Goal: Task Accomplishment & Management: Manage account settings

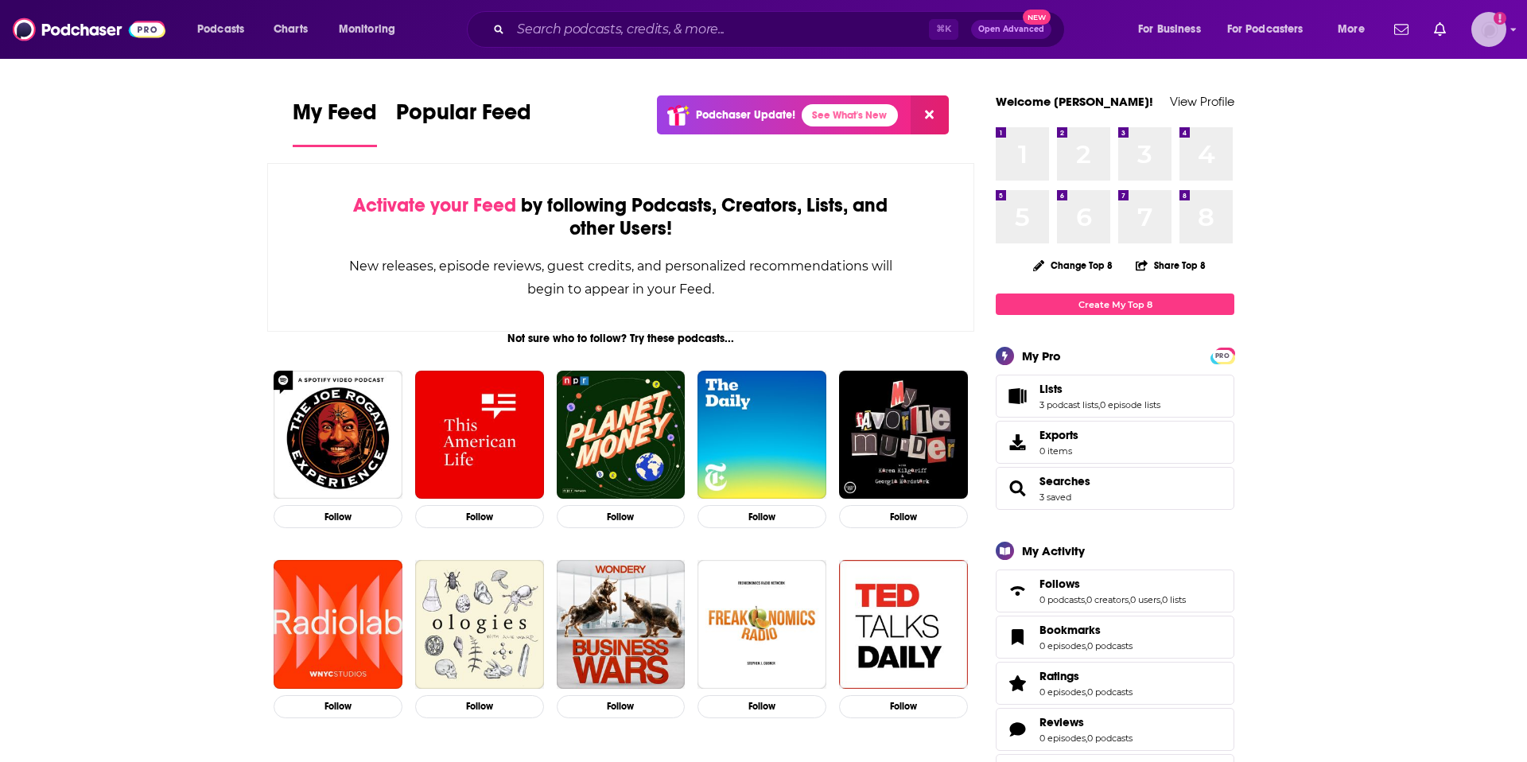
click at [1496, 32] on img "Logged in as tnzgift615" at bounding box center [1488, 29] width 35 height 35
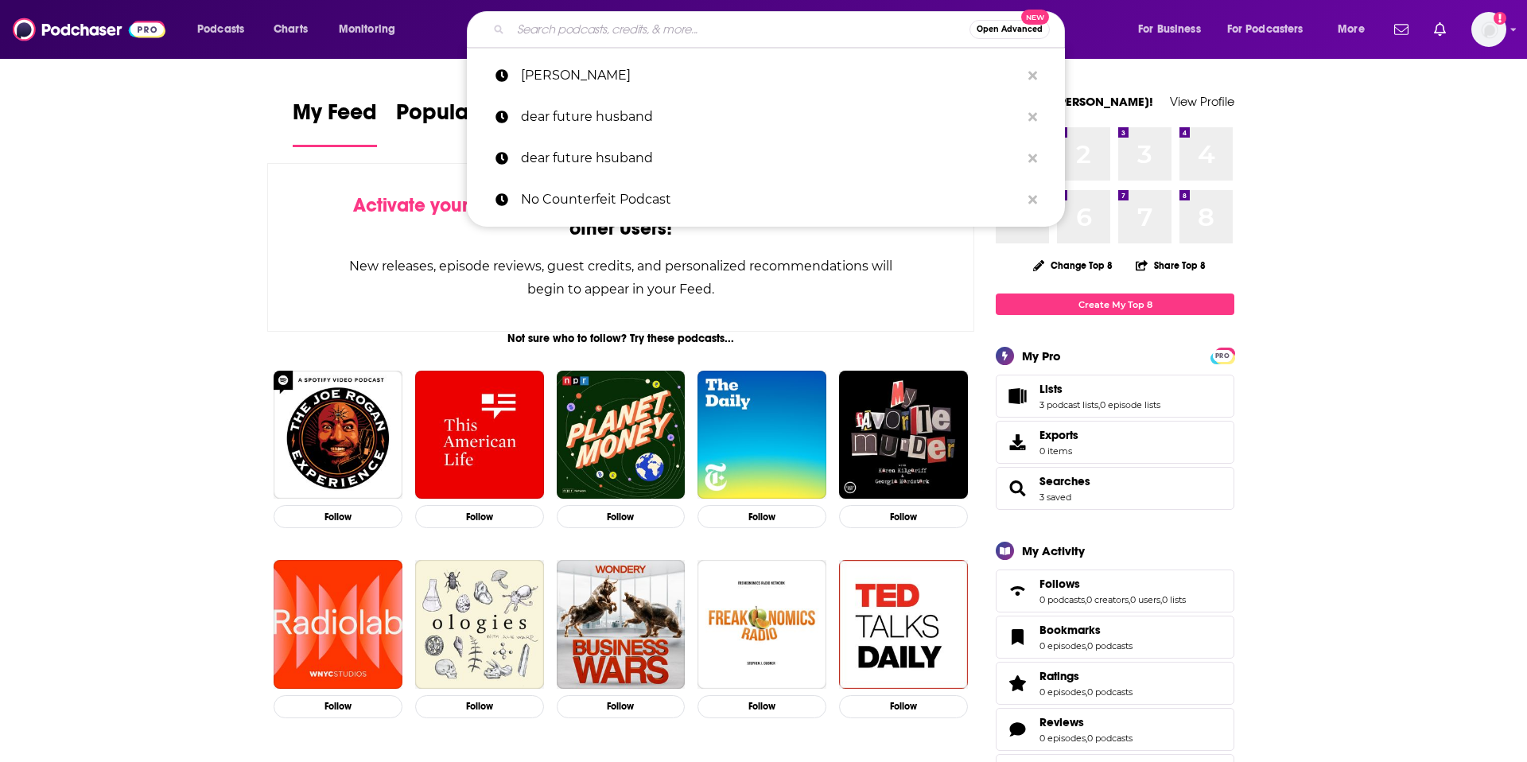
click at [649, 37] on input "Search podcasts, credits, & more..." at bounding box center [739, 29] width 459 height 25
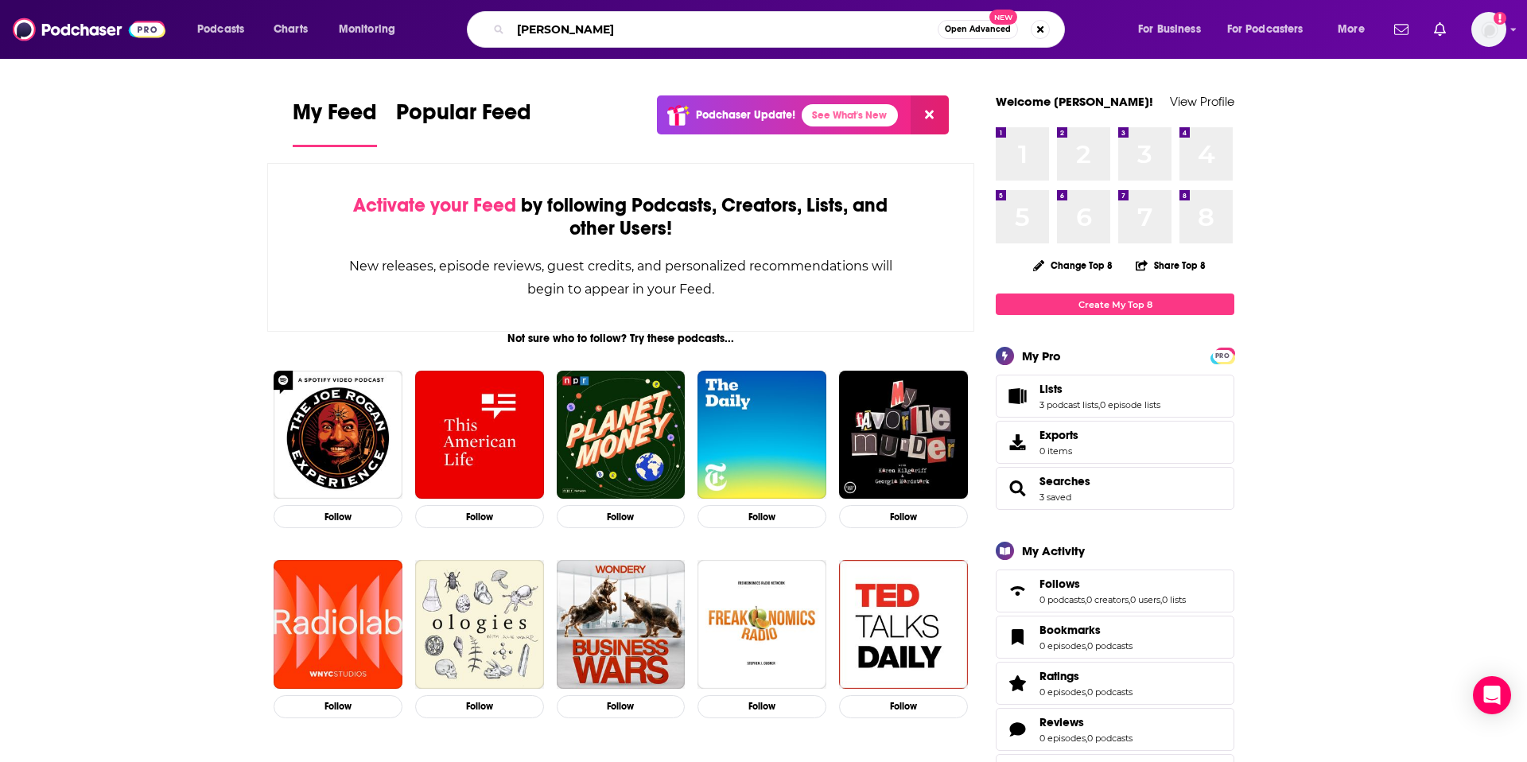
click at [579, 29] on input "[PERSON_NAME]" at bounding box center [723, 29] width 427 height 25
click at [579, 29] on input "dave" at bounding box center [723, 29] width 427 height 25
type input "james clear"
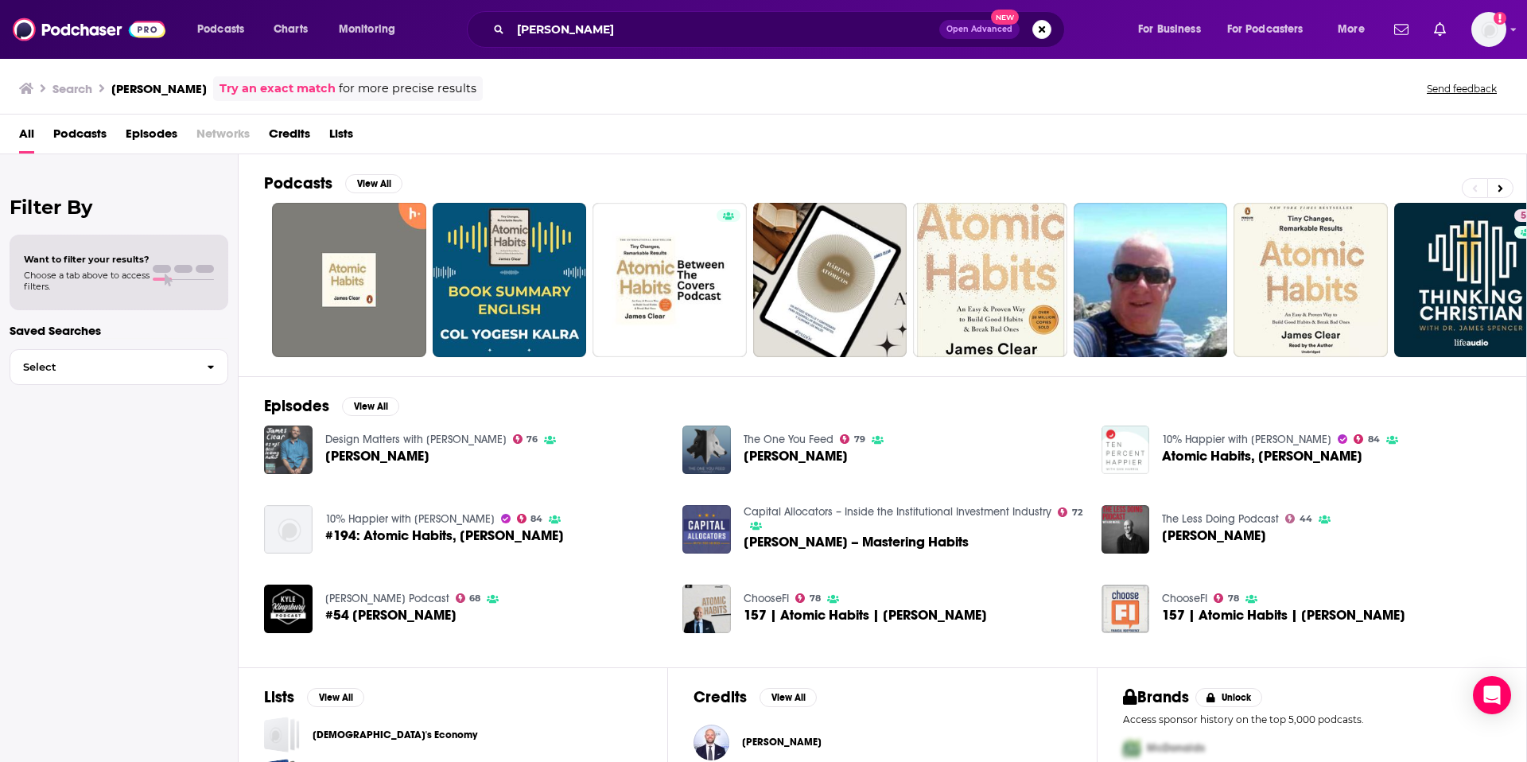
click at [295, 445] on img "James Clear" at bounding box center [288, 449] width 48 height 48
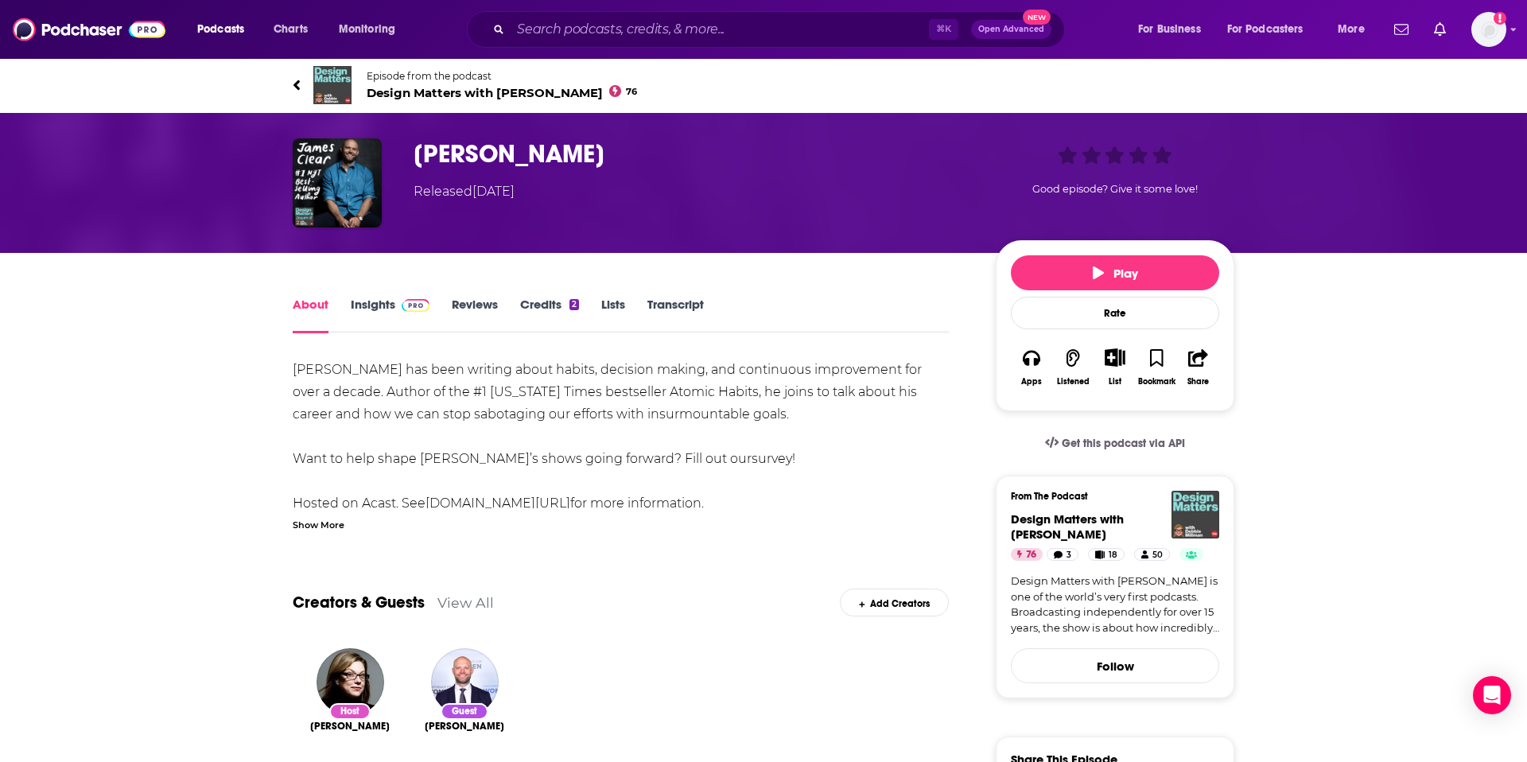
click at [453, 97] on span "Design Matters with Debbie Millman 76" at bounding box center [502, 92] width 270 height 15
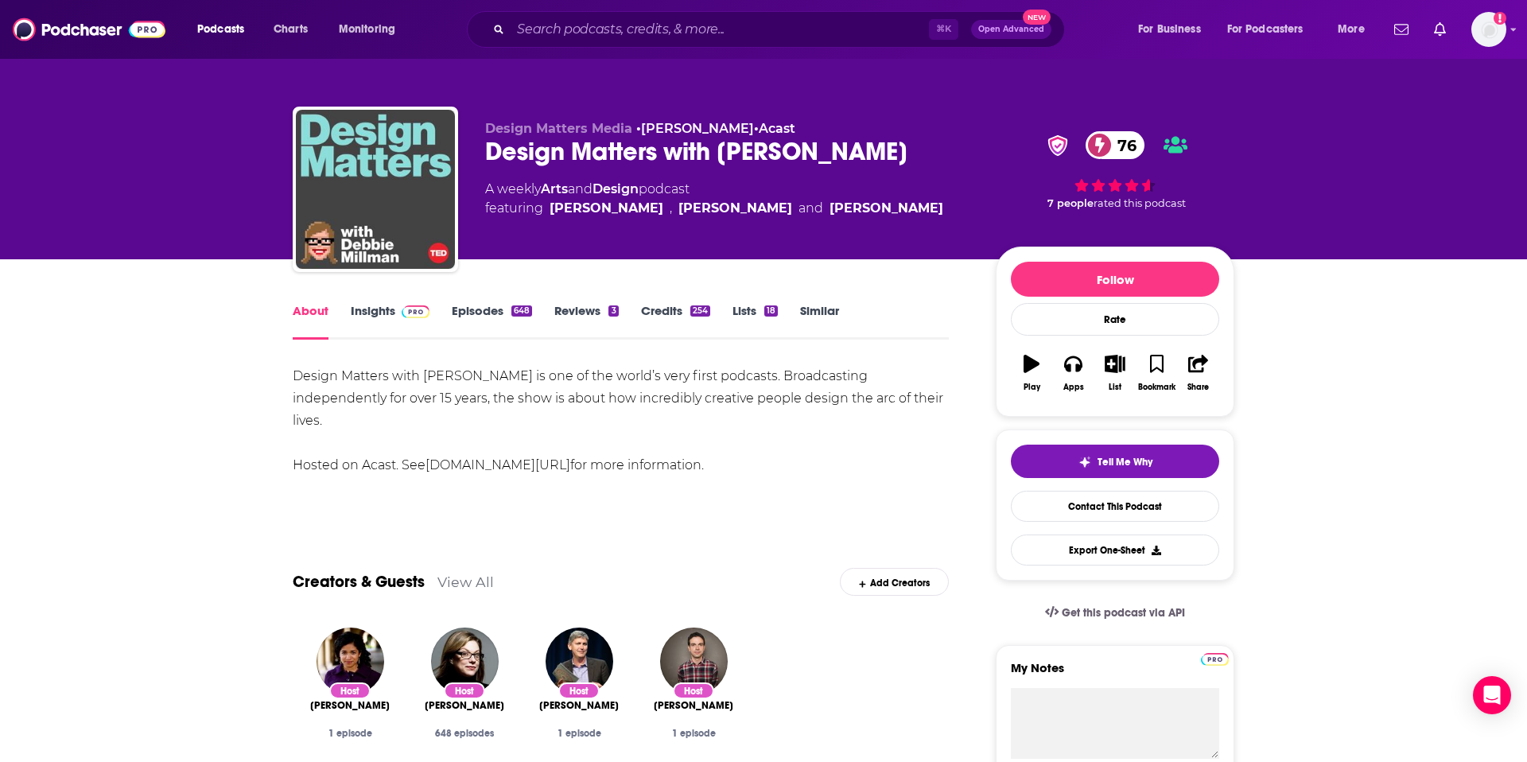
click at [402, 315] on img at bounding box center [416, 311] width 28 height 13
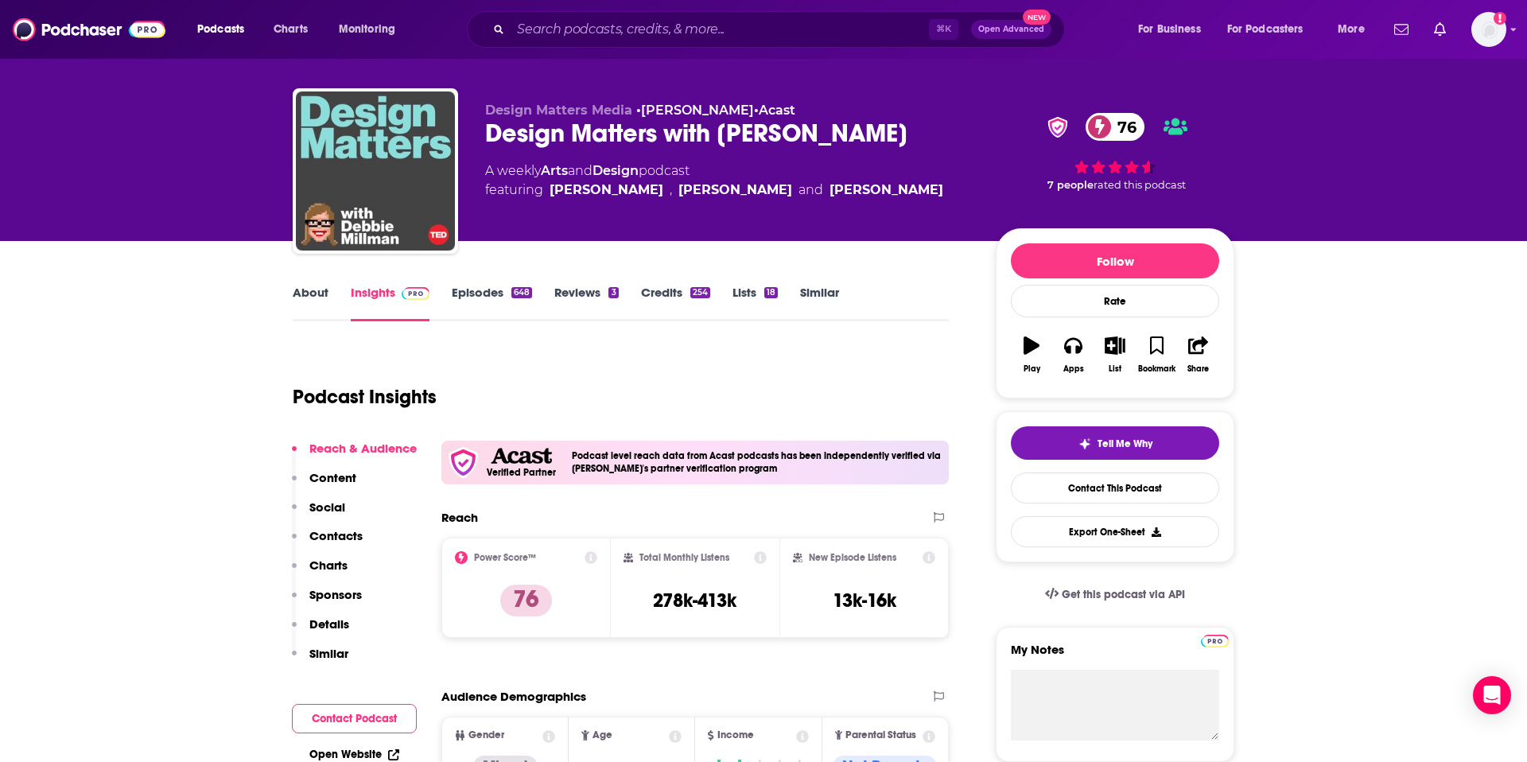
scroll to position [21, 0]
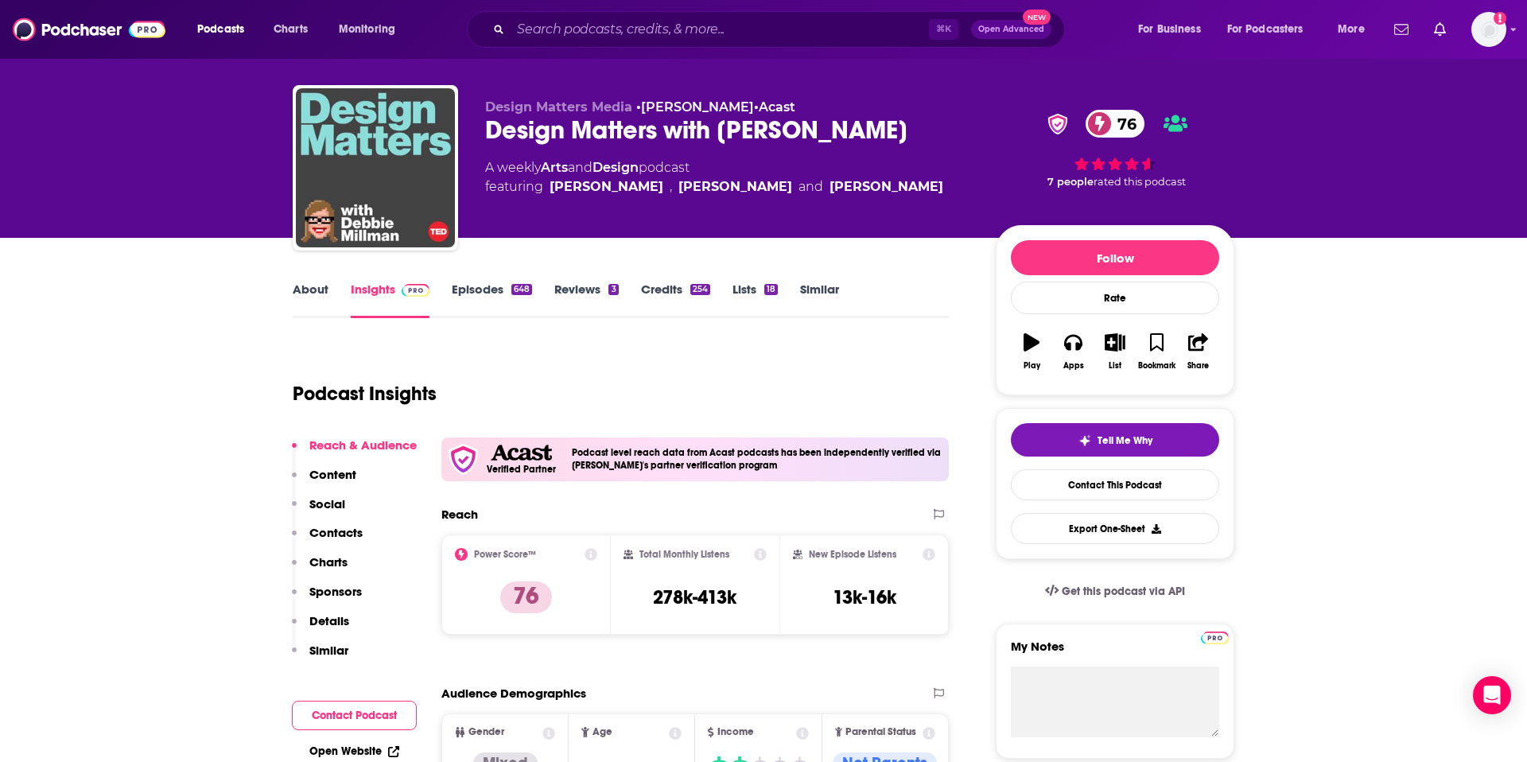
click at [748, 293] on link "Lists 18" at bounding box center [754, 299] width 45 height 37
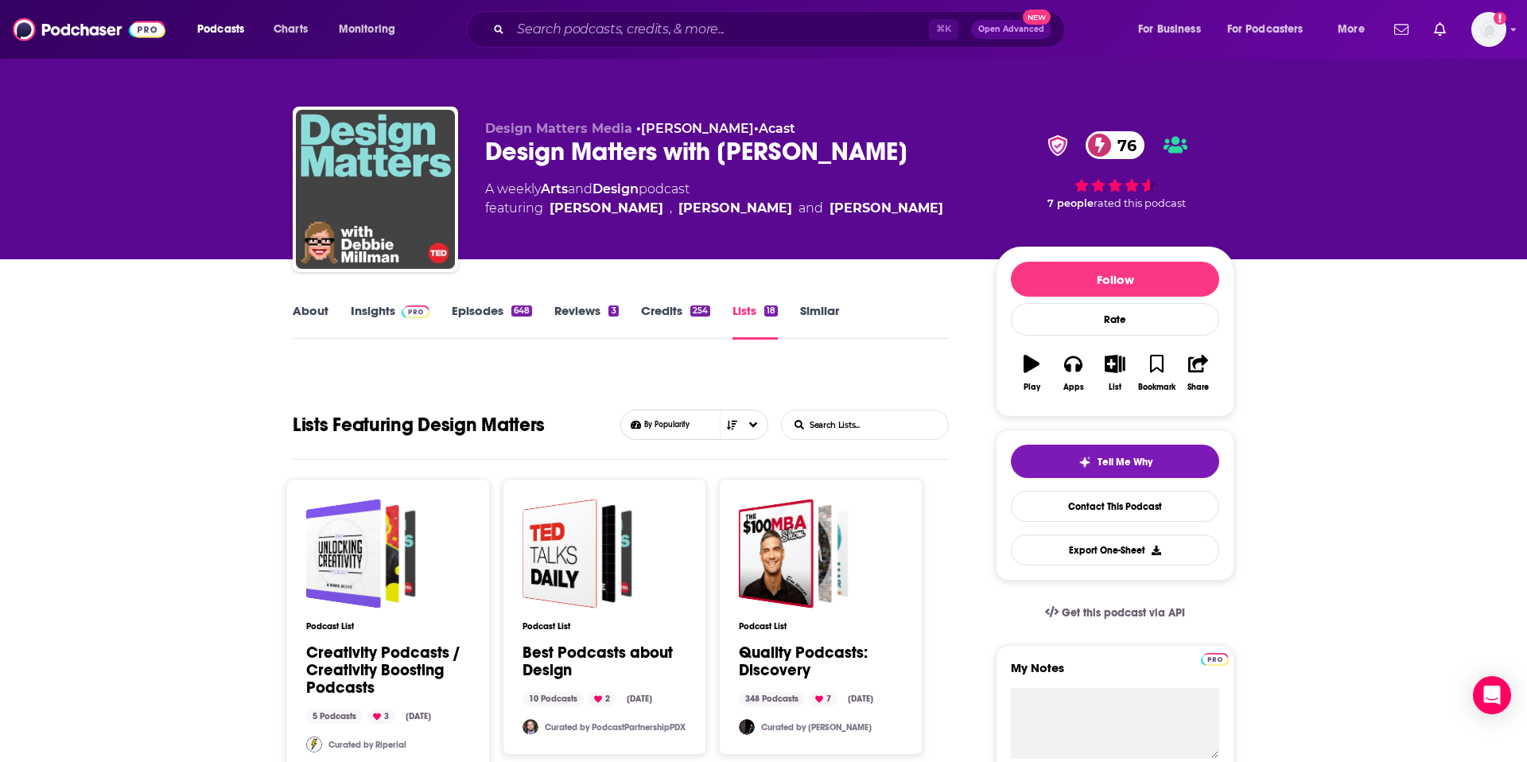
click at [334, 301] on div "About Insights Episodes 648 Reviews 3 Credits 254 Lists 18 Similar" at bounding box center [621, 320] width 656 height 39
click at [328, 312] on link "About" at bounding box center [311, 321] width 36 height 37
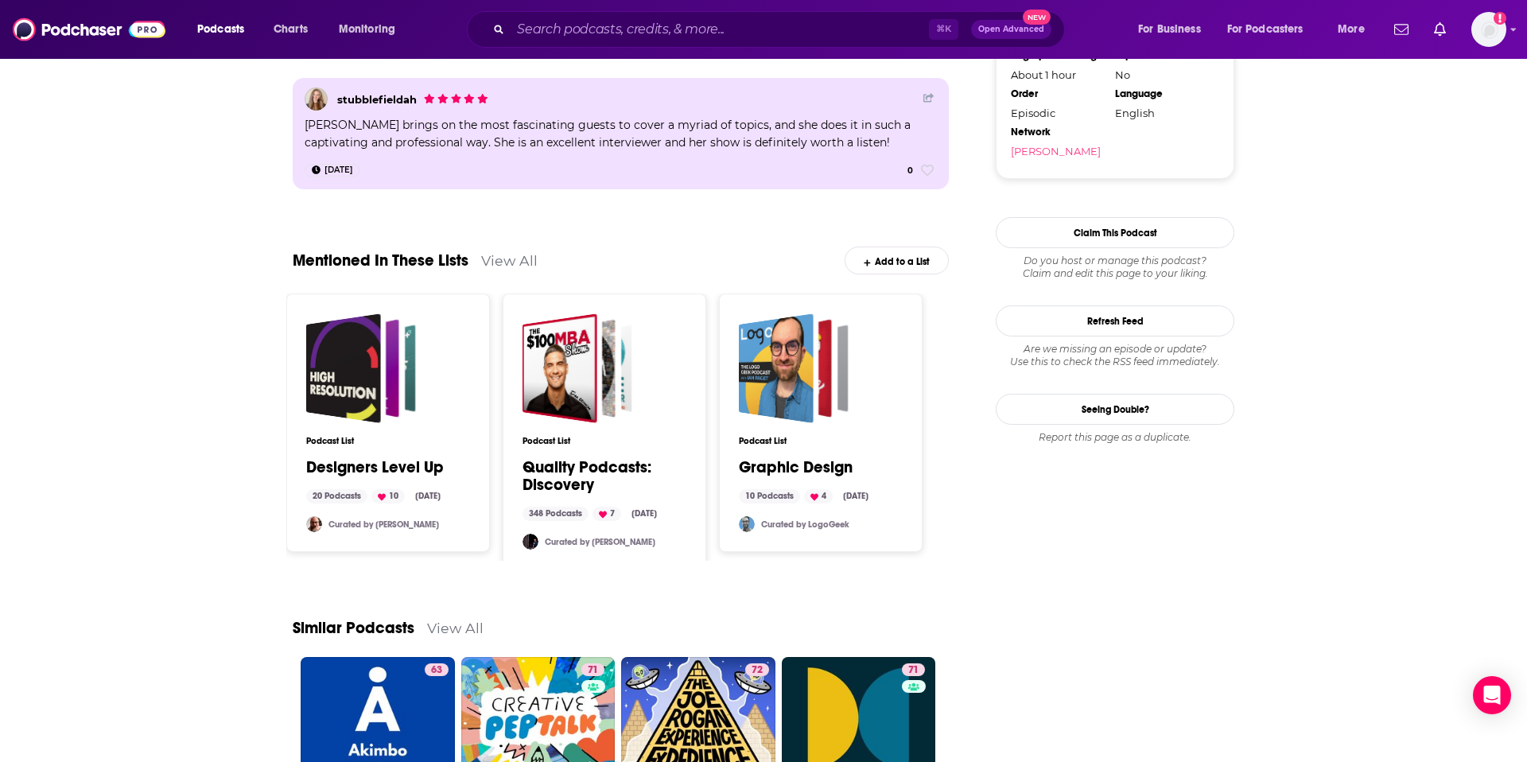
scroll to position [1752, 0]
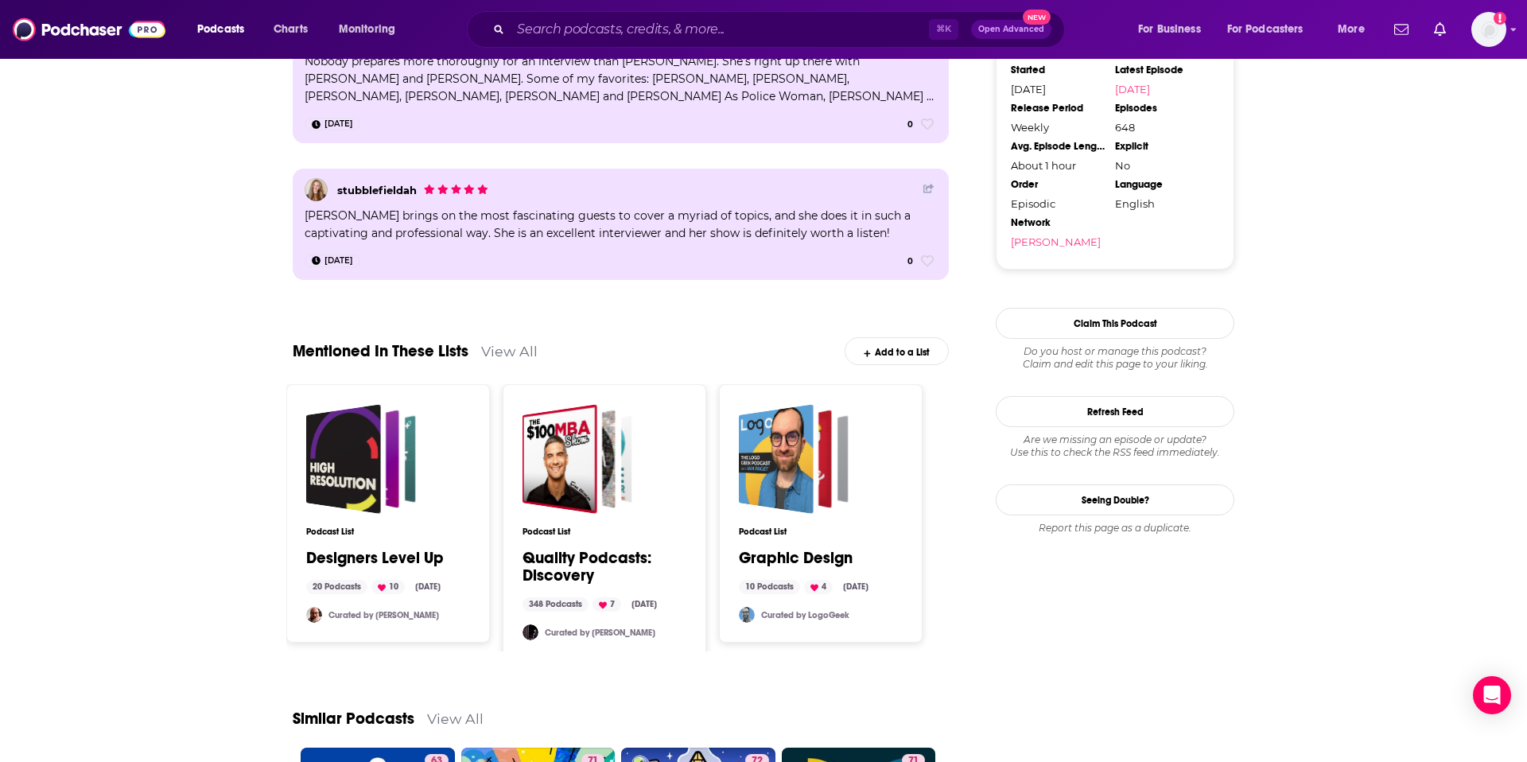
click at [927, 361] on div "Add to a List" at bounding box center [896, 351] width 104 height 28
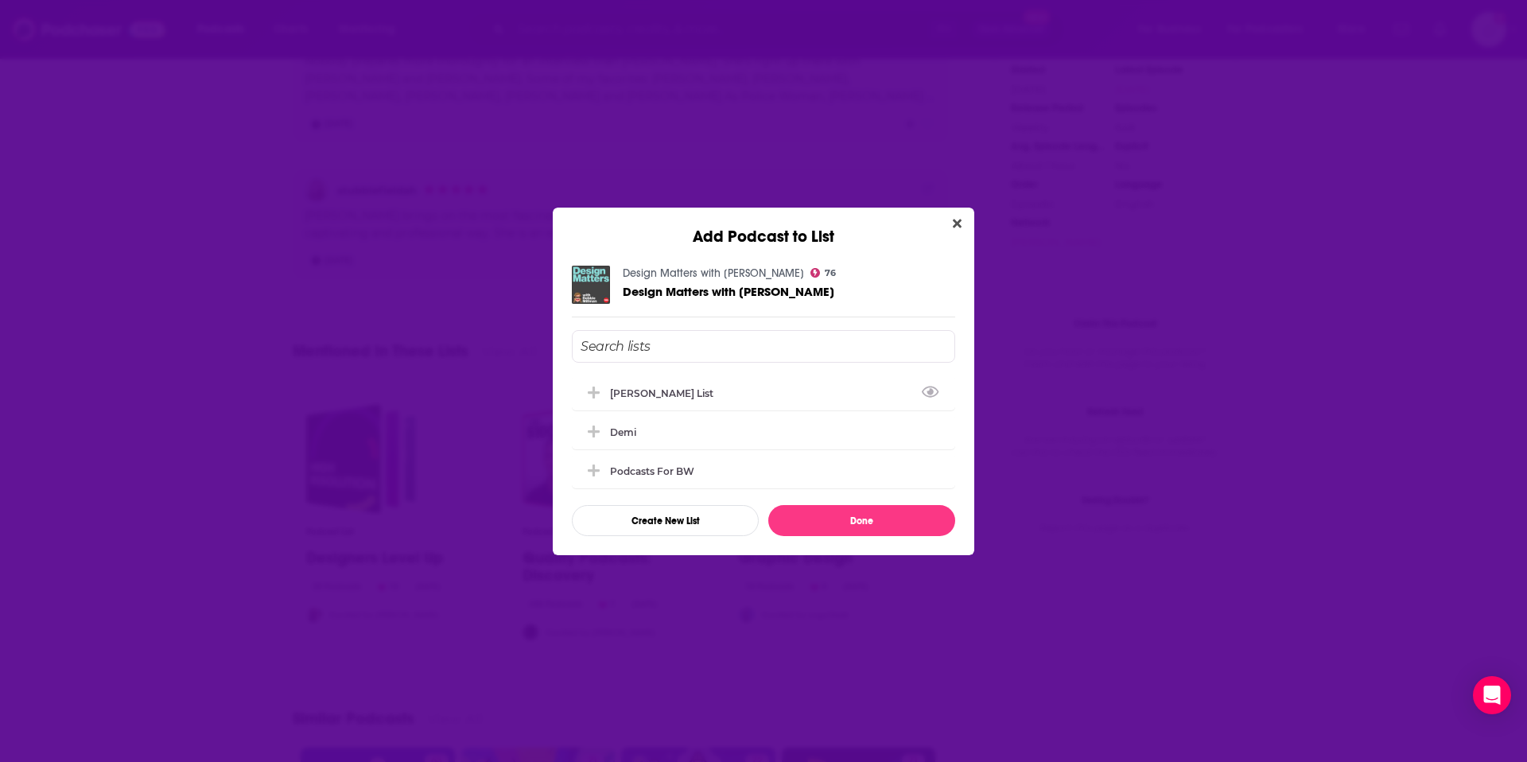
click at [699, 348] on input "Add Podcast To List" at bounding box center [763, 346] width 383 height 33
type input "[PERSON_NAME]"
click at [805, 518] on button "Done" at bounding box center [861, 520] width 187 height 31
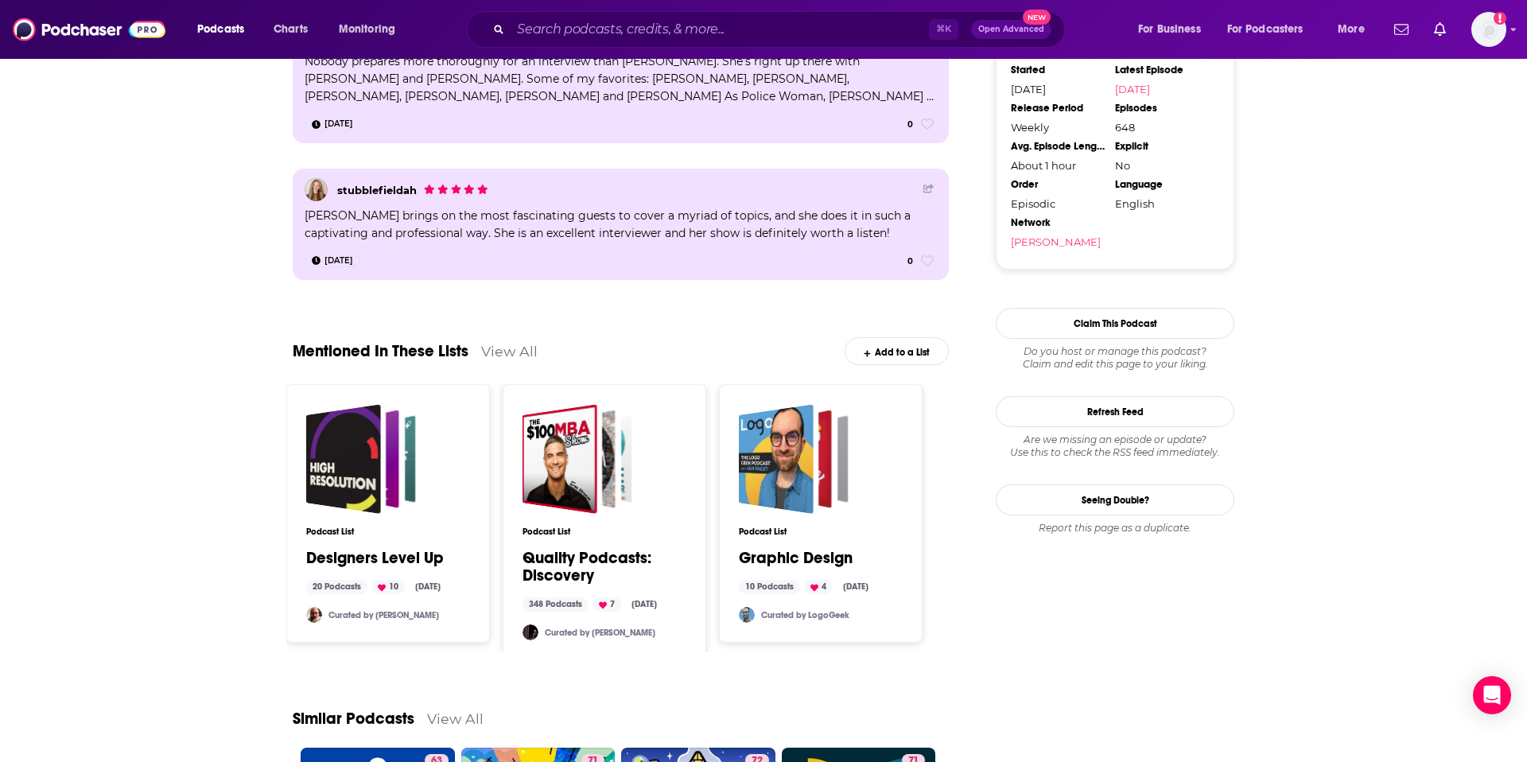
click at [928, 347] on div "Add to a List" at bounding box center [896, 351] width 104 height 28
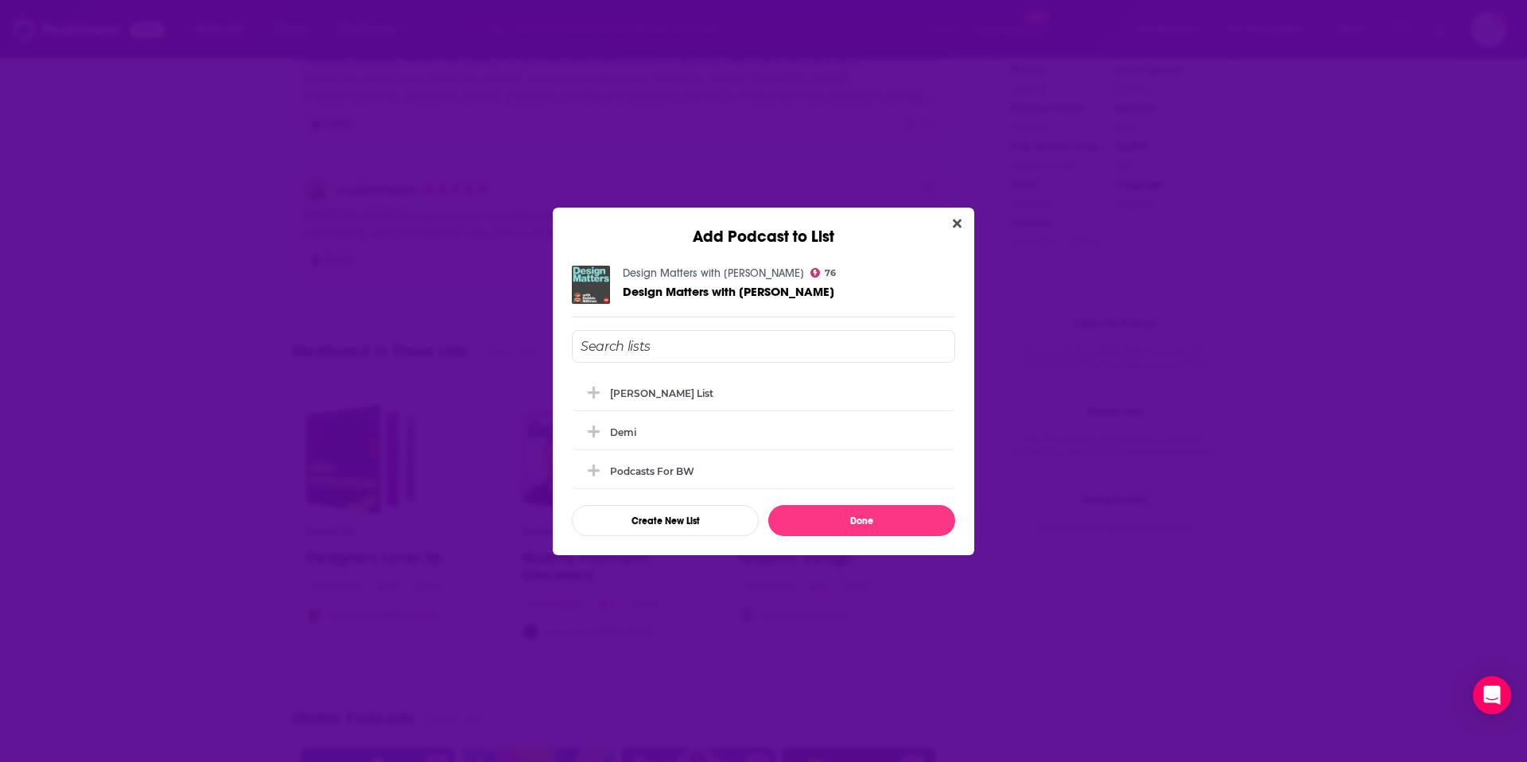
scroll to position [0, 0]
click at [680, 522] on button "Create New List" at bounding box center [665, 520] width 187 height 31
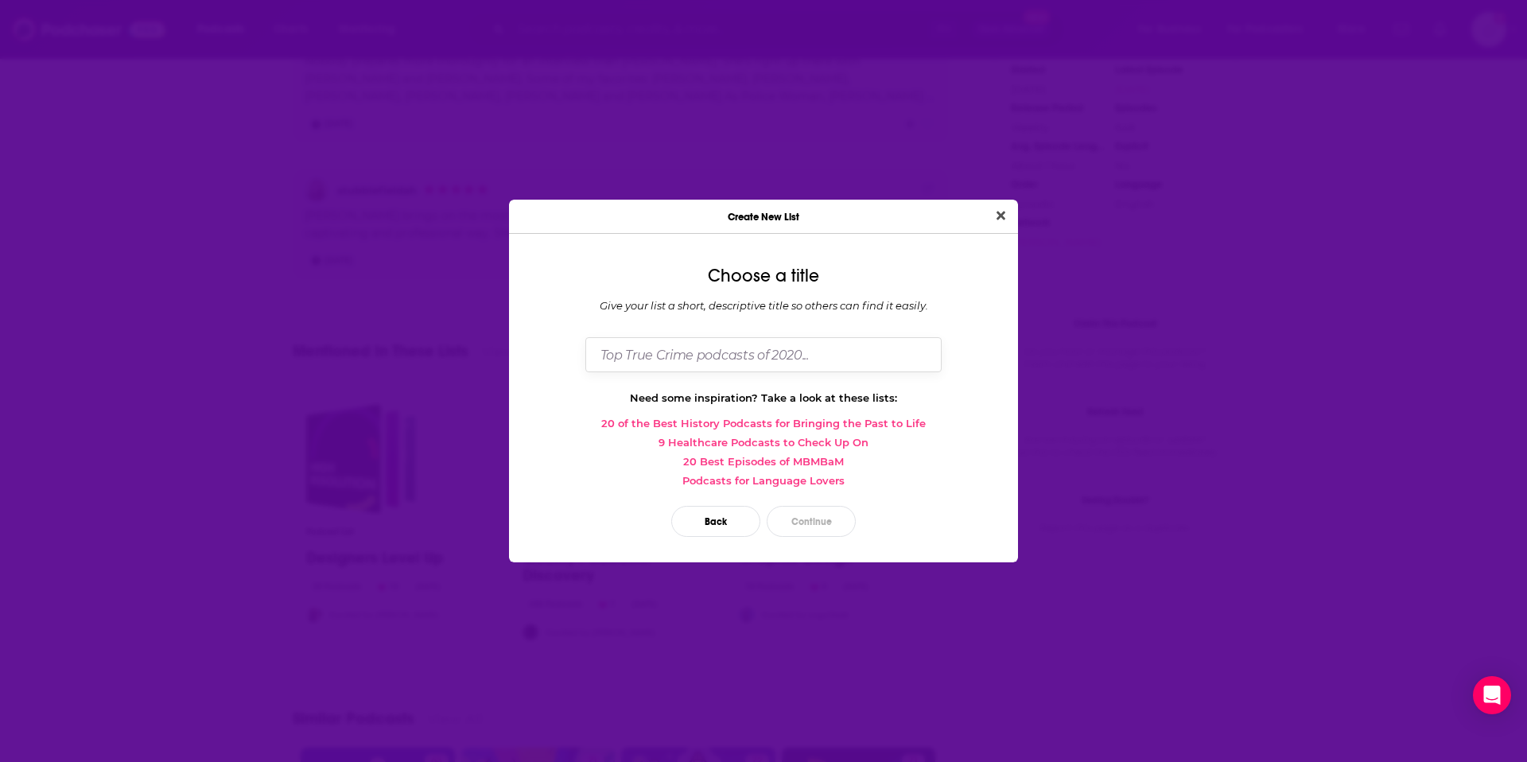
click at [786, 364] on input "Dialog" at bounding box center [763, 354] width 356 height 34
type input "[PERSON_NAME]"
click at [798, 520] on button "Continue" at bounding box center [810, 521] width 89 height 31
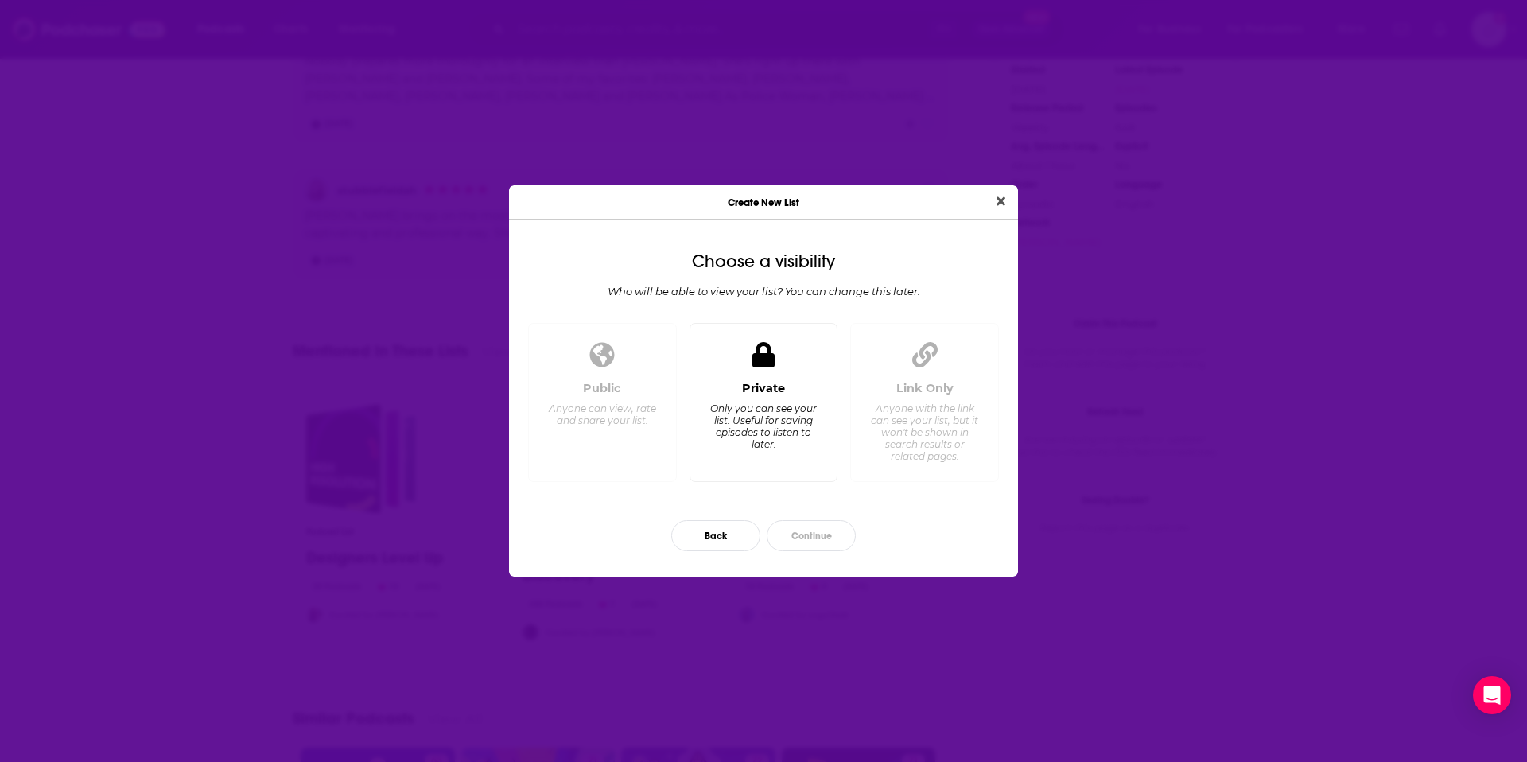
click at [808, 413] on div "Only you can see your list. Useful for saving episodes to listen to later." at bounding box center [762, 426] width 109 height 48
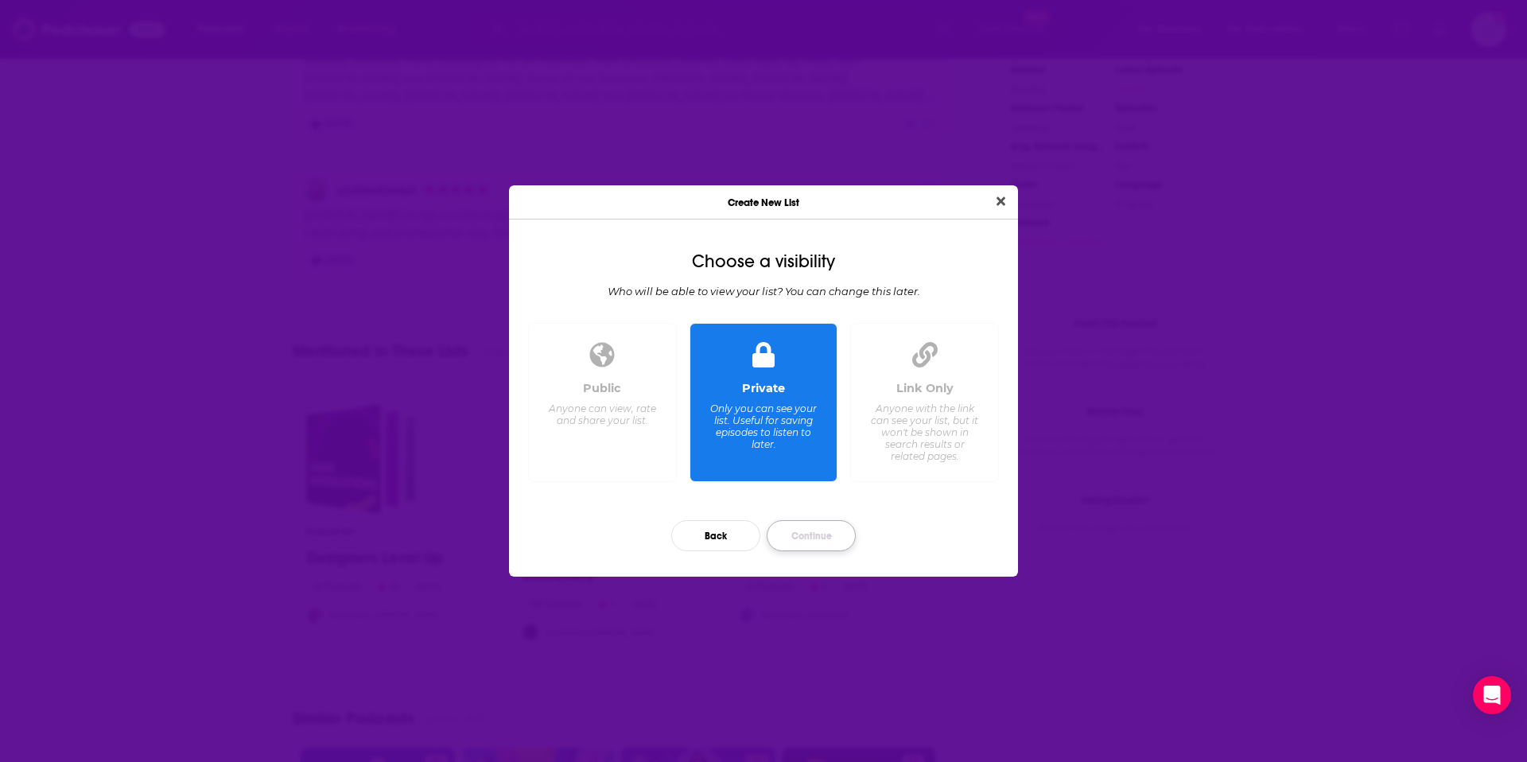
click at [818, 542] on button "Continue" at bounding box center [810, 535] width 89 height 31
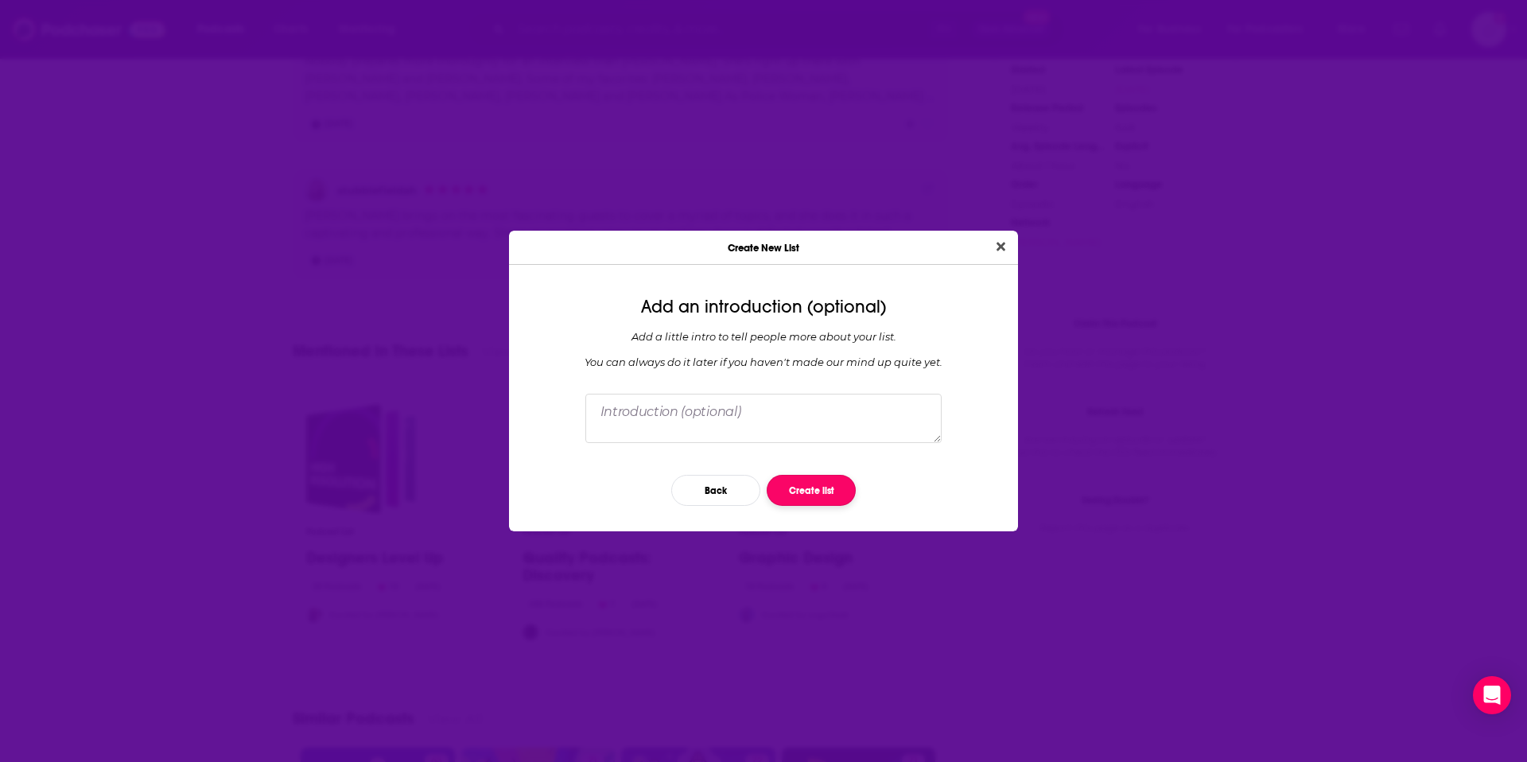
click at [826, 496] on button "Create list" at bounding box center [810, 490] width 89 height 31
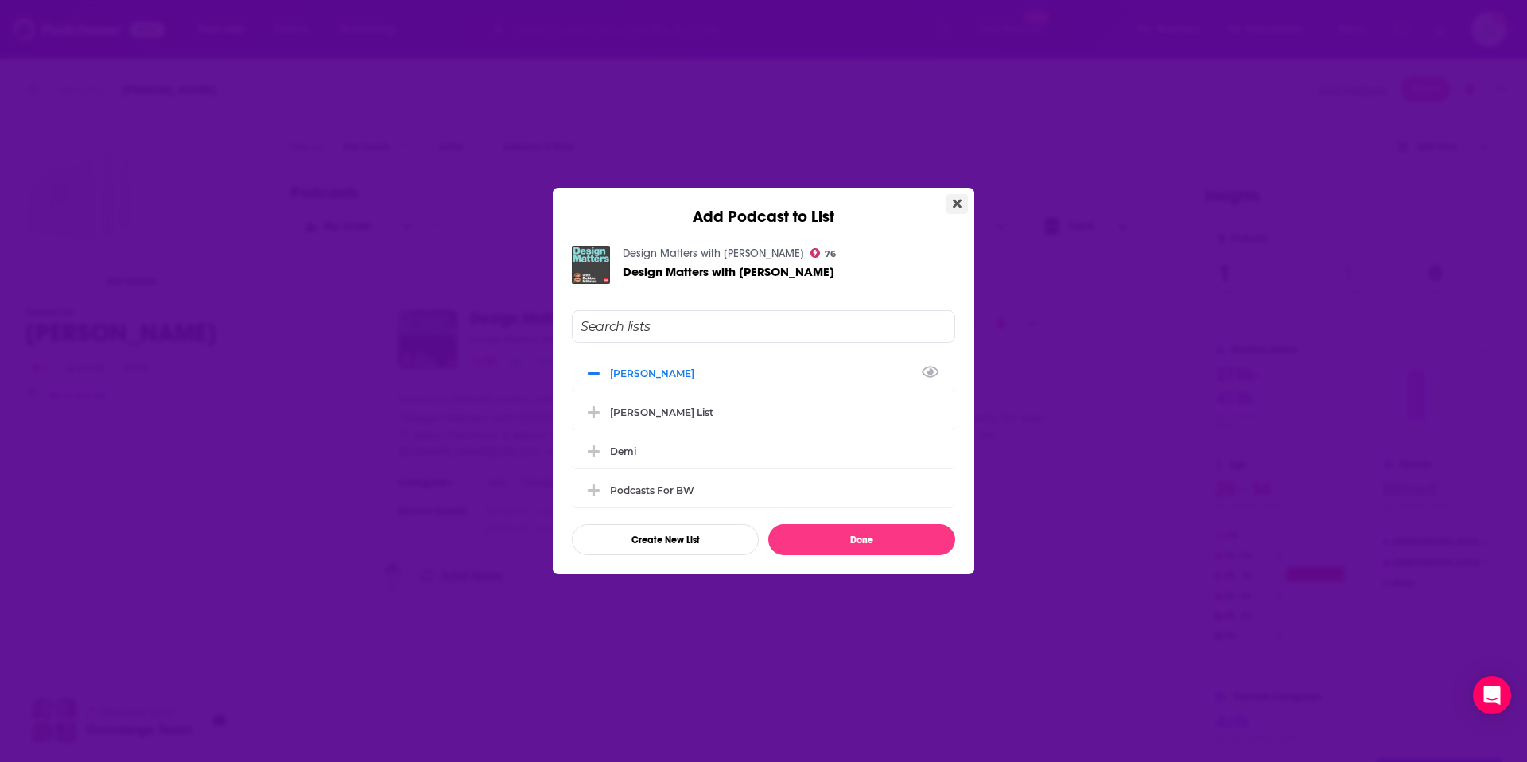
click at [952, 204] on icon "Close" at bounding box center [956, 203] width 9 height 13
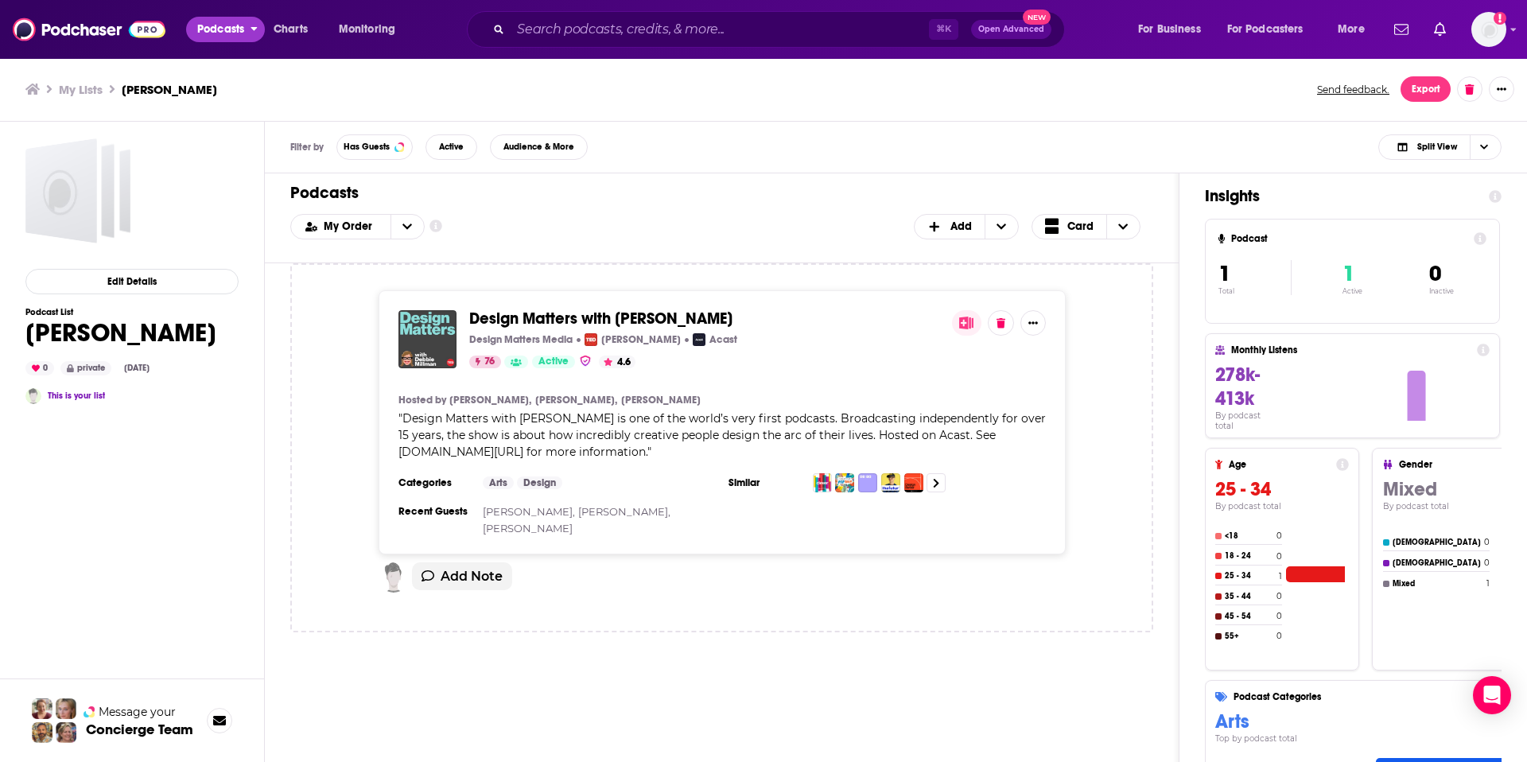
click at [226, 33] on span "Podcasts" at bounding box center [220, 29] width 47 height 22
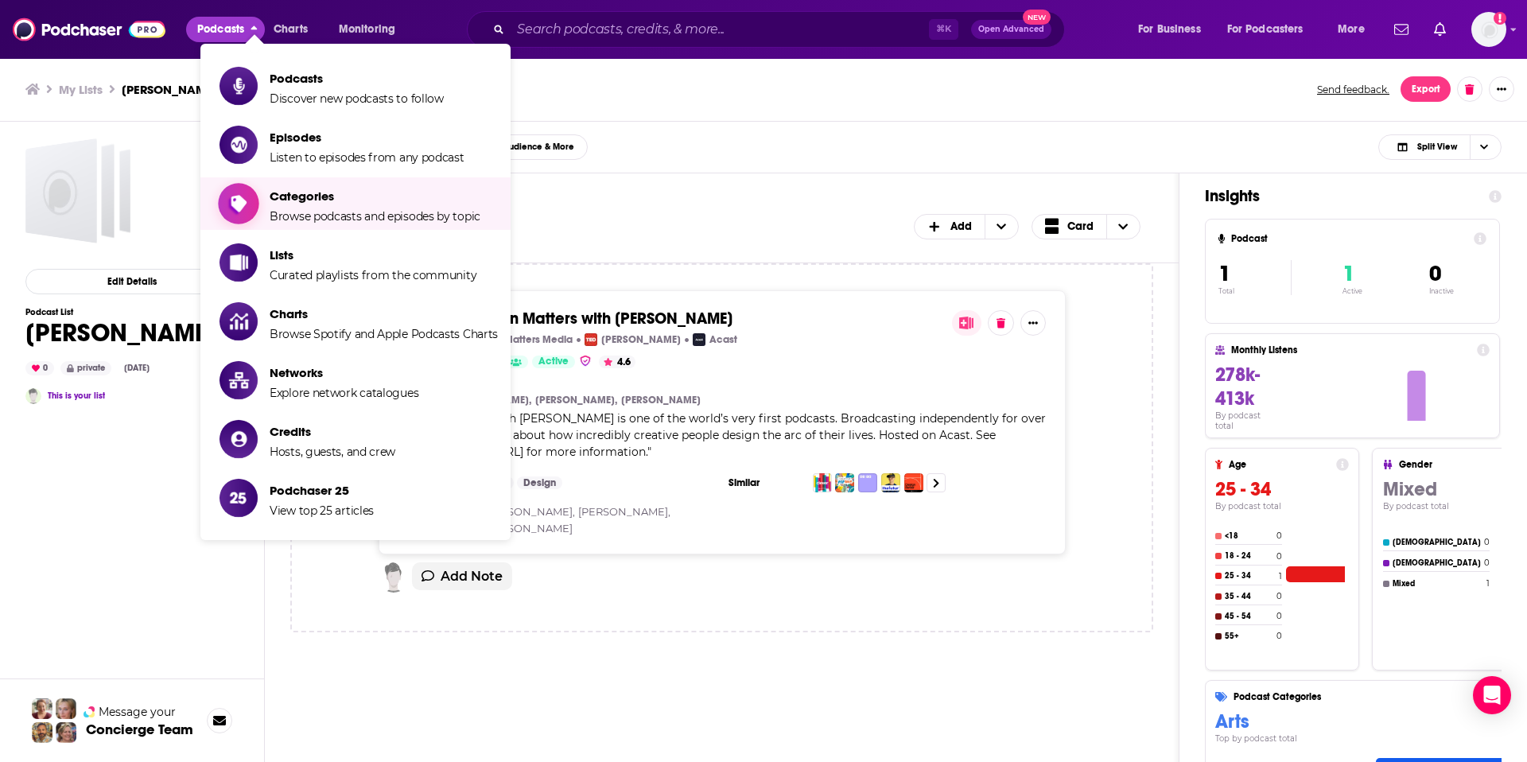
click at [302, 198] on span "Categories" at bounding box center [375, 195] width 211 height 15
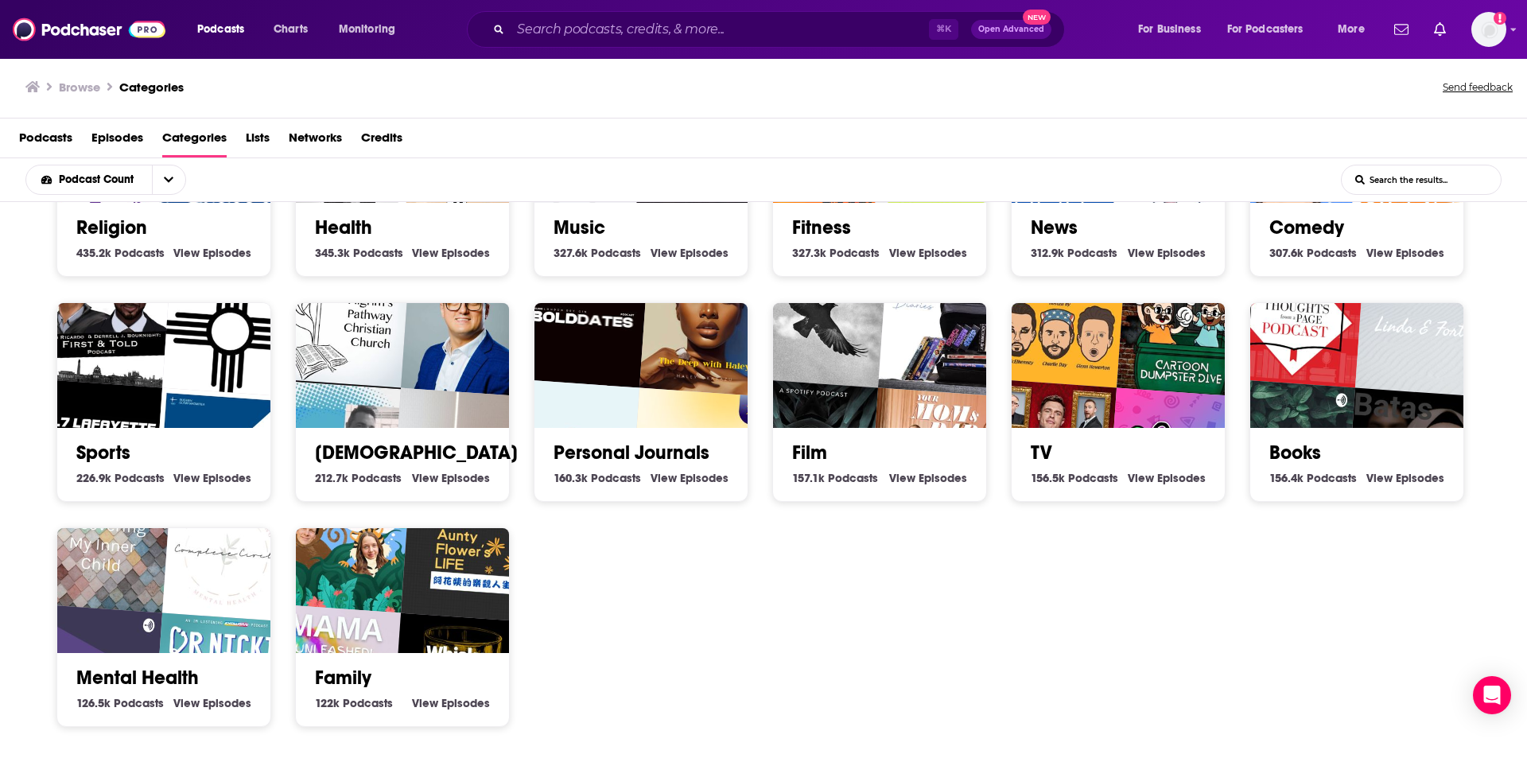
scroll to position [370, 0]
click at [1318, 444] on link "Books" at bounding box center [1295, 452] width 52 height 24
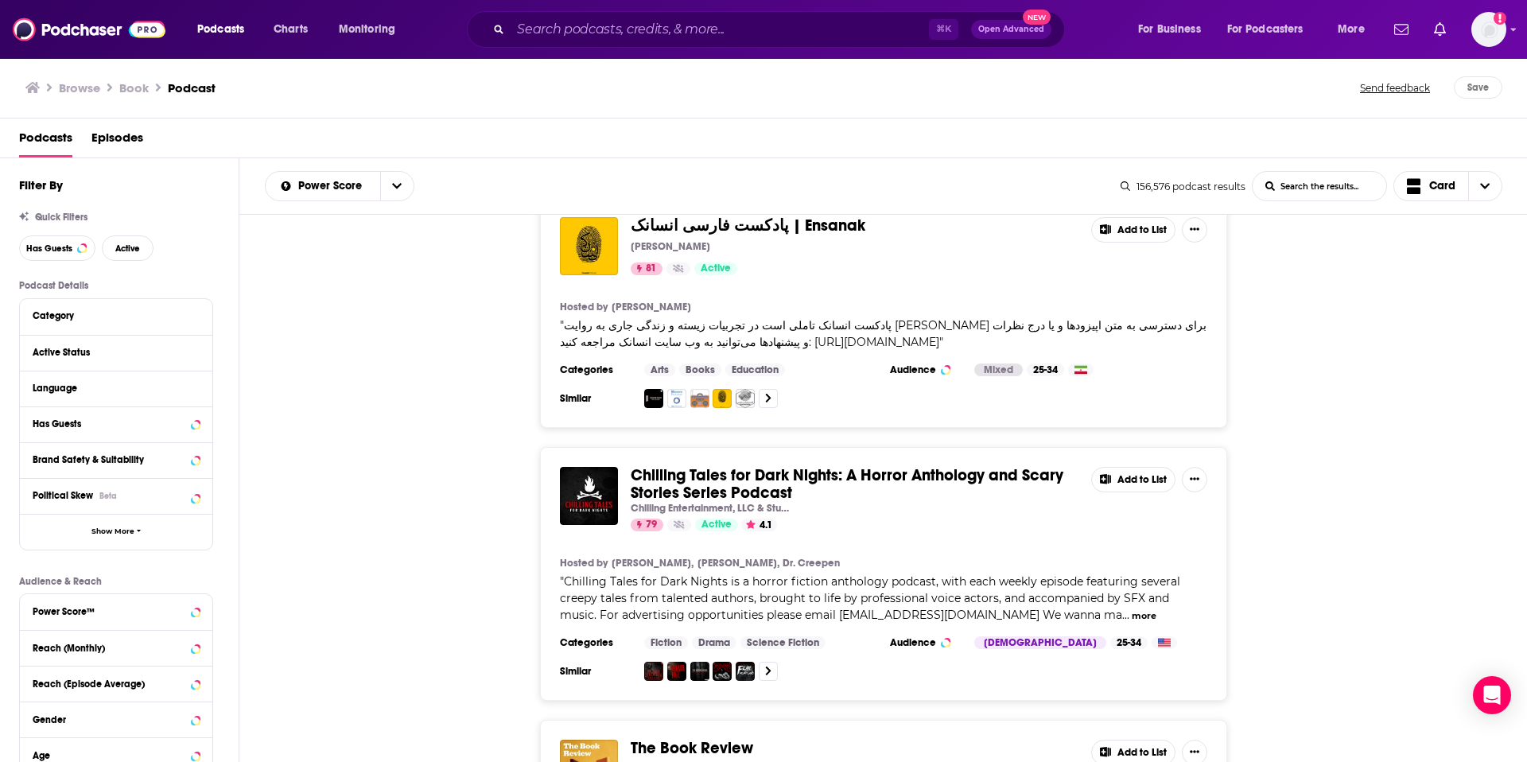
scroll to position [2663, 0]
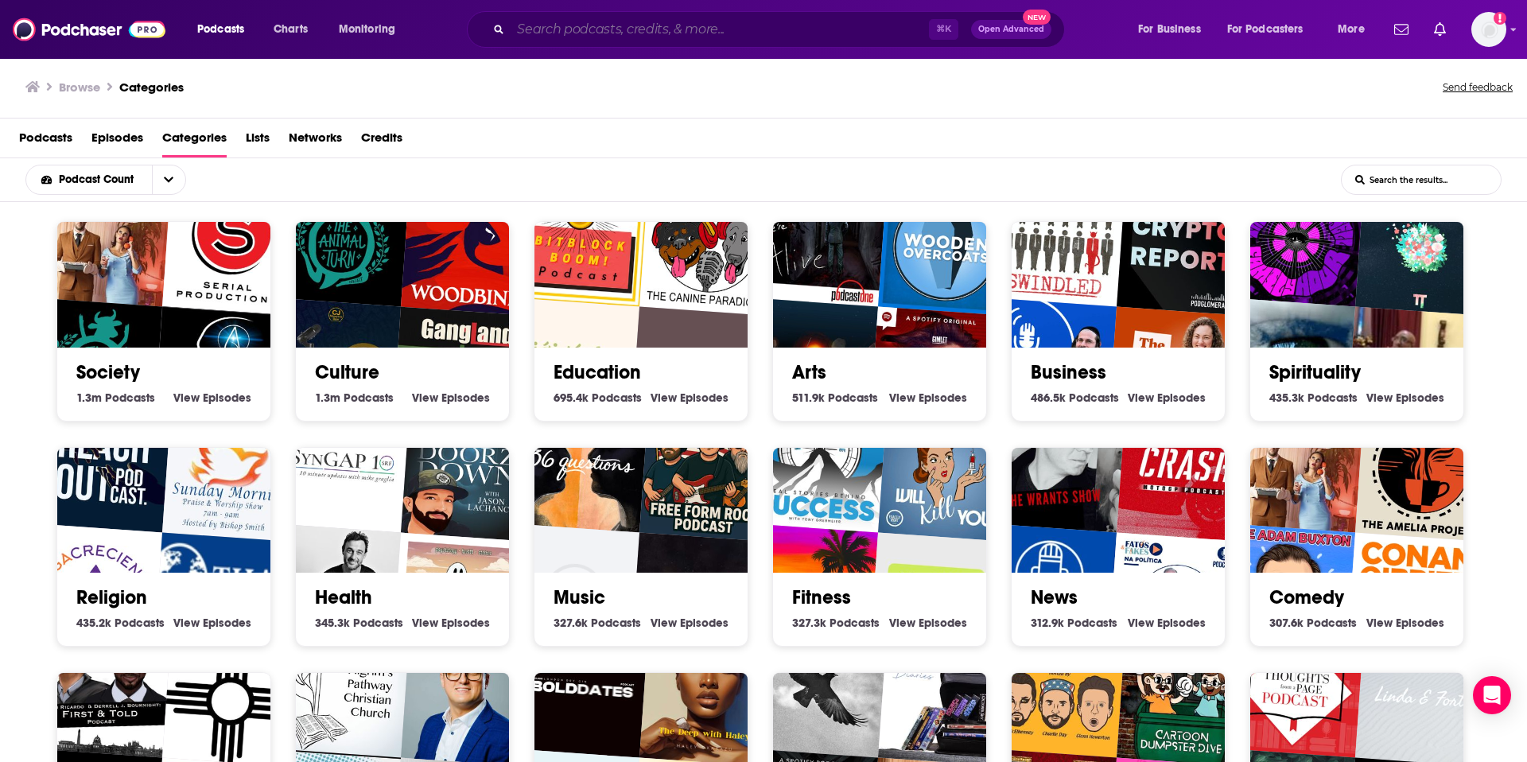
click at [619, 35] on input "Search podcasts, credits, & more..." at bounding box center [719, 29] width 418 height 25
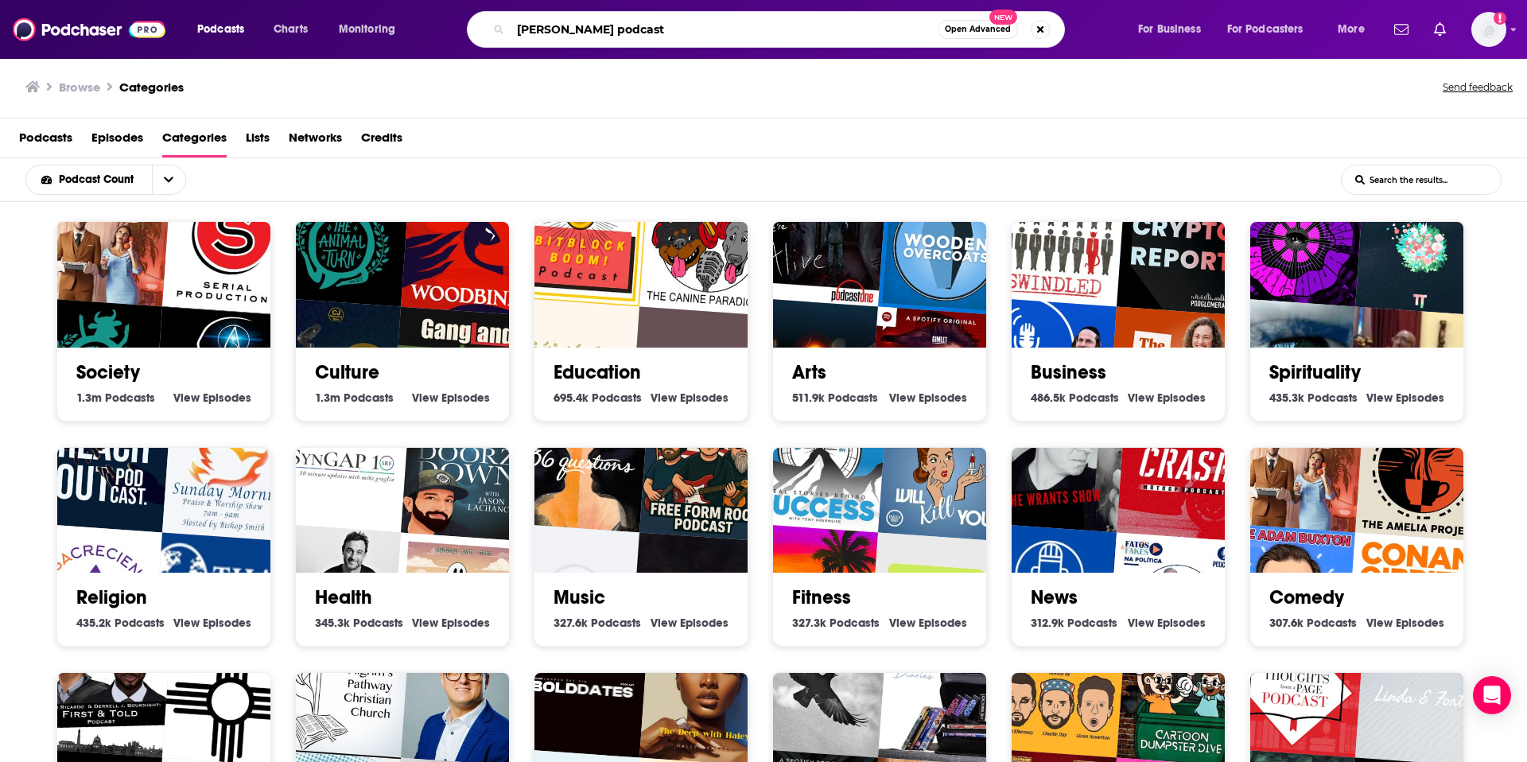
type input "Mel Robbins podcast"
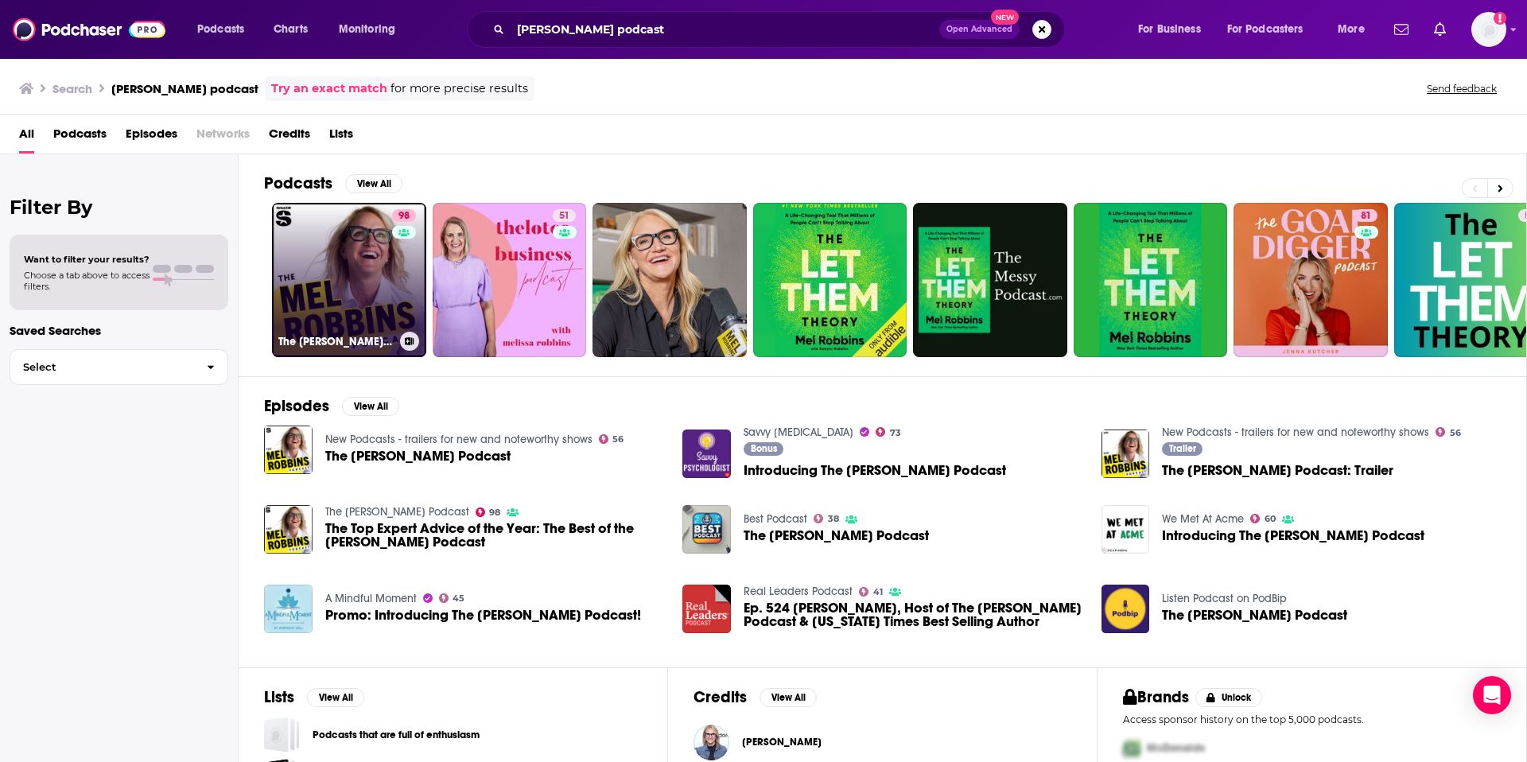
click at [396, 277] on div "98" at bounding box center [406, 270] width 28 height 122
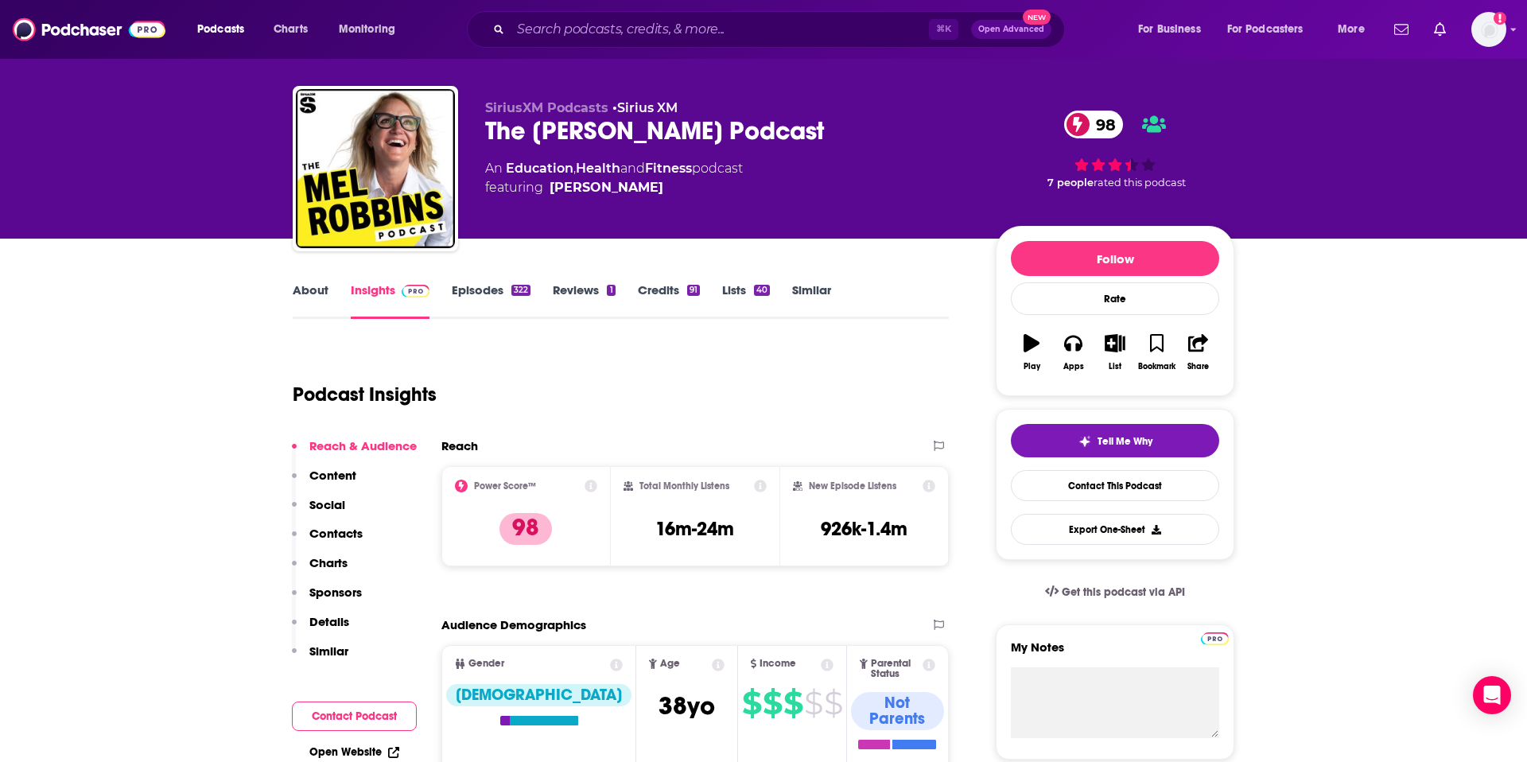
scroll to position [4, 0]
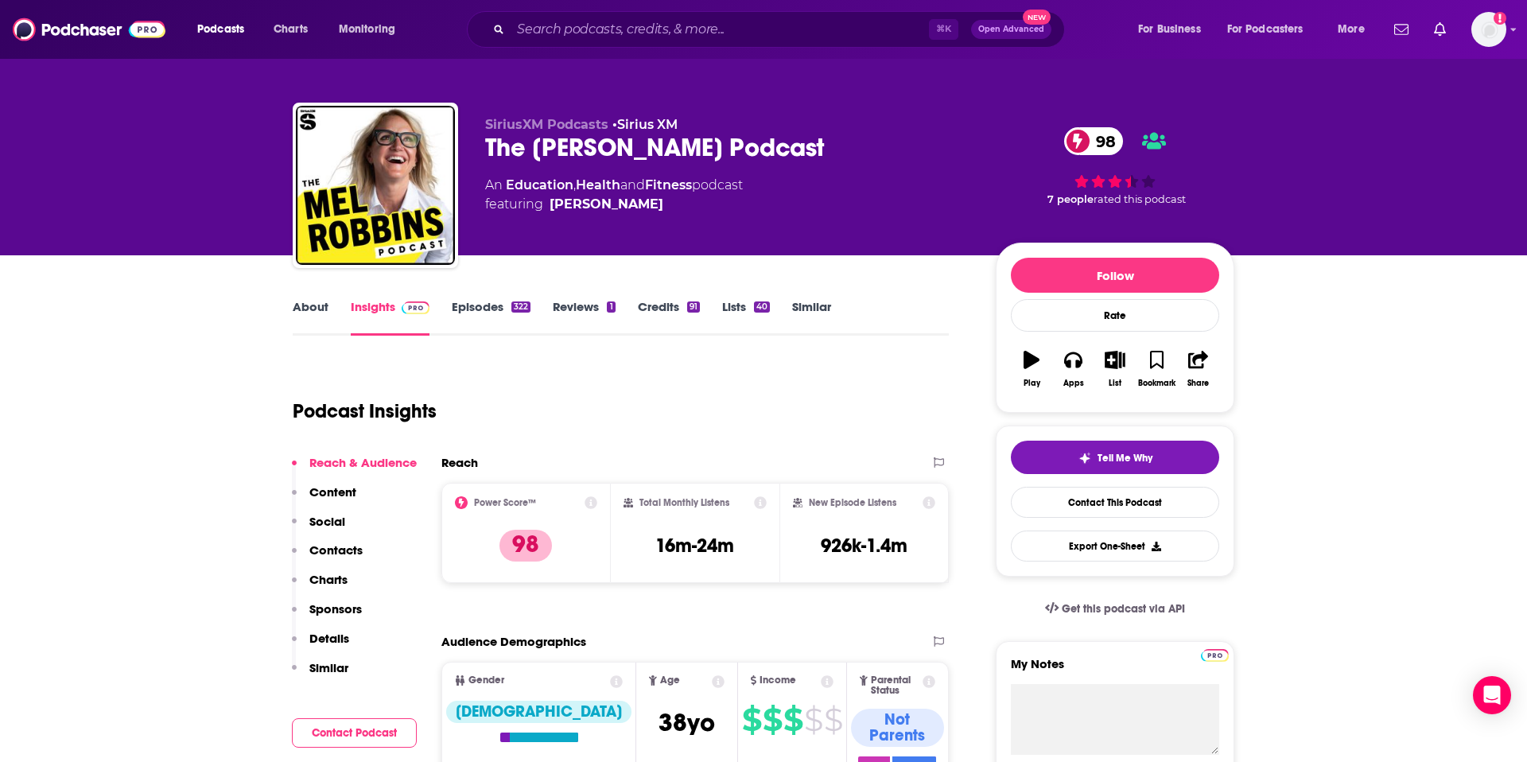
click at [317, 305] on link "About" at bounding box center [311, 317] width 36 height 37
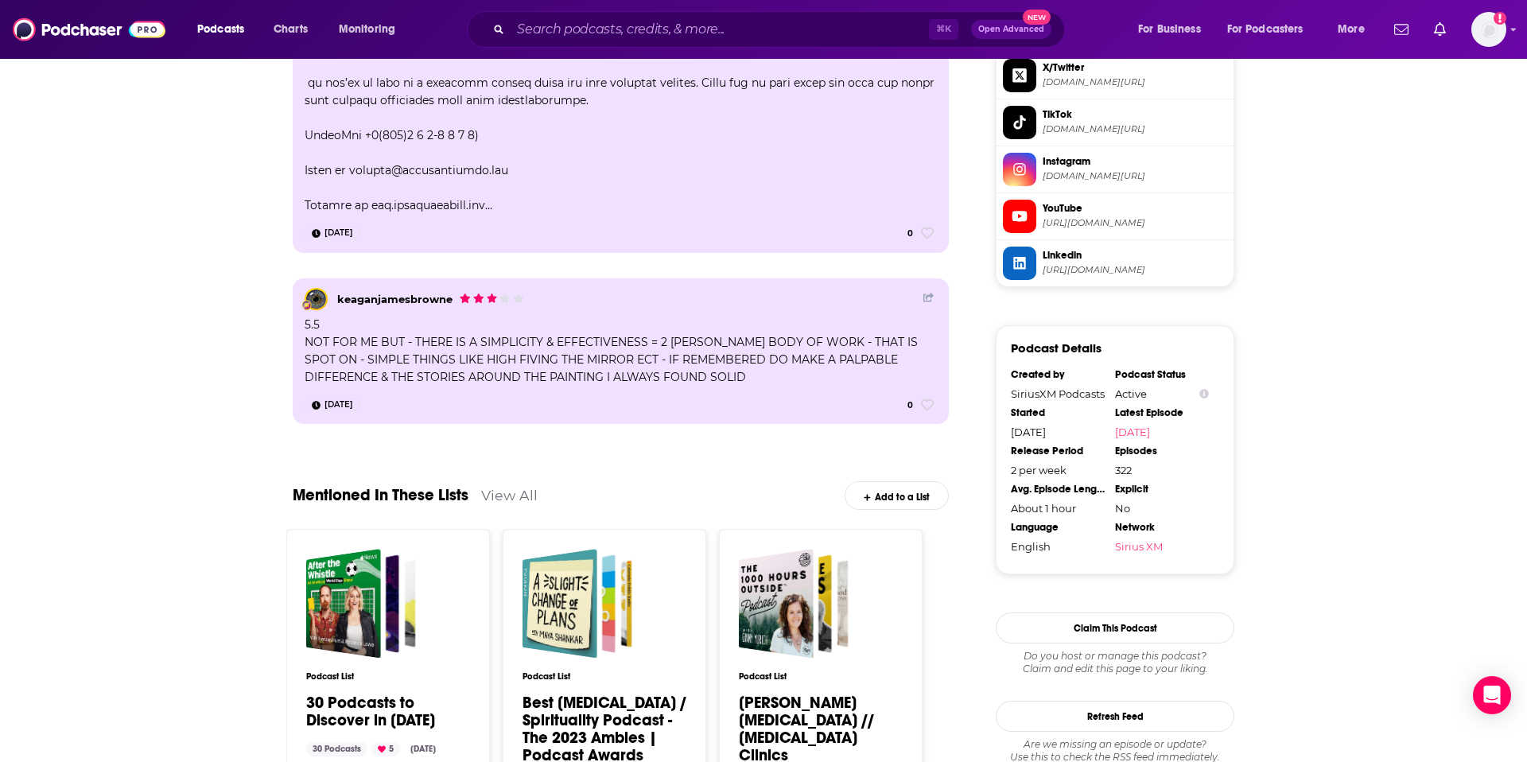
scroll to position [1599, 0]
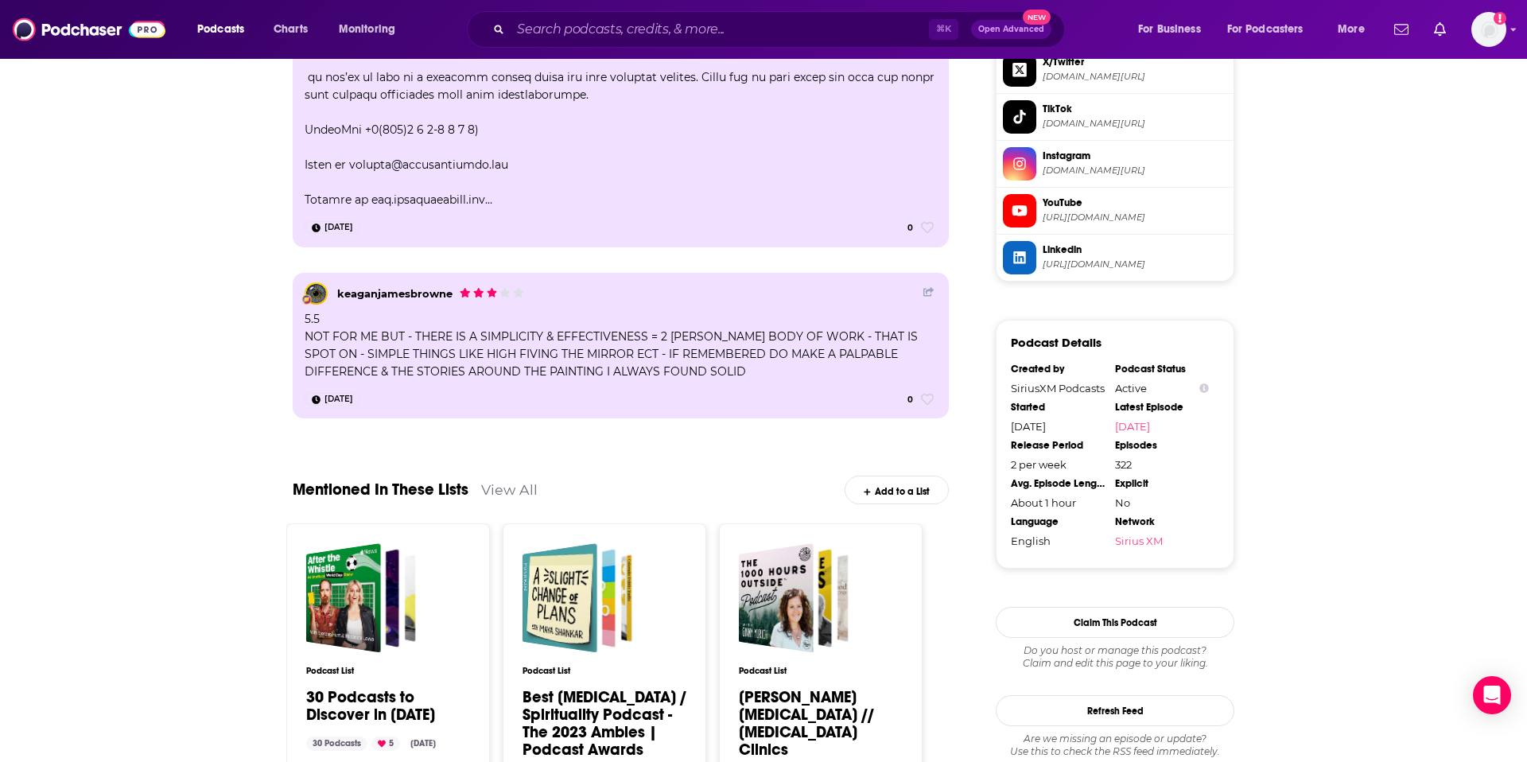
click at [898, 492] on div "Add to a List" at bounding box center [896, 489] width 104 height 28
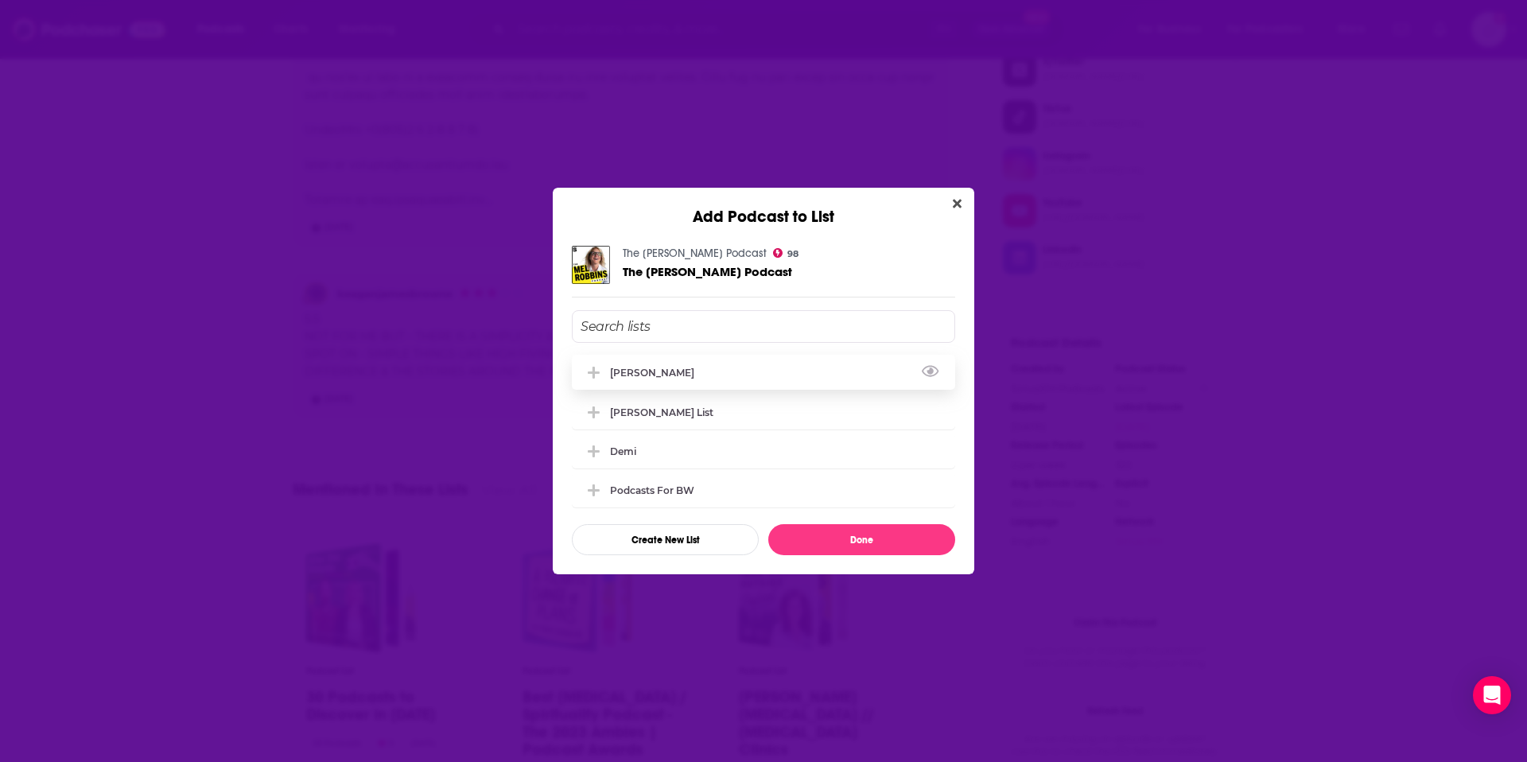
click at [796, 381] on div "[PERSON_NAME]" at bounding box center [763, 372] width 383 height 35
click at [875, 546] on button "Done" at bounding box center [861, 539] width 187 height 31
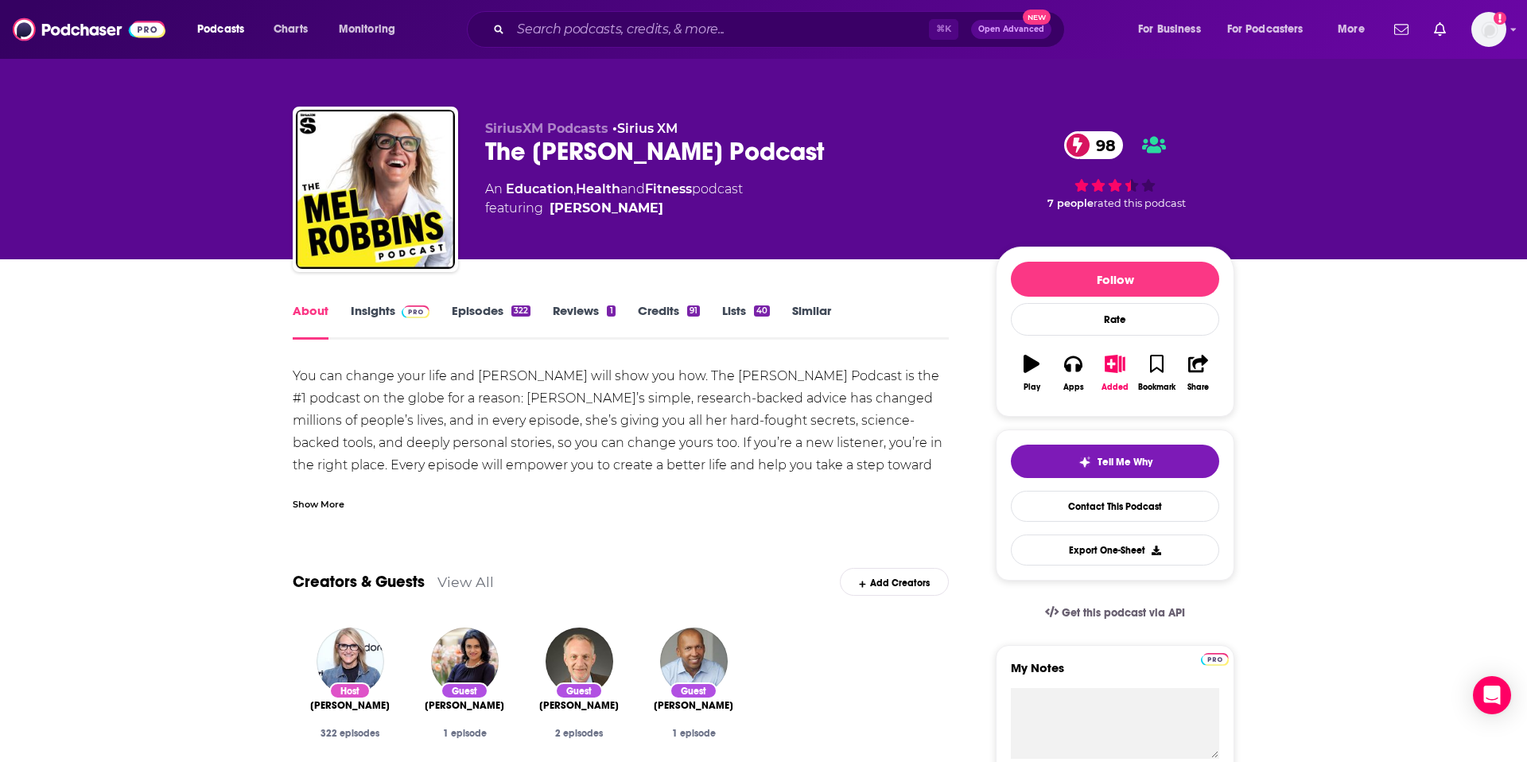
click at [385, 321] on link "Insights" at bounding box center [390, 321] width 79 height 37
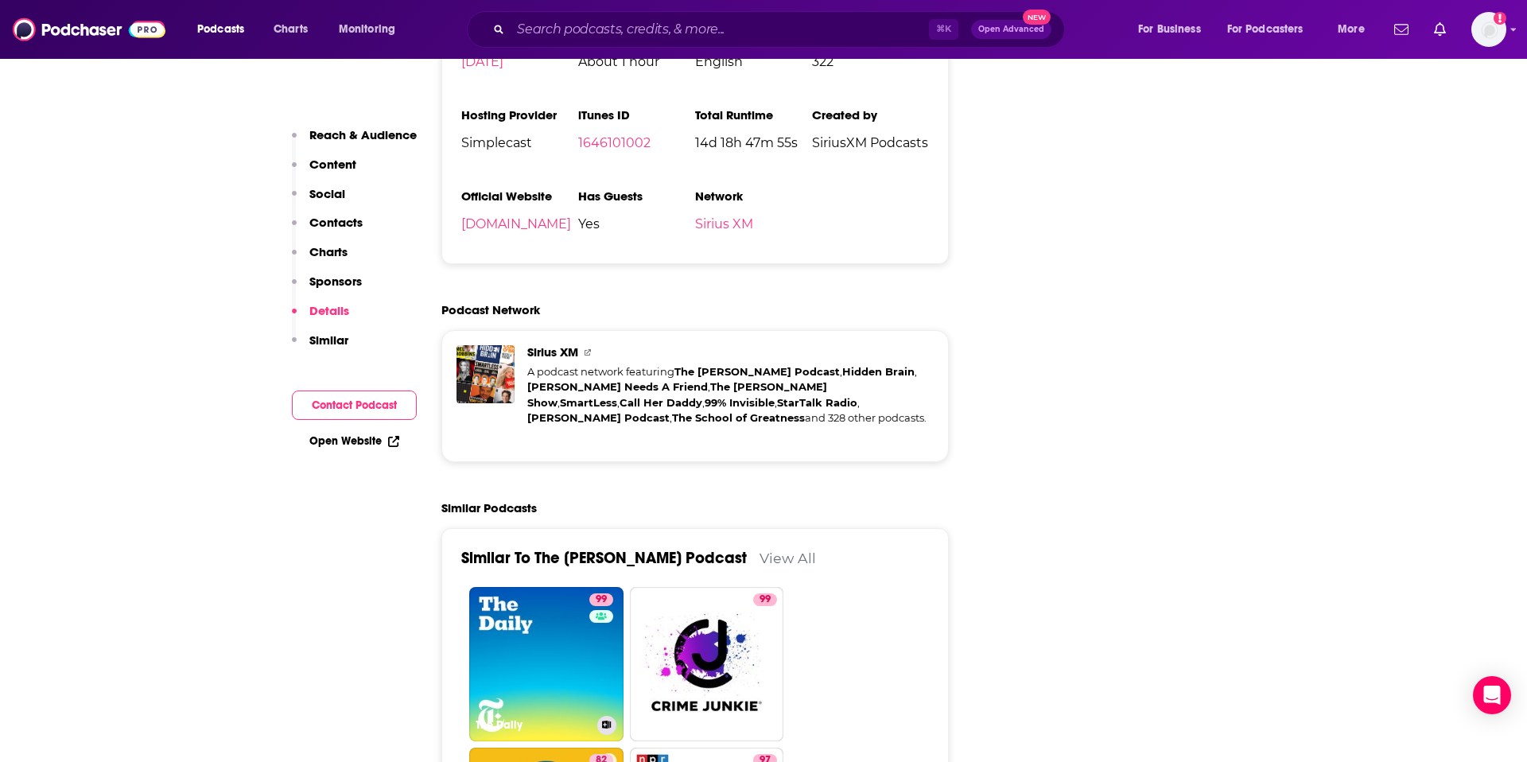
scroll to position [3352, 0]
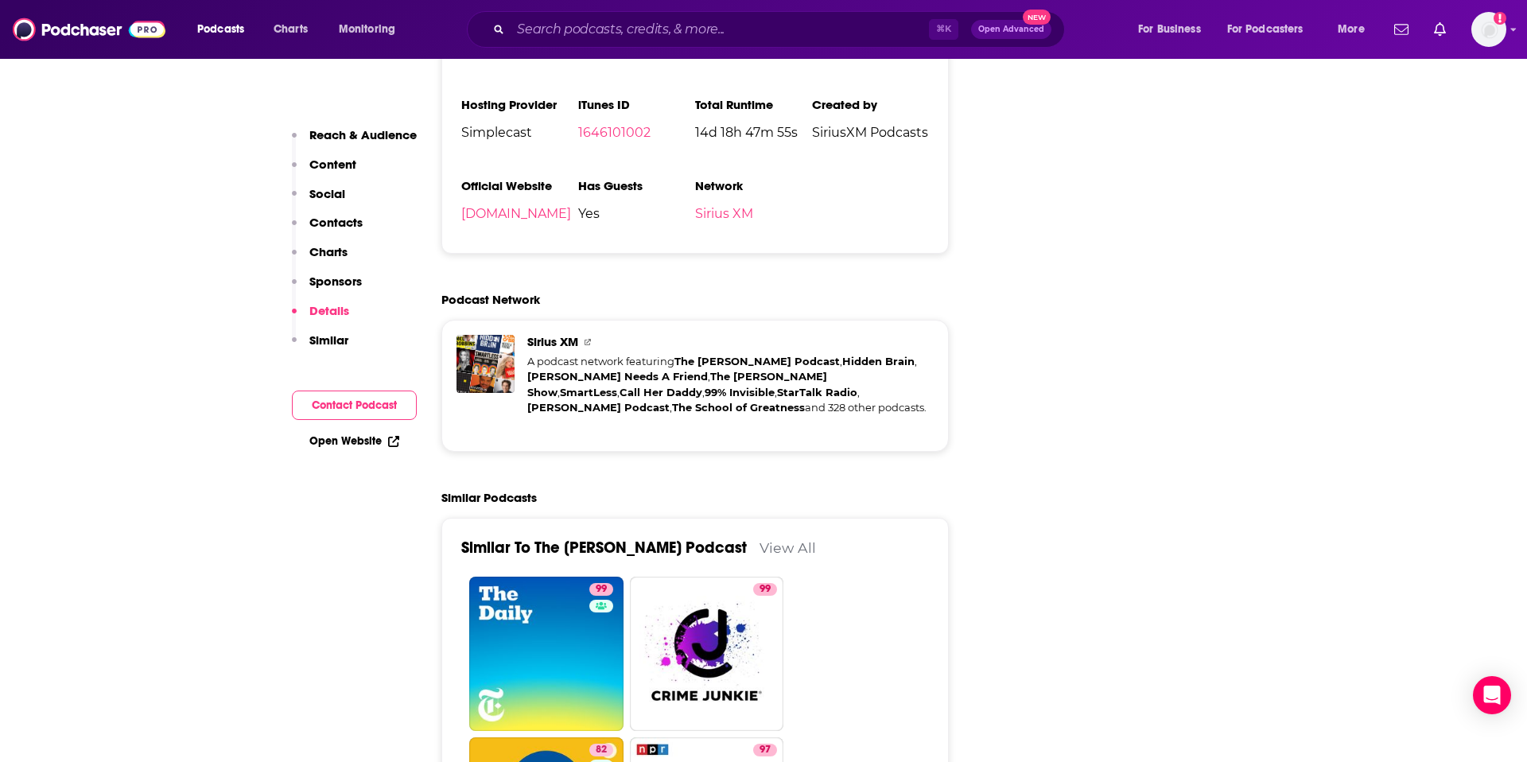
click at [764, 539] on link "View All" at bounding box center [787, 547] width 56 height 17
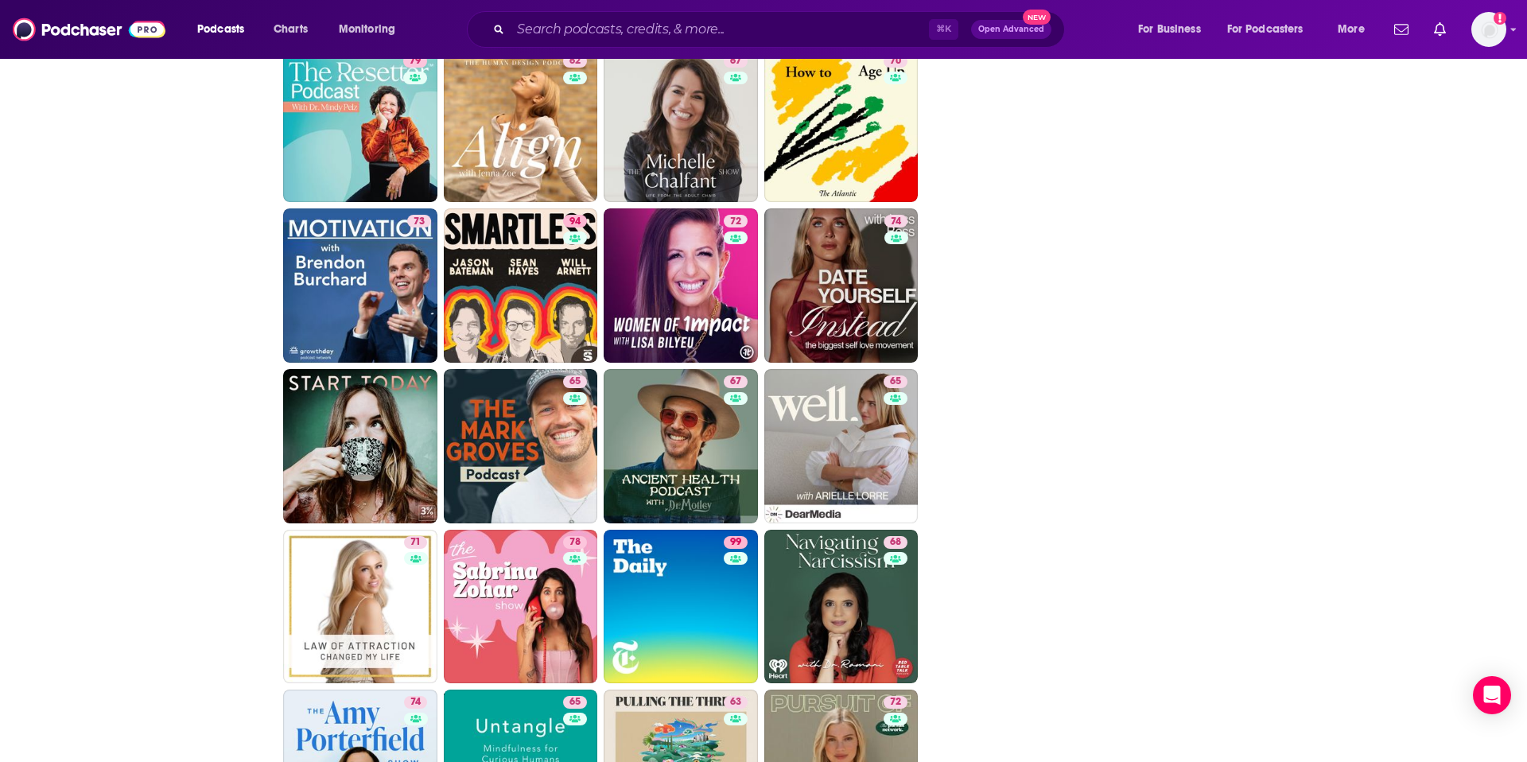
scroll to position [1992, 0]
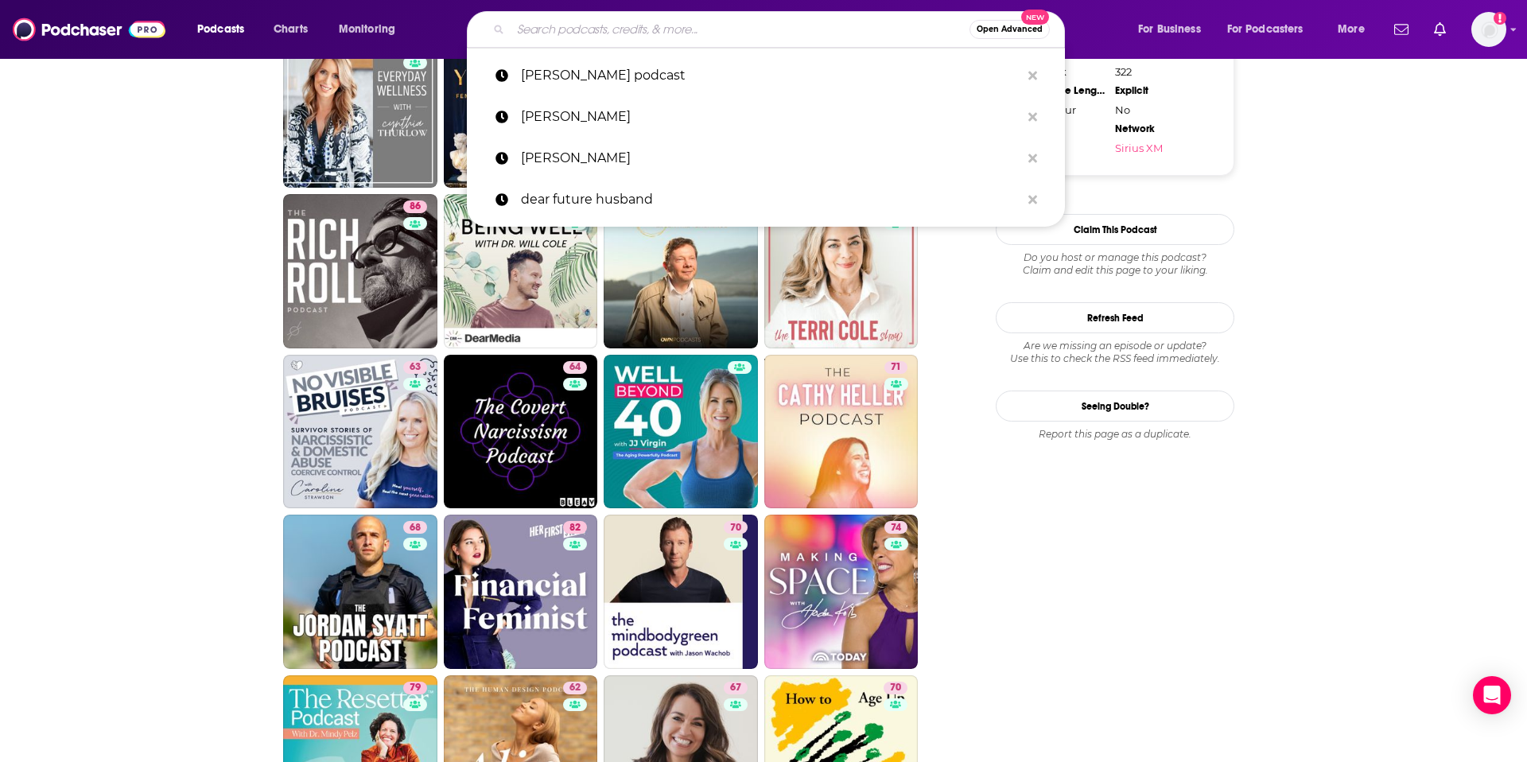
click at [850, 31] on input "Search podcasts, credits, & more..." at bounding box center [739, 29] width 459 height 25
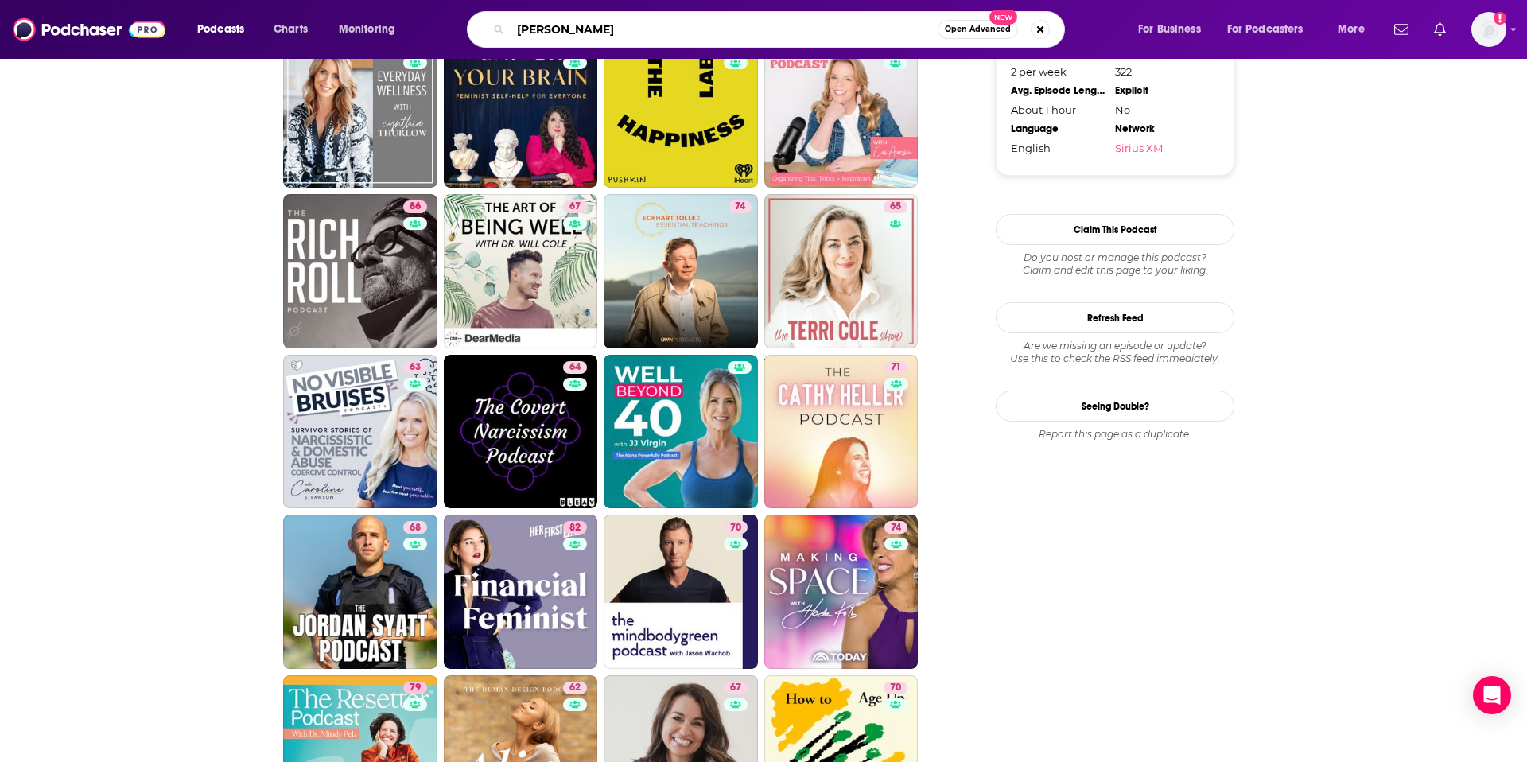
type input "bob goff"
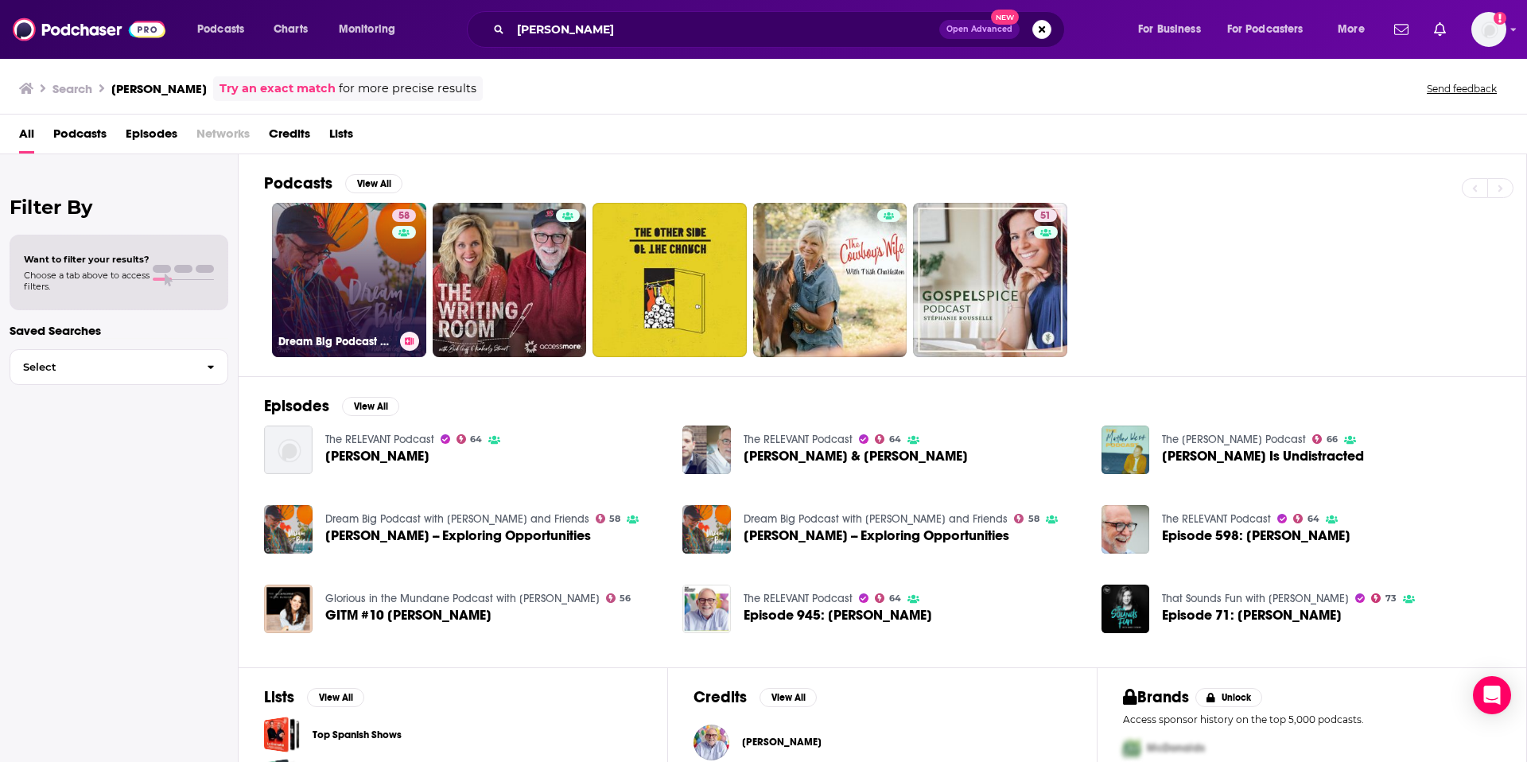
click at [368, 256] on link "58 Dream Big Podcast with Bob Goff and Friends" at bounding box center [349, 280] width 154 height 154
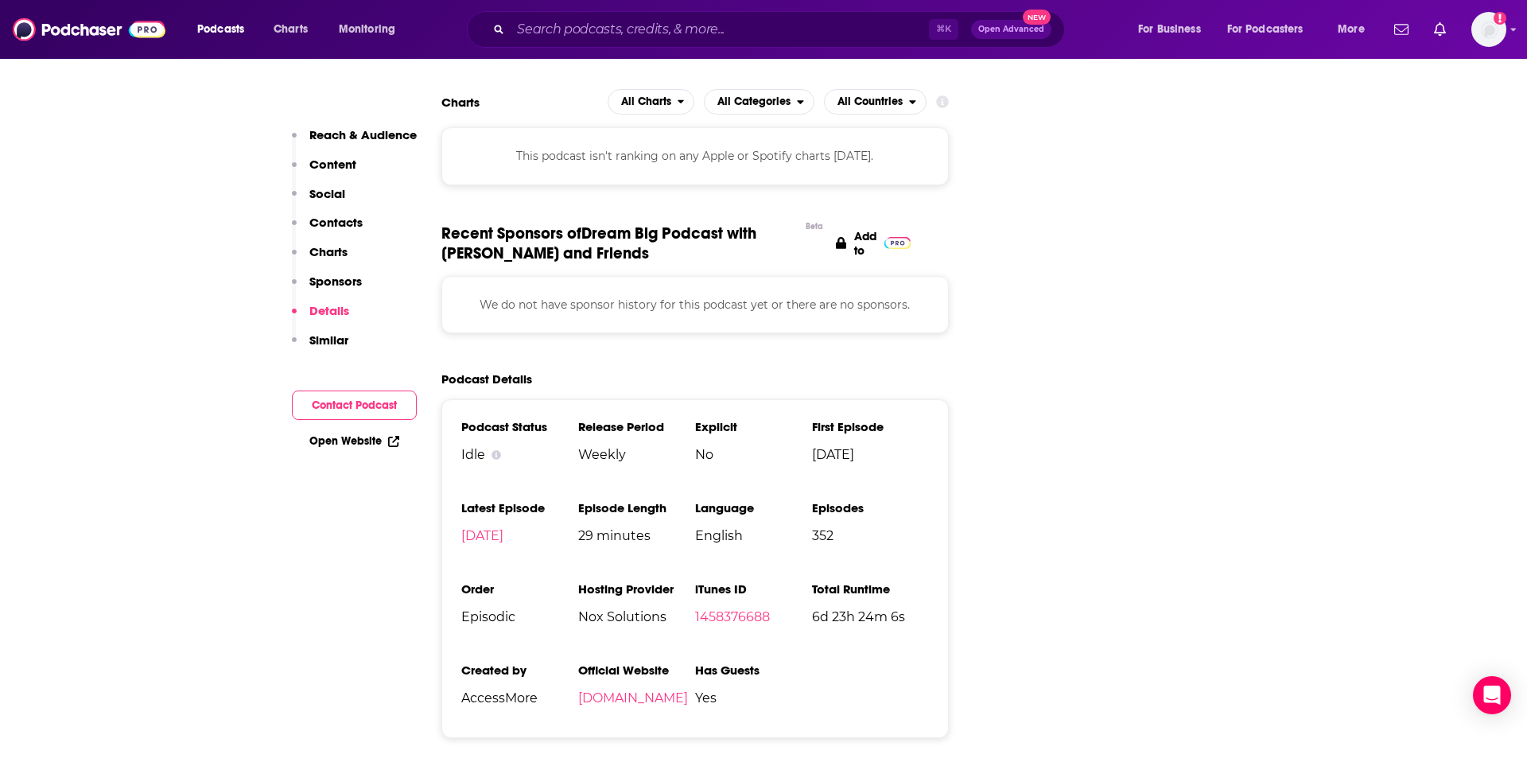
scroll to position [2088, 0]
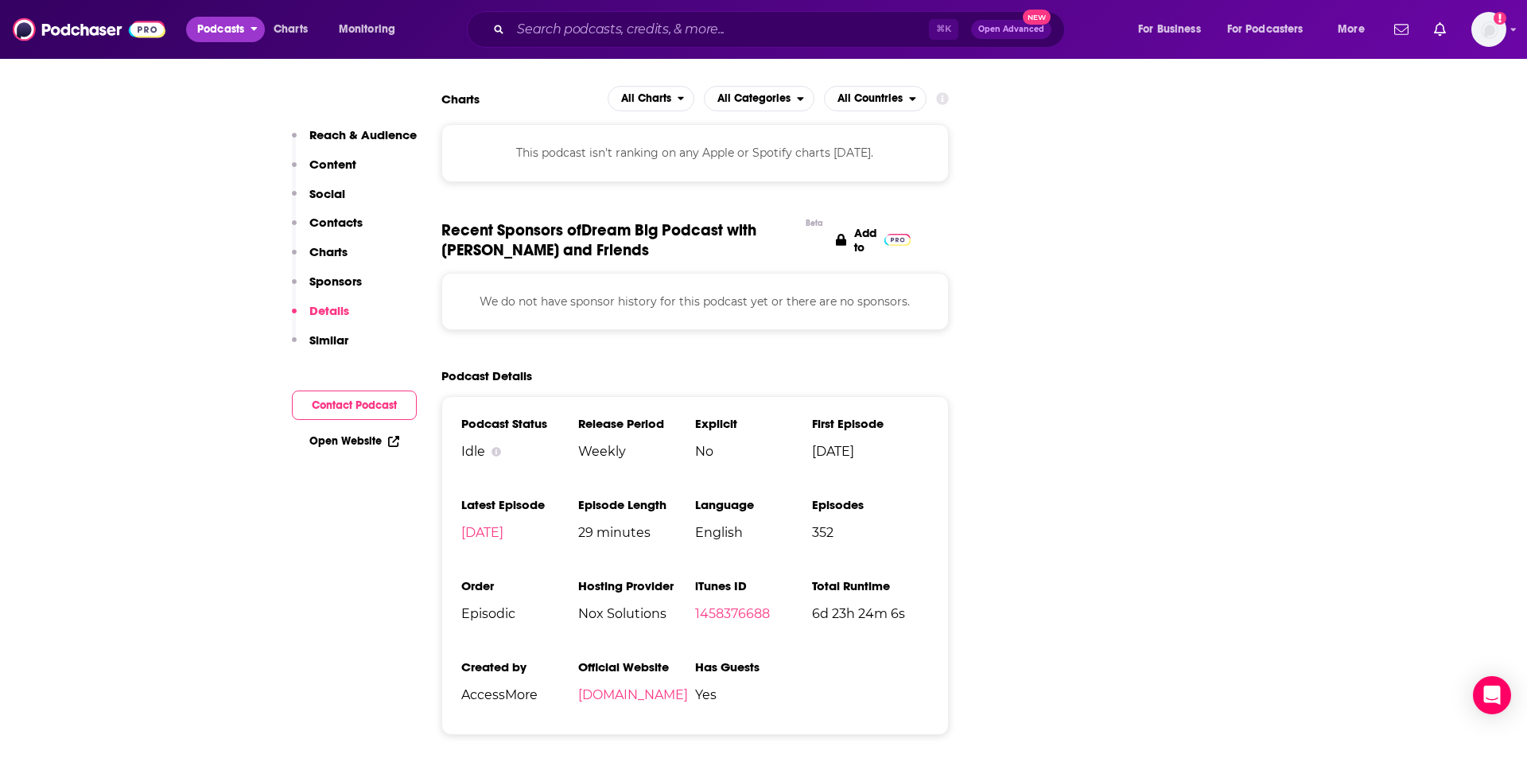
click at [229, 35] on span "Podcasts" at bounding box center [220, 29] width 47 height 22
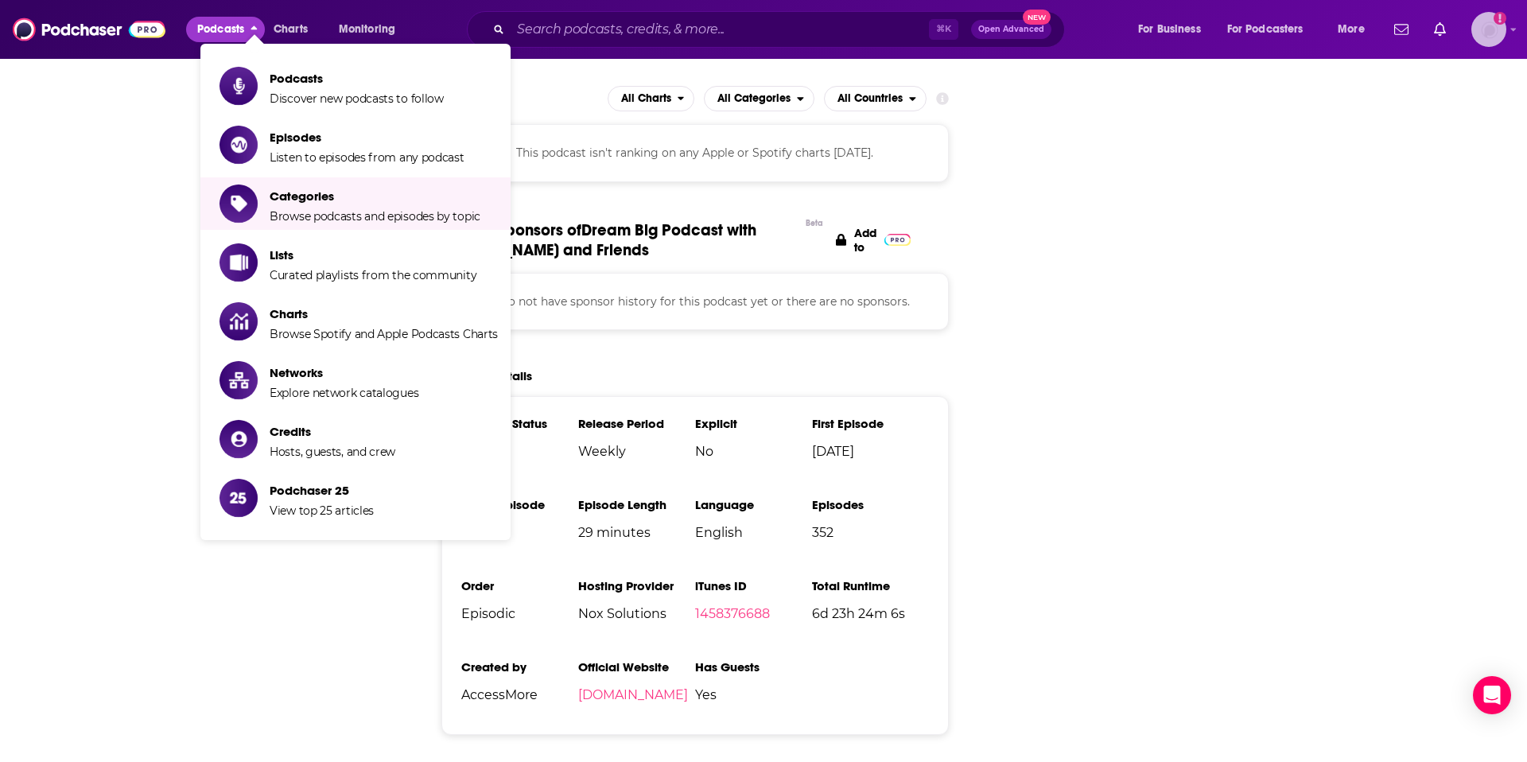
click at [1486, 44] on img "Logged in as tnzgift615" at bounding box center [1488, 29] width 35 height 35
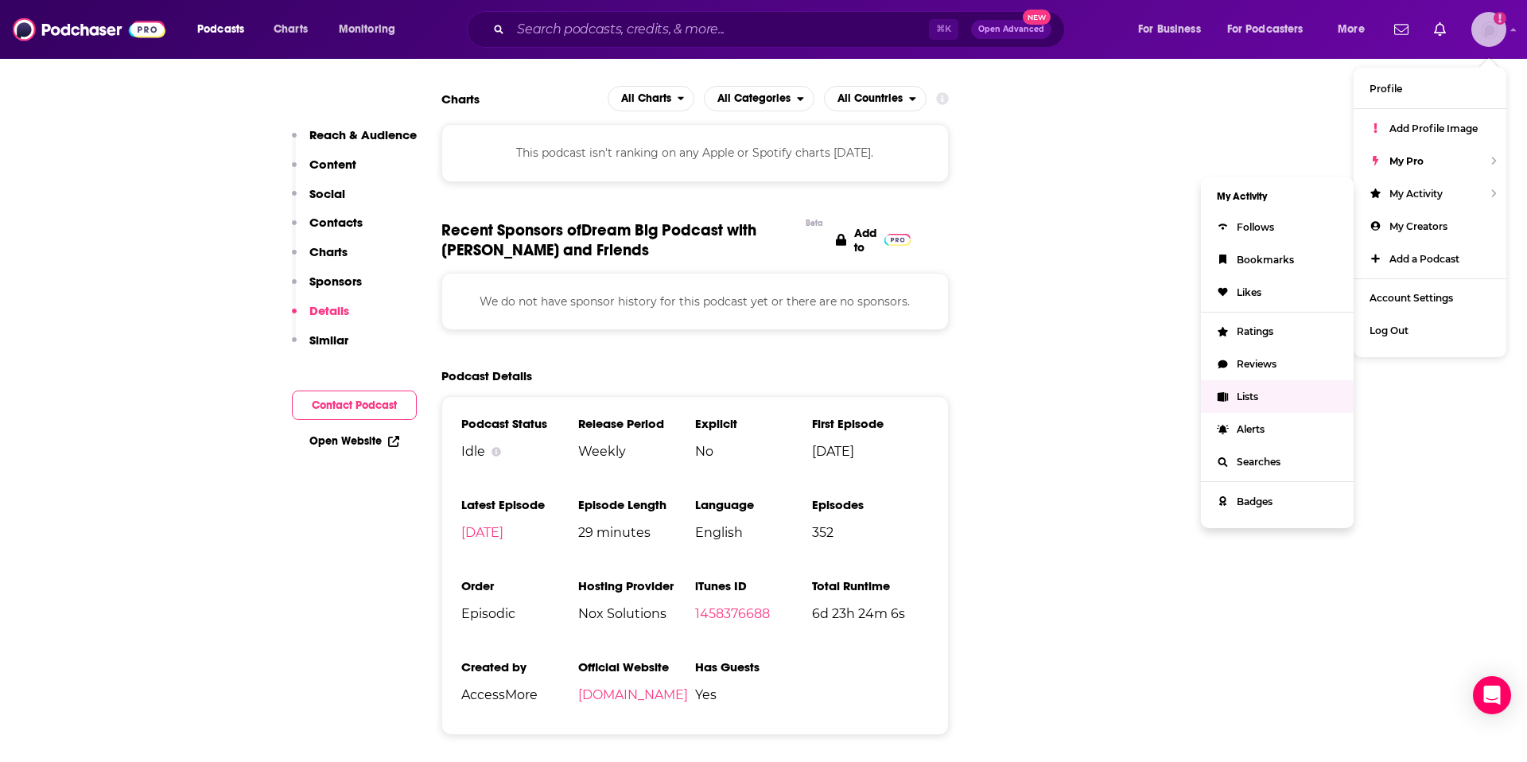
click at [1255, 396] on span "Lists" at bounding box center [1246, 396] width 21 height 12
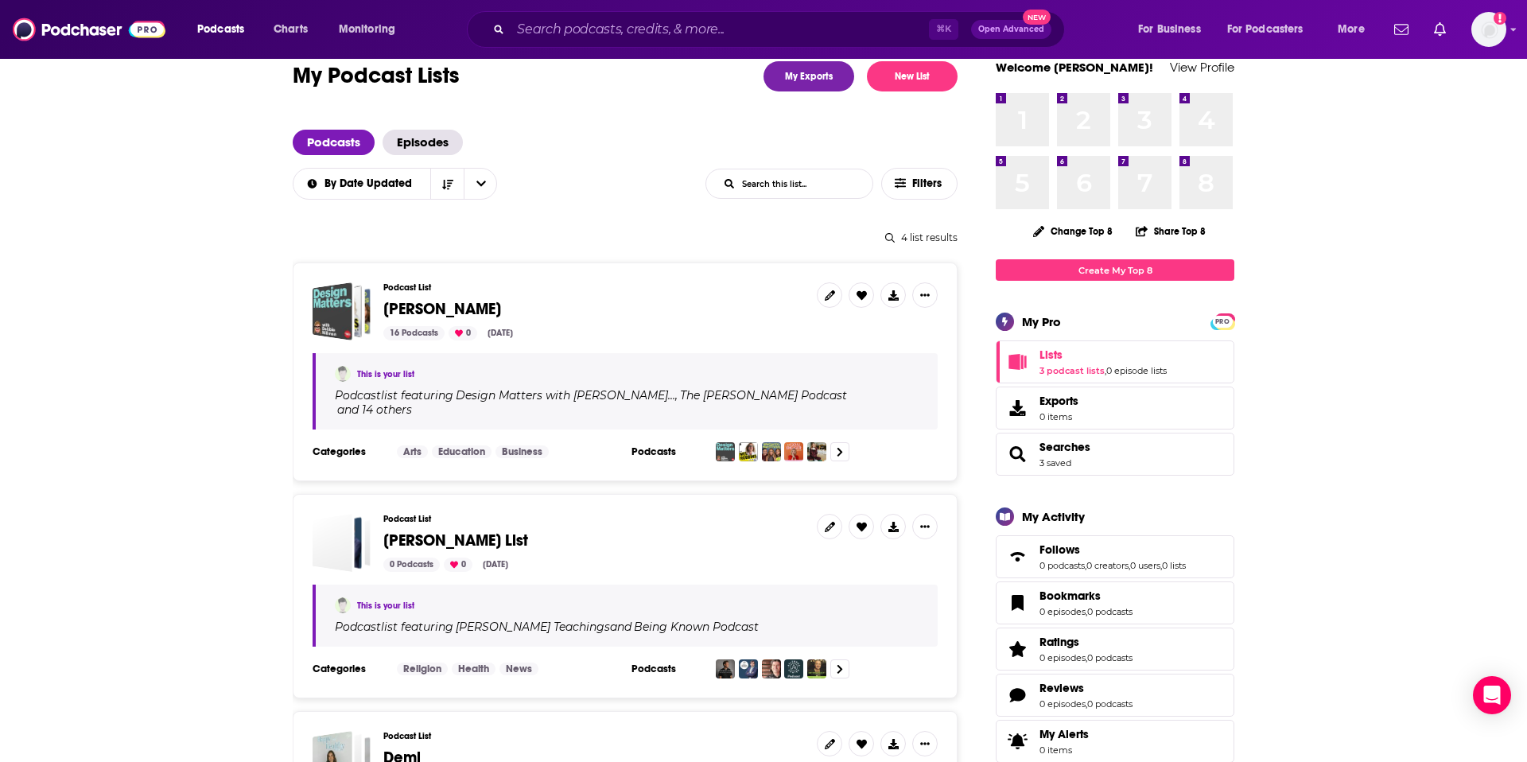
scroll to position [38, 0]
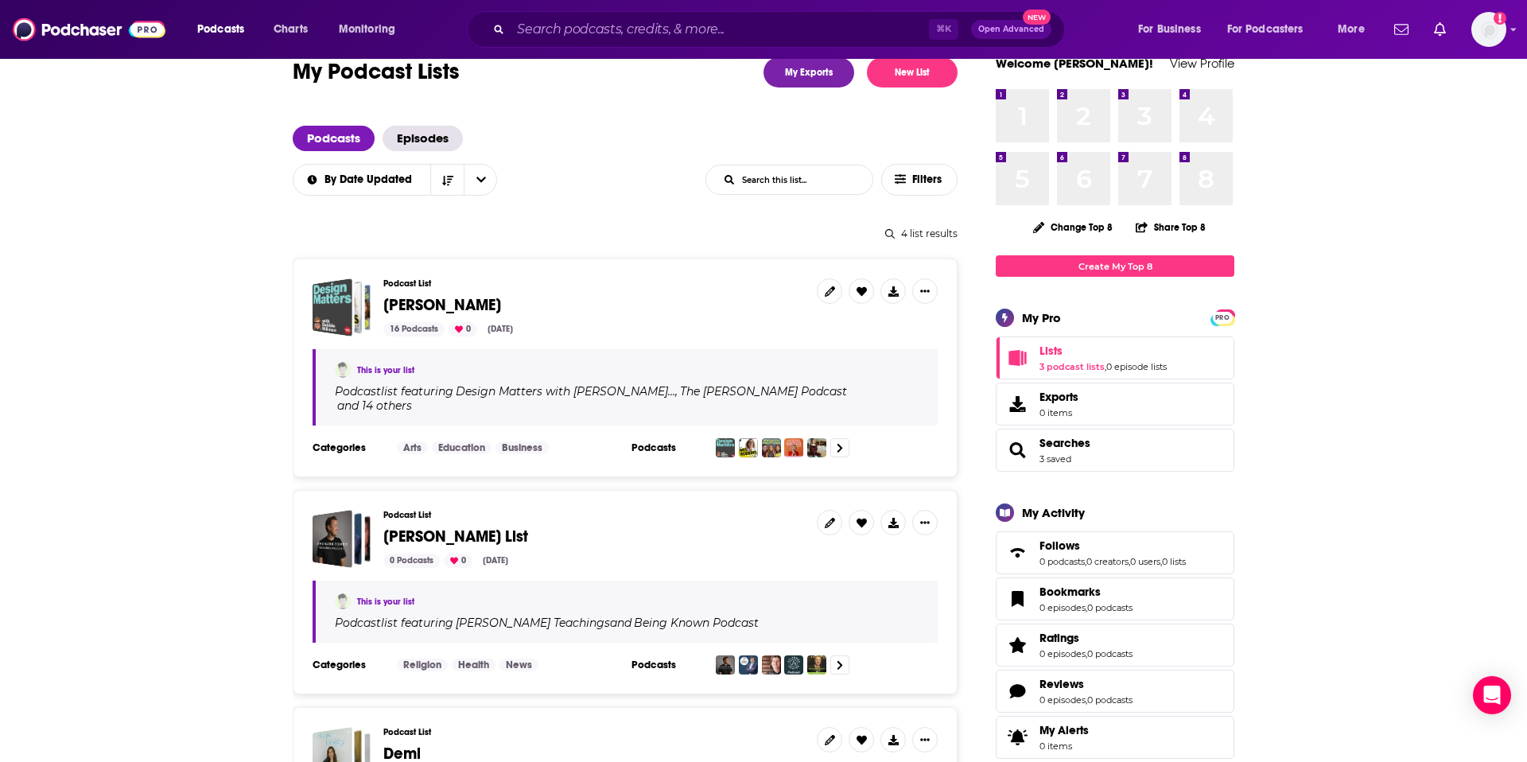
click at [429, 309] on span "[PERSON_NAME]" at bounding box center [442, 305] width 118 height 20
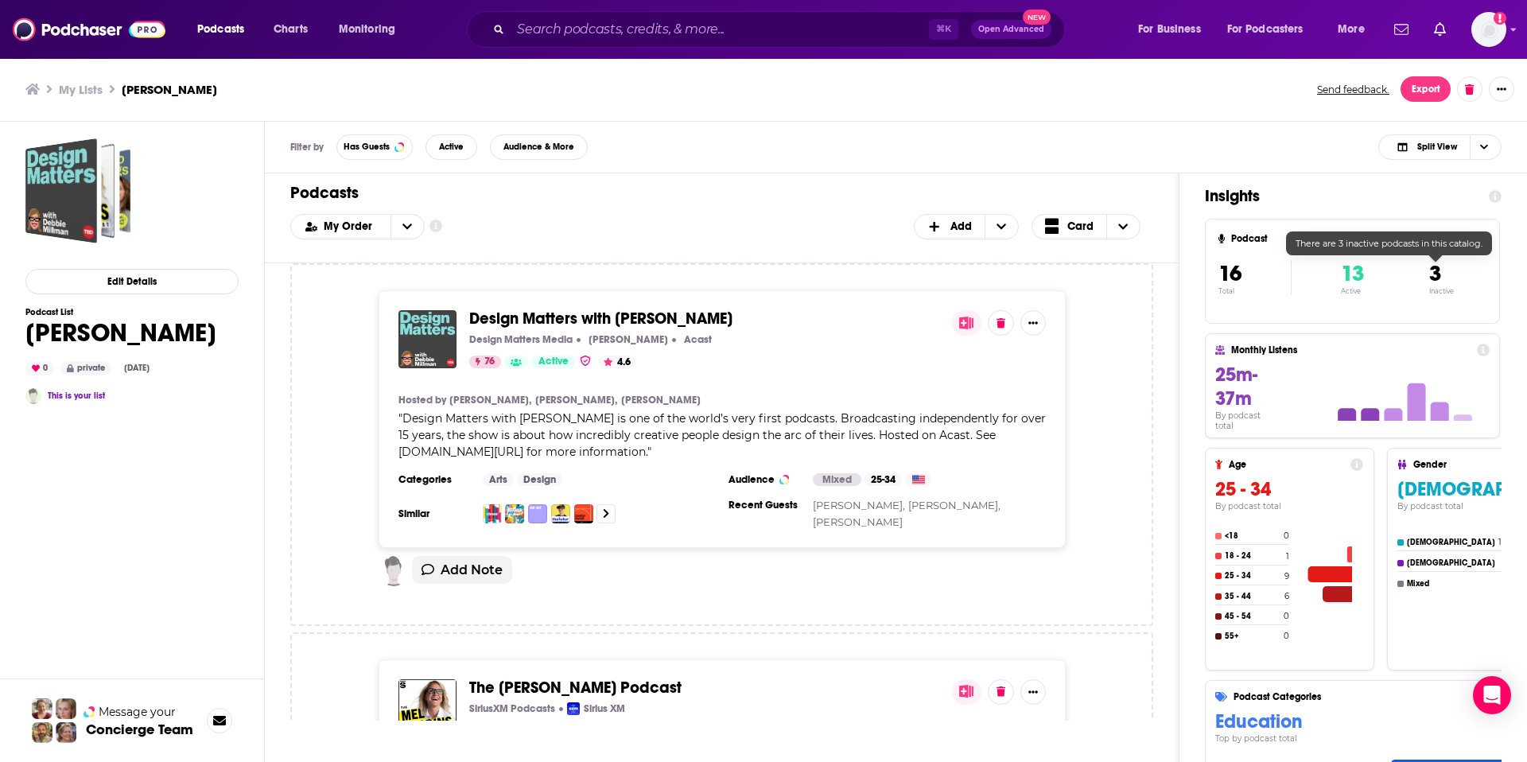
click at [1434, 274] on span "3" at bounding box center [1435, 273] width 12 height 27
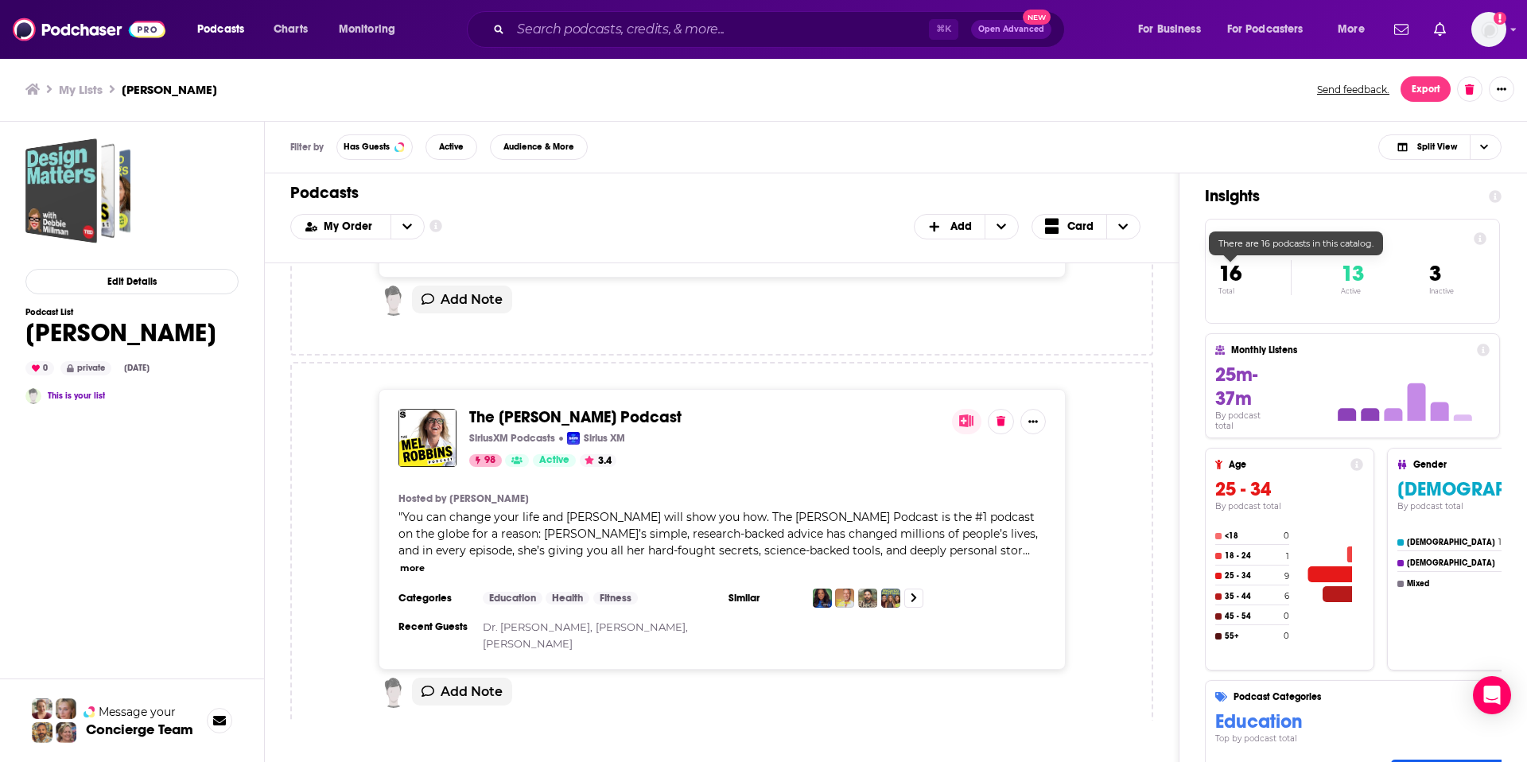
click at [1232, 276] on span "16" at bounding box center [1229, 273] width 23 height 27
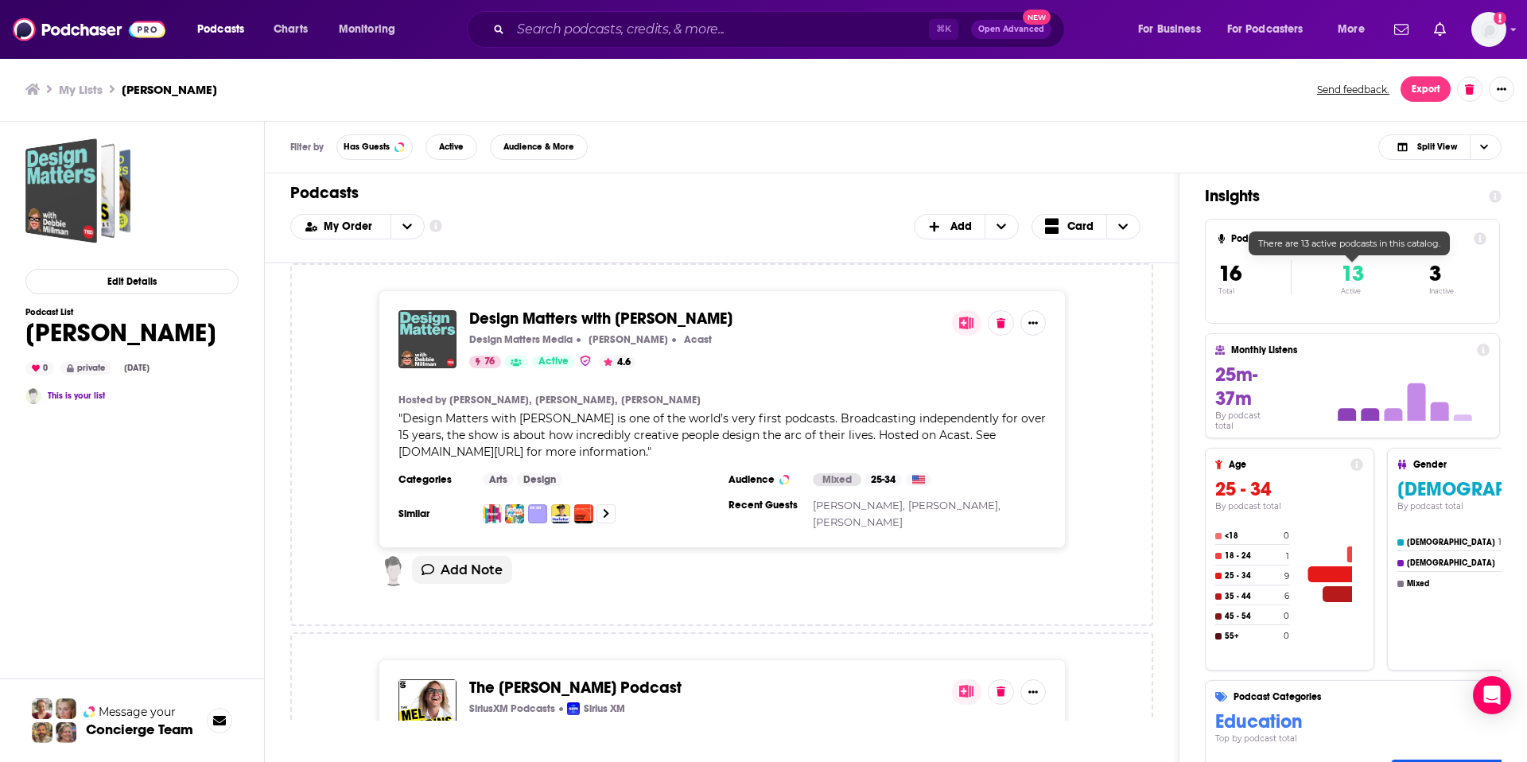
click at [1352, 277] on span "13" at bounding box center [1351, 273] width 23 height 27
click at [409, 226] on button "open menu" at bounding box center [406, 227] width 33 height 24
click at [383, 278] on span "Alphabetical" at bounding box center [367, 278] width 89 height 9
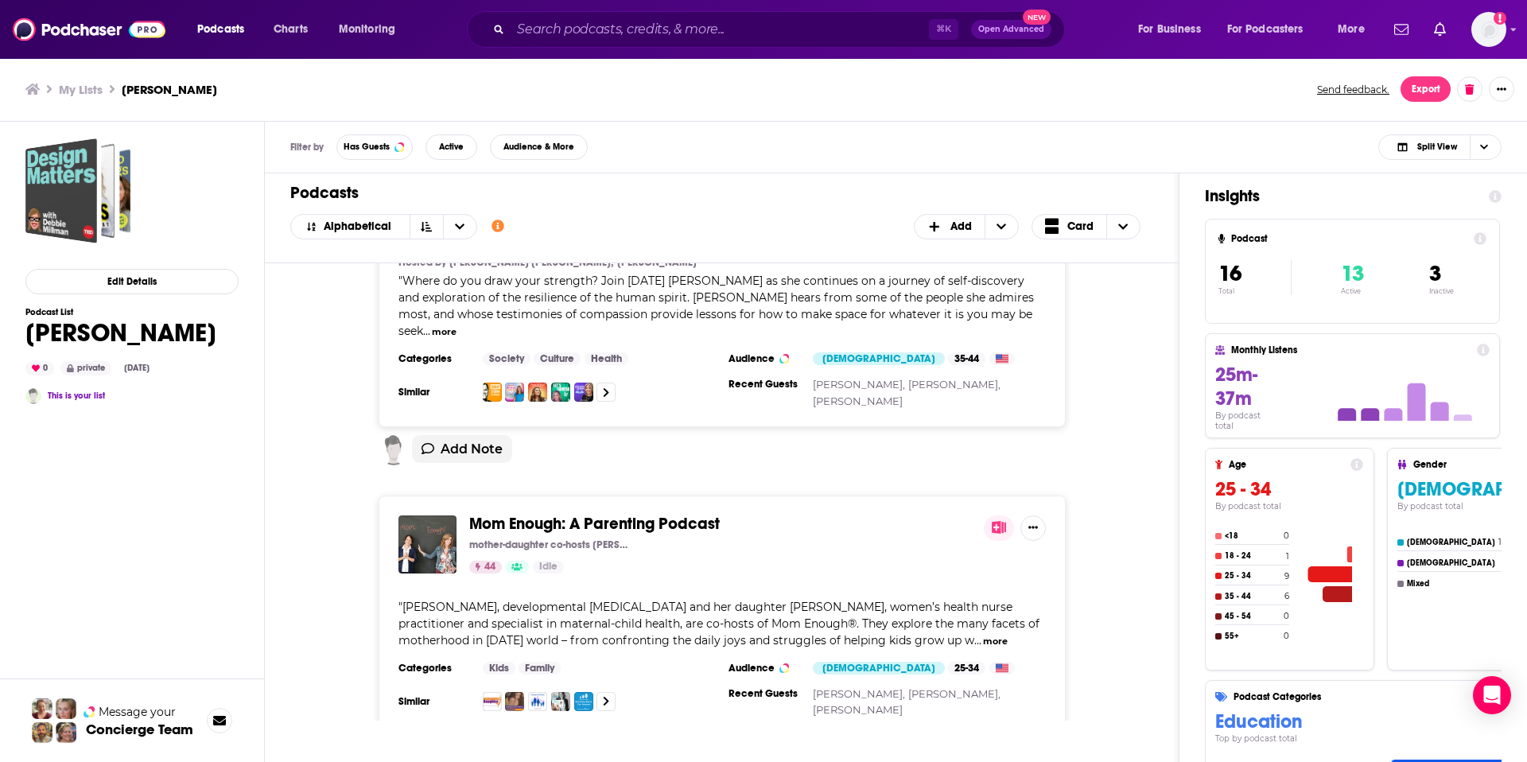
scroll to position [1108, 0]
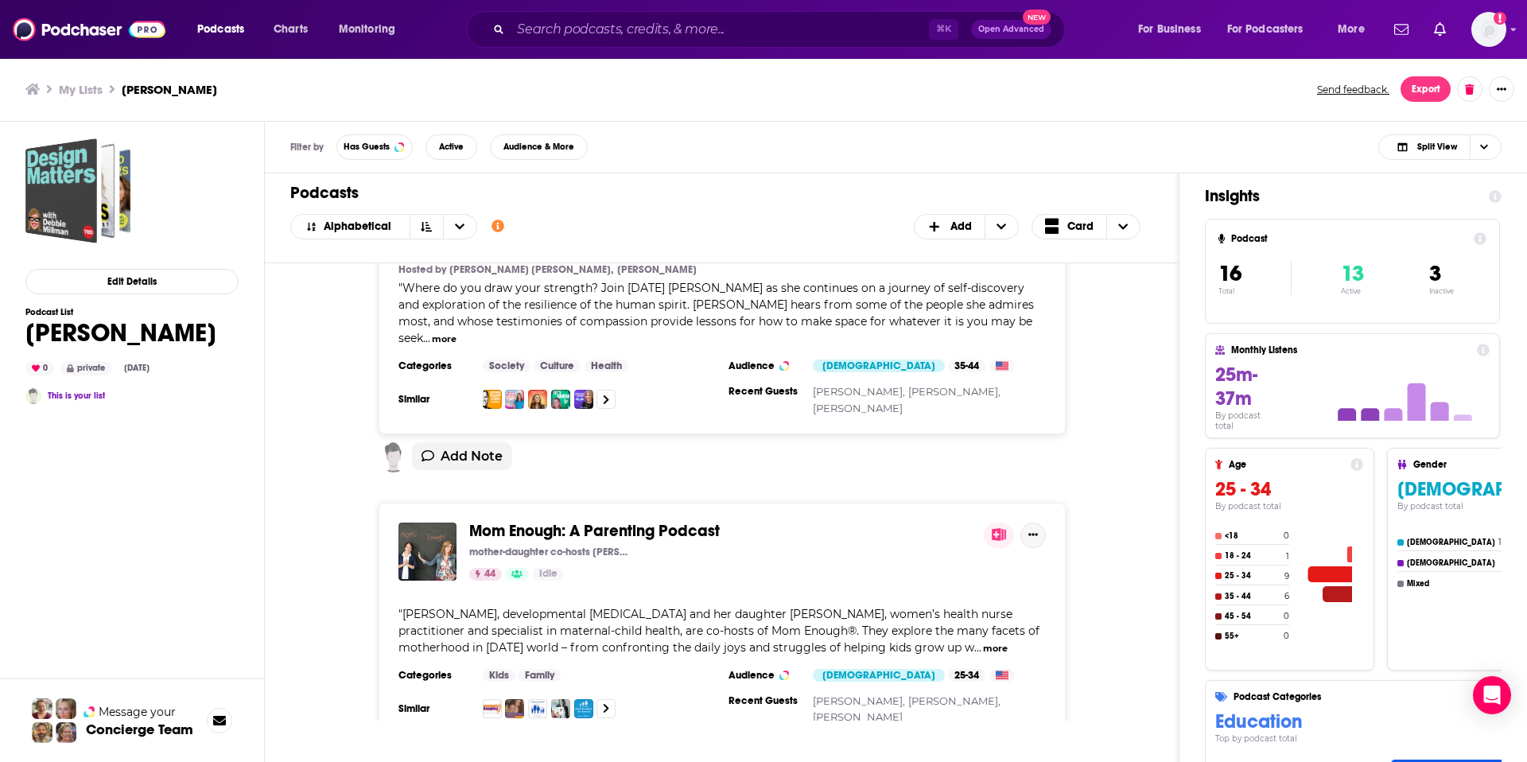
click at [1034, 530] on icon "Show More Button" at bounding box center [1033, 535] width 10 height 10
click at [1036, 522] on button "Show More Button" at bounding box center [1032, 534] width 25 height 25
click at [1033, 530] on icon "Show More Button" at bounding box center [1033, 535] width 10 height 10
click at [1036, 530] on icon "Show More Button" at bounding box center [1033, 535] width 10 height 10
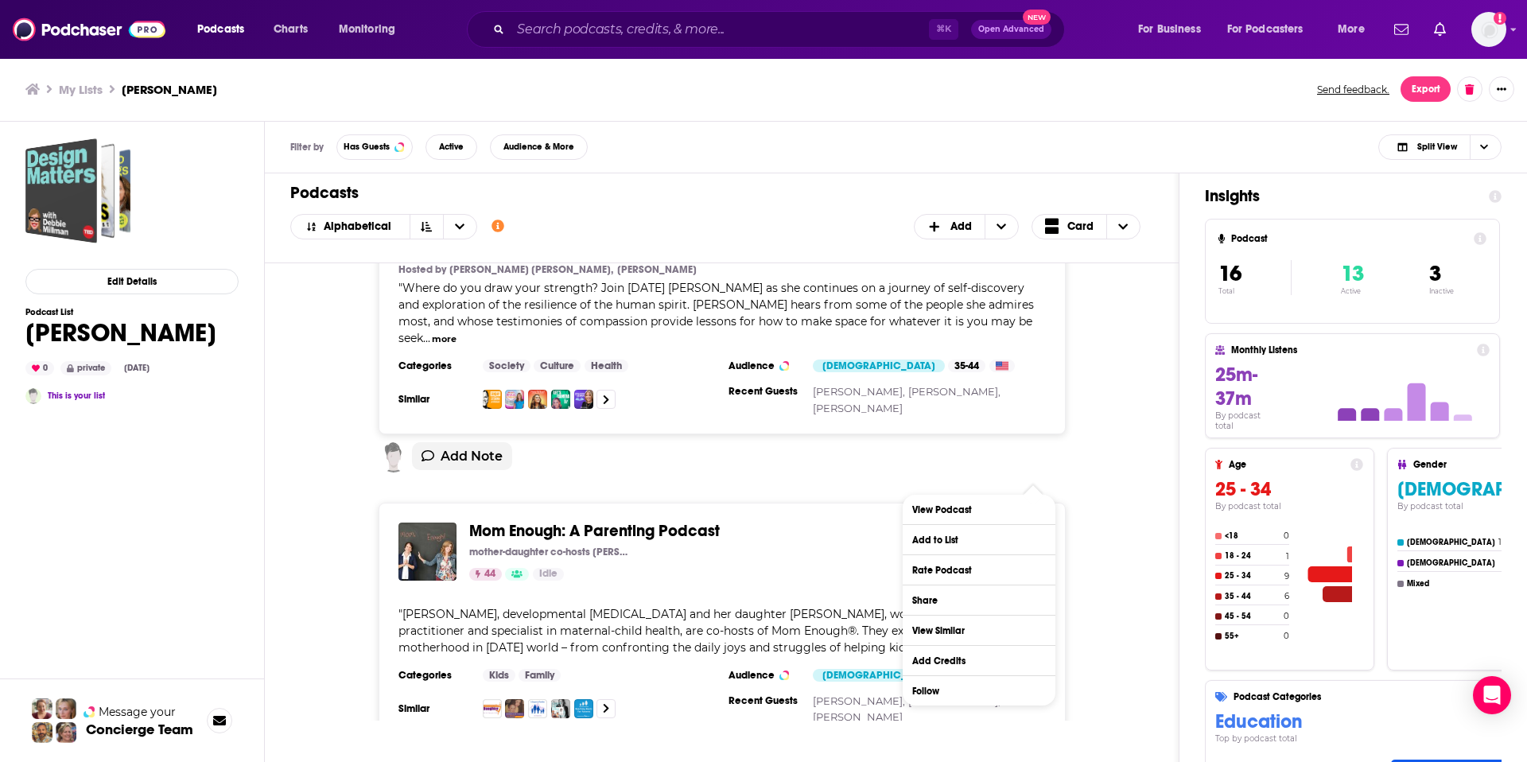
click at [1036, 530] on icon "Show More Button" at bounding box center [1033, 535] width 10 height 10
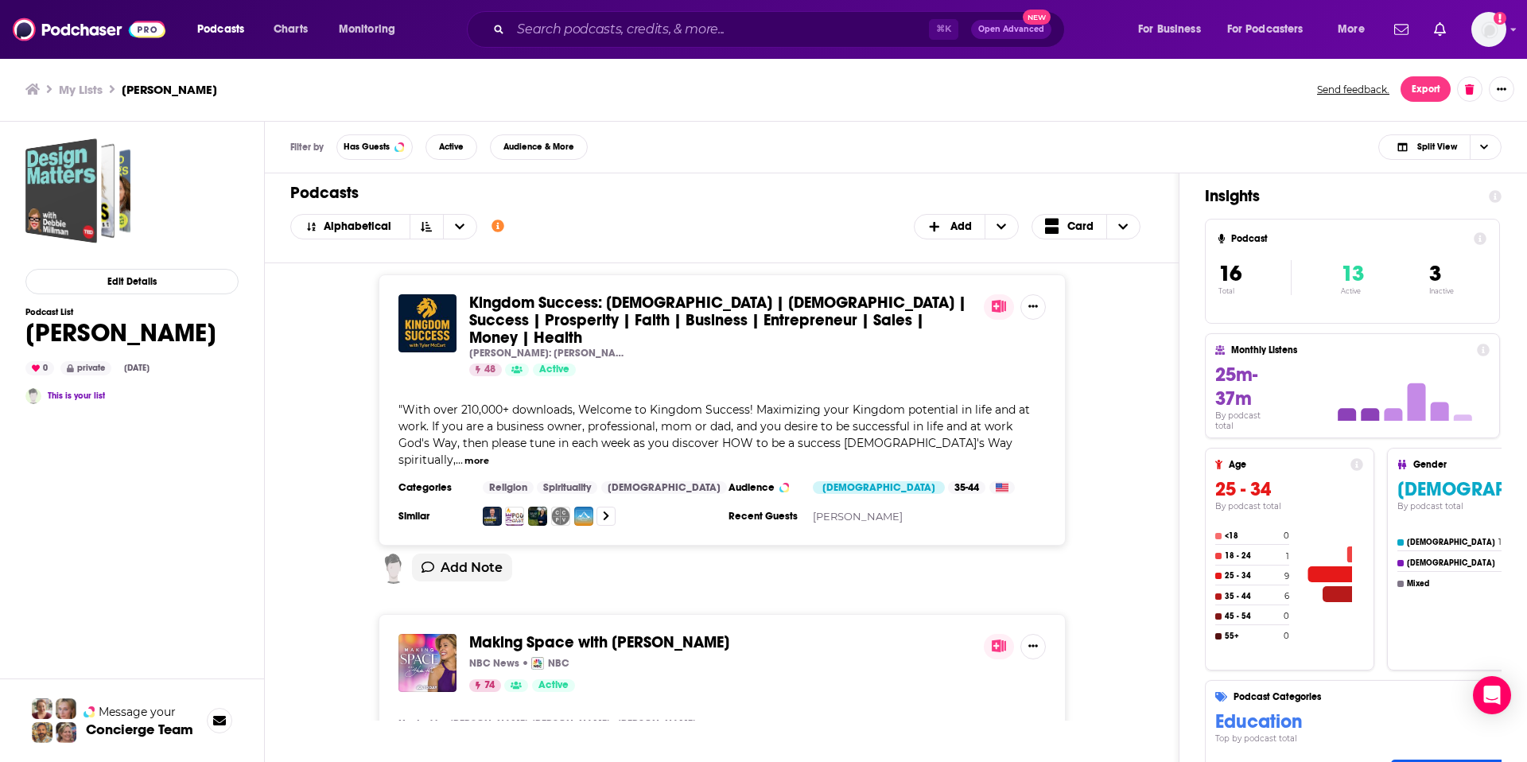
scroll to position [547, 0]
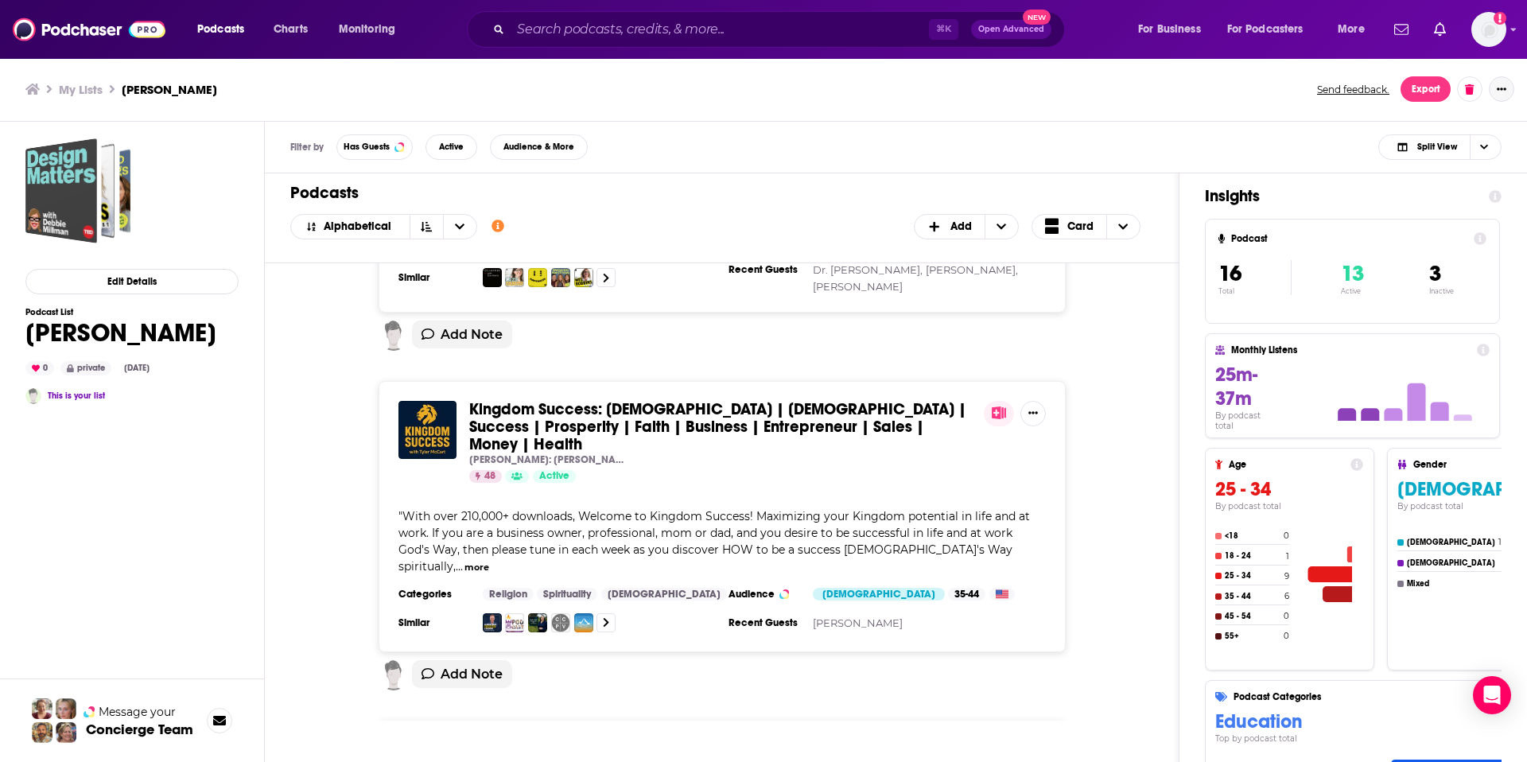
click at [1503, 91] on icon "Show More Button" at bounding box center [1501, 89] width 10 height 10
click at [1293, 152] on div "Filter by Has Guests Active Audience & More Split View" at bounding box center [896, 148] width 1262 height 52
click at [1015, 229] on span "+ Add" at bounding box center [1000, 227] width 33 height 24
click at [1130, 221] on span "Choose View" at bounding box center [1122, 227] width 33 height 24
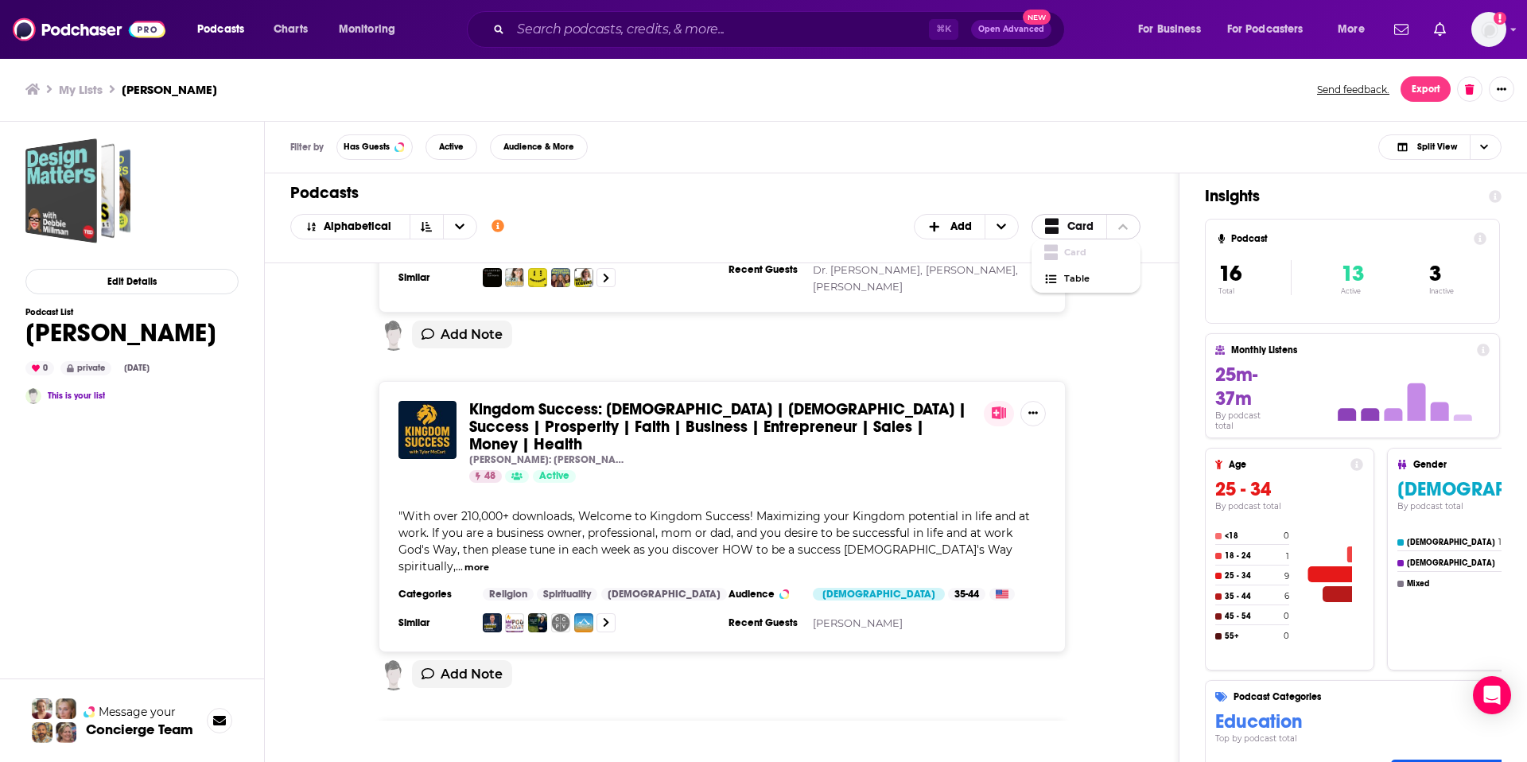
click at [1130, 221] on span "Choose View" at bounding box center [1122, 227] width 33 height 24
click at [1476, 88] on button at bounding box center [1469, 88] width 25 height 25
click at [1302, 113] on div "My Lists Erin Port Send feedback. Export Careful, This is permanent Delete List" at bounding box center [763, 89] width 1527 height 64
click at [1429, 94] on button "Export" at bounding box center [1425, 88] width 50 height 25
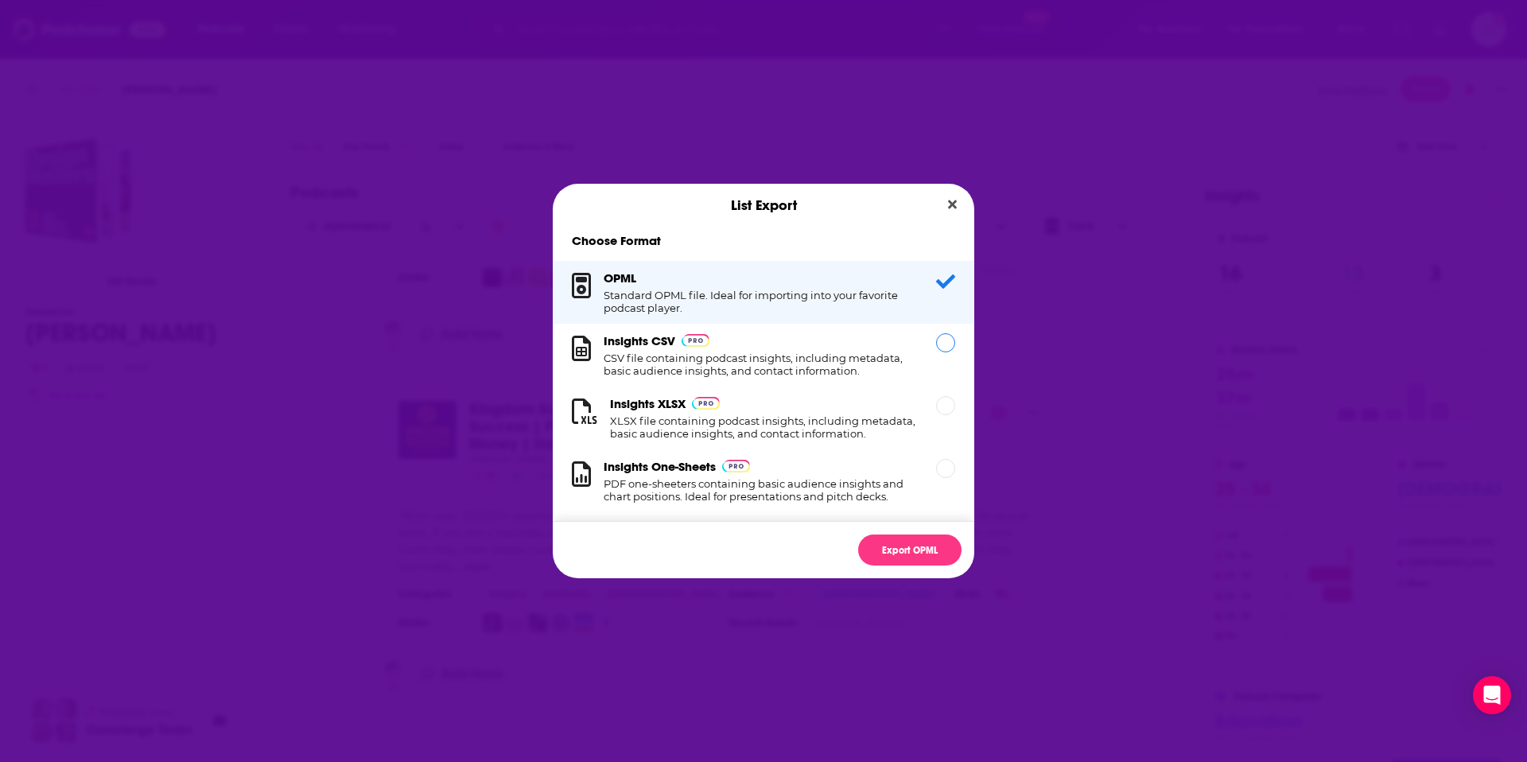
click at [807, 369] on h1 "CSV file containing podcast insights, including metadata, basic audience insigh…" at bounding box center [759, 363] width 313 height 25
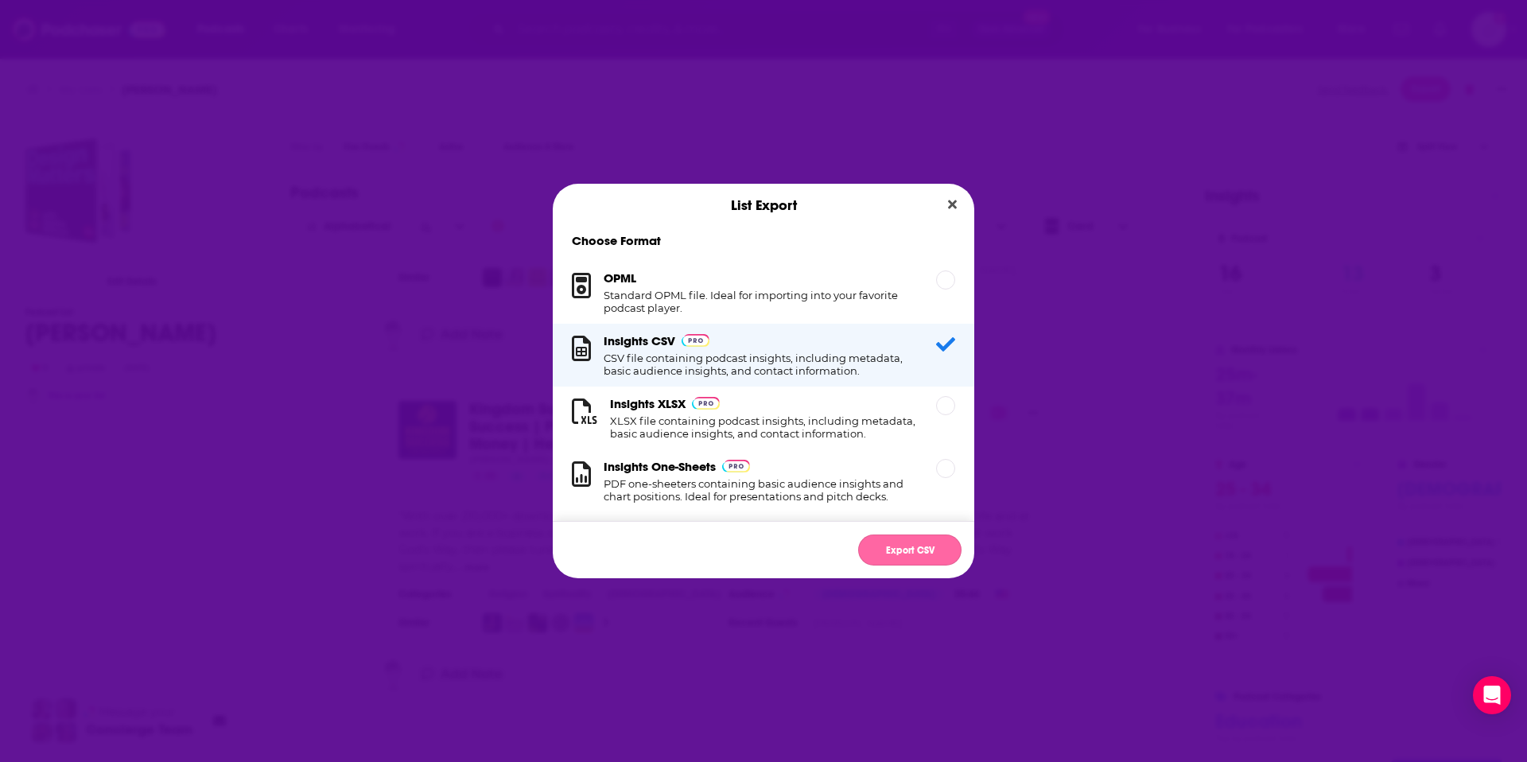
click at [888, 549] on button "Export CSV" at bounding box center [909, 549] width 103 height 31
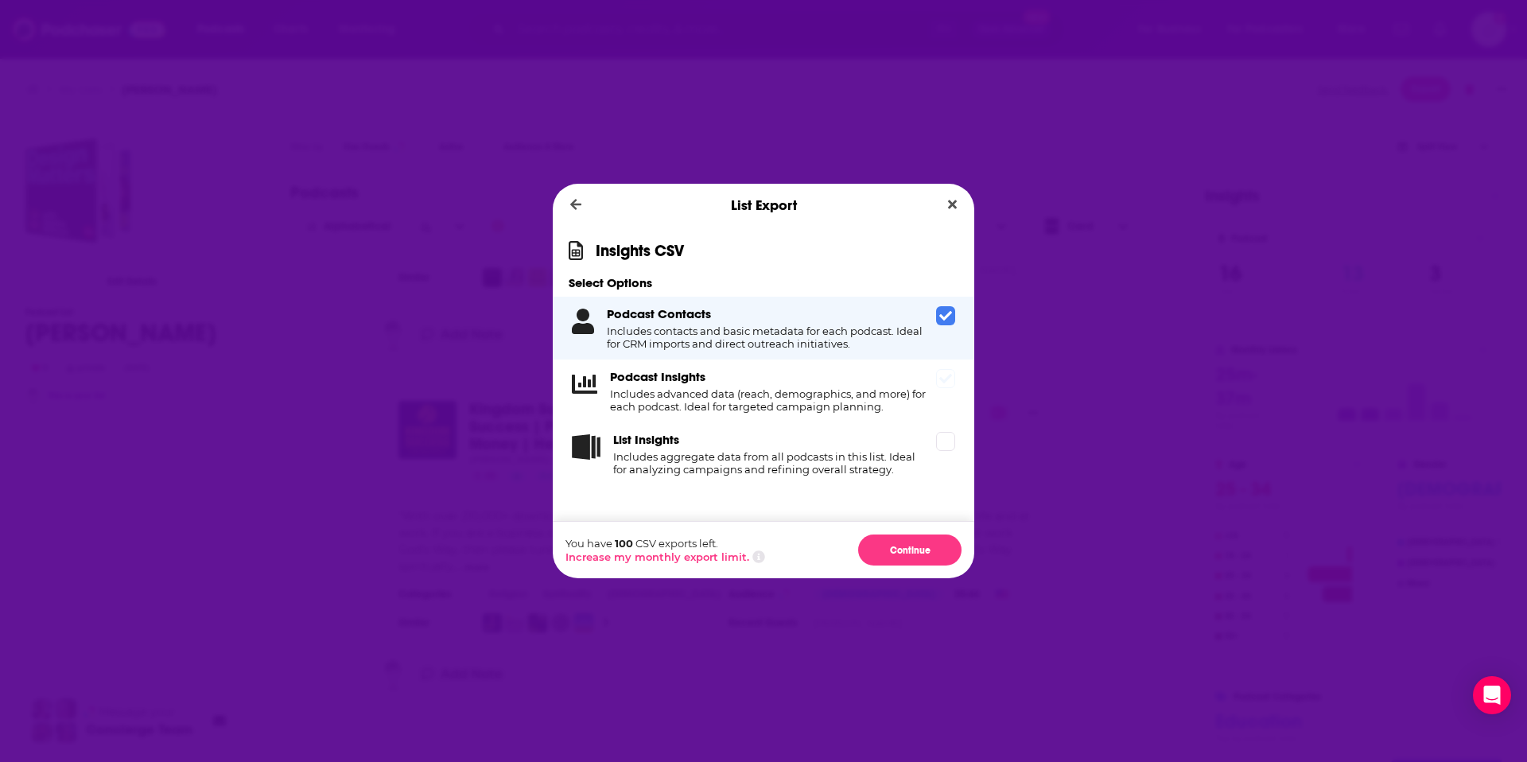
click at [946, 384] on icon "Dialog" at bounding box center [945, 378] width 13 height 13
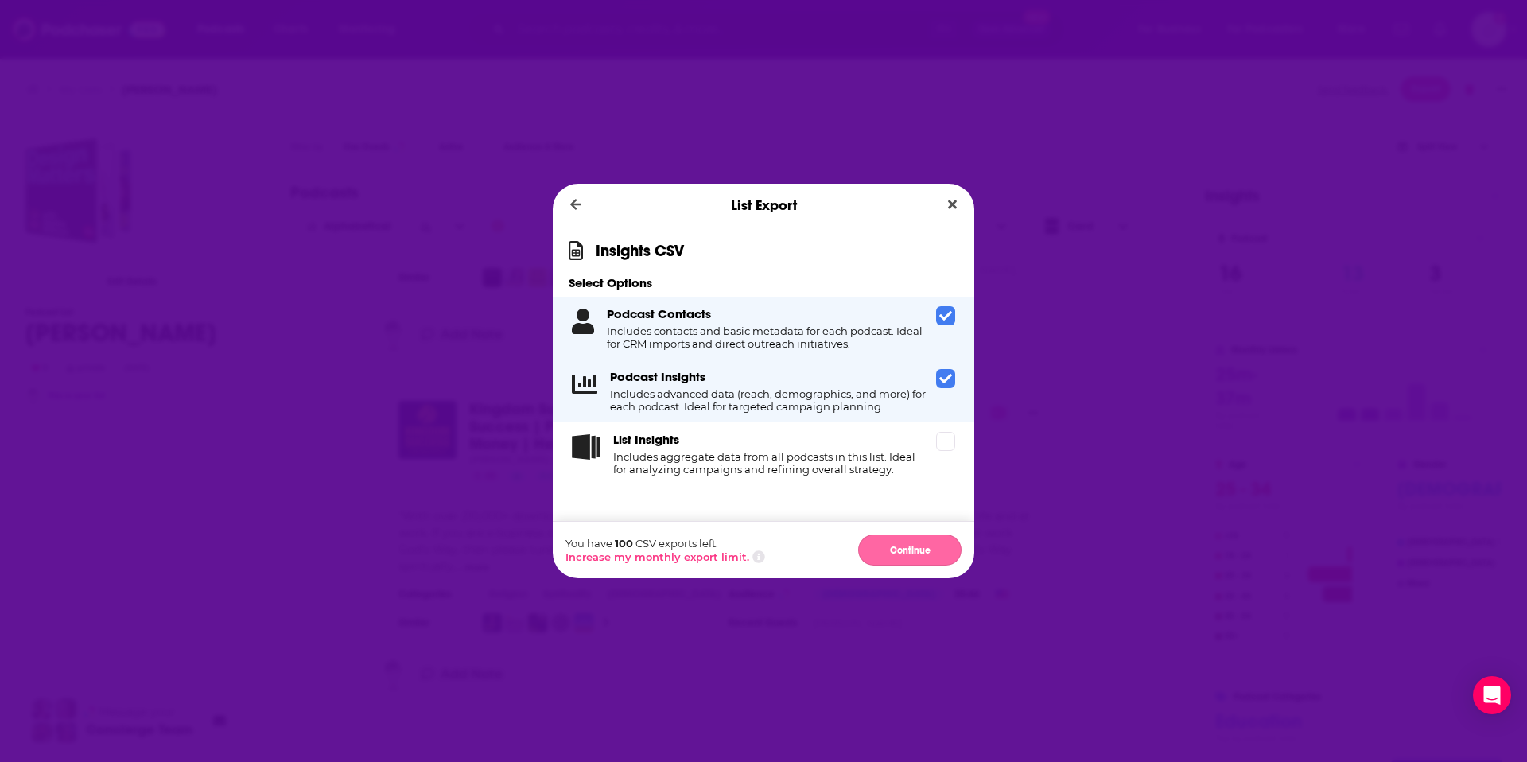
click at [892, 544] on button "Continue" at bounding box center [909, 549] width 103 height 31
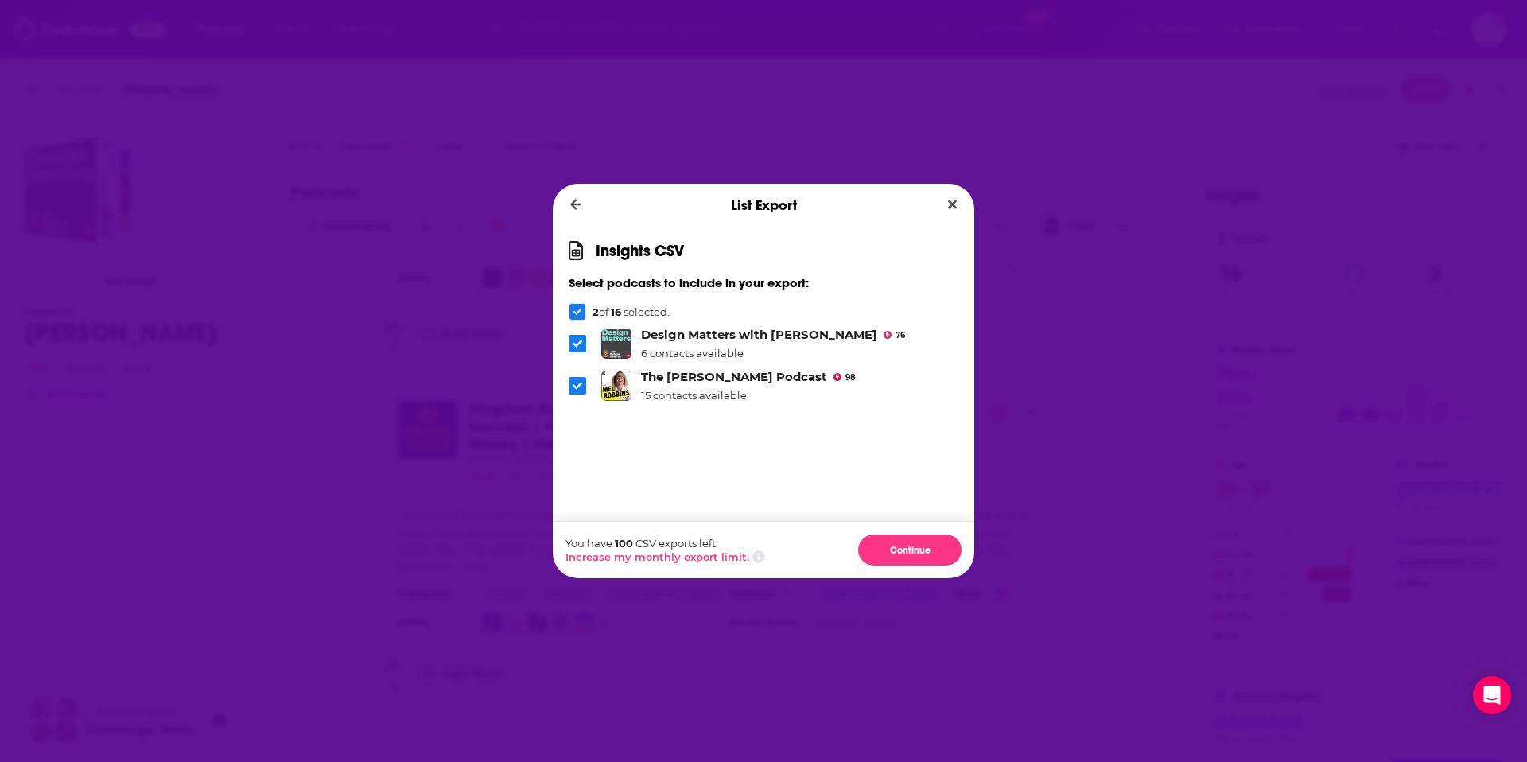
click at [577, 344] on icon "Dialog" at bounding box center [577, 342] width 10 height 7
click at [577, 375] on li "The Mel Robbins Podcast 98 15 contacts available" at bounding box center [763, 385] width 390 height 33
click at [575, 382] on icon "Dialog" at bounding box center [577, 386] width 10 height 10
click at [580, 312] on icon "Dialog" at bounding box center [577, 312] width 8 height 8
click at [957, 208] on button "Close" at bounding box center [951, 205] width 21 height 20
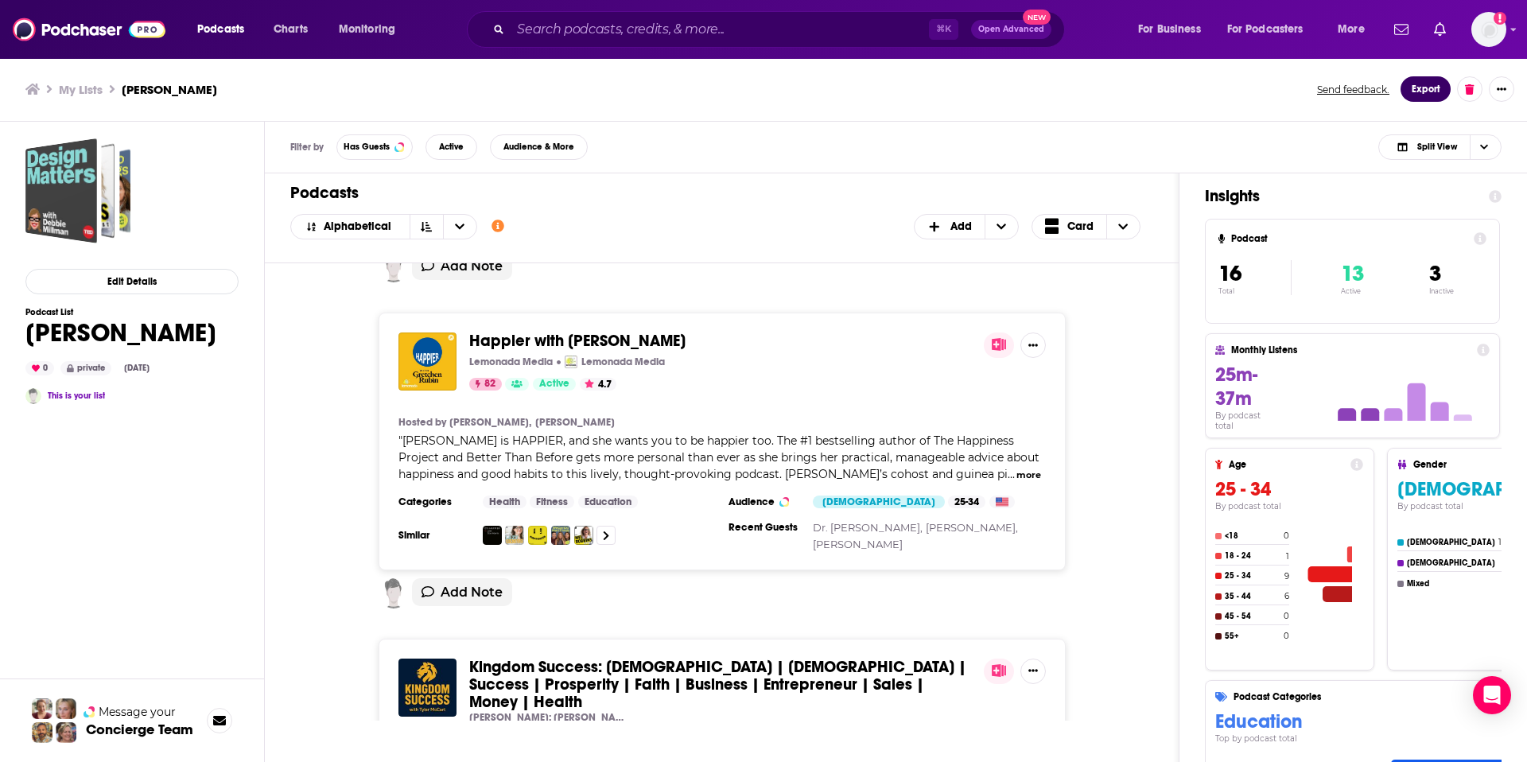
scroll to position [0, 0]
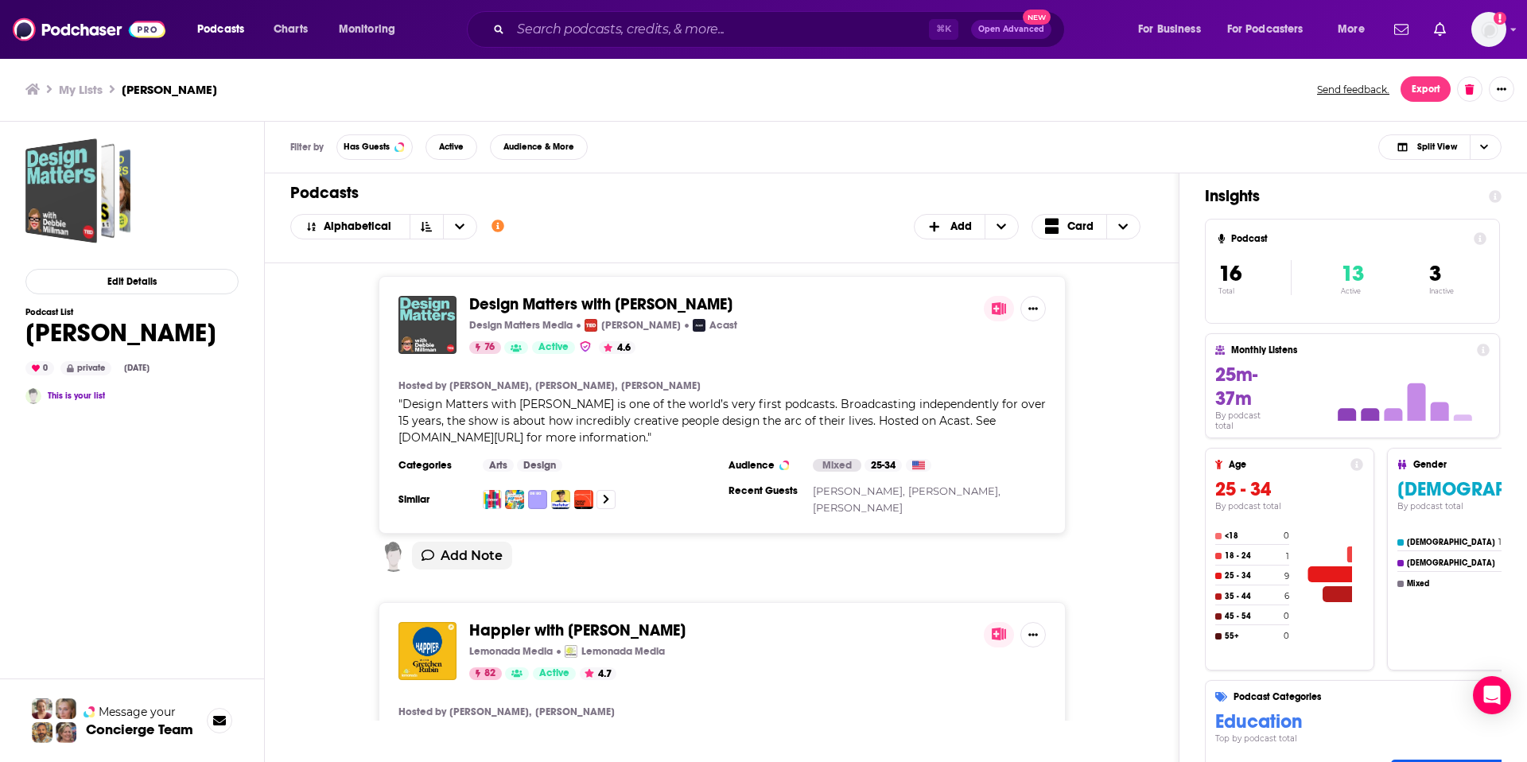
click at [1098, 432] on div "Design Matters with Debbie Millman Design Matters Media TED Acast 76 Active 4.6…" at bounding box center [721, 405] width 863 height 258
click at [1138, 329] on div "Design Matters with Debbie Millman Design Matters Media TED Acast 76 Active 4.6…" at bounding box center [721, 405] width 863 height 258
click at [1426, 92] on button "Export" at bounding box center [1425, 88] width 50 height 25
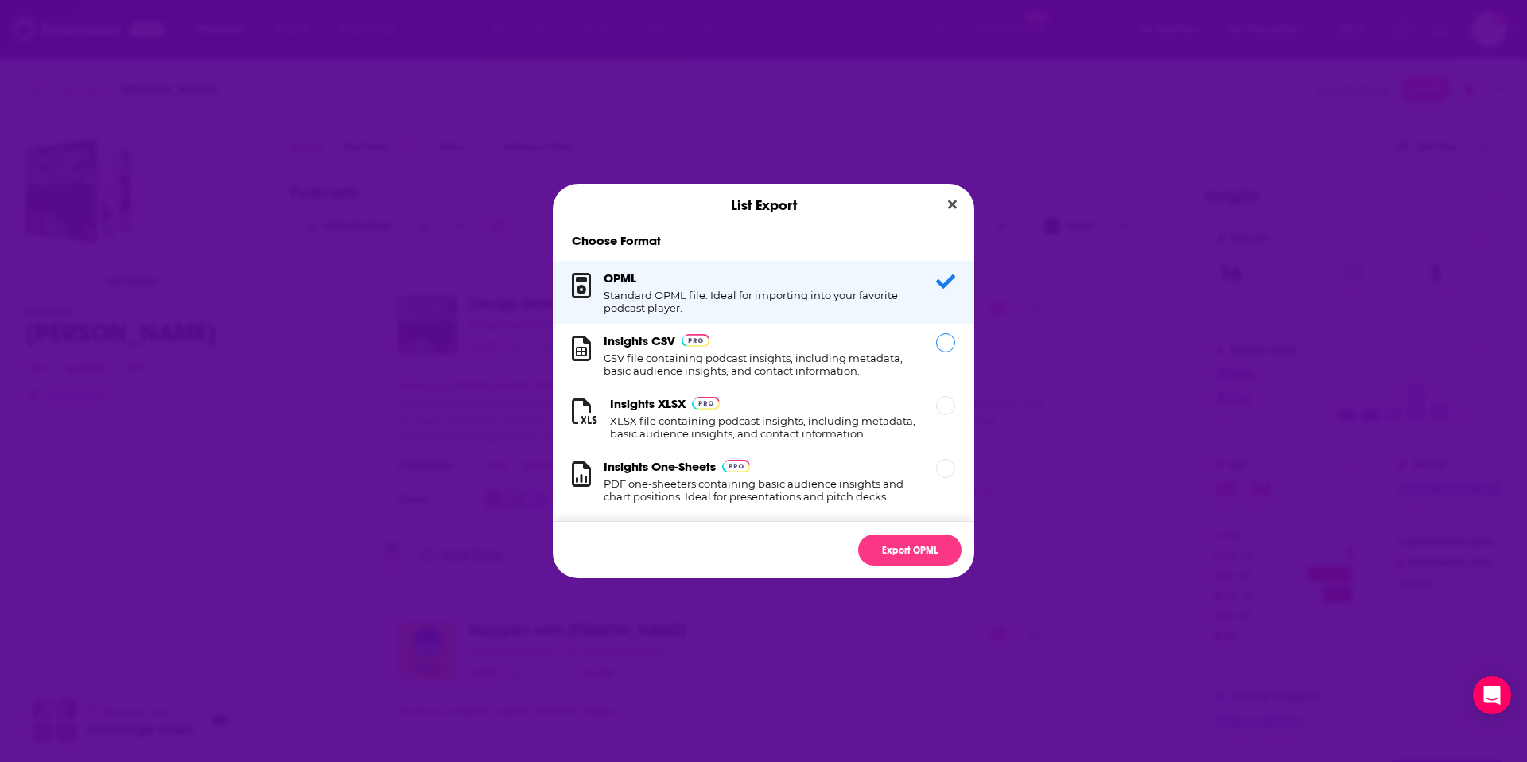
click at [883, 358] on h1 "CSV file containing podcast insights, including metadata, basic audience insigh…" at bounding box center [759, 363] width 313 height 25
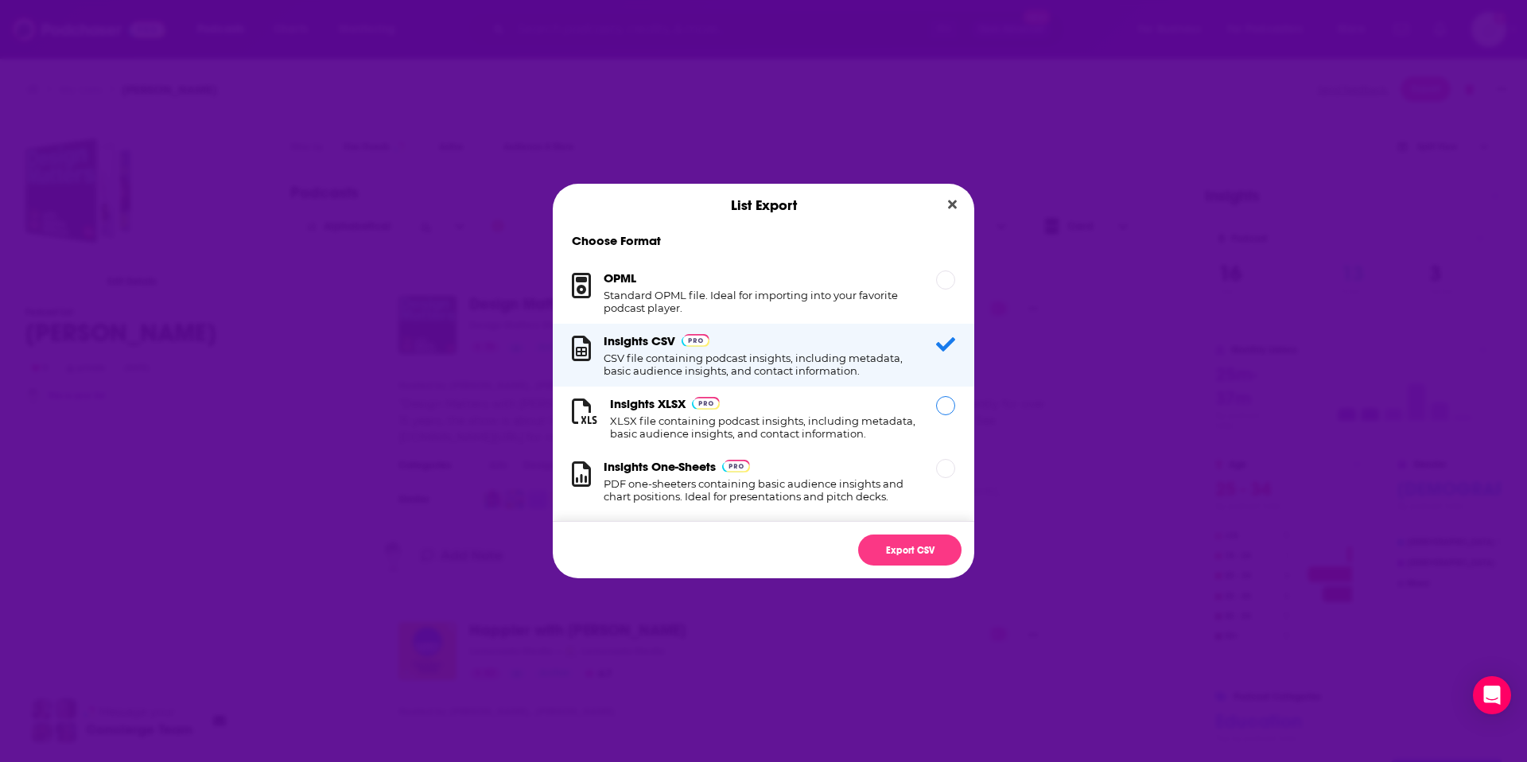
click at [890, 418] on h1 "XLSX file containing podcast insights, including metadata, basic audience insig…" at bounding box center [763, 426] width 307 height 25
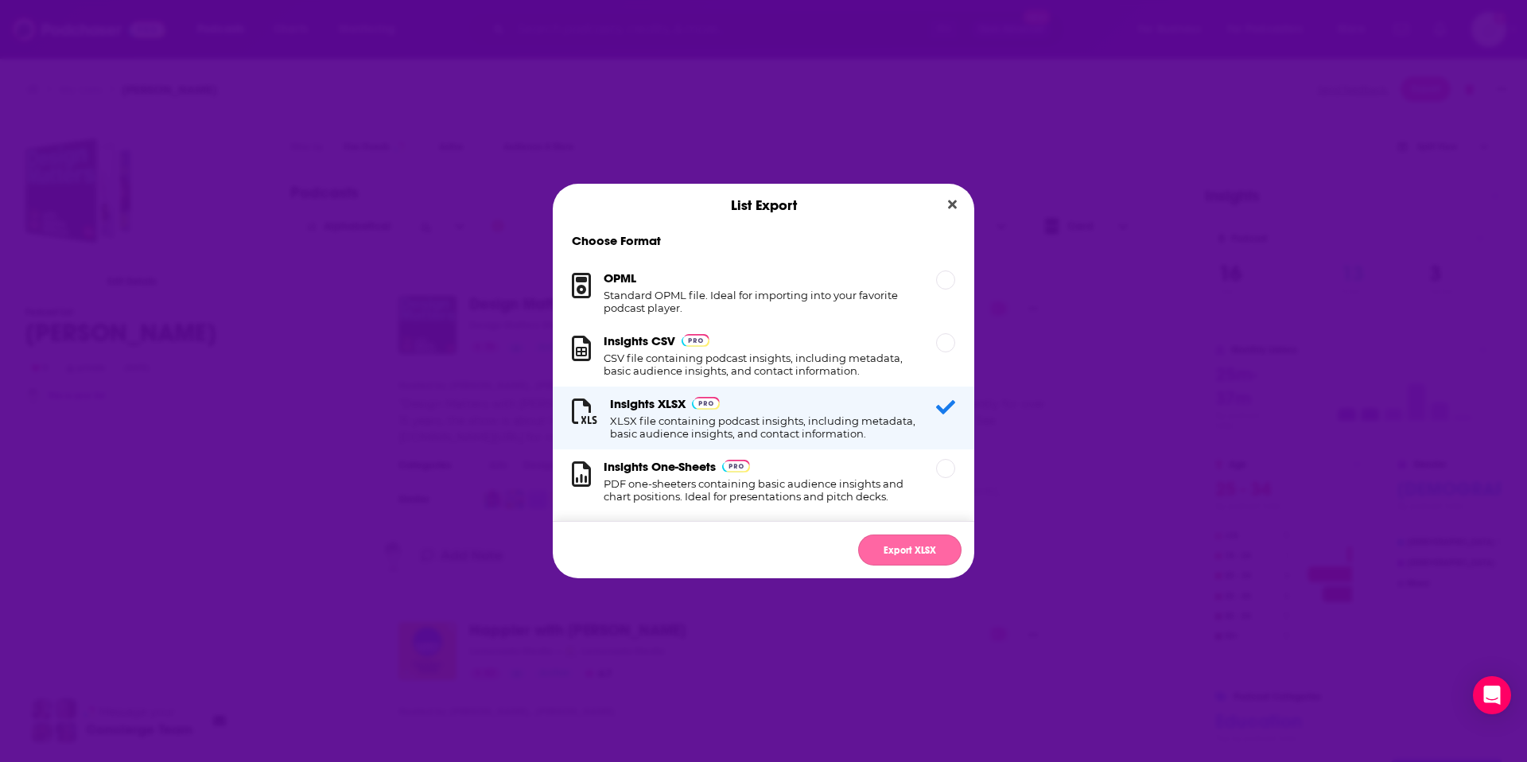
click at [899, 551] on button "Export XLSX" at bounding box center [909, 549] width 103 height 31
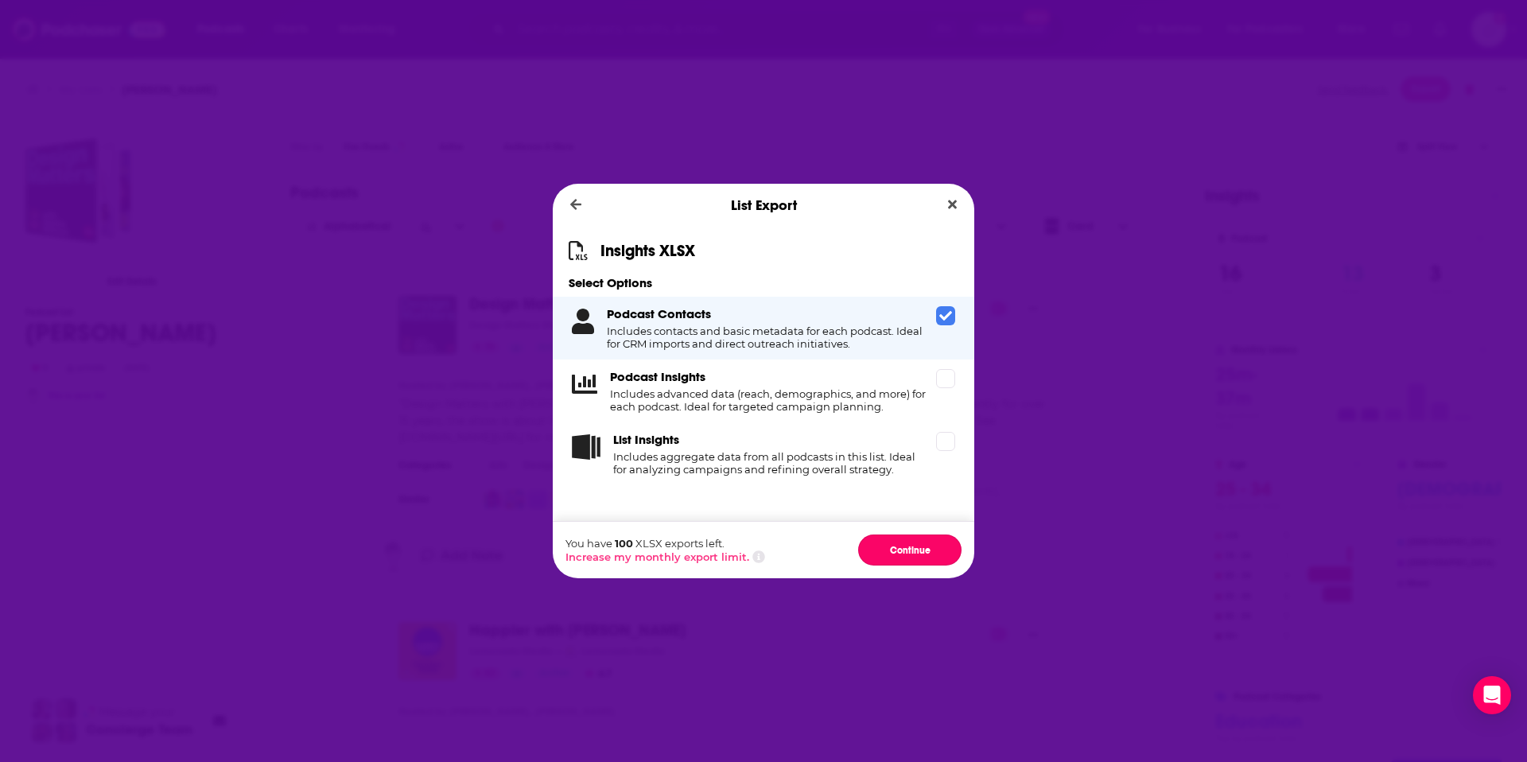
click at [899, 551] on button "Continue" at bounding box center [909, 549] width 103 height 31
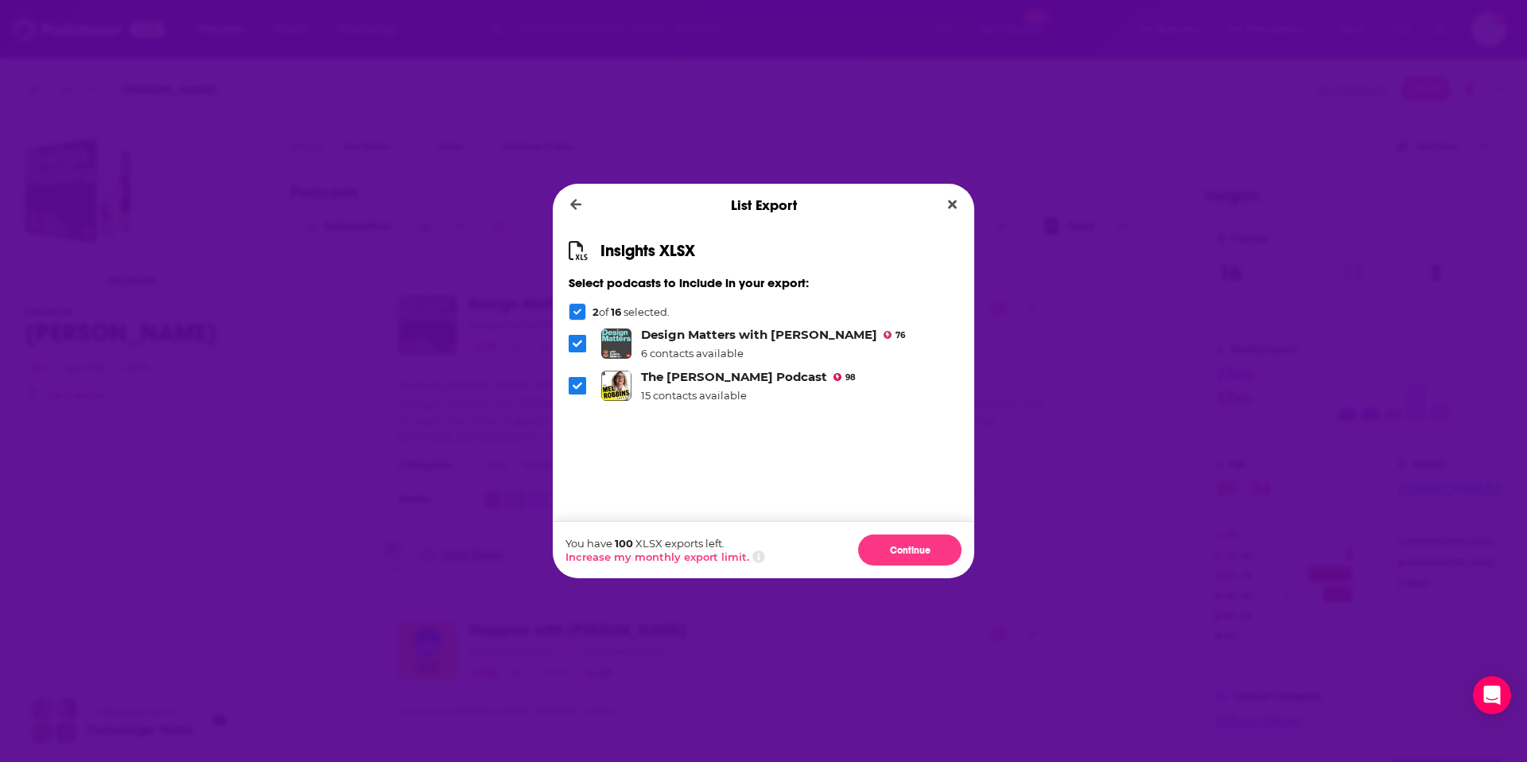
click at [575, 314] on icon "Dialog" at bounding box center [577, 312] width 8 height 8
click at [576, 313] on icon "Dialog" at bounding box center [577, 311] width 8 height 6
click at [573, 369] on li "The Mel Robbins Podcast 98 15 contacts available" at bounding box center [763, 385] width 390 height 33
click at [575, 371] on li "The Mel Robbins Podcast 98 15 contacts available" at bounding box center [763, 385] width 390 height 33
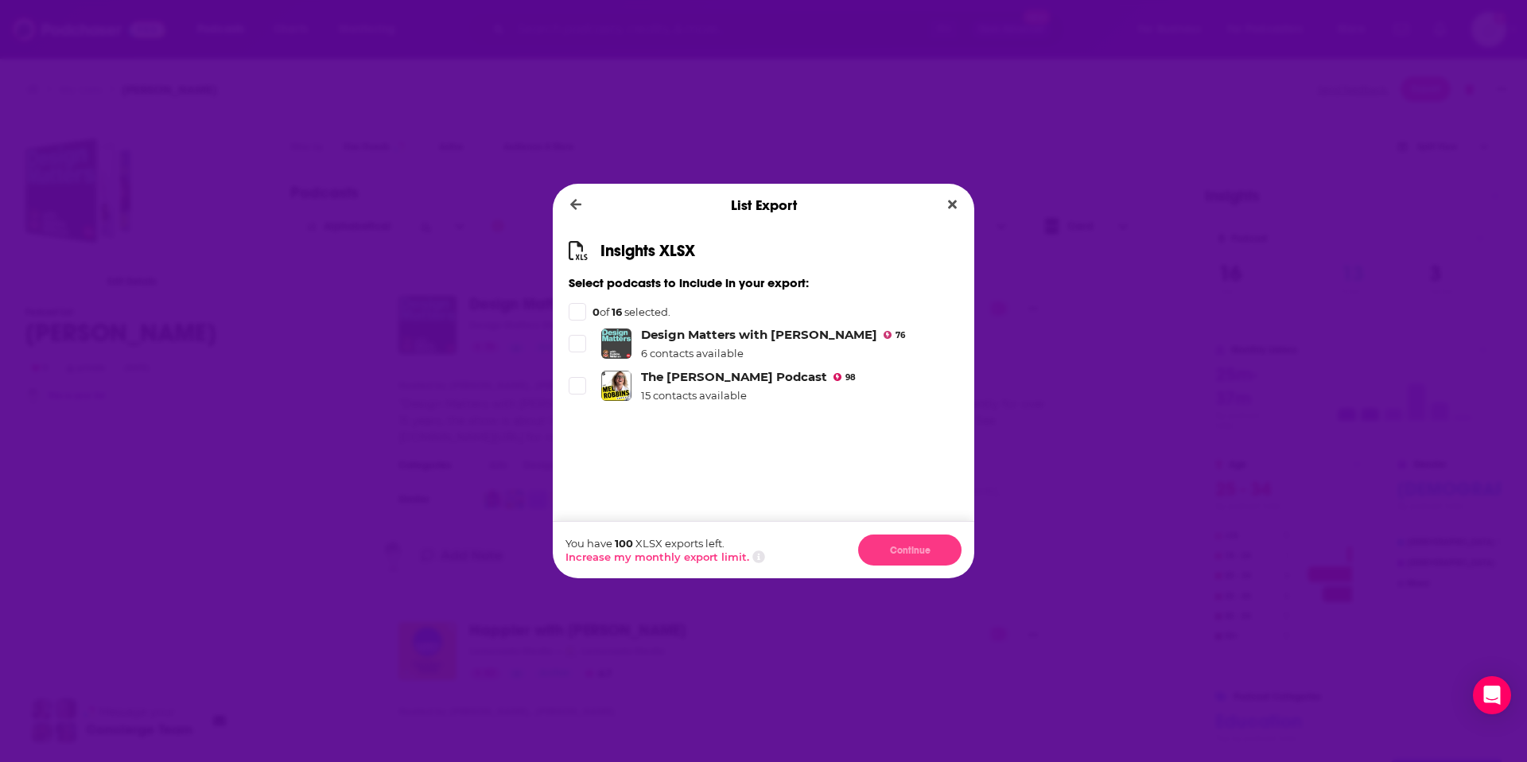
click at [588, 306] on div "0 of 16 selected." at bounding box center [763, 311] width 390 height 17
click at [712, 325] on div "Insights XLSX Select podcasts to include in your export: 0 of 16 selected. Desi…" at bounding box center [763, 374] width 421 height 294
click at [581, 311] on div "Dialog" at bounding box center [576, 311] width 17 height 17
click at [959, 206] on button "Close" at bounding box center [951, 205] width 21 height 20
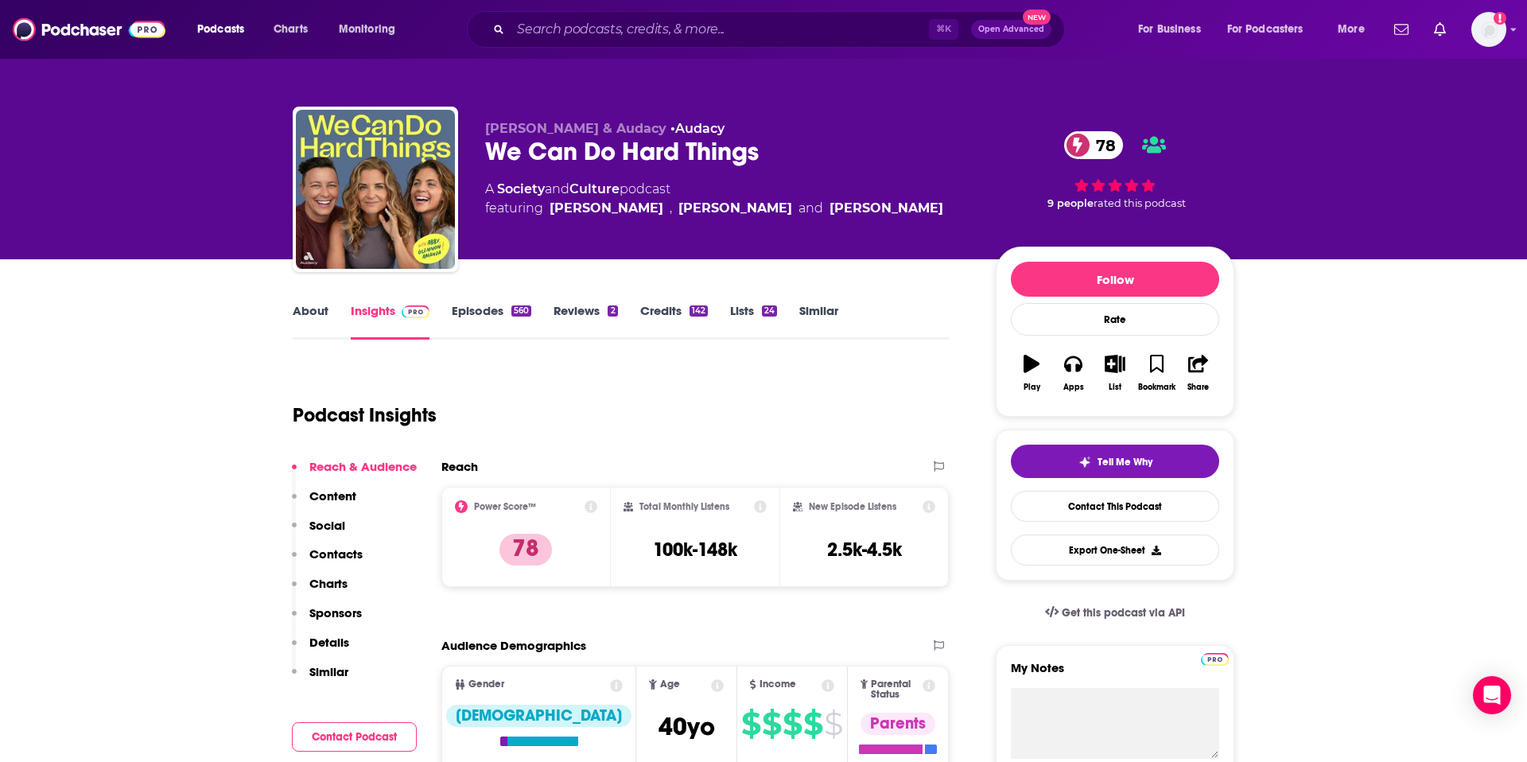
click at [320, 314] on link "About" at bounding box center [311, 321] width 36 height 37
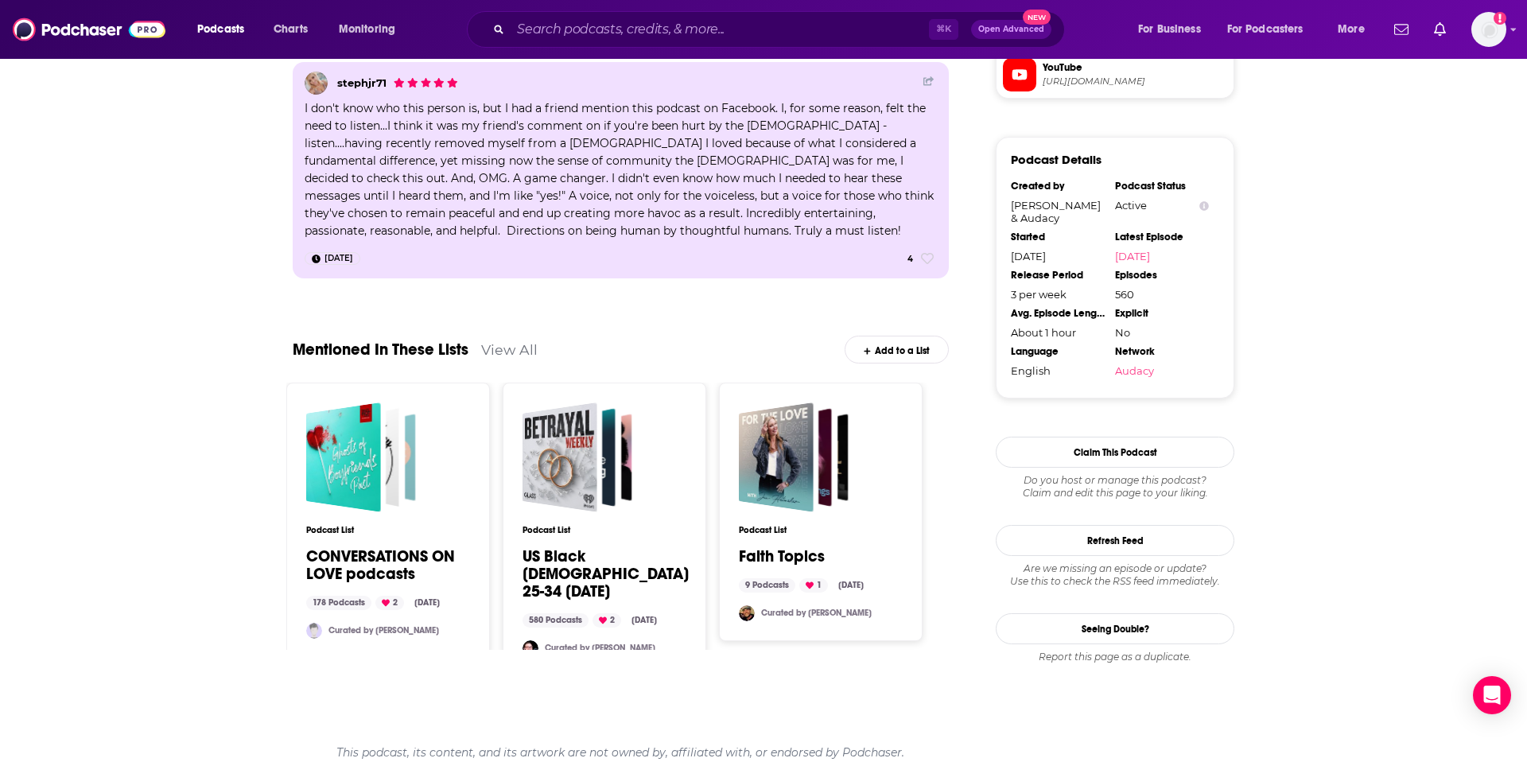
scroll to position [1541, 0]
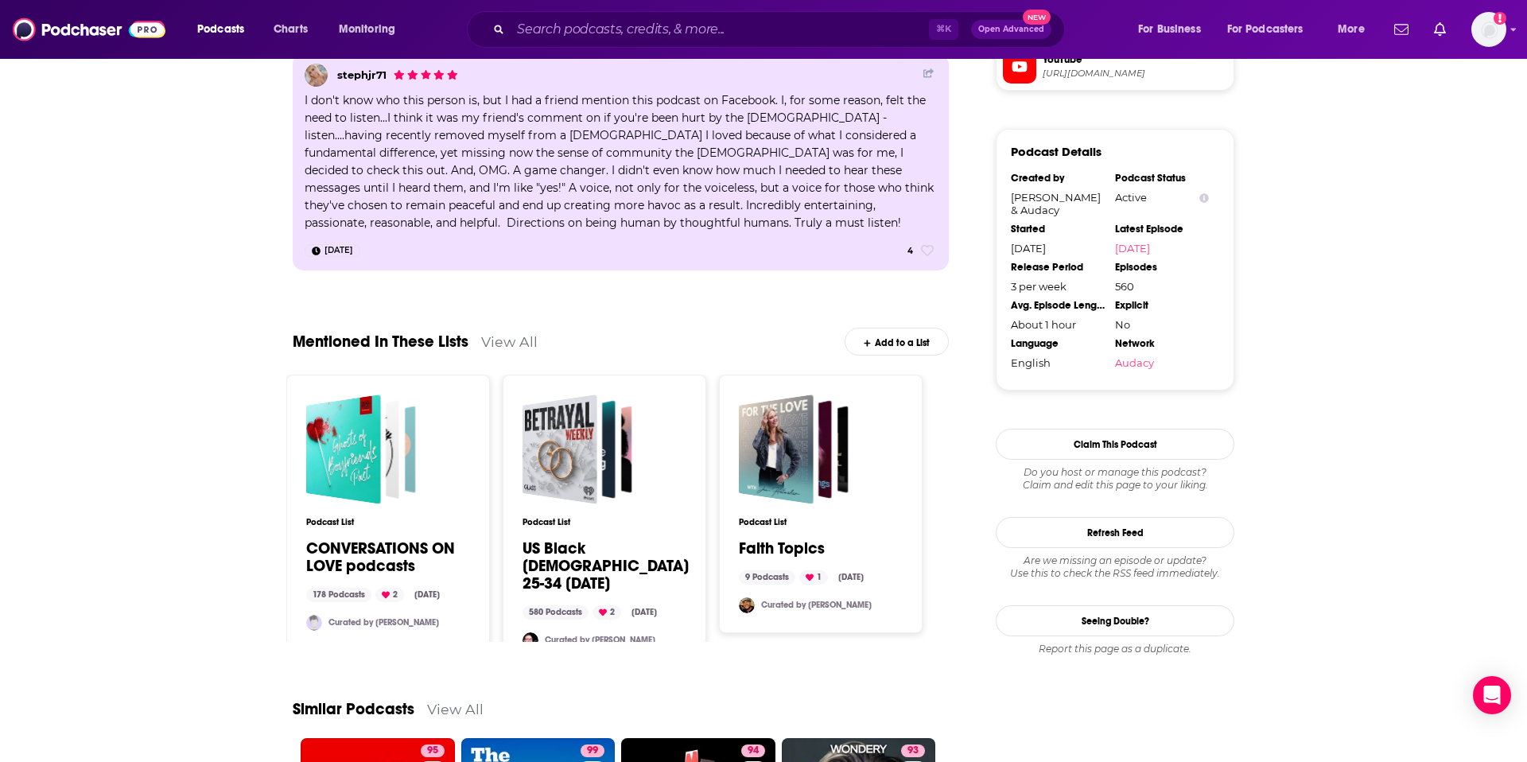
click at [906, 336] on div "Add to a List" at bounding box center [896, 342] width 104 height 28
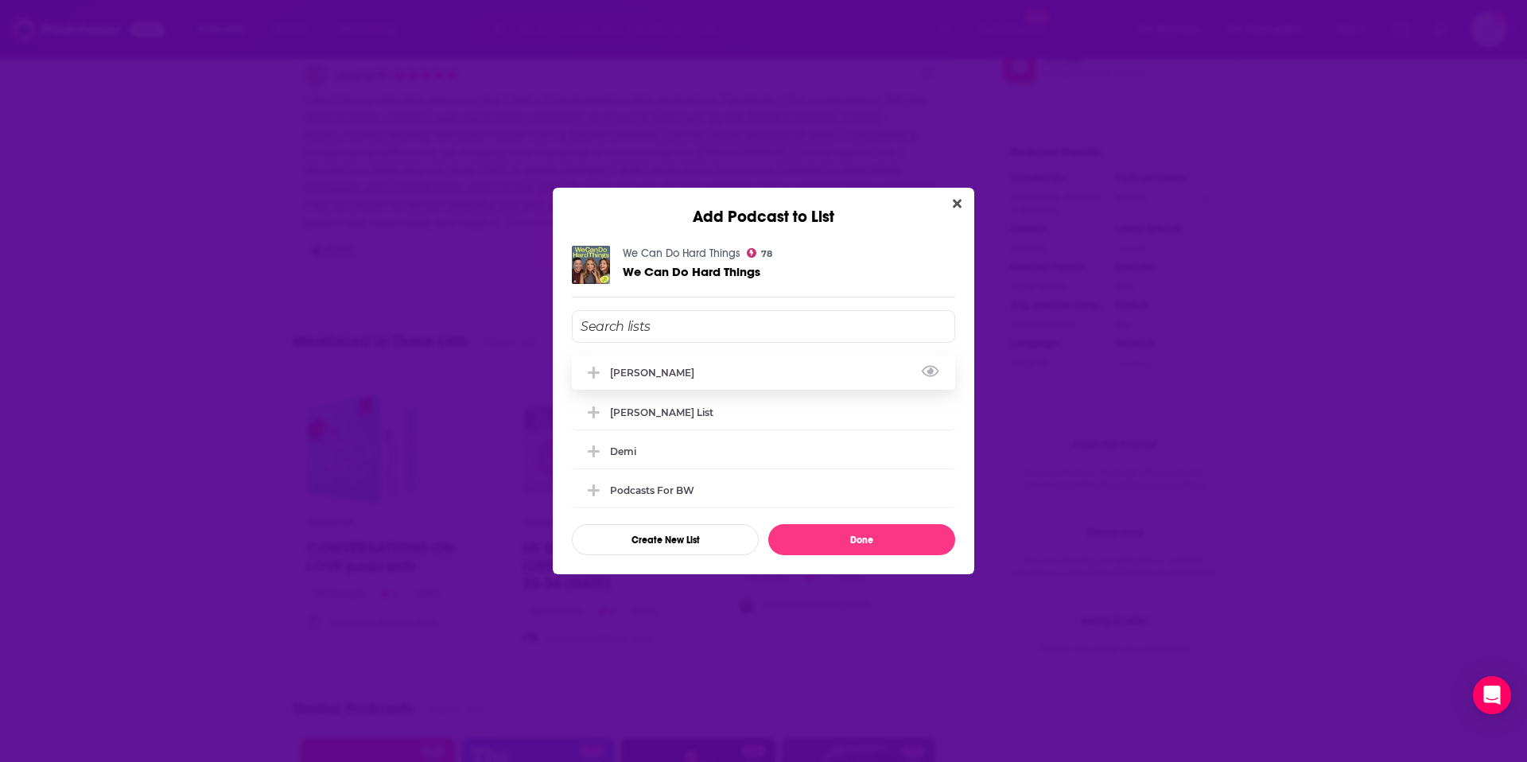
click at [754, 373] on div "[PERSON_NAME]" at bounding box center [763, 372] width 383 height 35
click at [854, 535] on button "Done" at bounding box center [861, 539] width 187 height 31
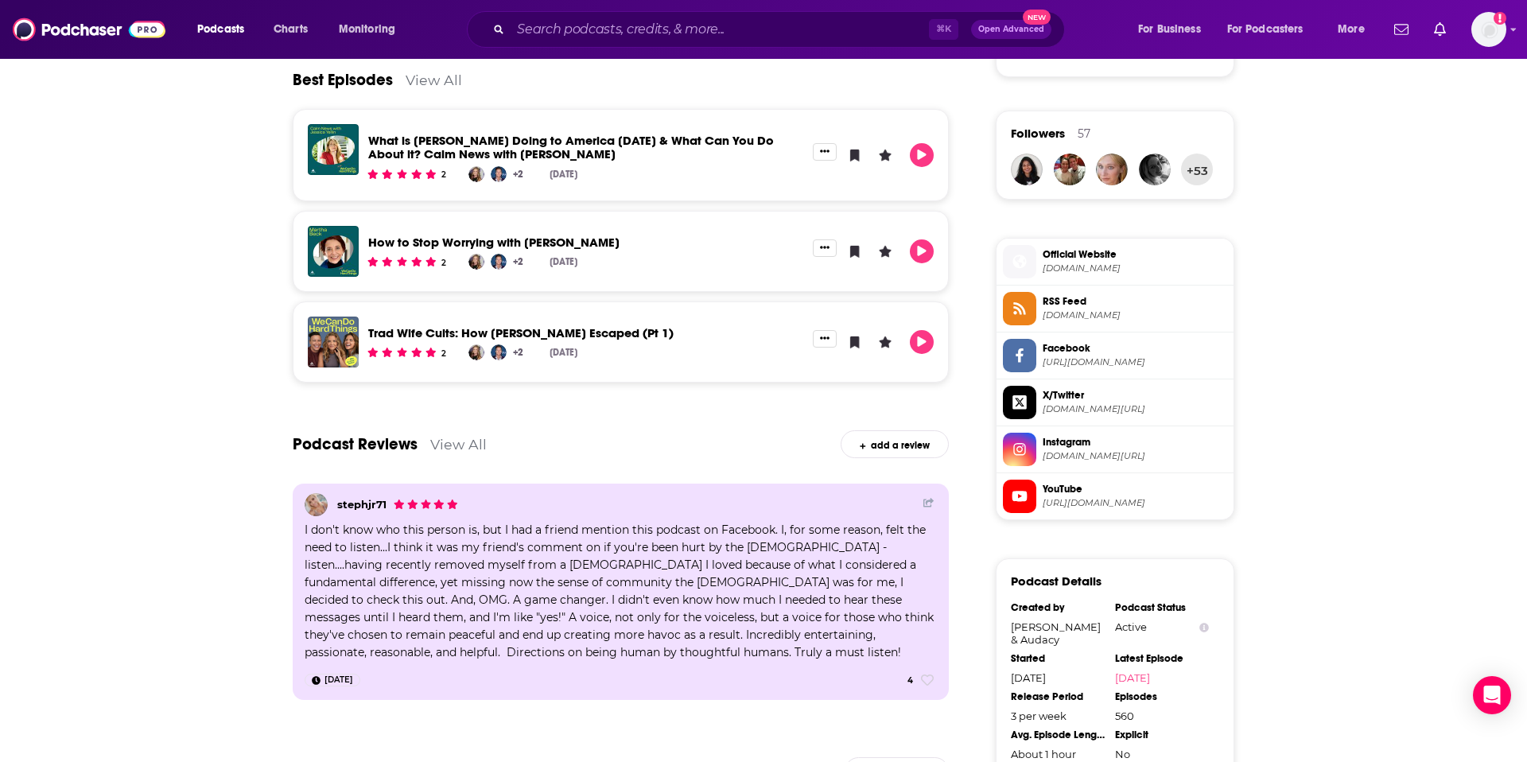
scroll to position [890, 0]
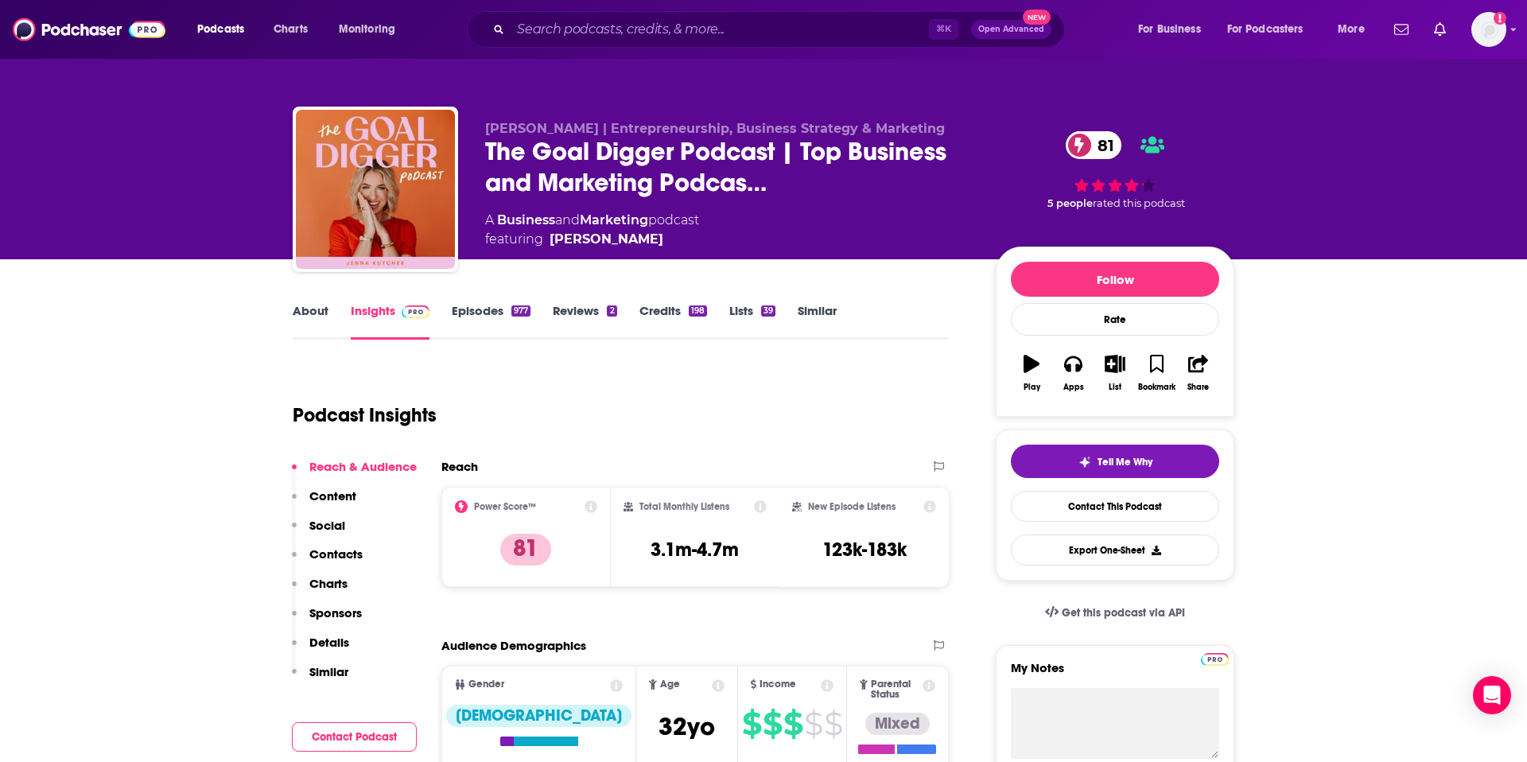
click at [316, 304] on link "About" at bounding box center [311, 321] width 36 height 37
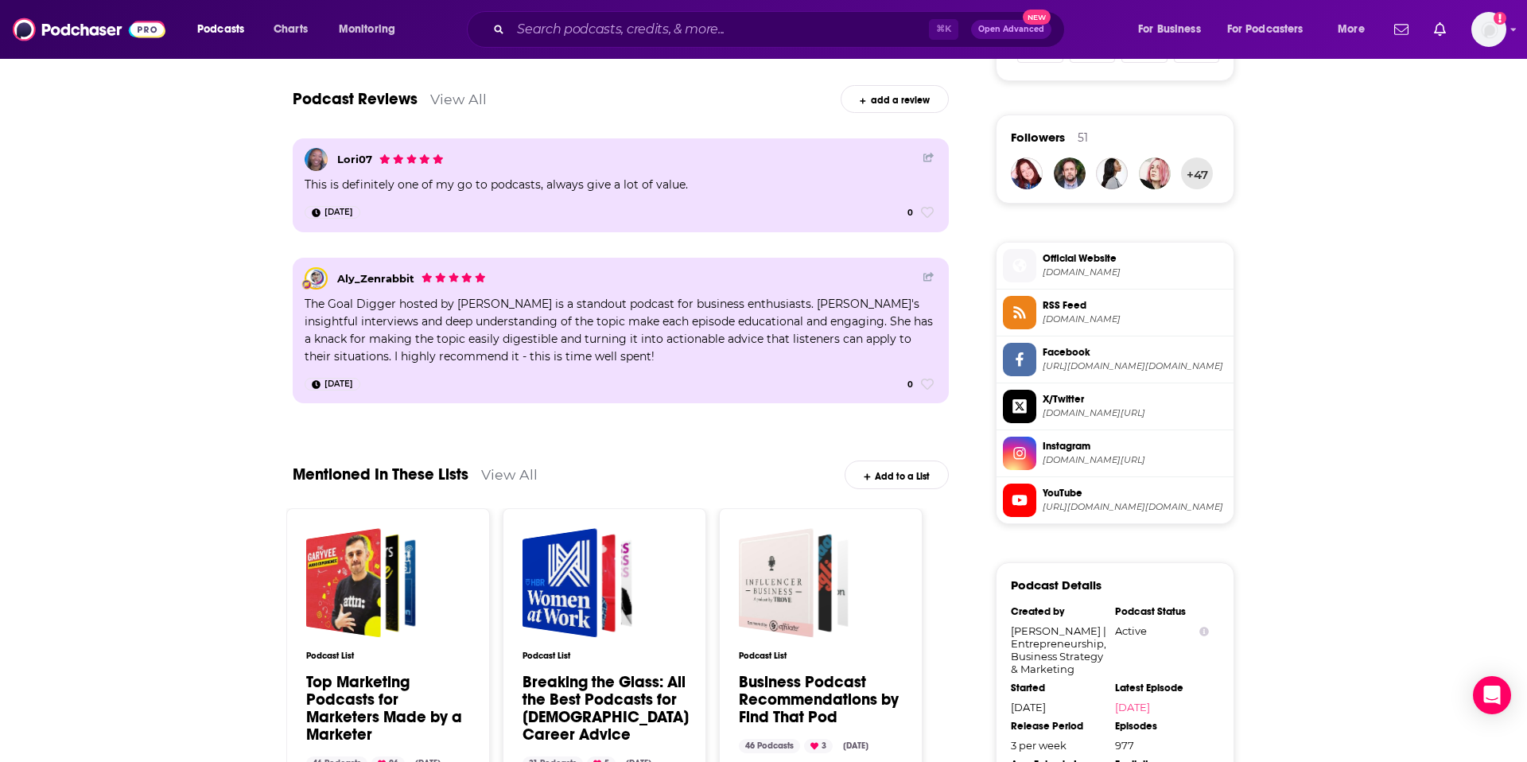
scroll to position [1105, 0]
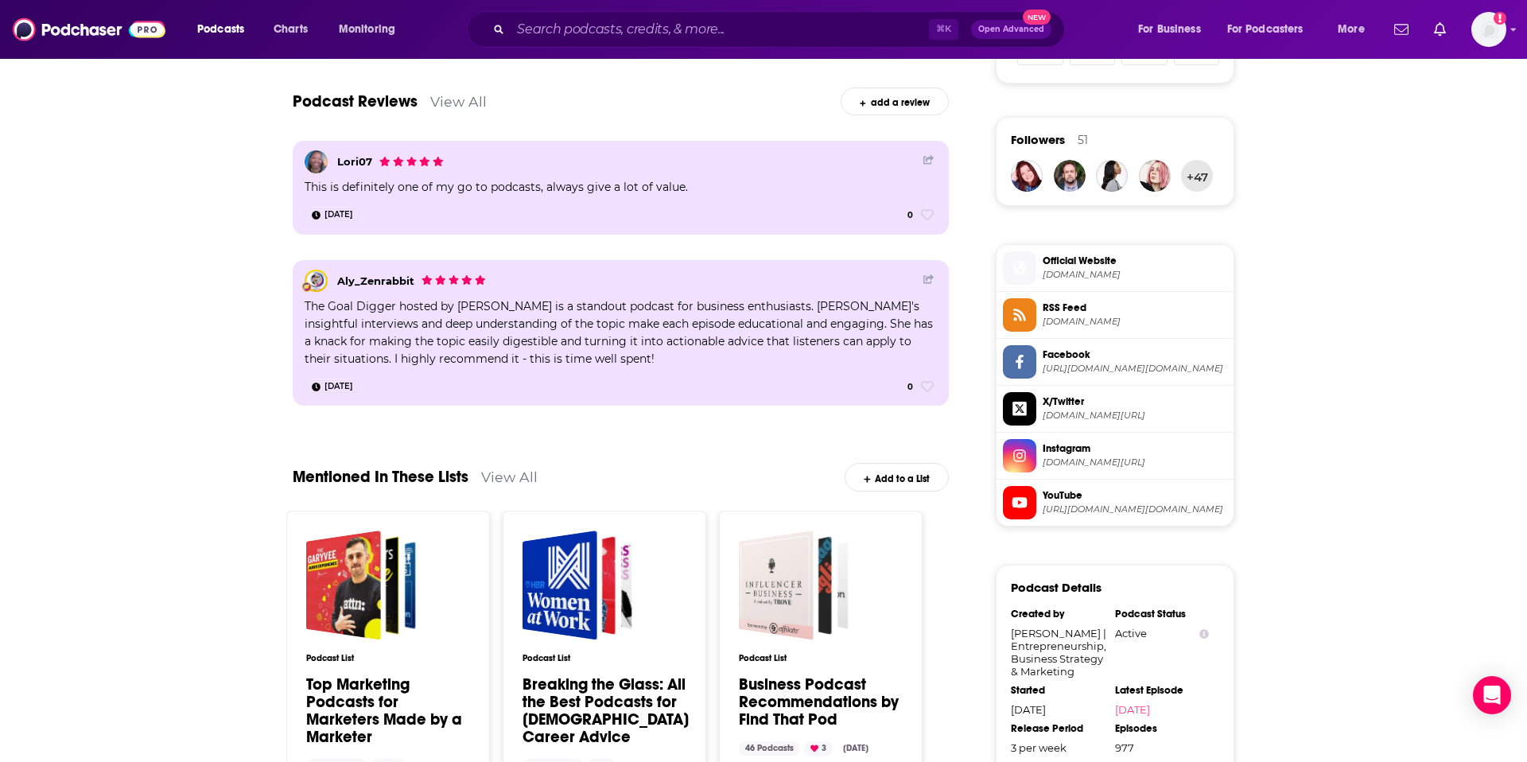
click at [886, 483] on div "Add to a List" at bounding box center [896, 477] width 104 height 28
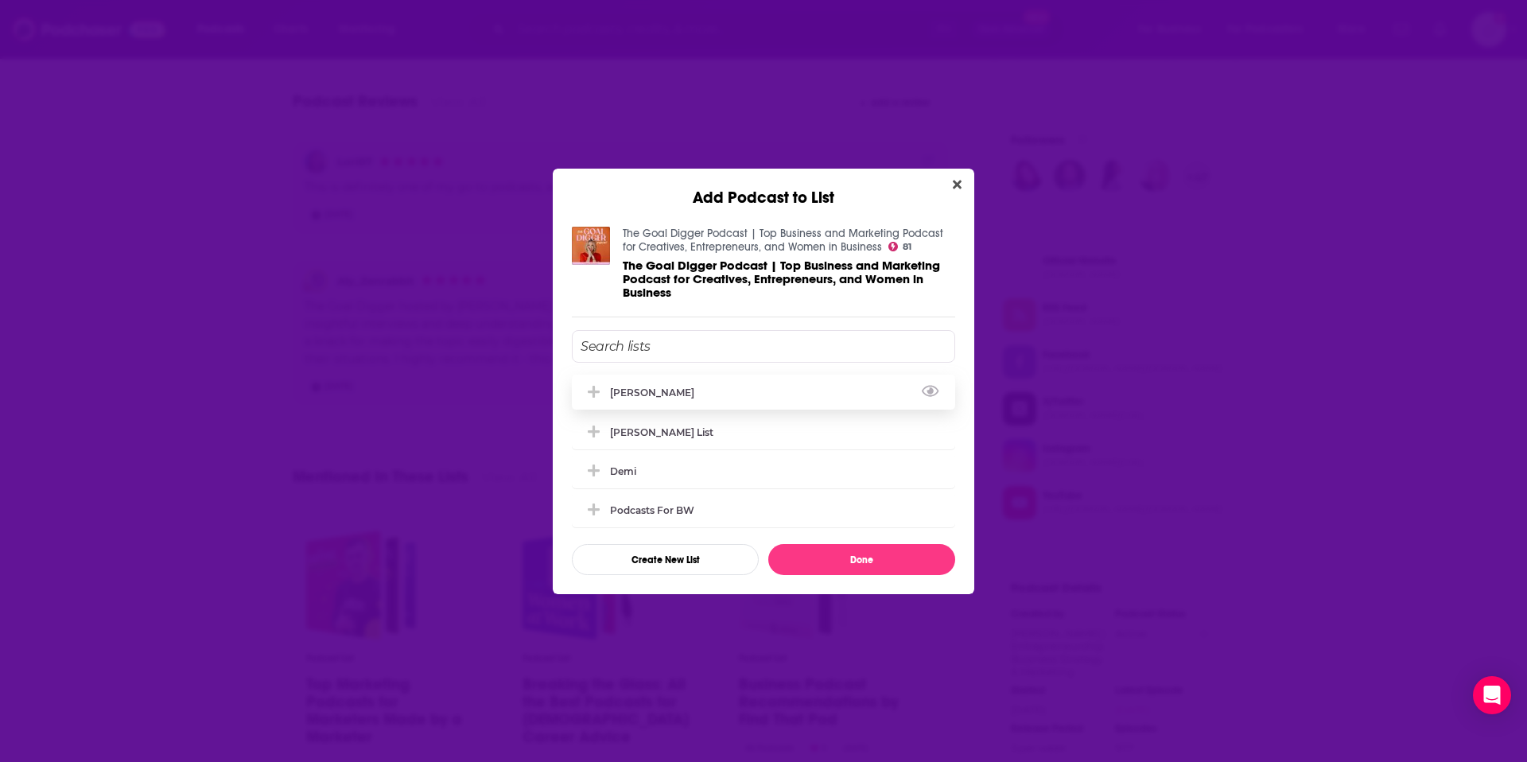
click at [778, 402] on div "[PERSON_NAME]" at bounding box center [763, 391] width 383 height 35
click at [863, 554] on button "Done" at bounding box center [861, 559] width 187 height 31
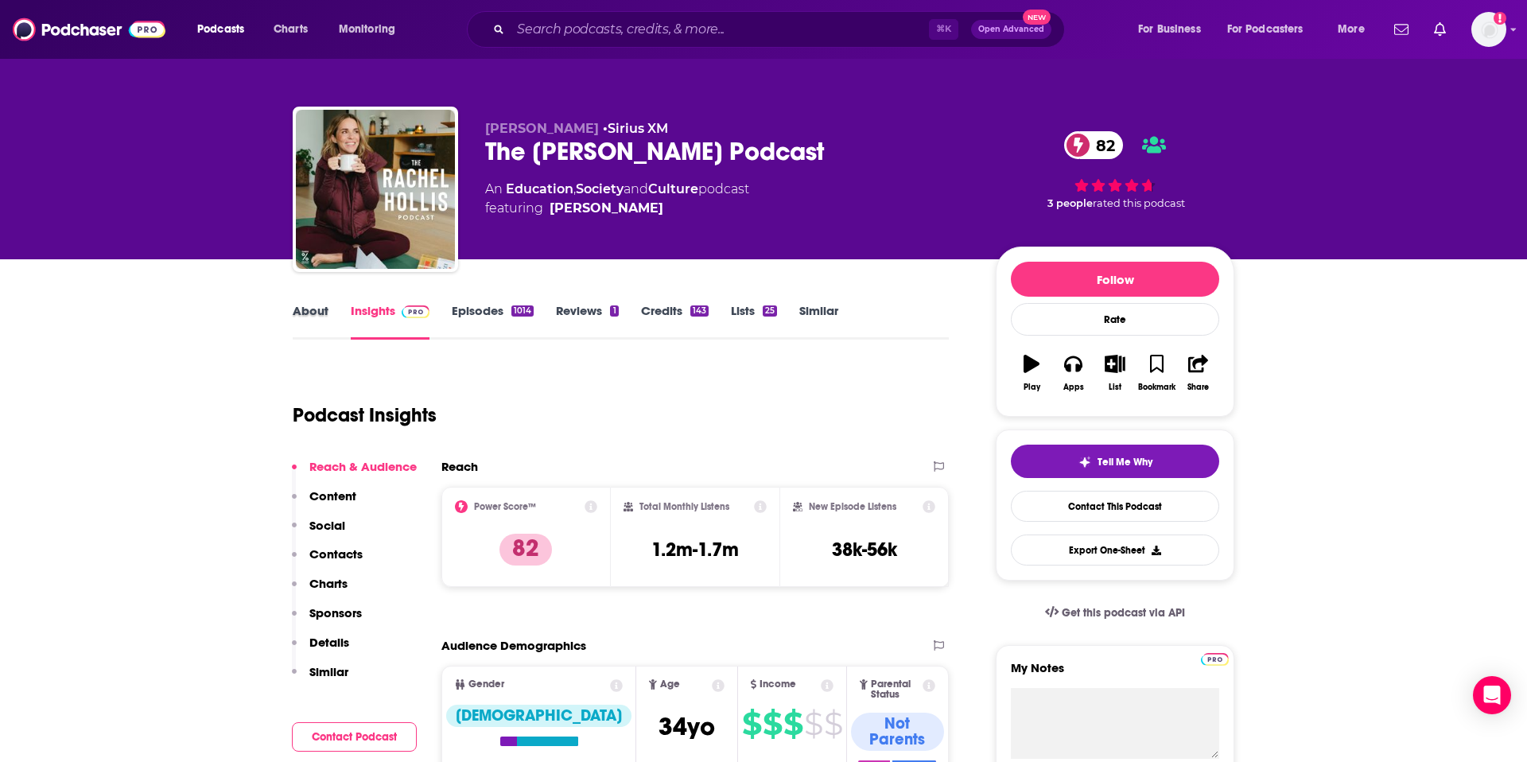
click at [337, 313] on div "About" at bounding box center [322, 321] width 58 height 37
click at [324, 308] on link "About" at bounding box center [311, 321] width 36 height 37
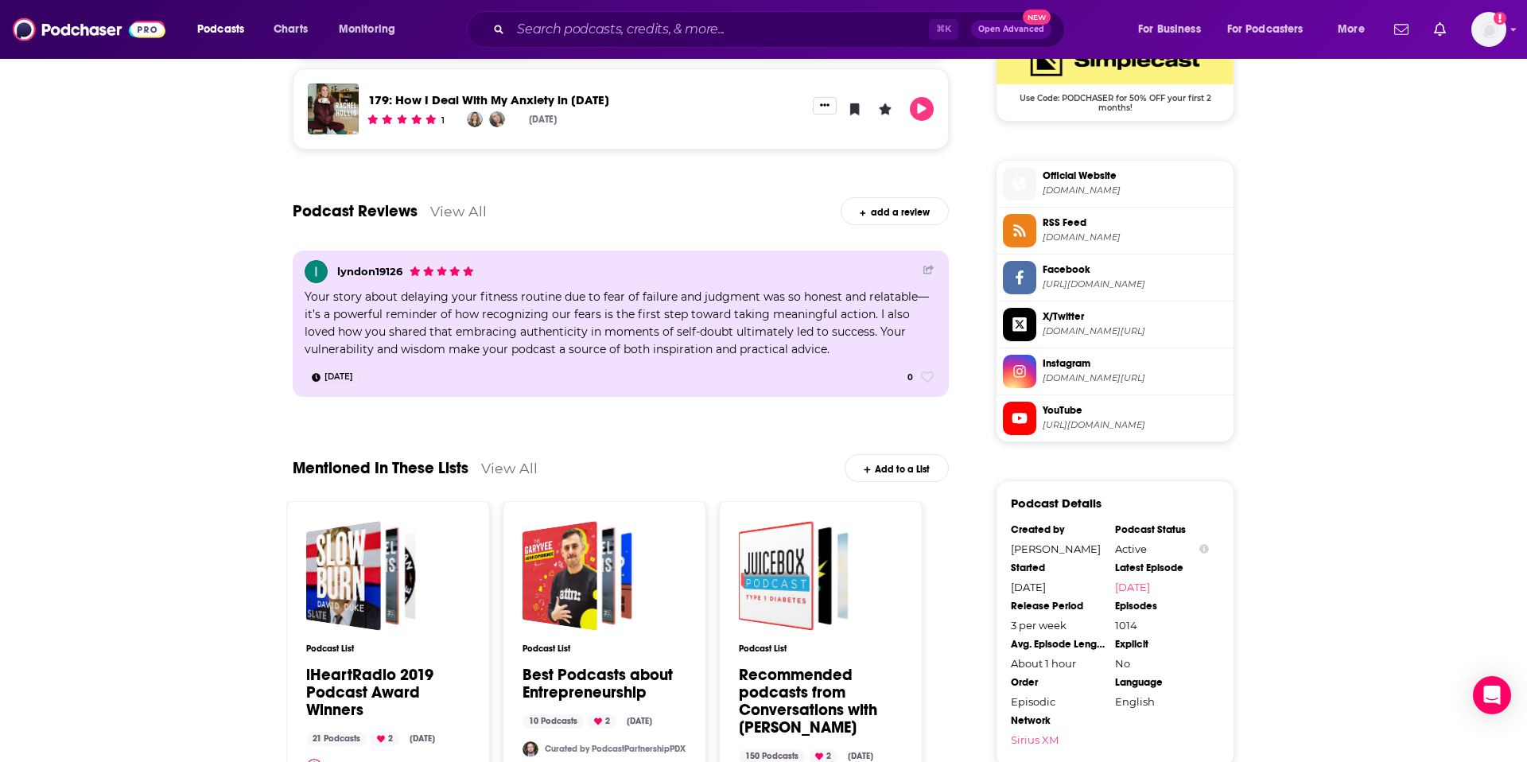
scroll to position [1355, 0]
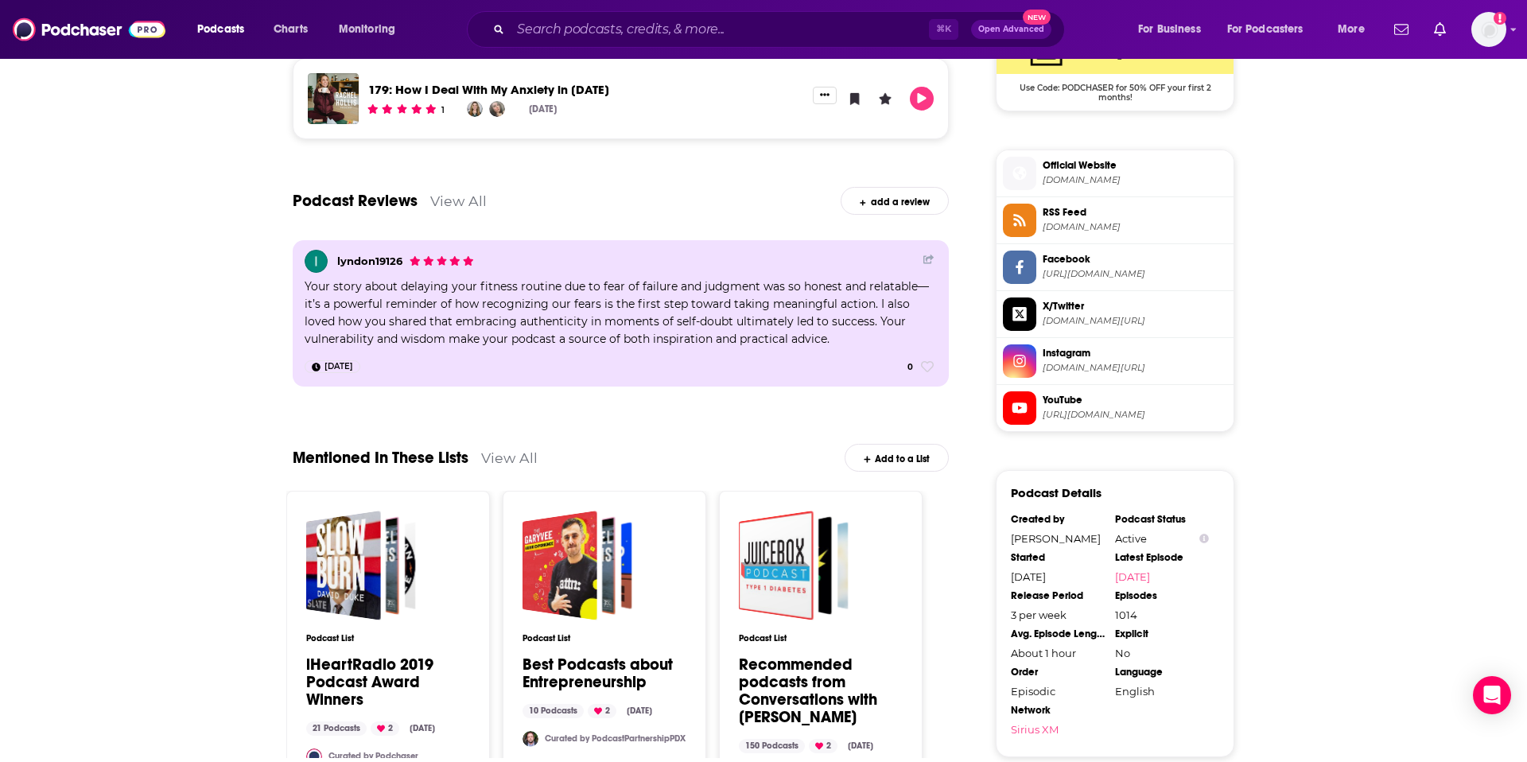
click at [903, 463] on div "Add to a List" at bounding box center [896, 458] width 104 height 28
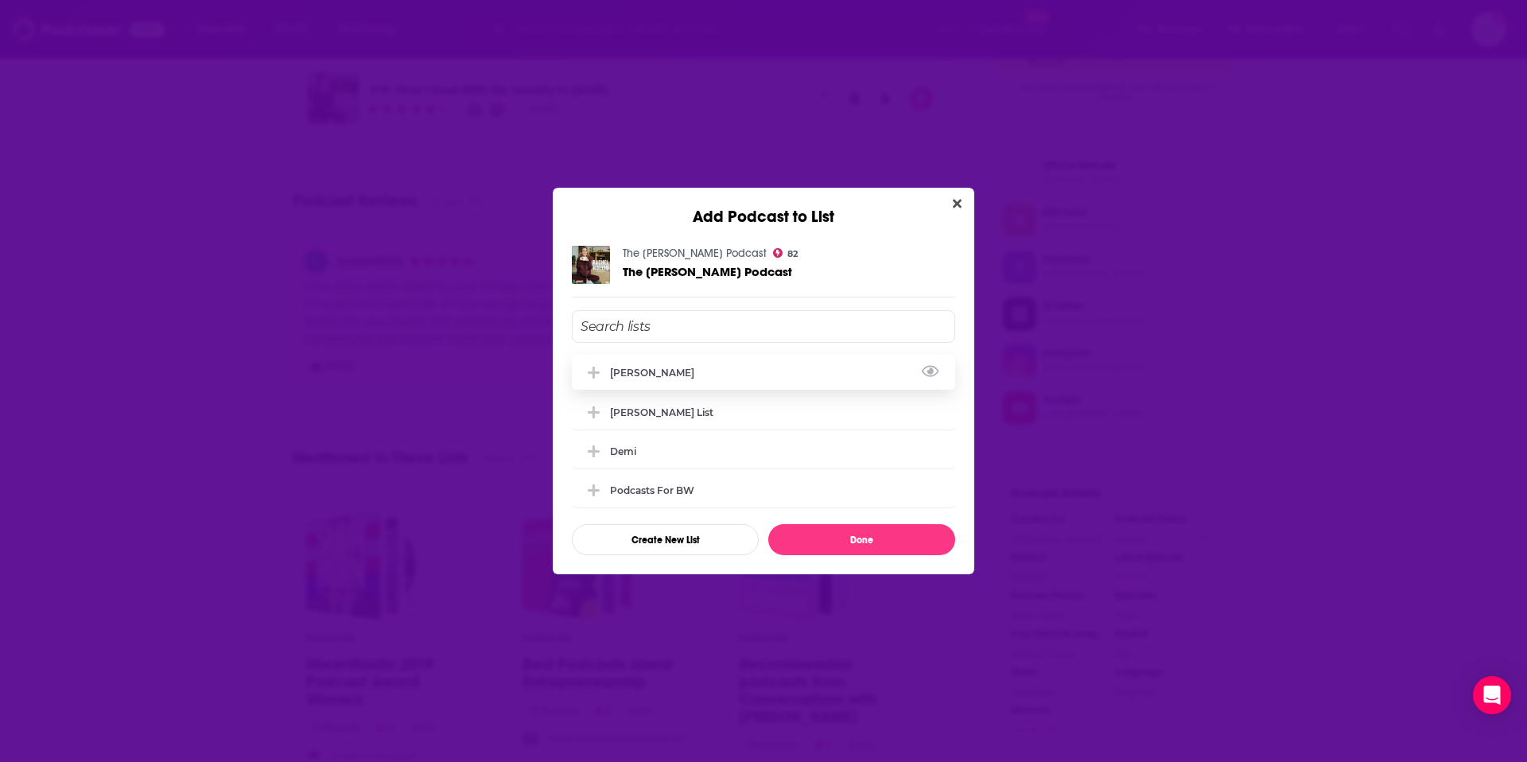
click at [696, 380] on div "Erin Port" at bounding box center [763, 372] width 383 height 35
click at [803, 541] on button "Done" at bounding box center [861, 539] width 187 height 31
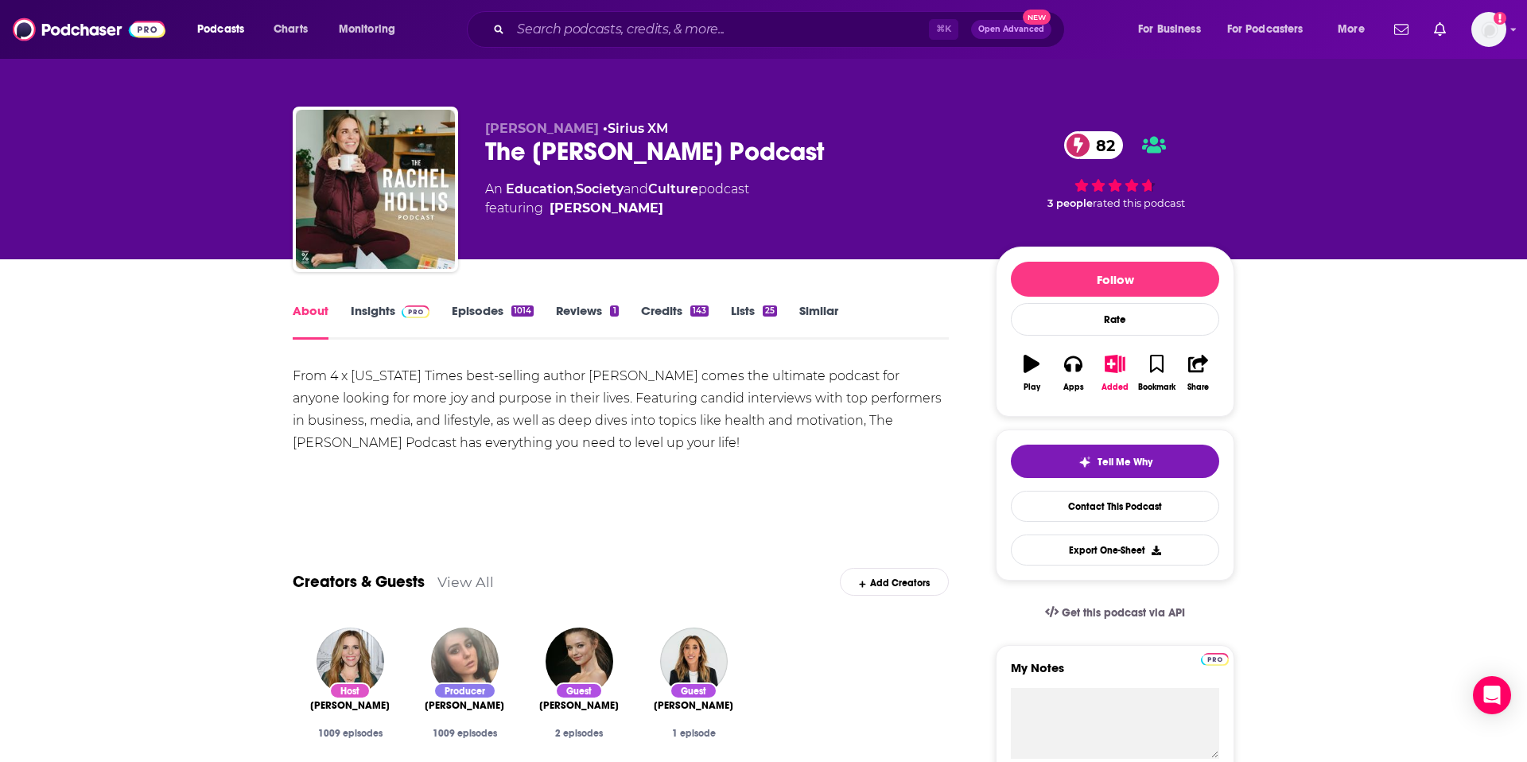
scroll to position [1355, 0]
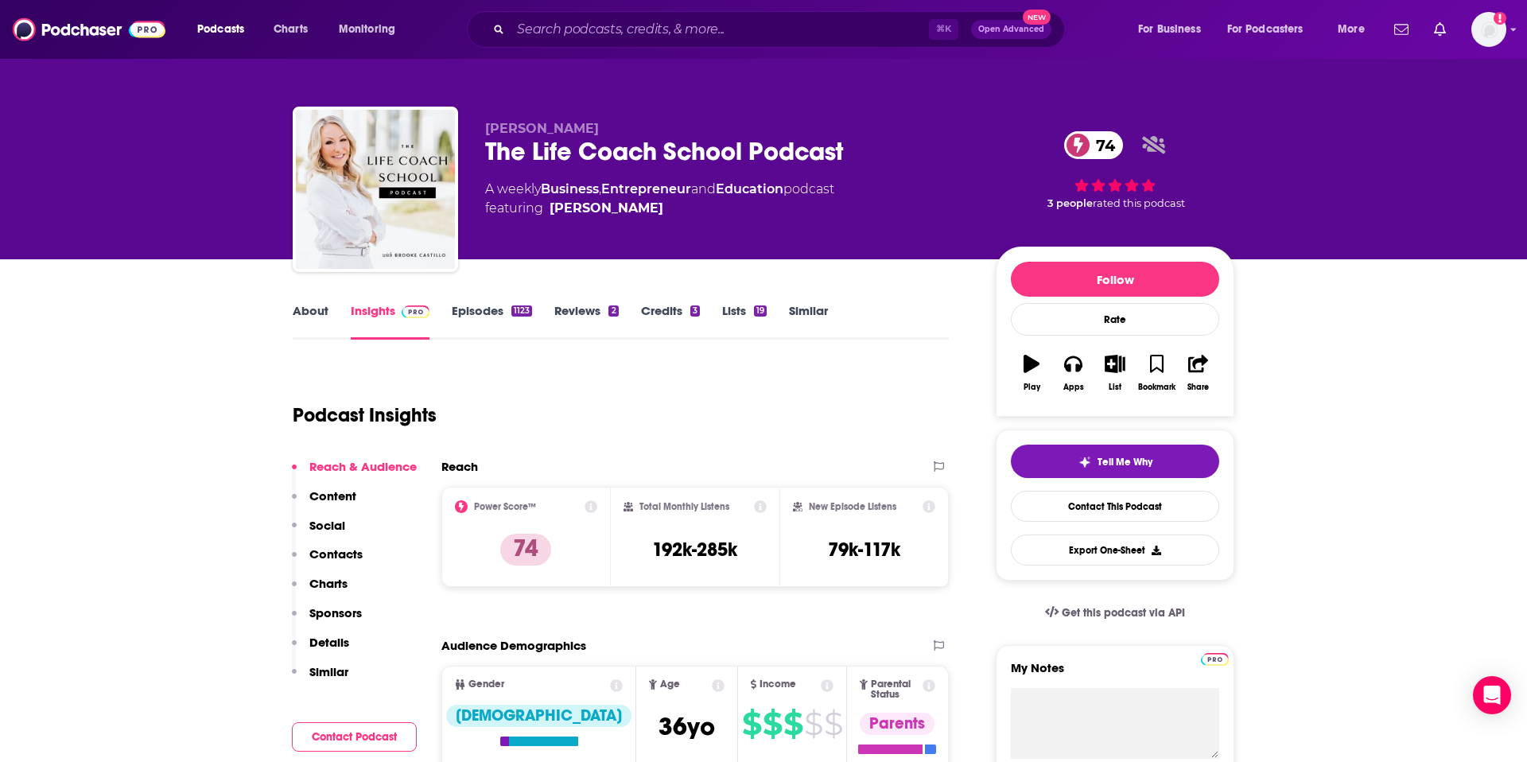
click at [314, 316] on link "About" at bounding box center [311, 321] width 36 height 37
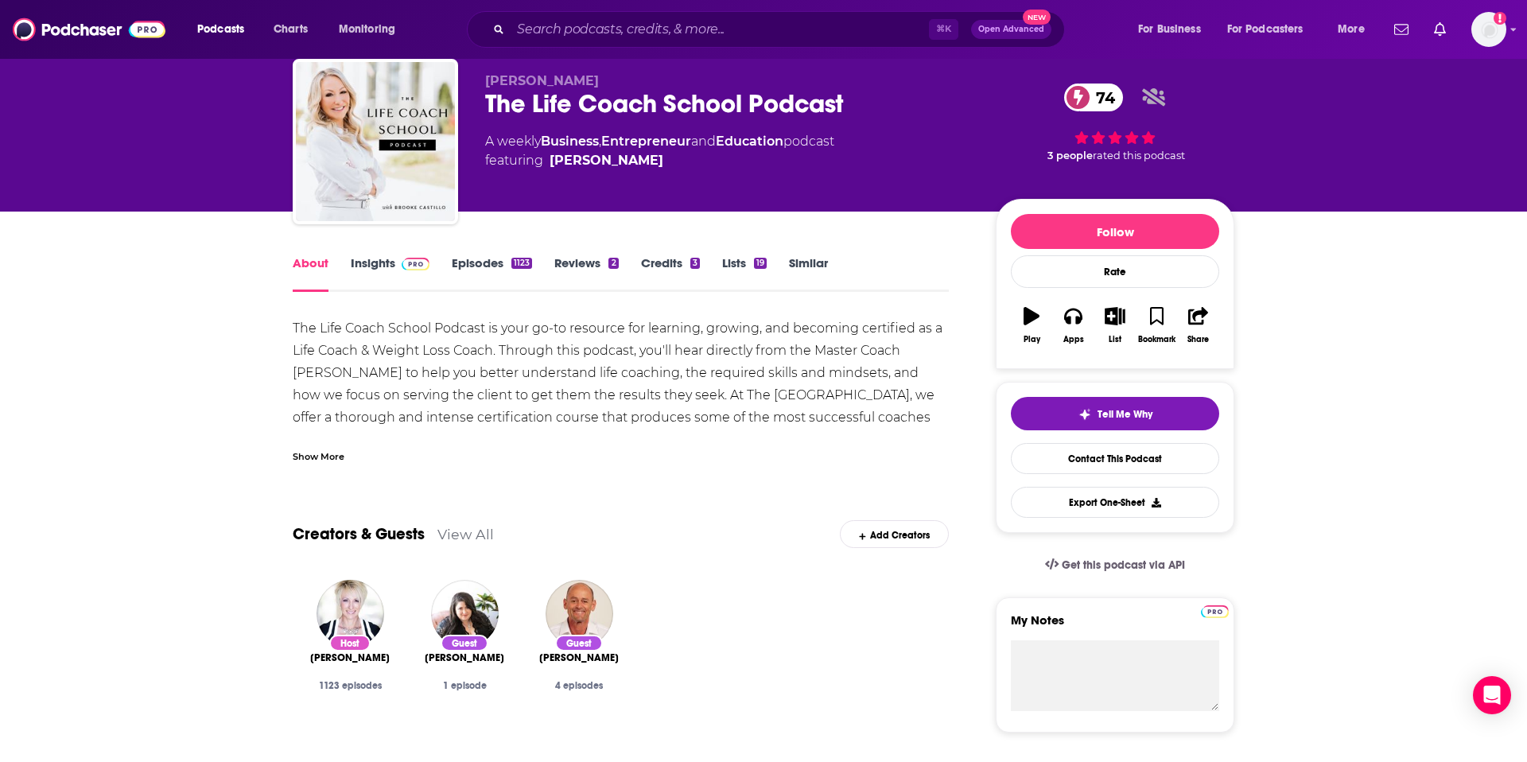
scroll to position [74, 0]
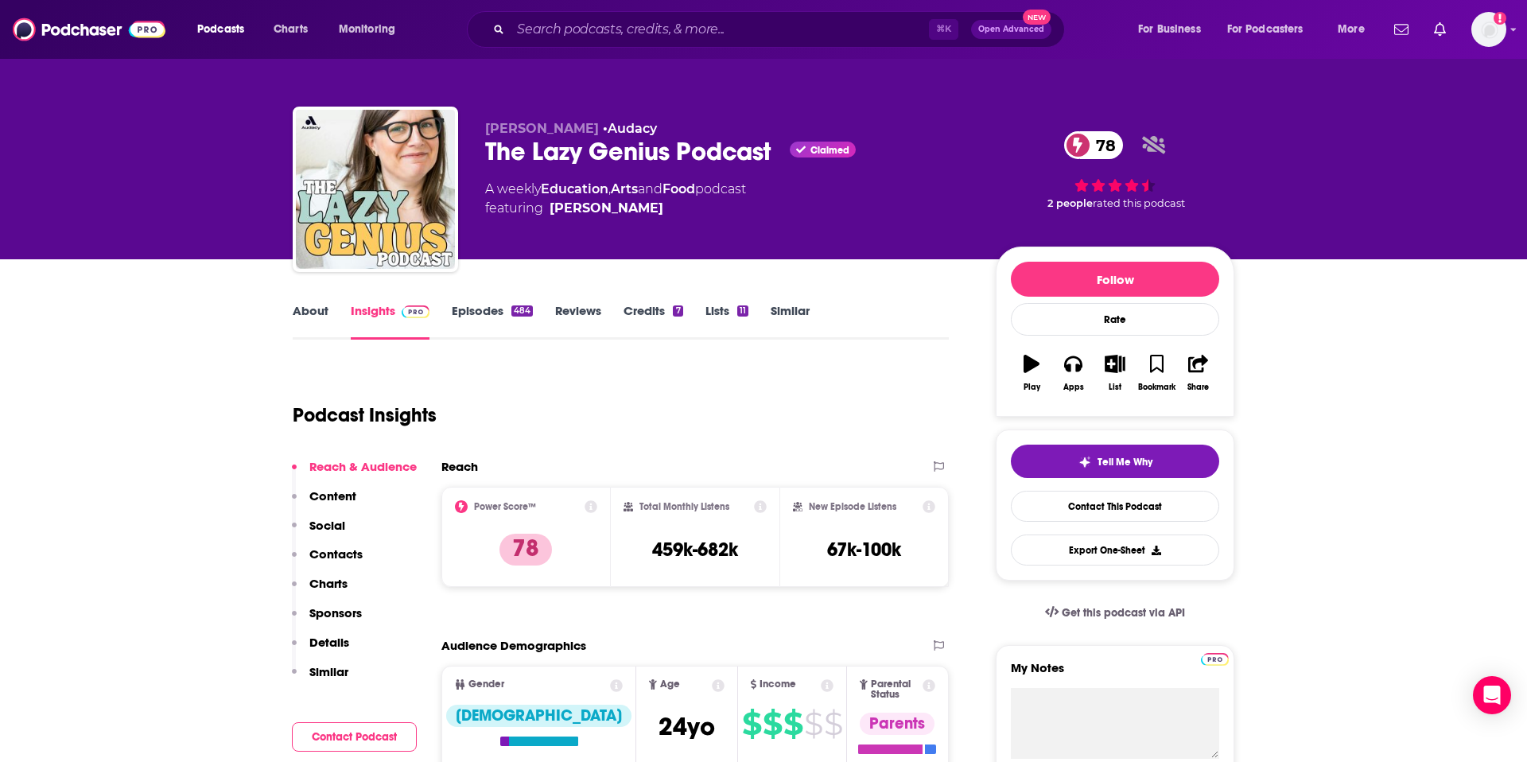
click at [323, 320] on link "About" at bounding box center [311, 321] width 36 height 37
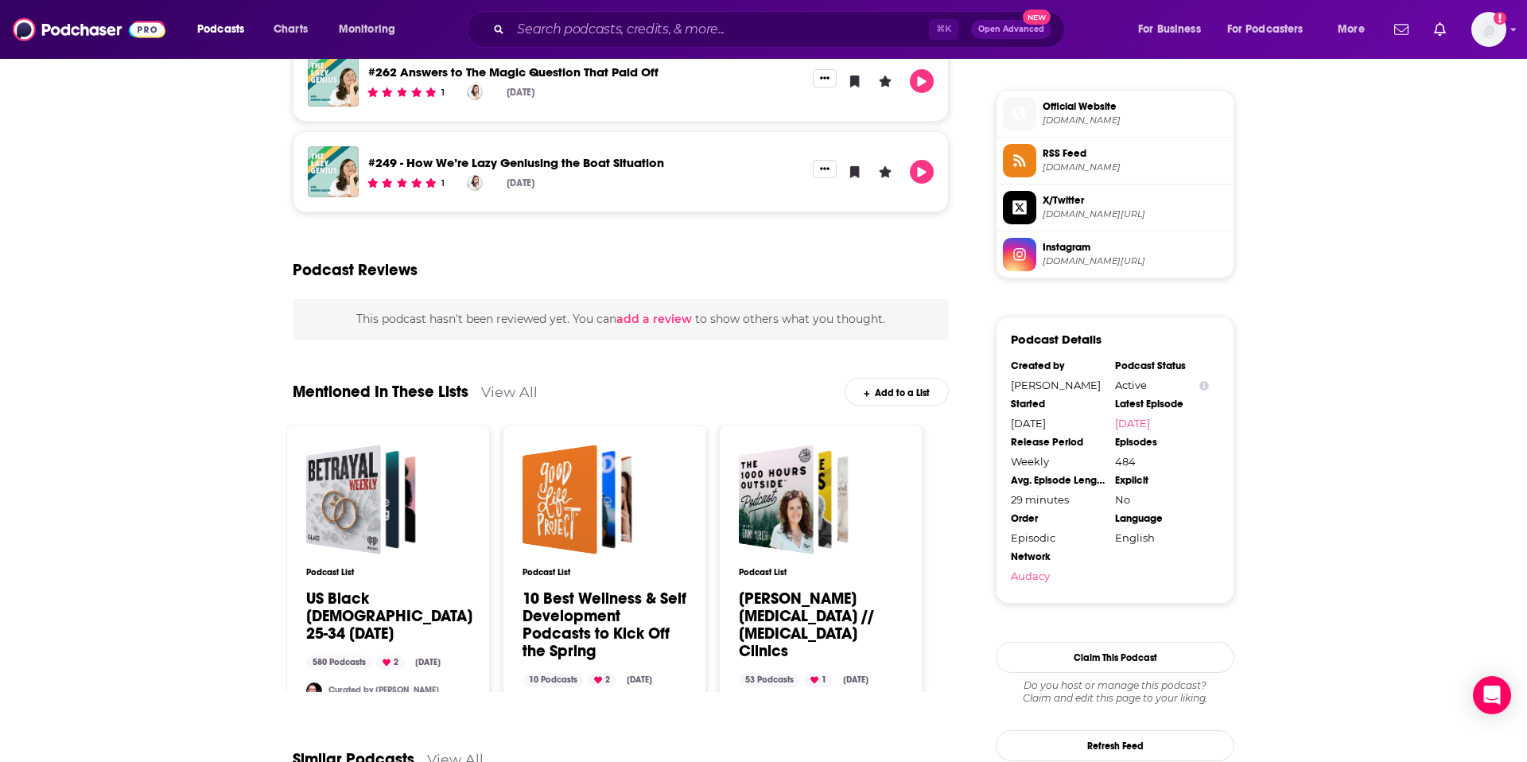
scroll to position [1336, 0]
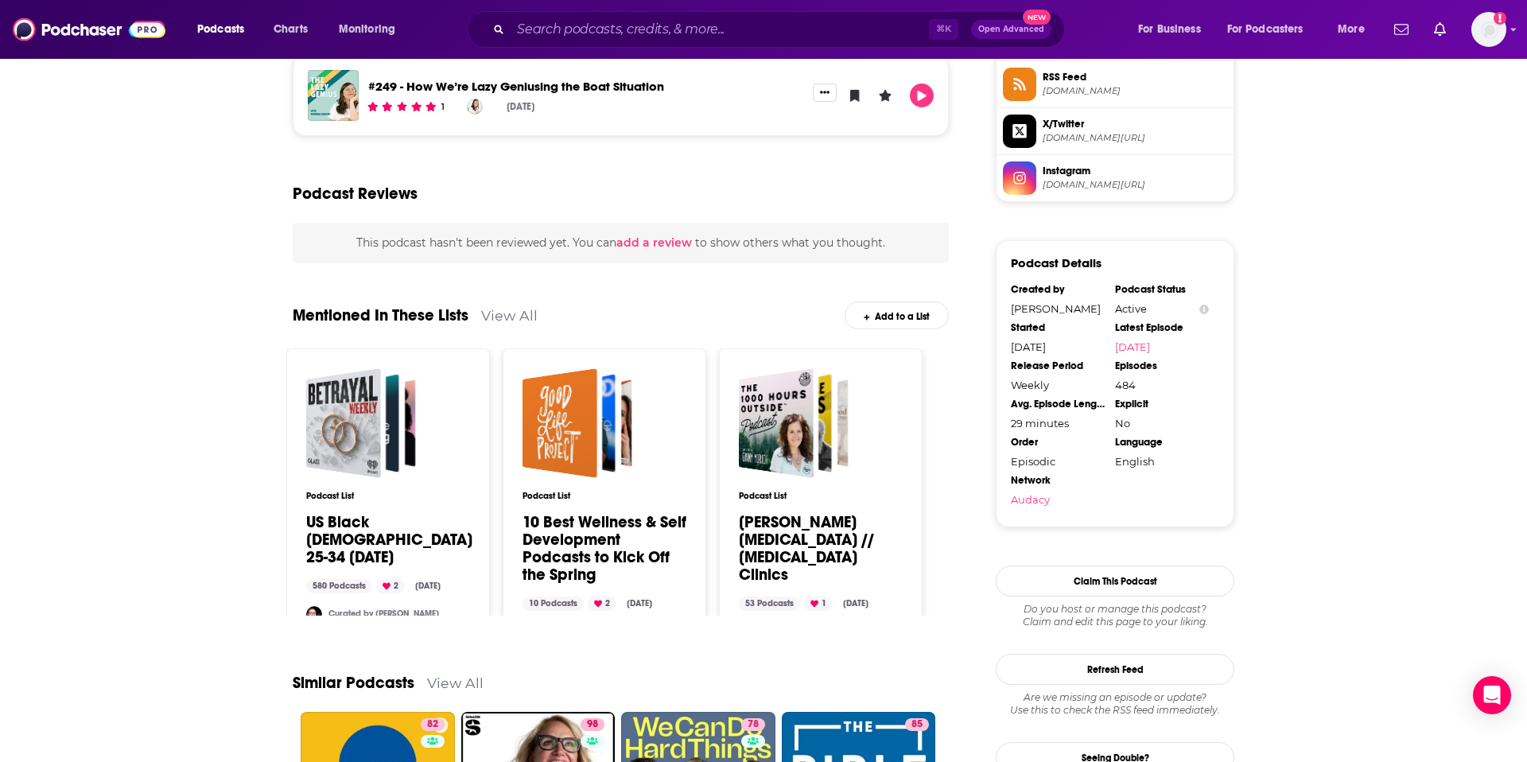
click at [903, 312] on div "Add to a List" at bounding box center [896, 315] width 104 height 28
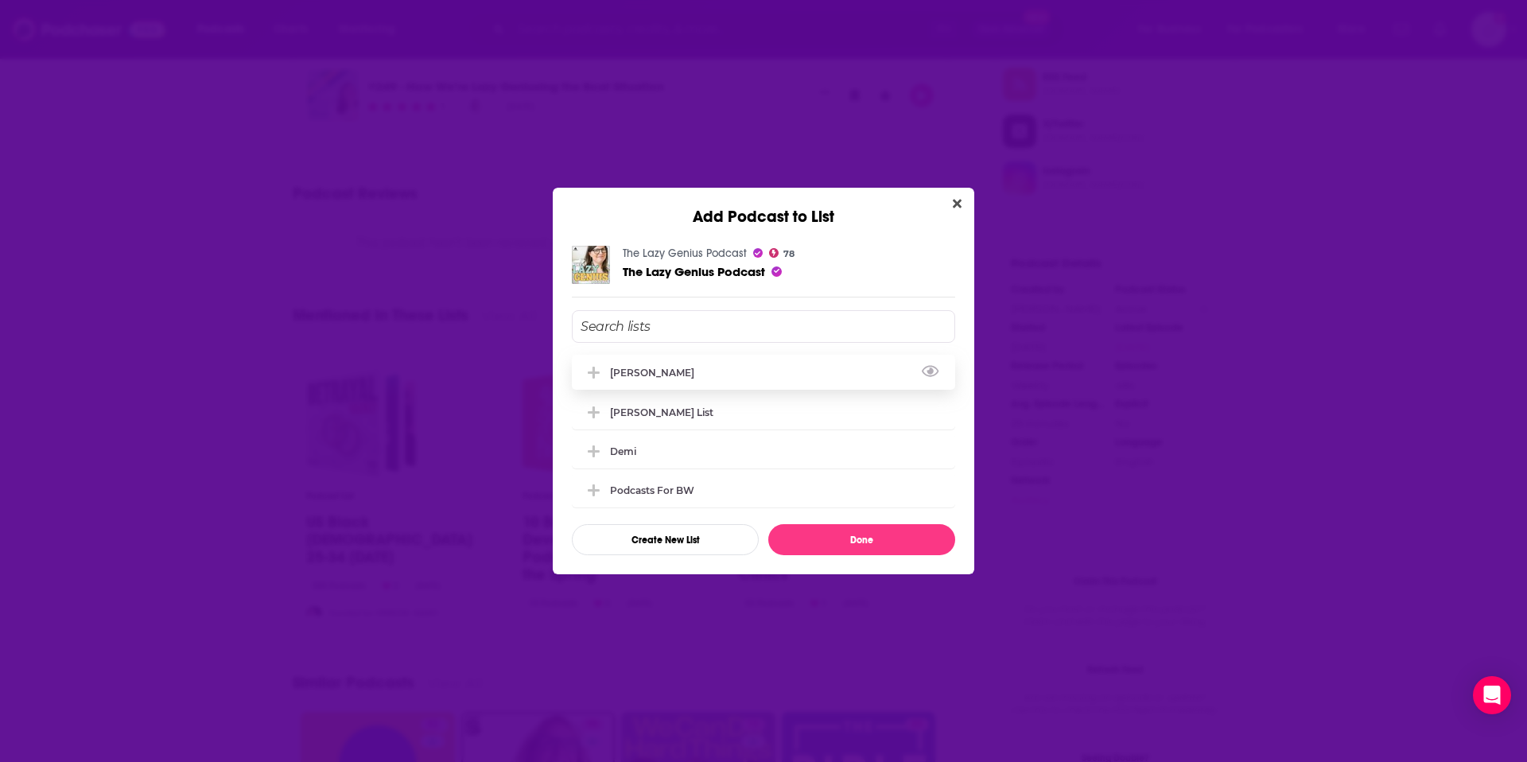
click at [708, 380] on div "[PERSON_NAME]" at bounding box center [763, 372] width 383 height 35
click at [820, 544] on button "Done" at bounding box center [861, 539] width 187 height 31
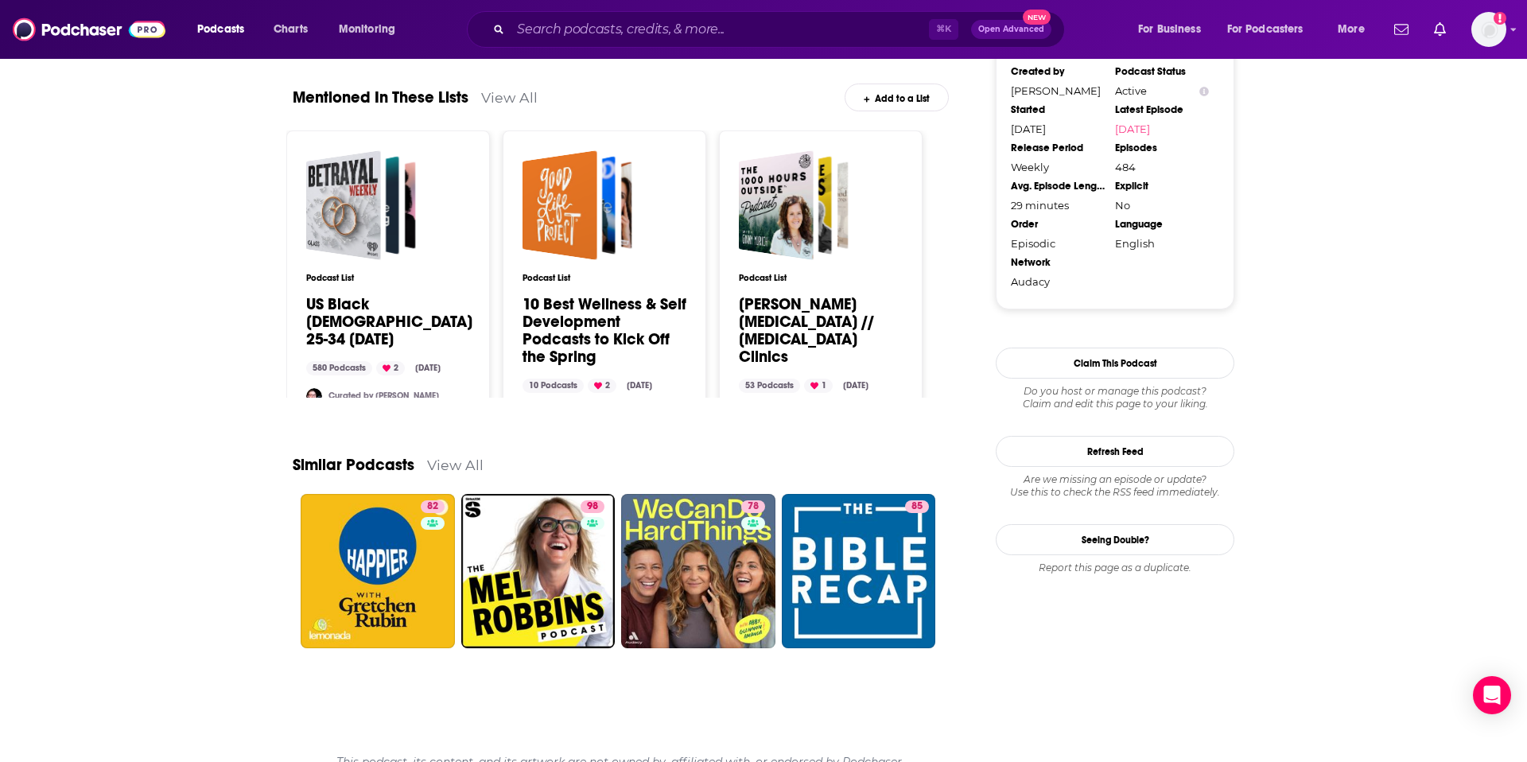
scroll to position [1573, 0]
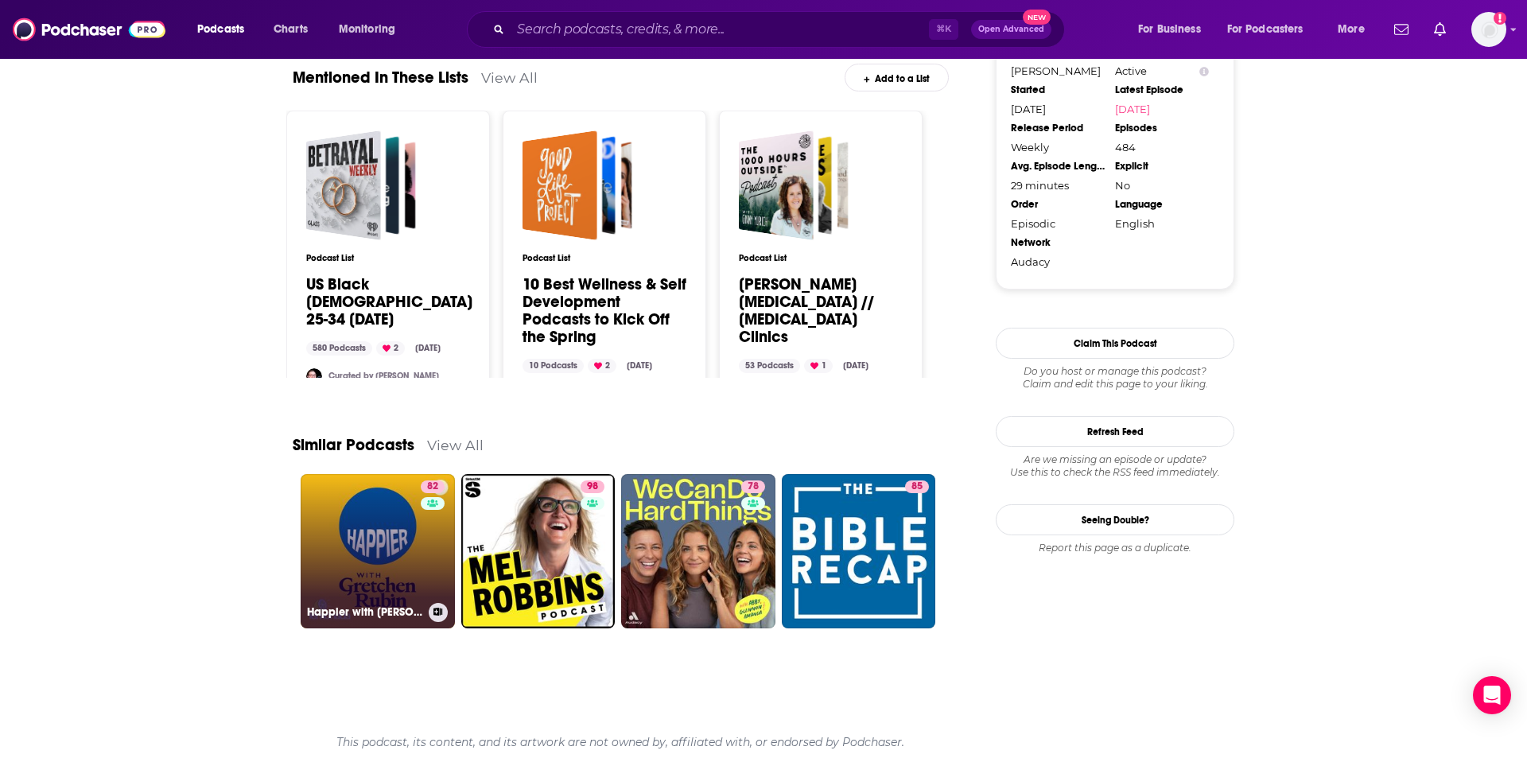
click at [359, 544] on link "82 Happier with Gretchen Rubin" at bounding box center [378, 551] width 154 height 154
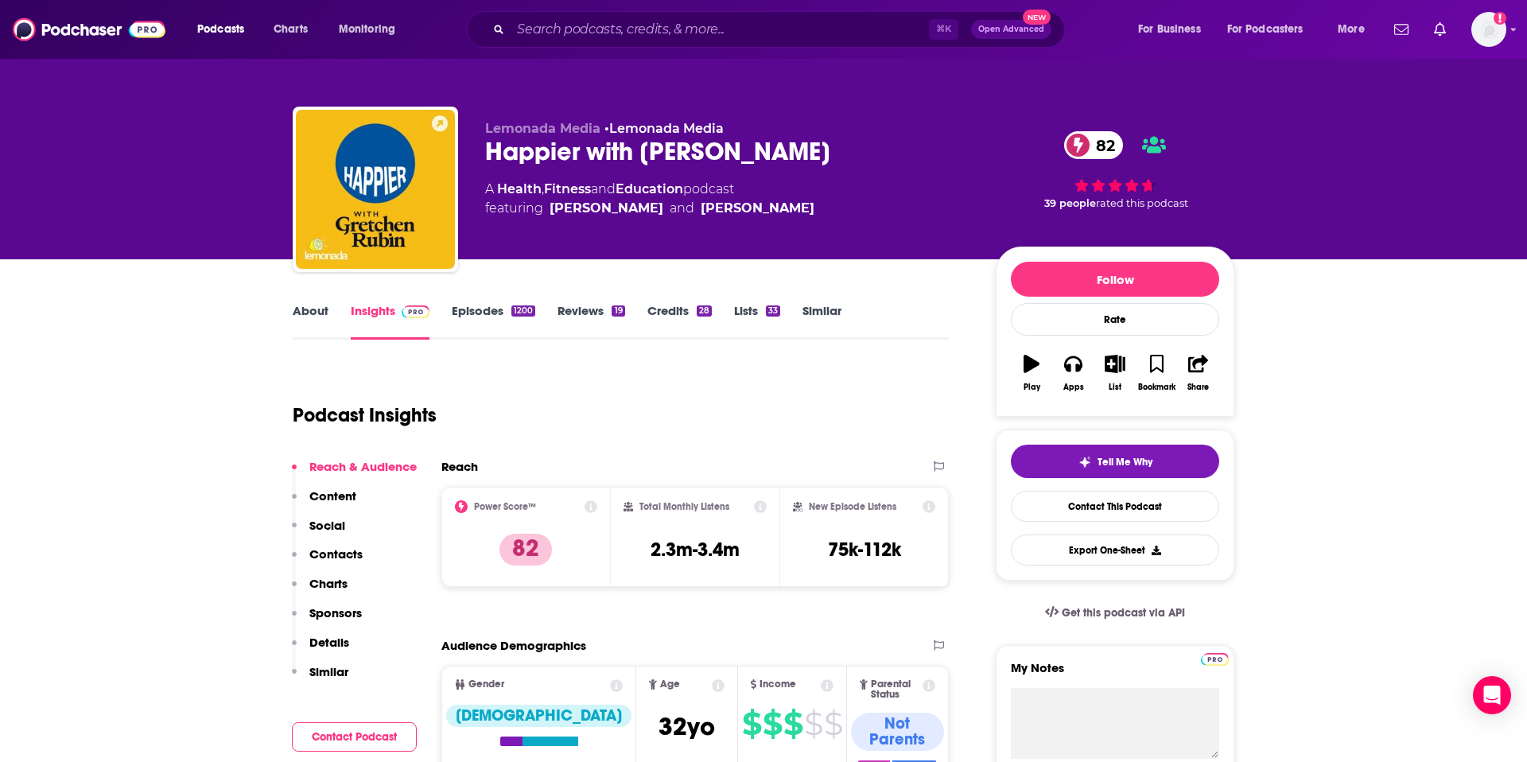
click at [324, 320] on link "About" at bounding box center [311, 321] width 36 height 37
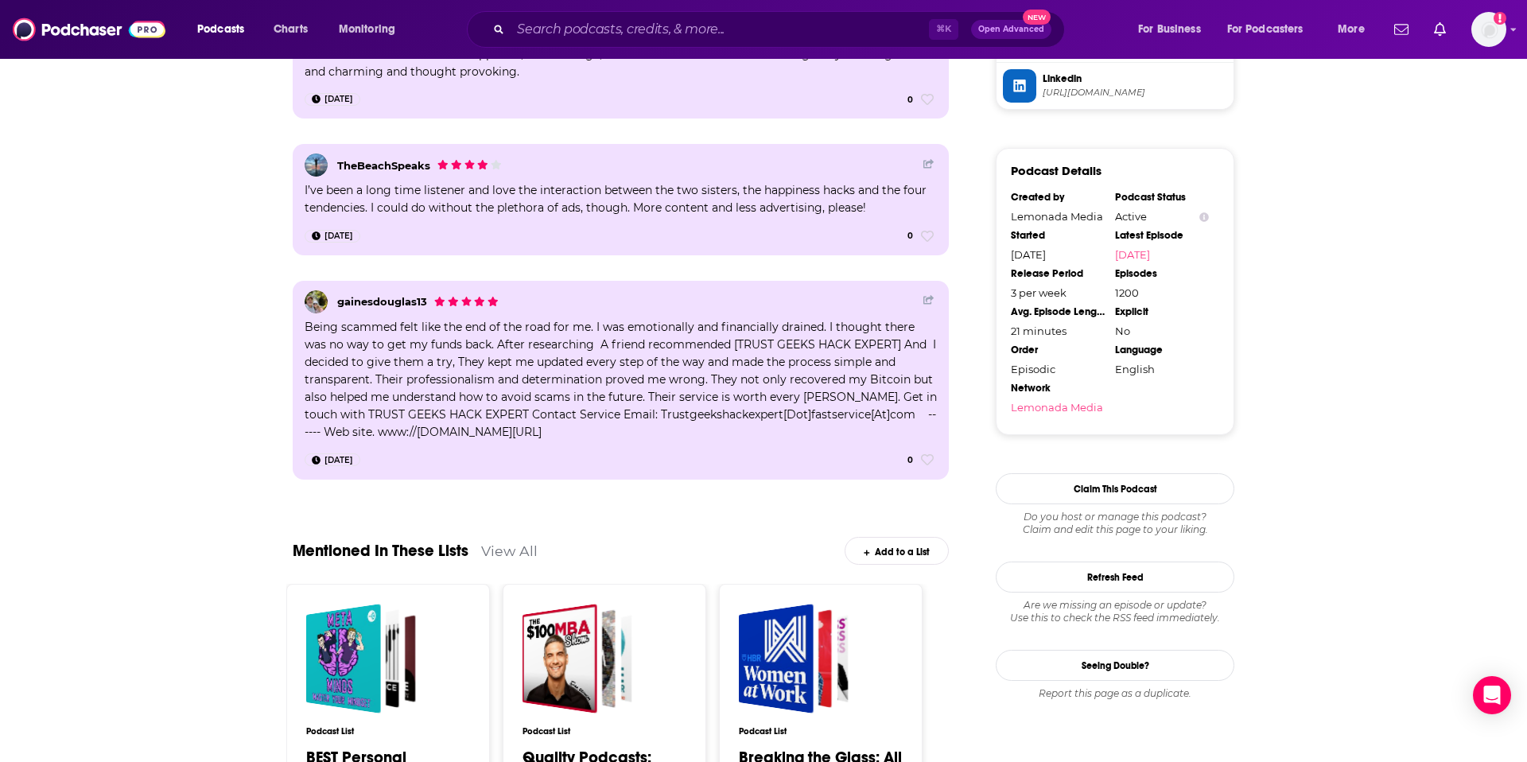
scroll to position [1642, 0]
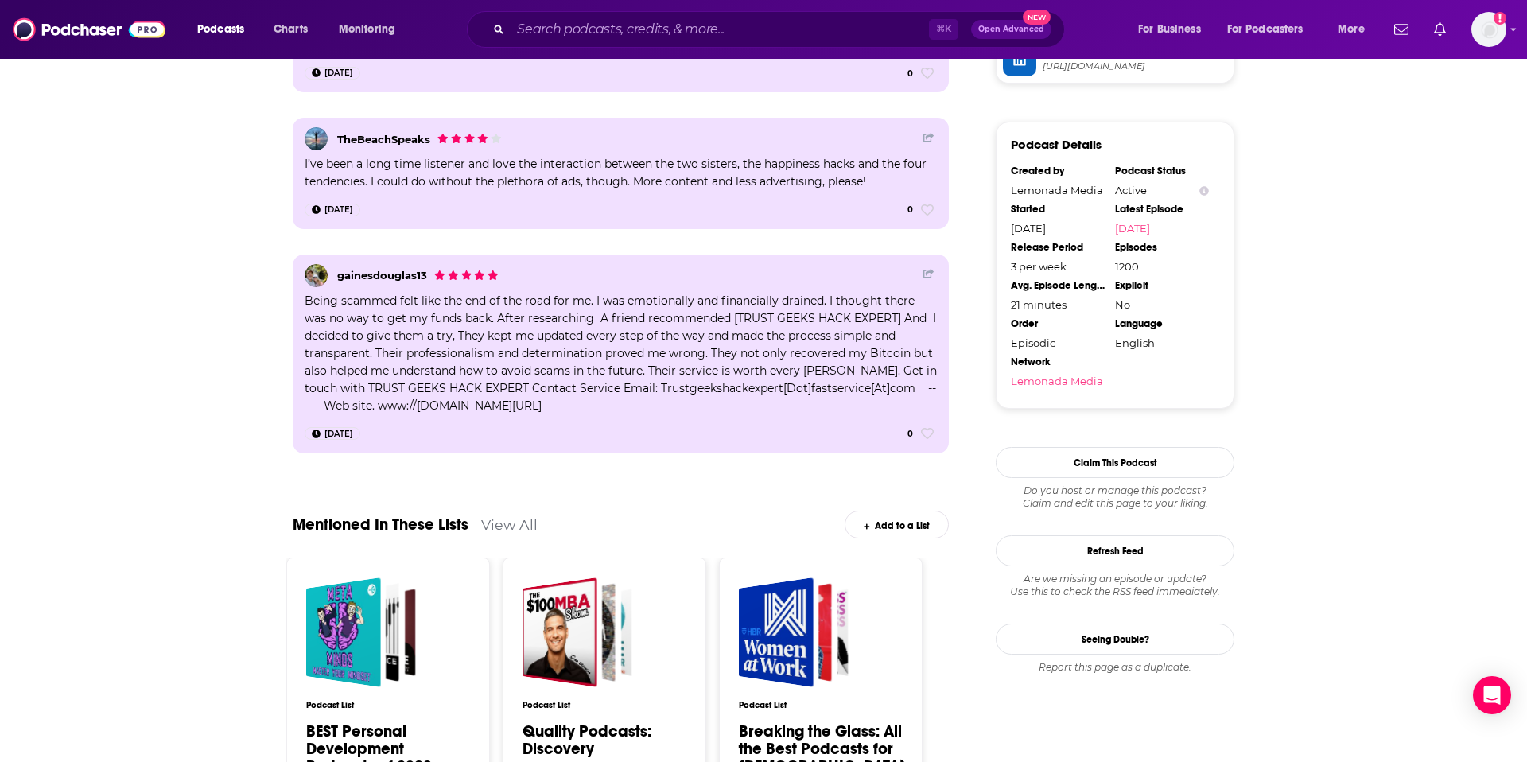
click at [892, 527] on div "Add to a List" at bounding box center [896, 524] width 104 height 28
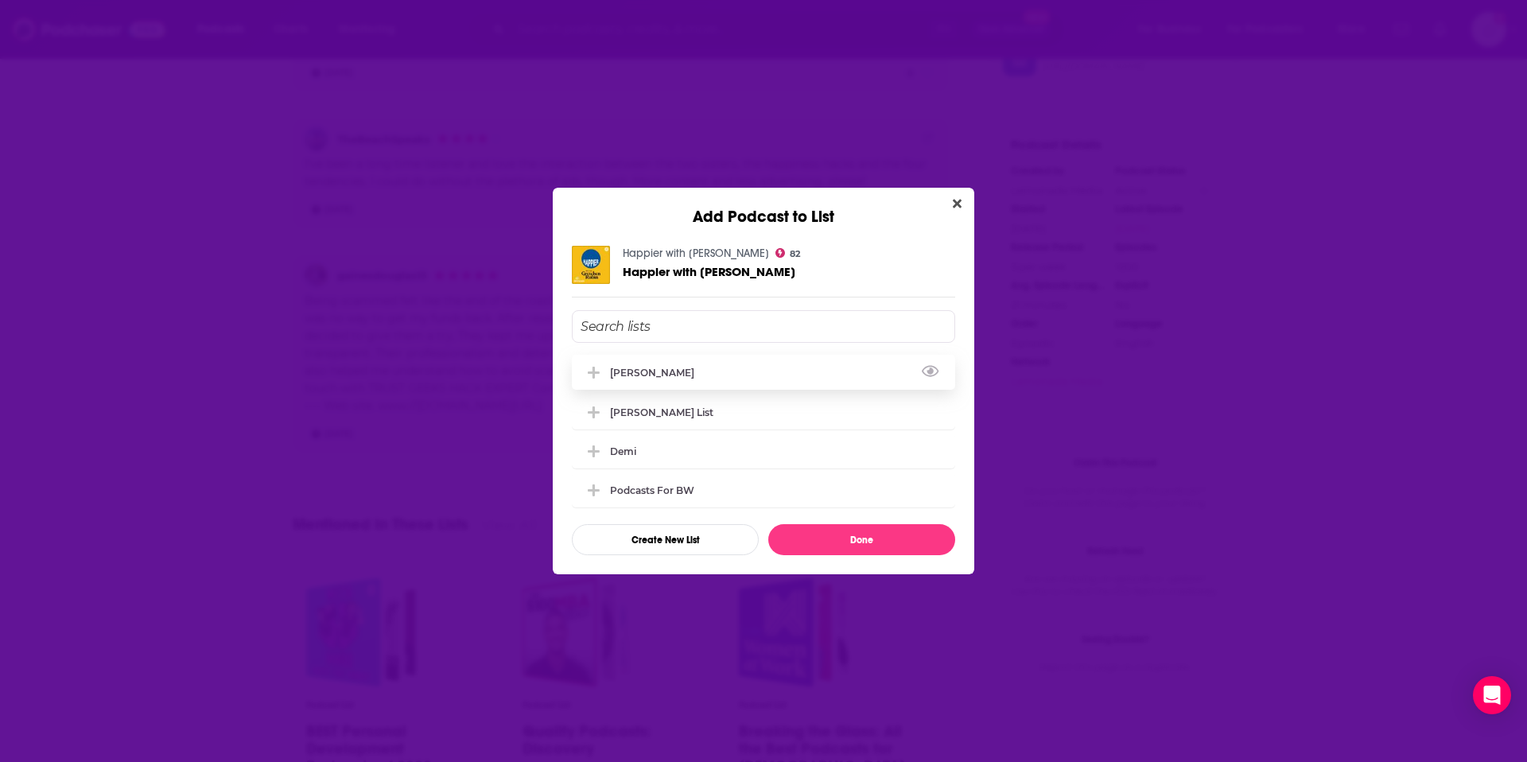
click at [793, 363] on div "[PERSON_NAME]" at bounding box center [763, 372] width 383 height 35
click at [844, 542] on button "Done" at bounding box center [861, 539] width 187 height 31
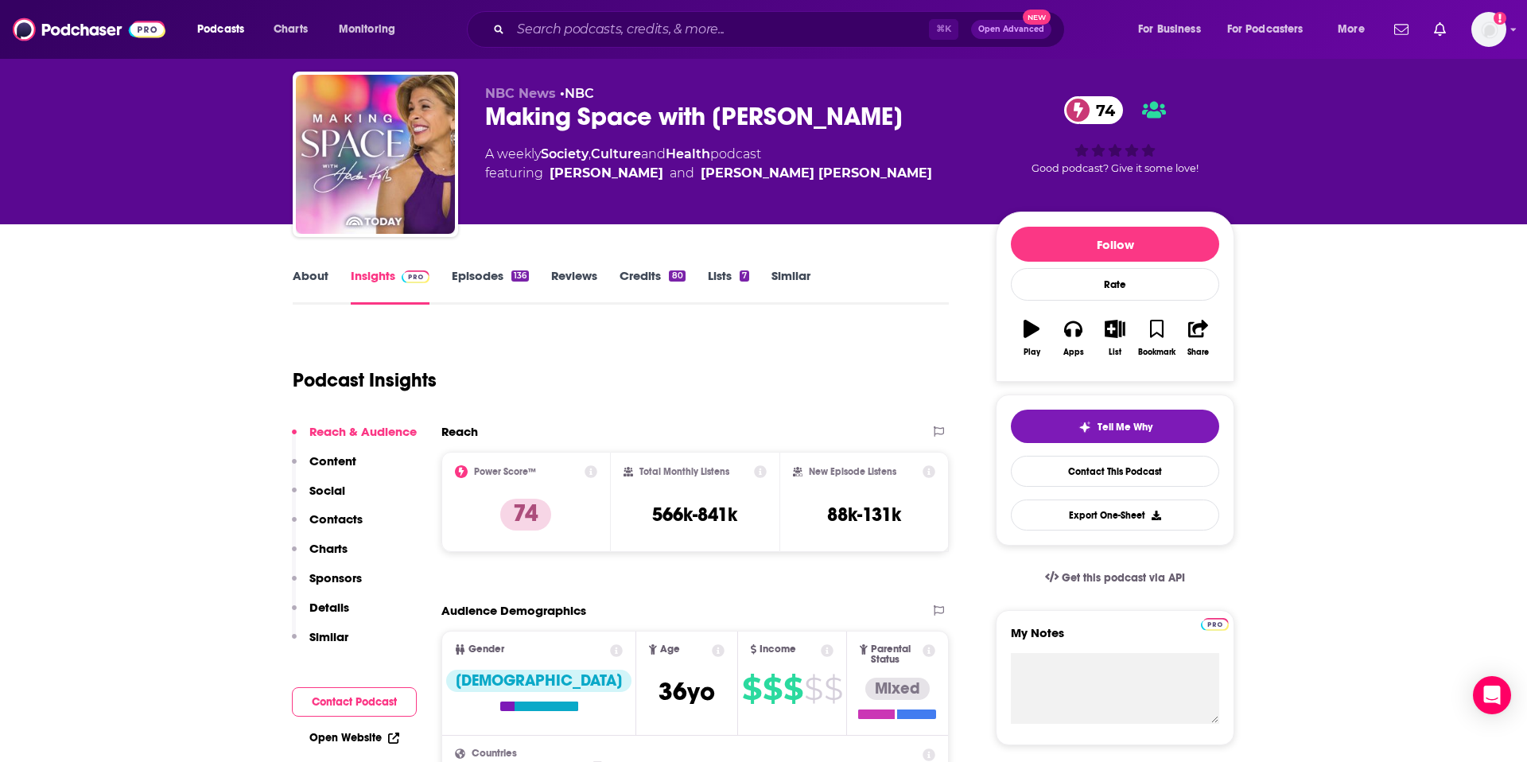
scroll to position [41, 0]
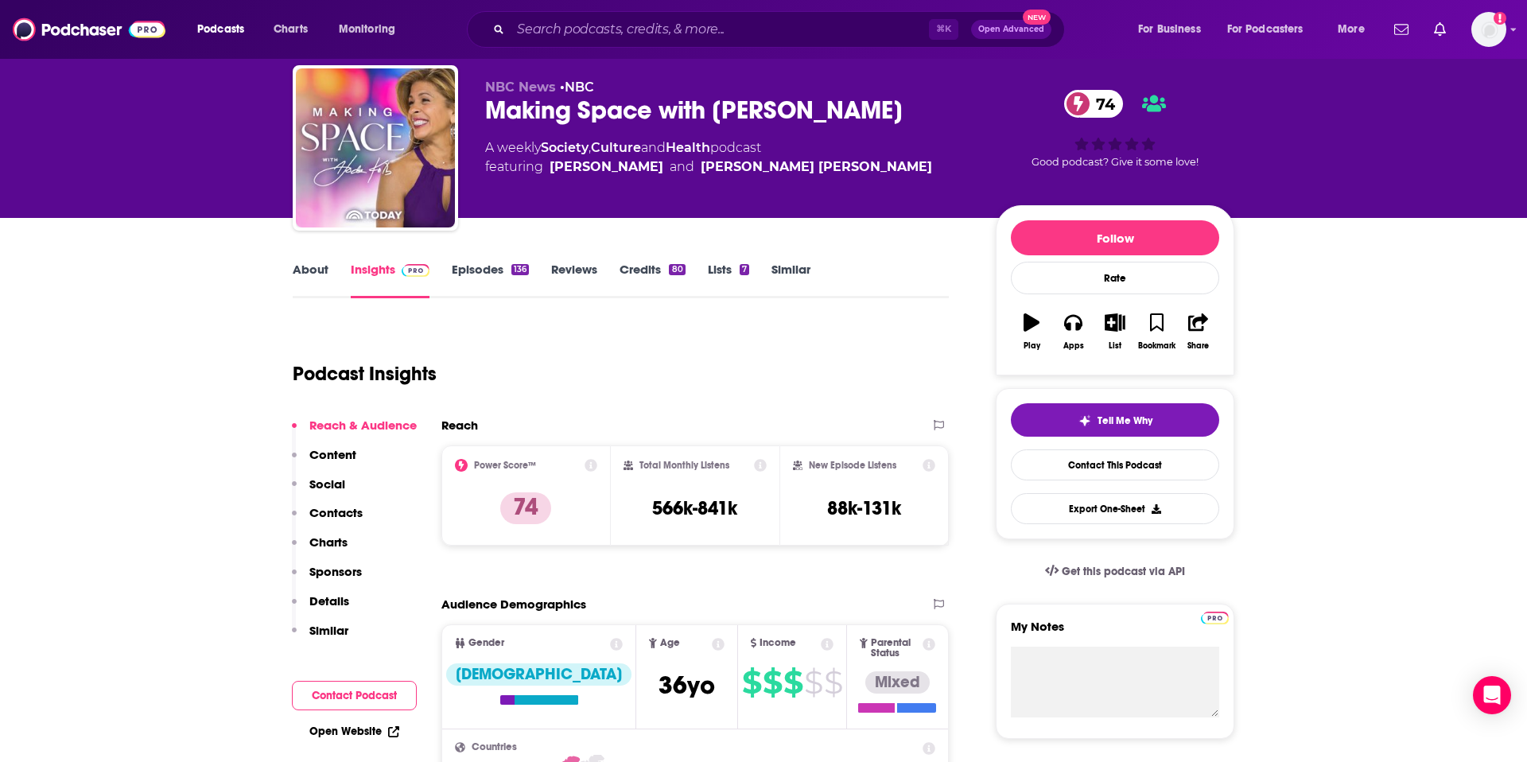
click at [310, 271] on link "About" at bounding box center [311, 280] width 36 height 37
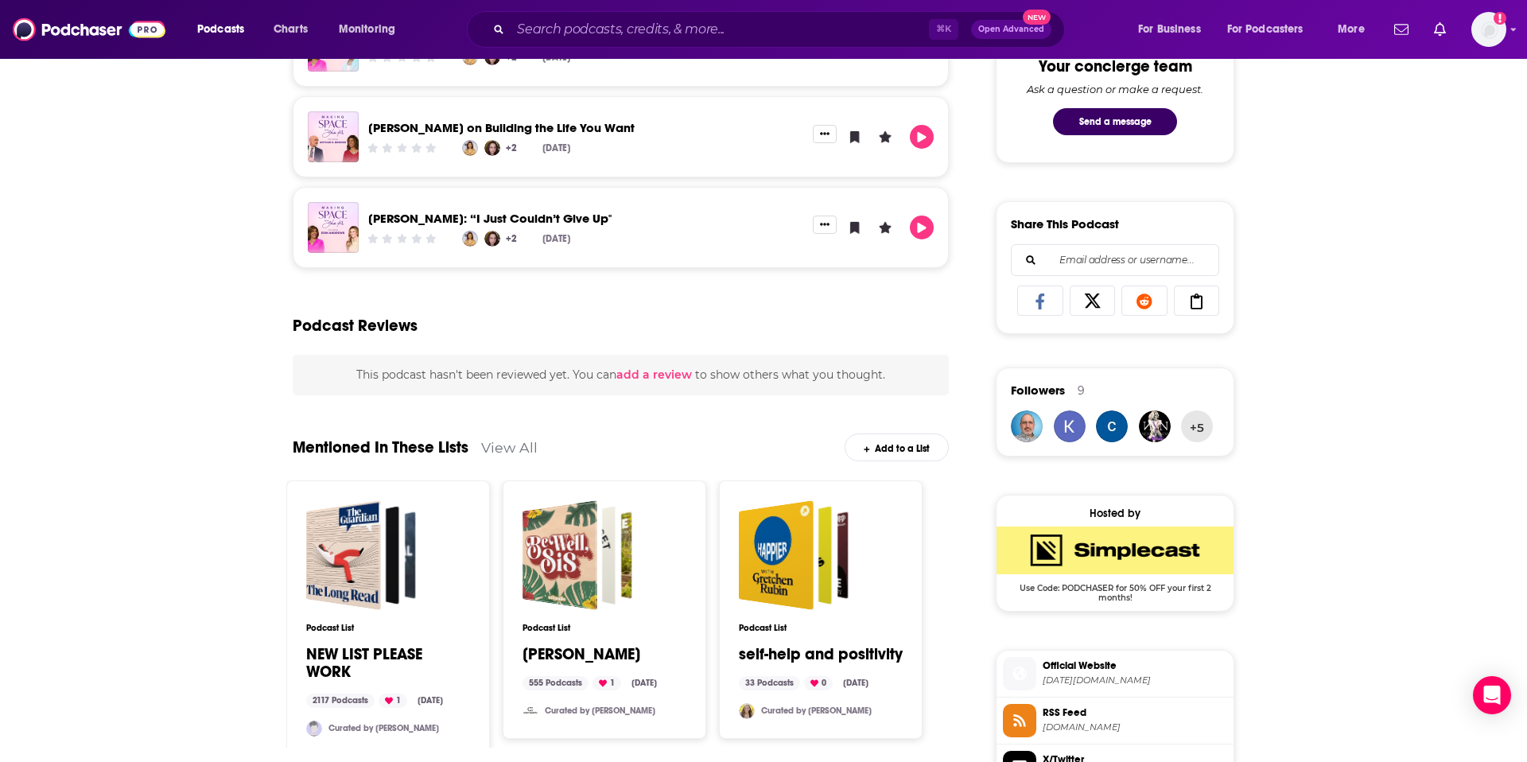
scroll to position [865, 0]
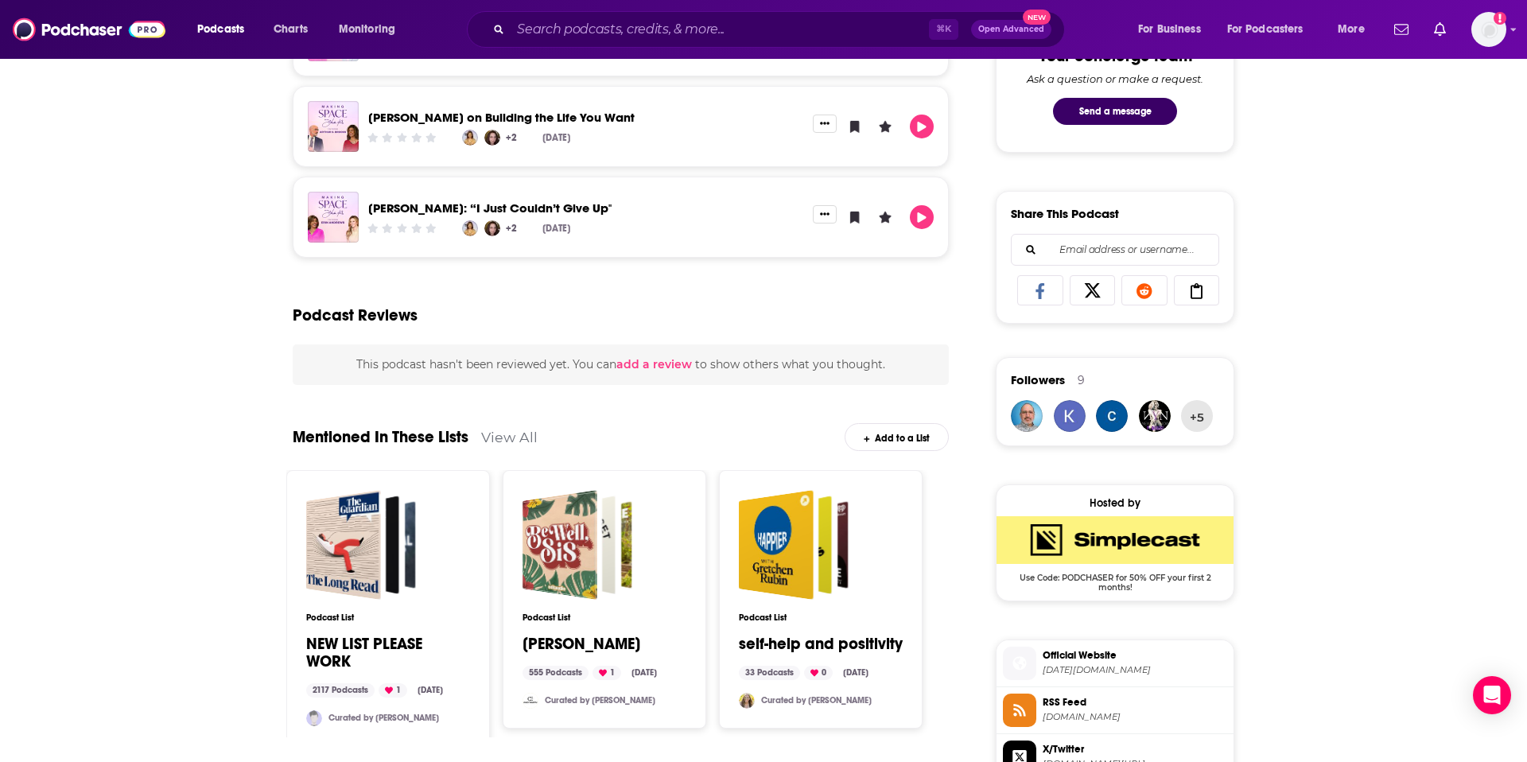
click at [888, 442] on div "Add to a List" at bounding box center [896, 437] width 104 height 28
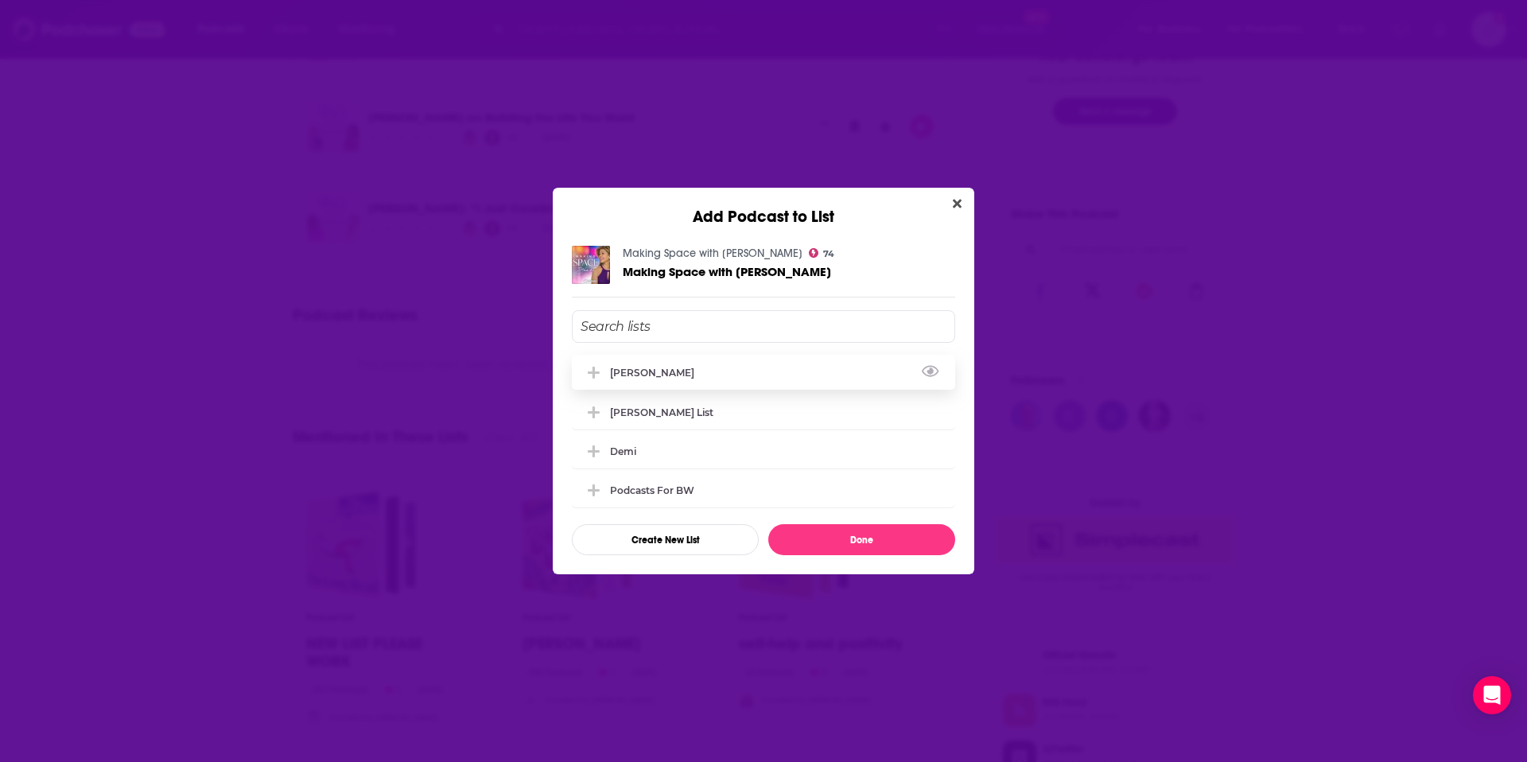
click at [762, 374] on div "[PERSON_NAME]" at bounding box center [763, 372] width 383 height 35
click at [844, 531] on button "Done" at bounding box center [861, 539] width 187 height 31
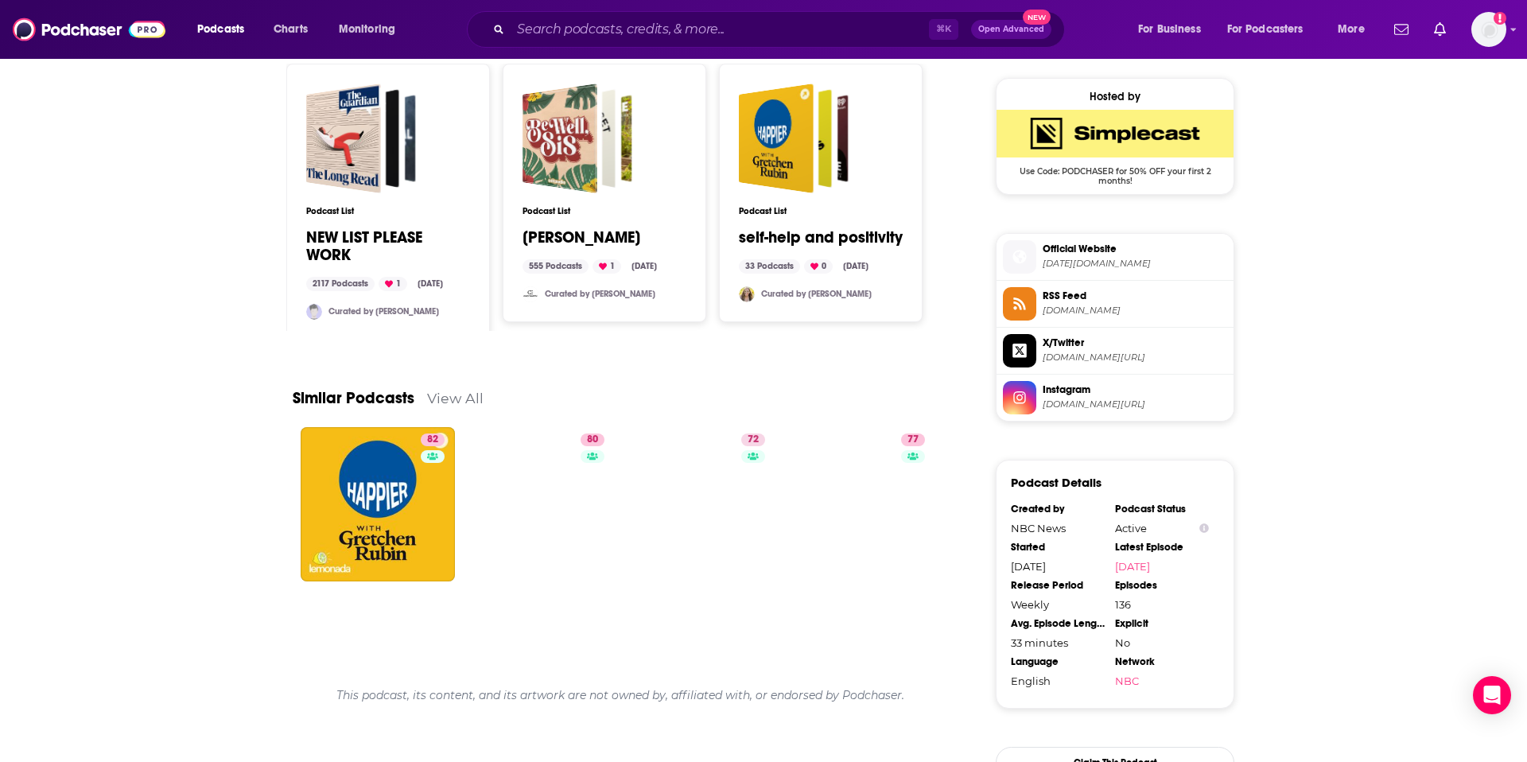
scroll to position [1272, 0]
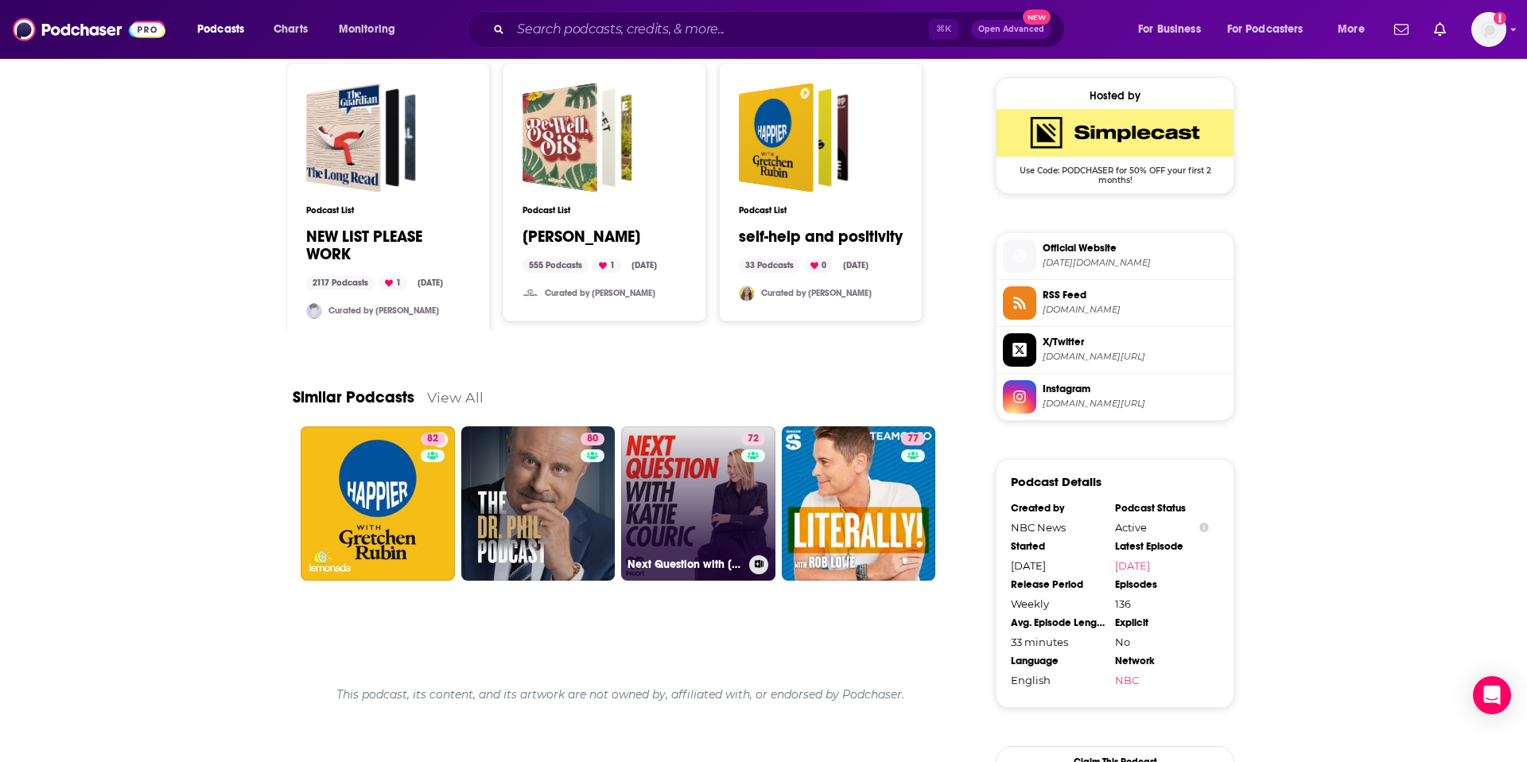
click at [715, 502] on link "72 Next Question with Katie Couric" at bounding box center [698, 503] width 154 height 154
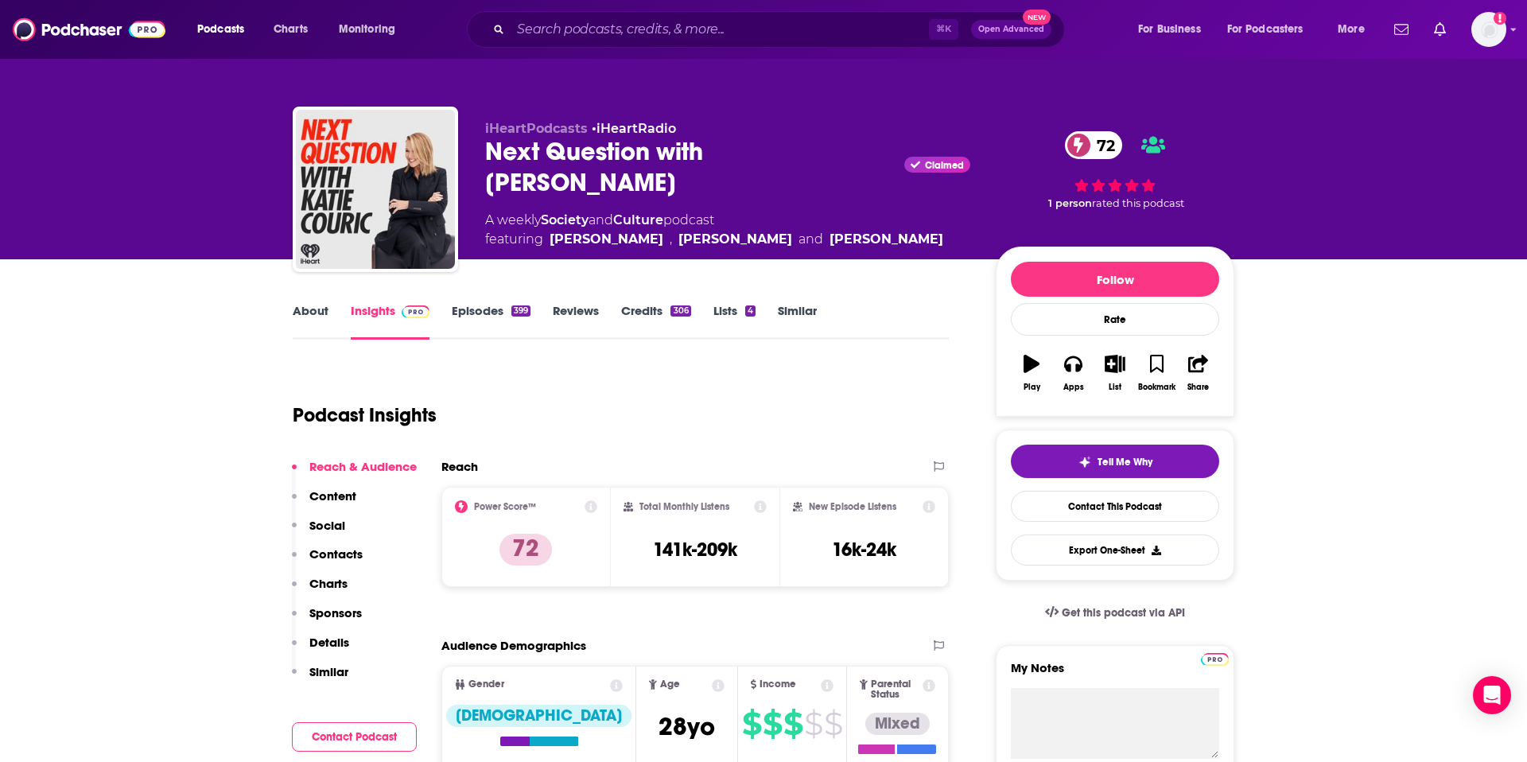
click at [320, 316] on link "About" at bounding box center [311, 321] width 36 height 37
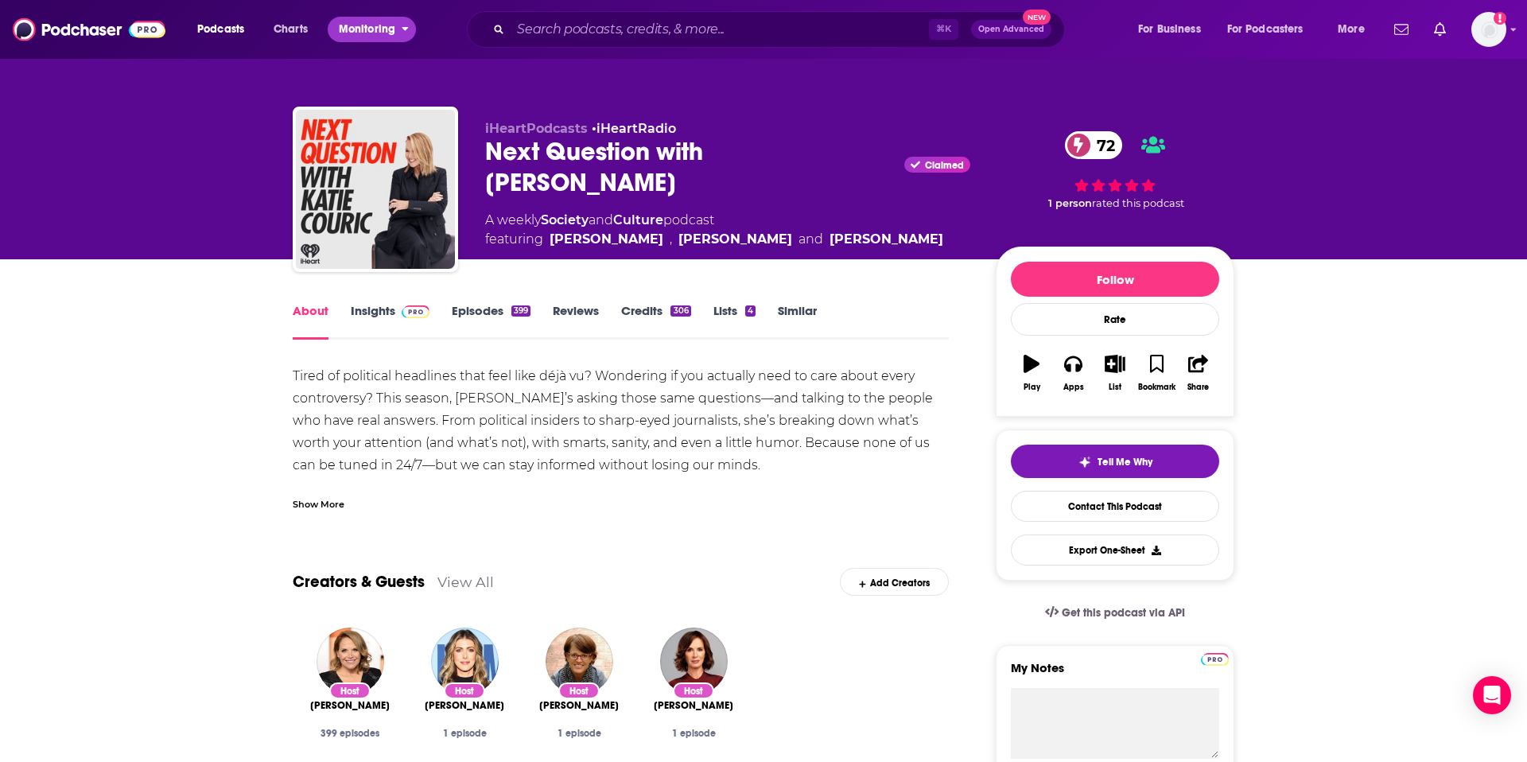
click at [405, 31] on icon "open menu" at bounding box center [405, 26] width 7 height 11
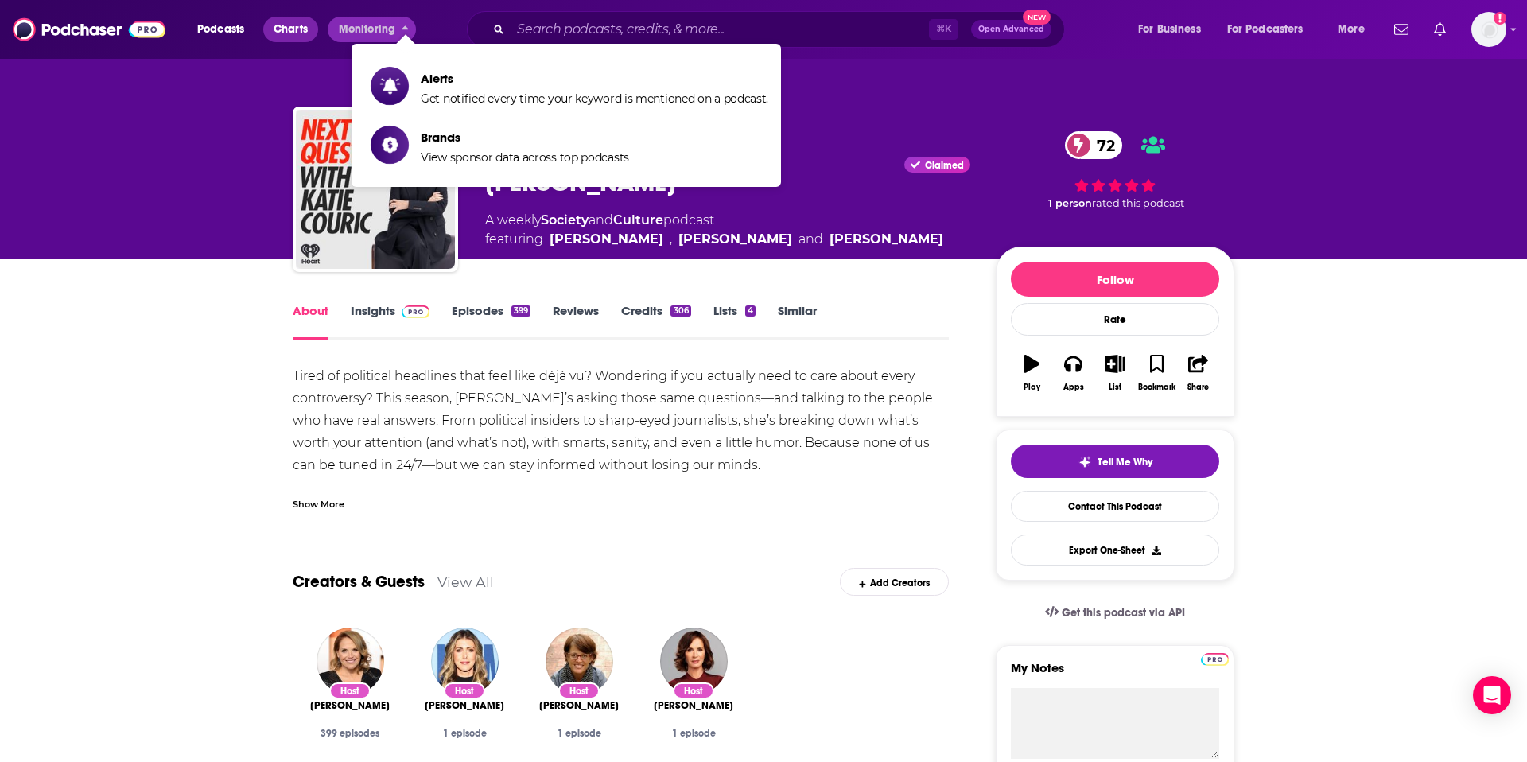
click at [287, 34] on span "Charts" at bounding box center [291, 29] width 34 height 22
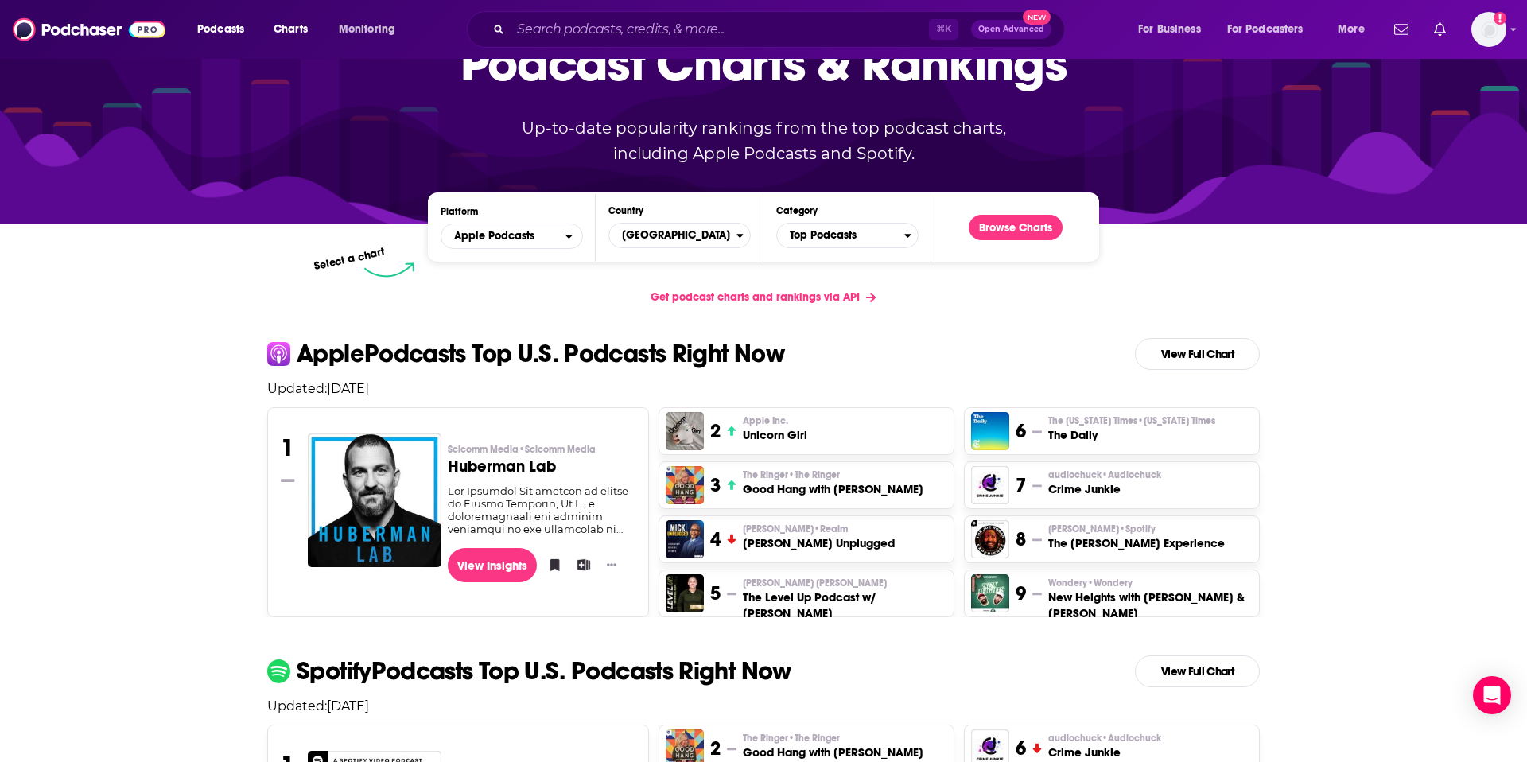
scroll to position [113, 0]
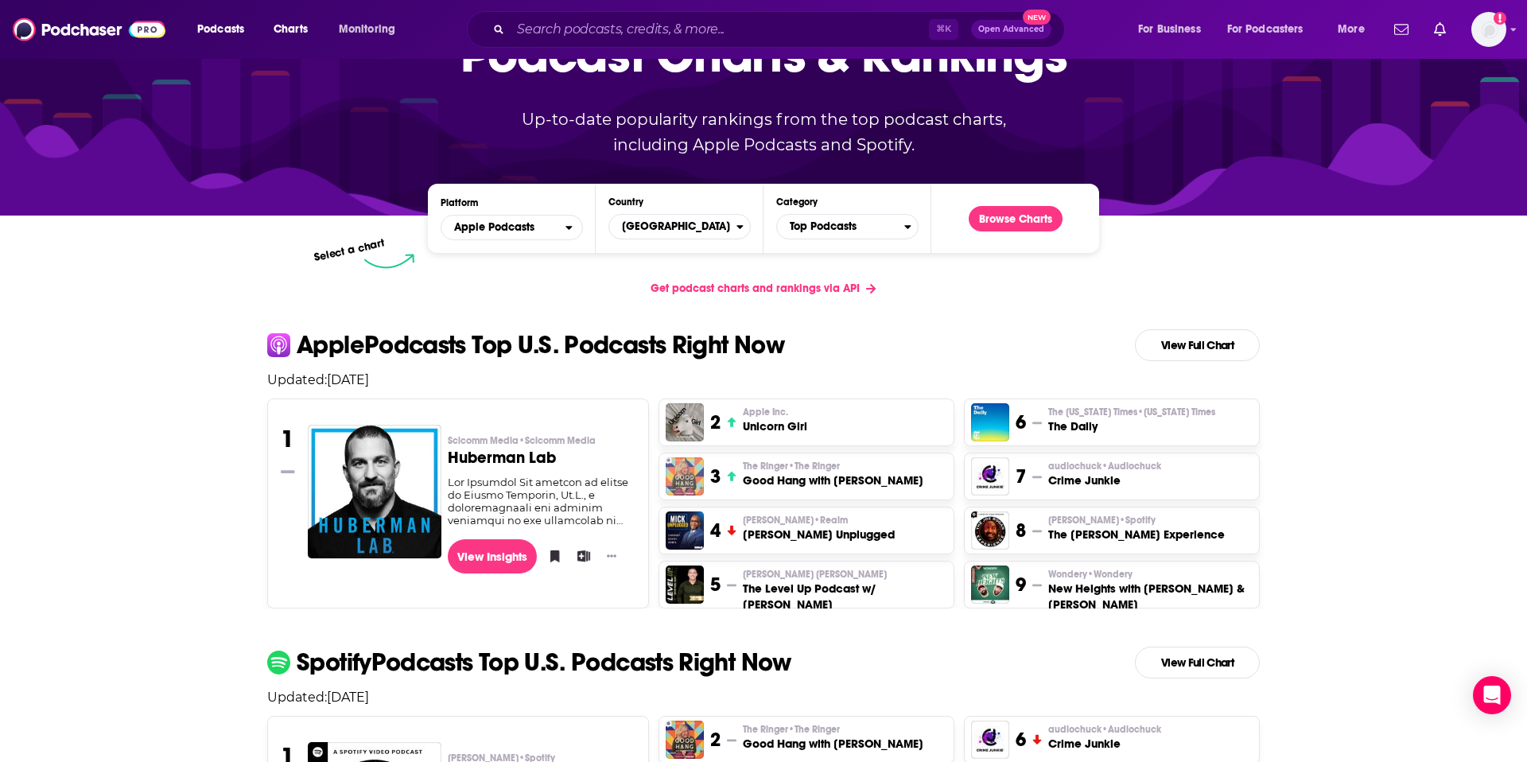
click at [690, 475] on img "Good Hang with Amy Poehler" at bounding box center [684, 476] width 38 height 38
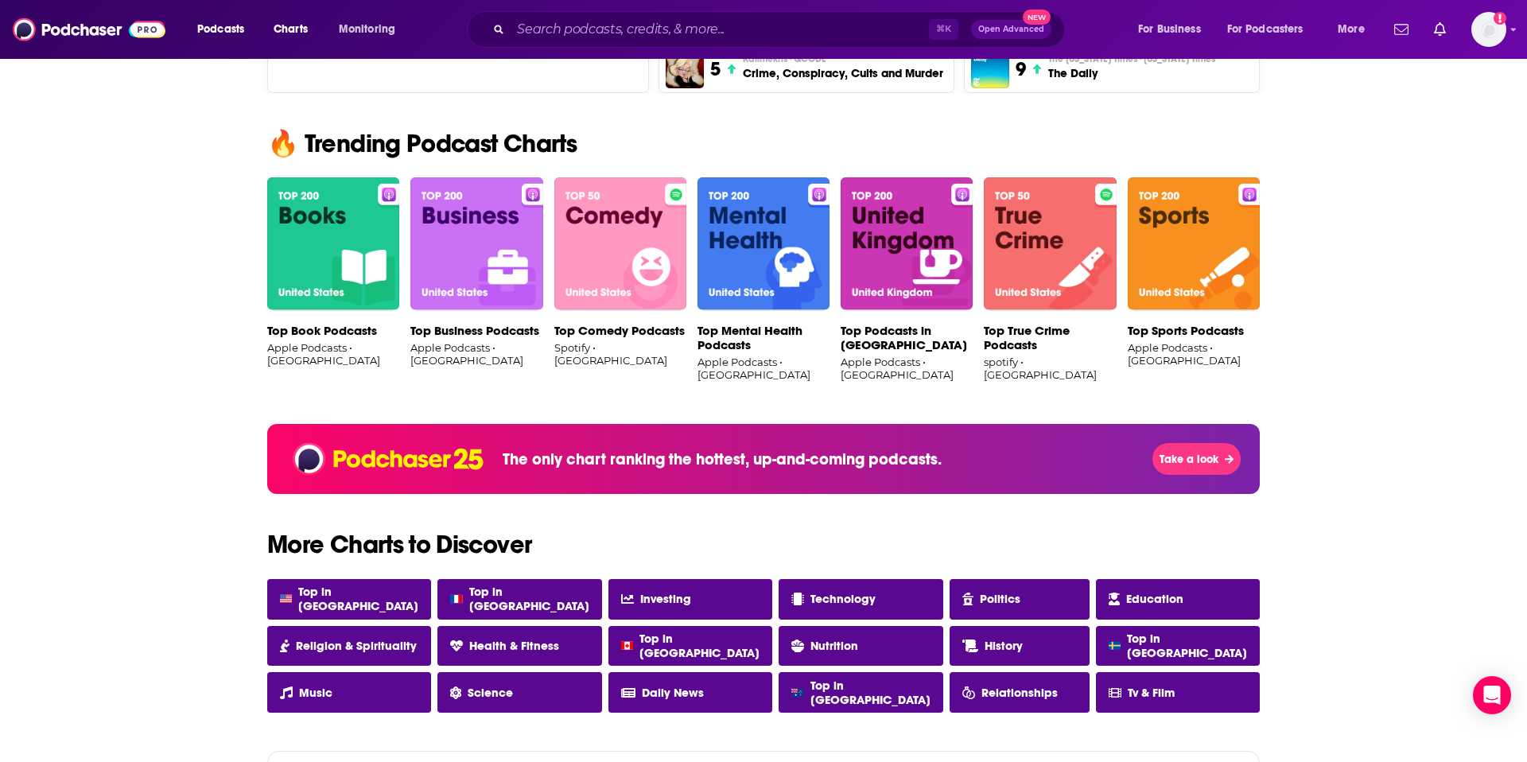
scroll to position [946, 0]
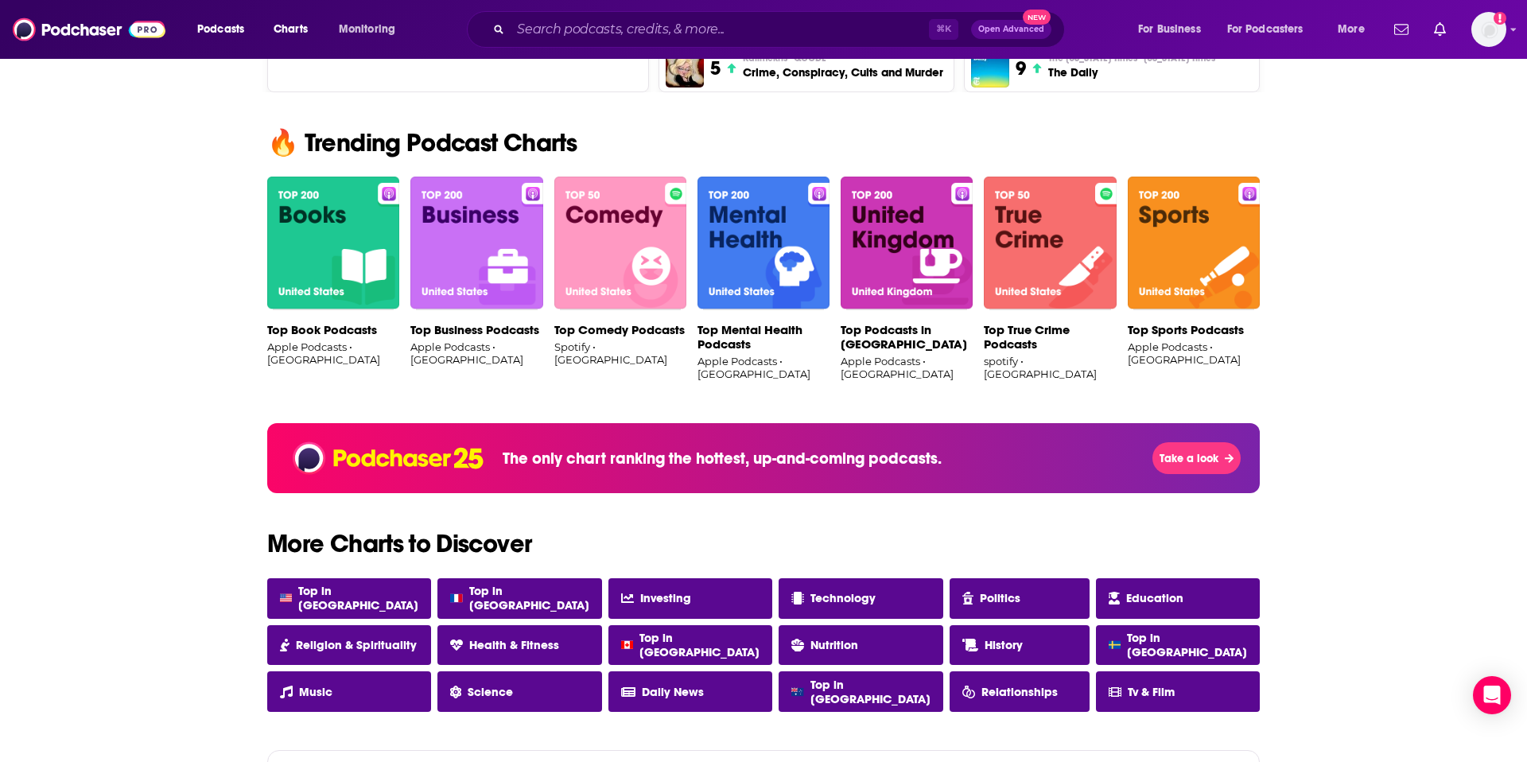
click at [347, 274] on img at bounding box center [333, 244] width 132 height 134
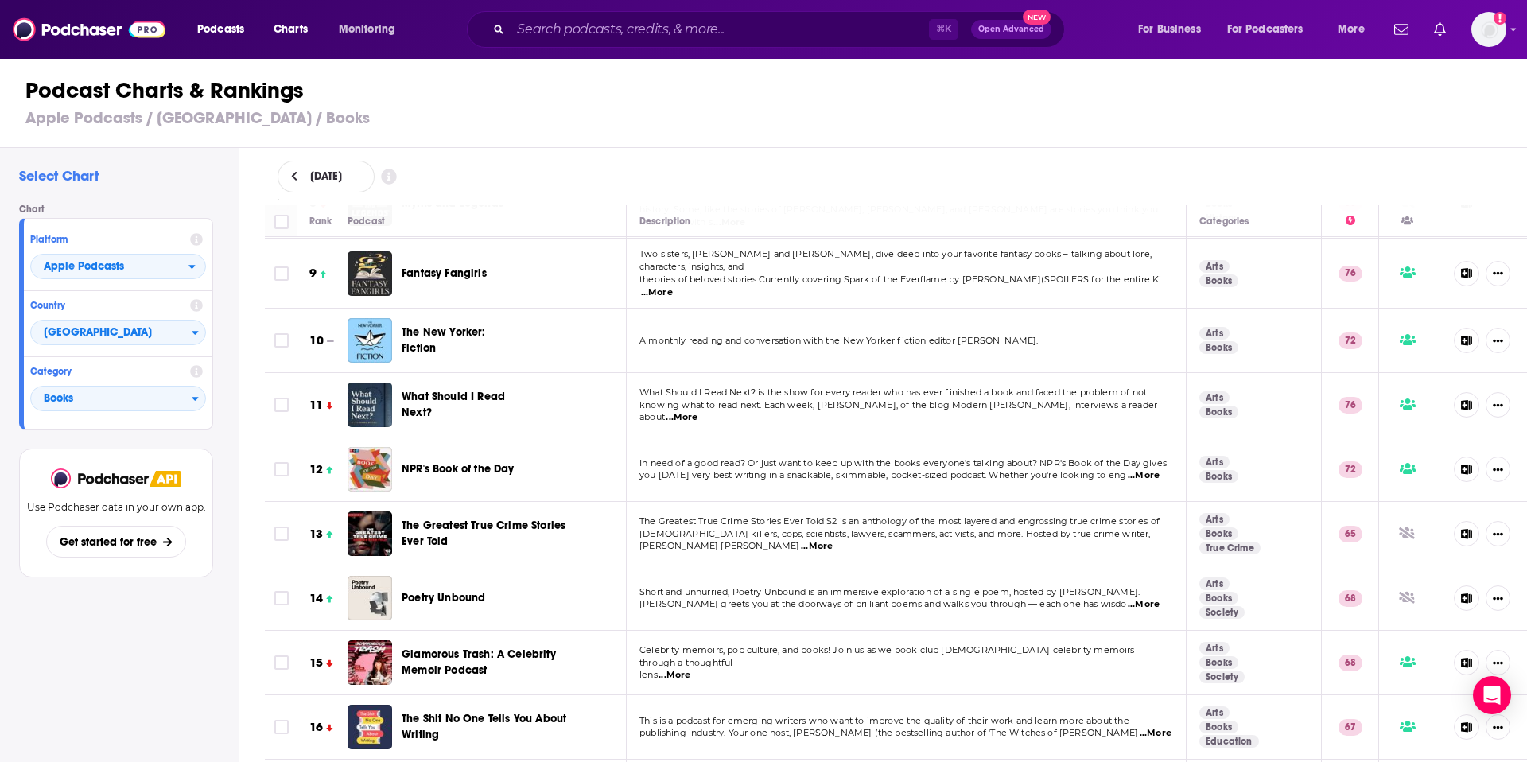
scroll to position [537, 0]
click at [1150, 468] on span "...More" at bounding box center [1143, 474] width 32 height 13
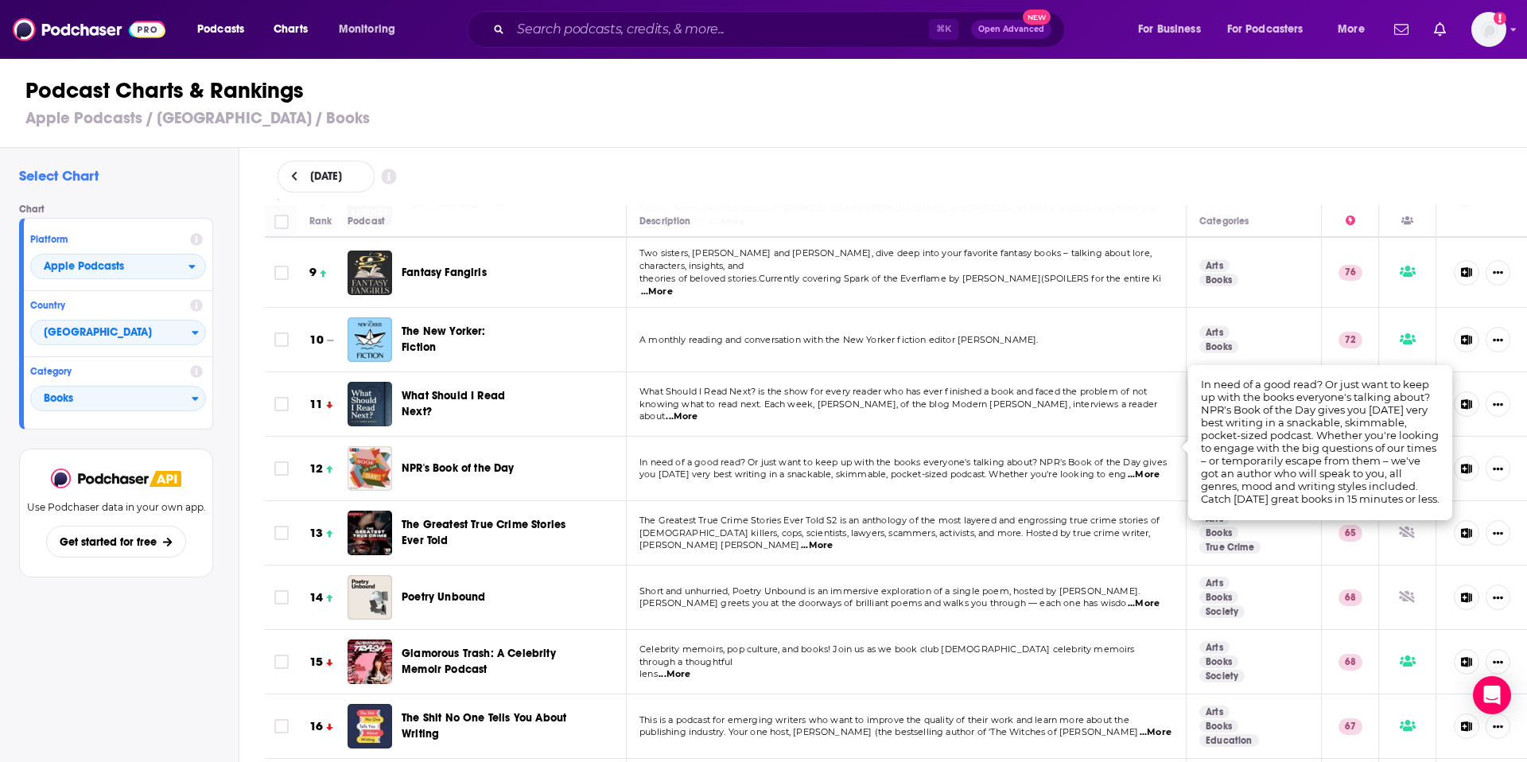
click at [1150, 468] on span "...More" at bounding box center [1143, 474] width 32 height 13
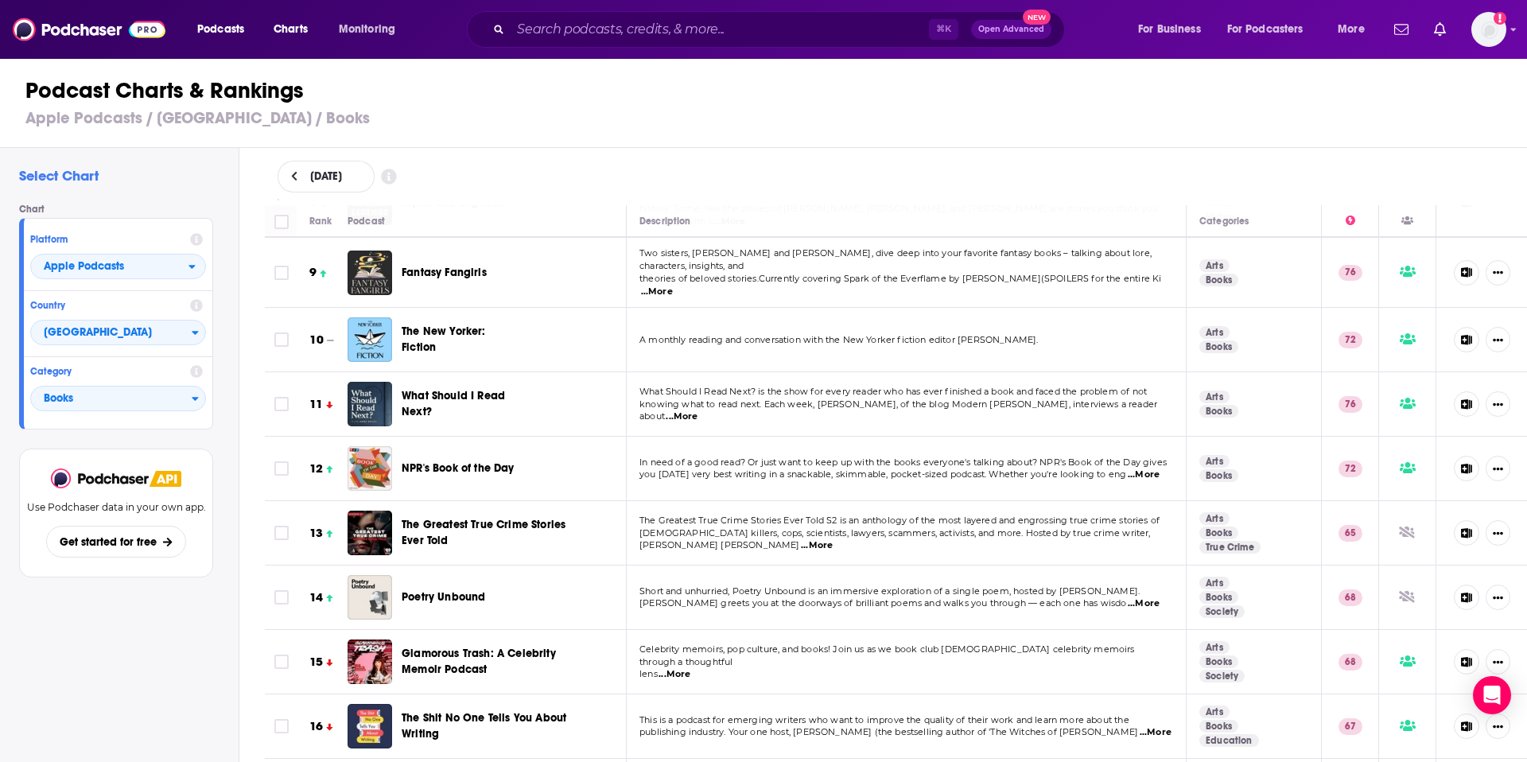
click at [1147, 468] on span "...More" at bounding box center [1143, 474] width 32 height 13
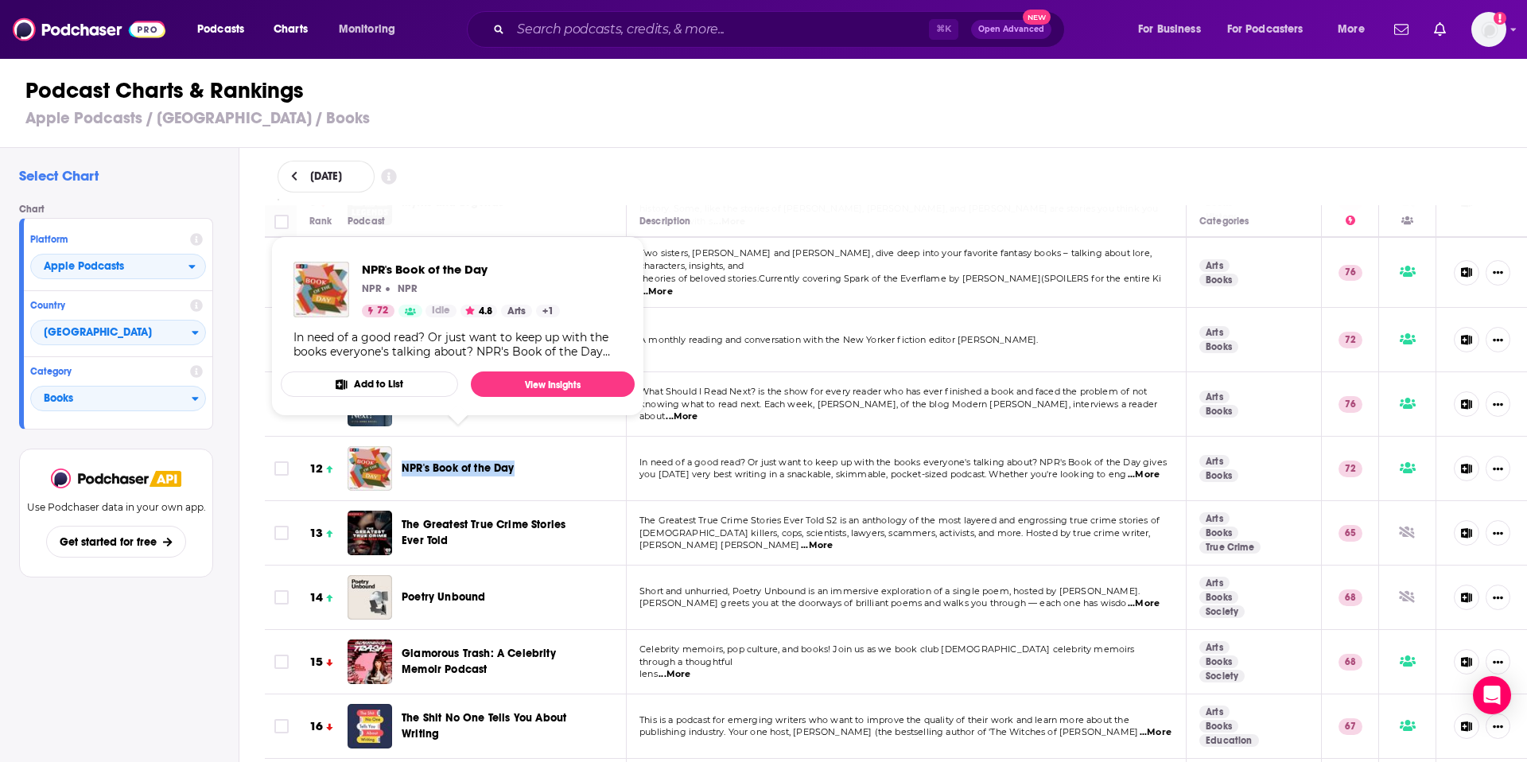
click at [433, 393] on button "Add to List" at bounding box center [369, 383] width 177 height 25
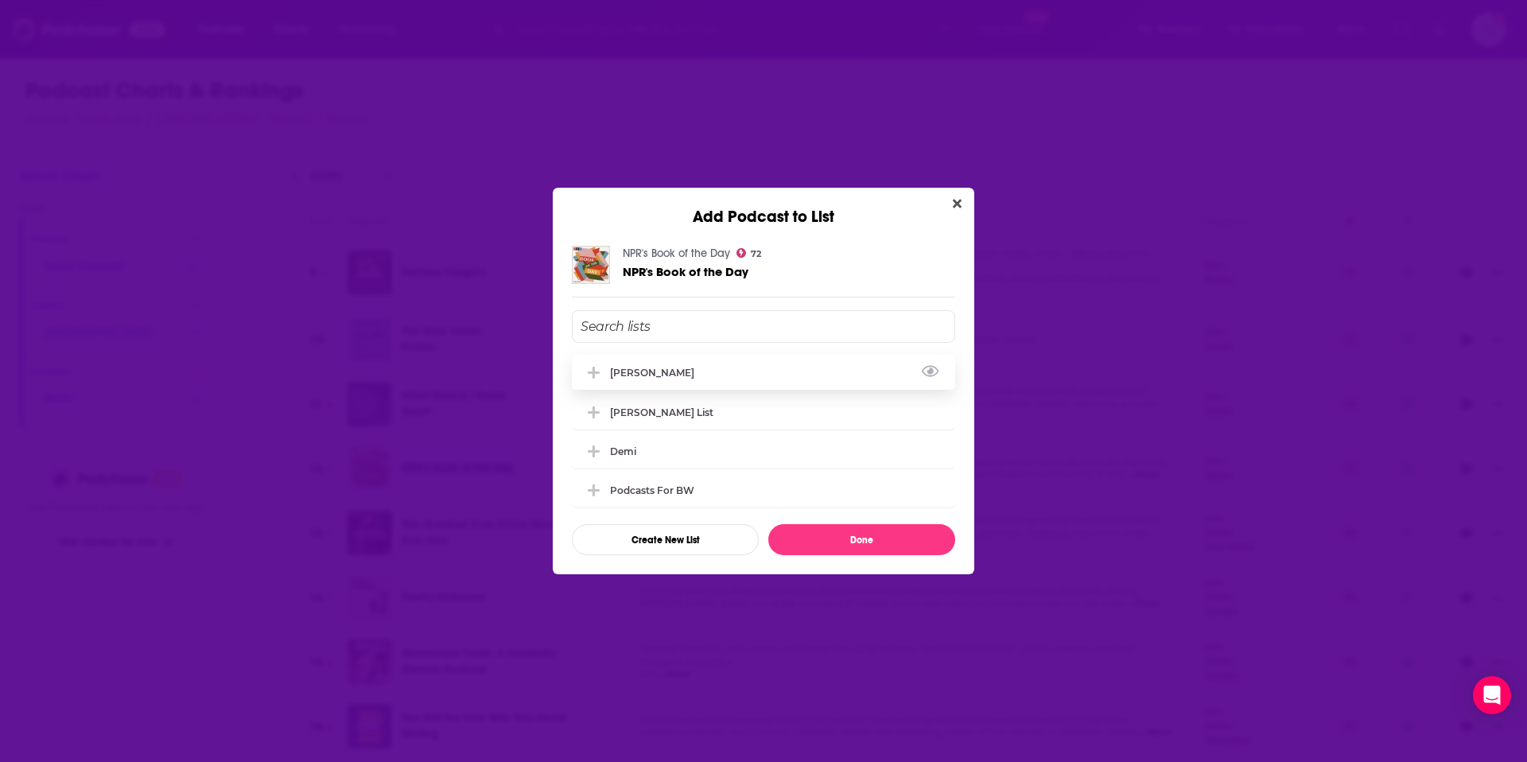
click at [659, 377] on div "[PERSON_NAME]" at bounding box center [657, 373] width 94 height 12
click at [817, 538] on button "Done" at bounding box center [861, 539] width 187 height 31
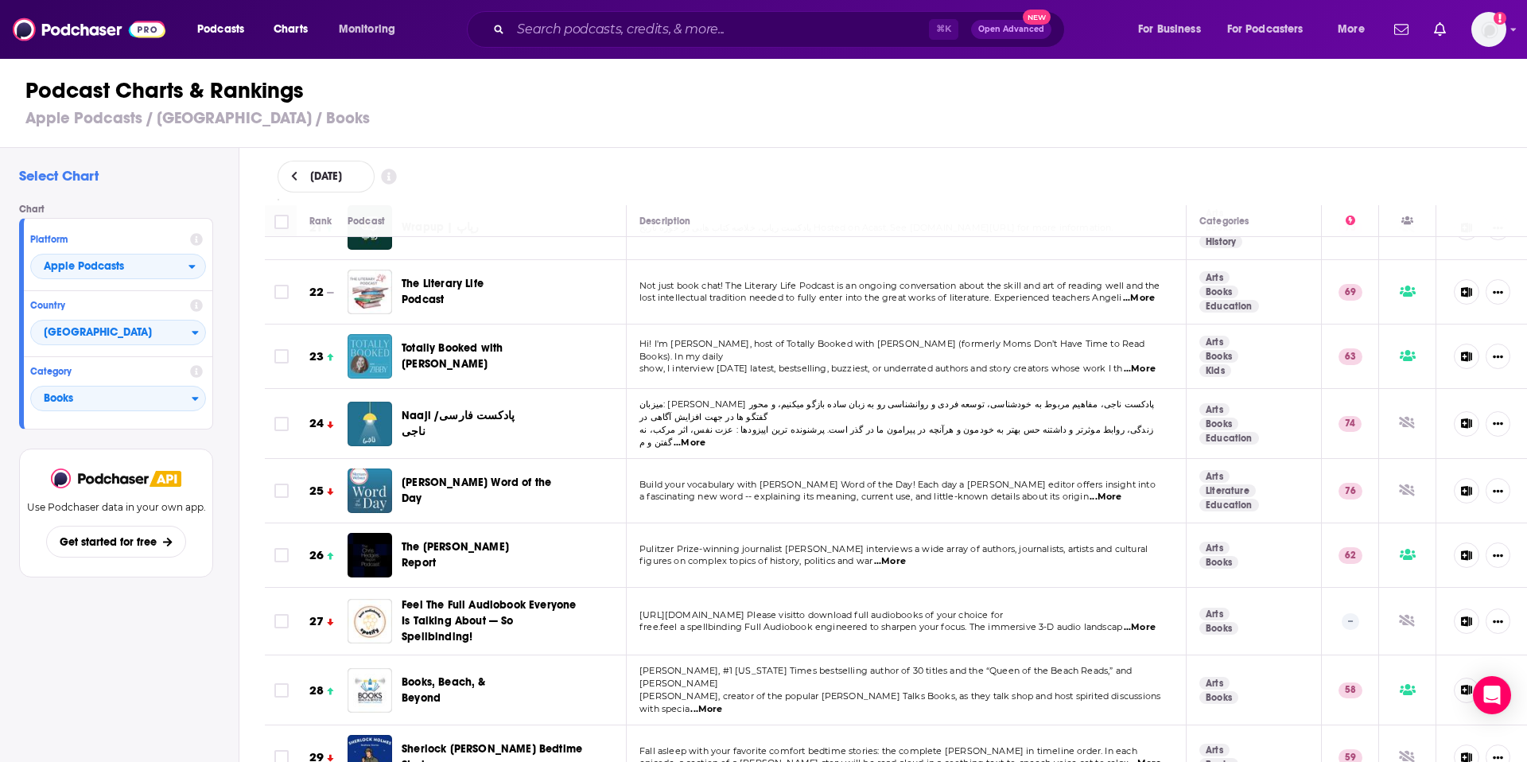
scroll to position [1360, 0]
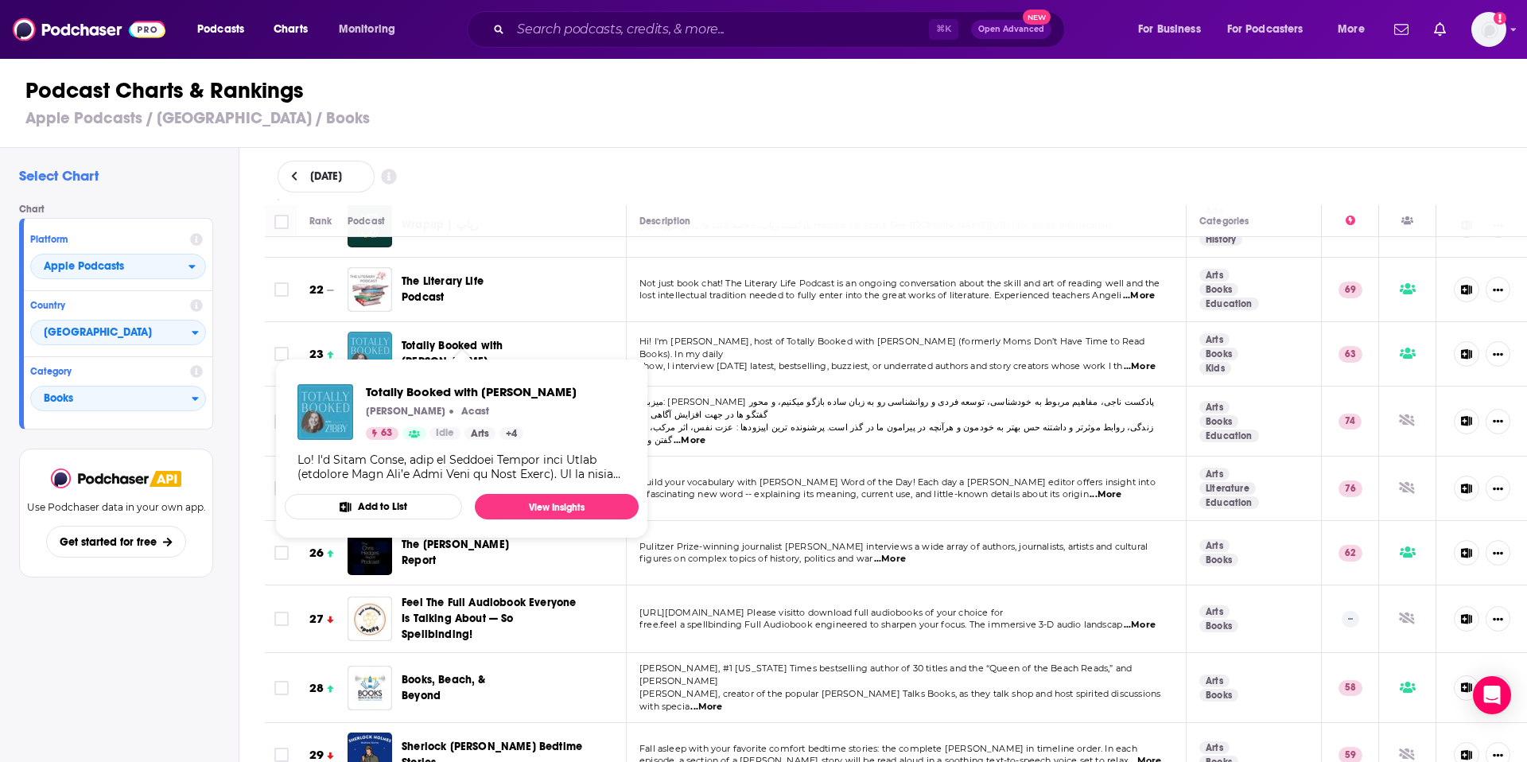
click at [421, 502] on button "Add to List" at bounding box center [373, 506] width 177 height 25
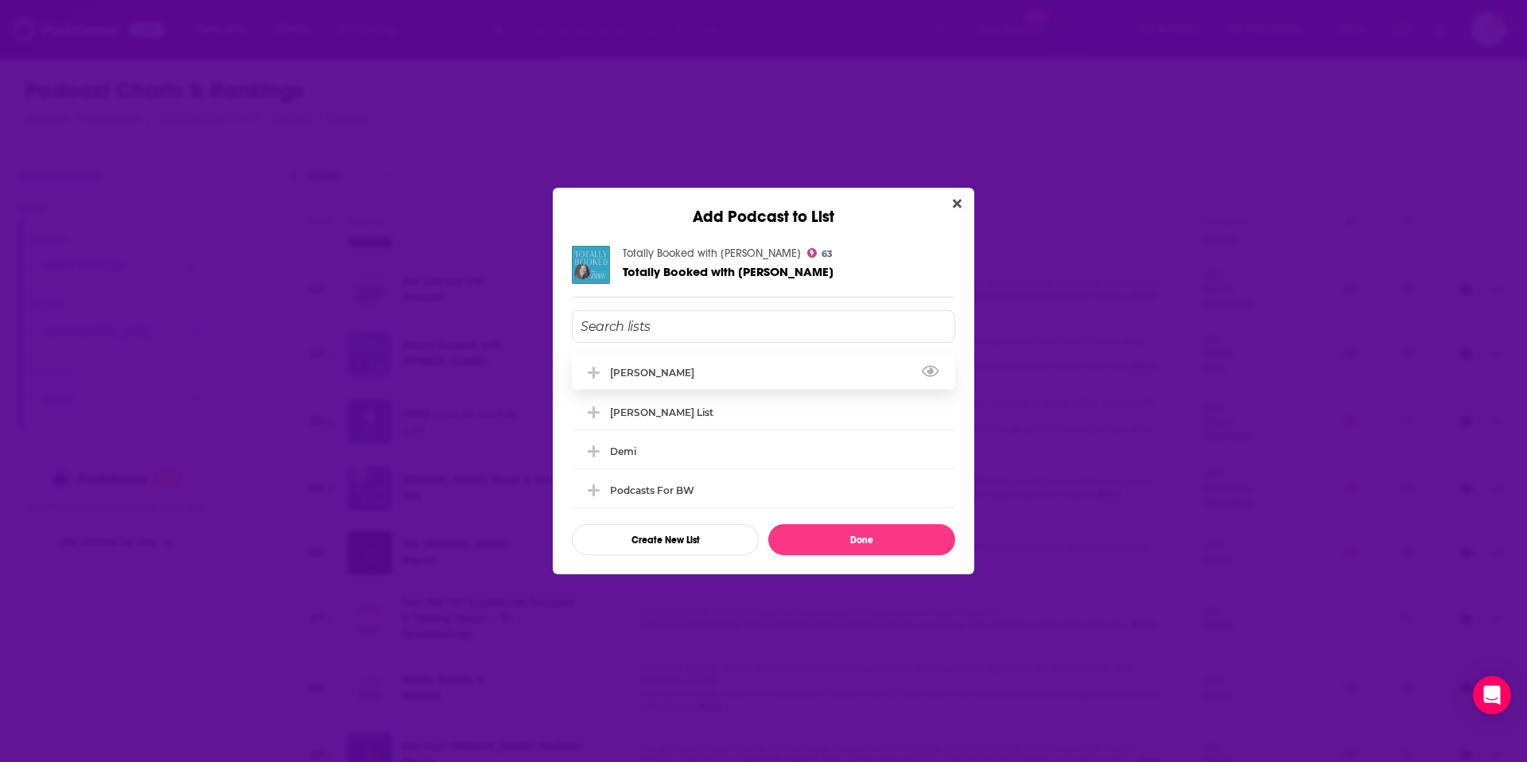
click at [633, 369] on div "[PERSON_NAME]" at bounding box center [657, 373] width 94 height 12
click at [815, 545] on button "Done" at bounding box center [861, 539] width 187 height 31
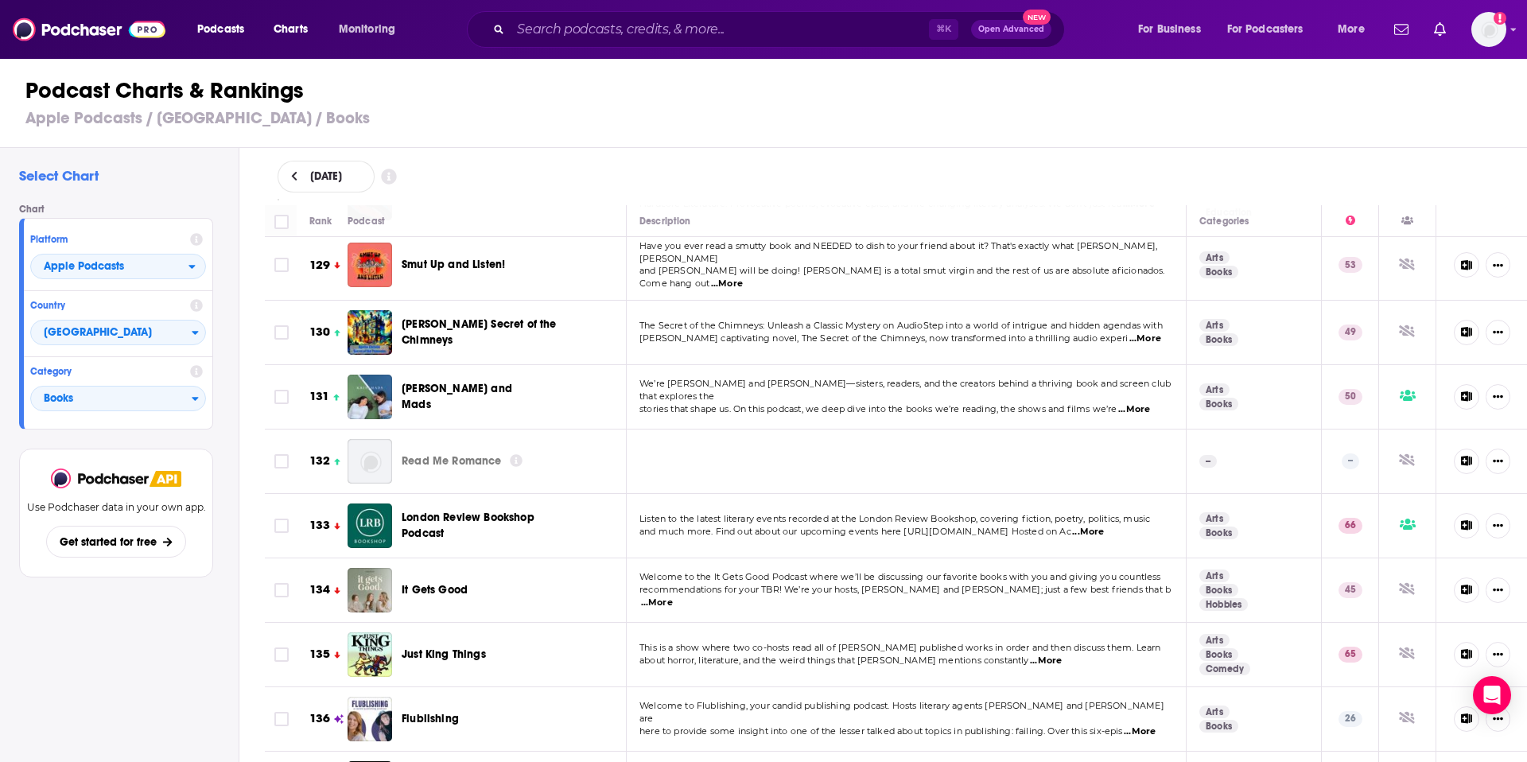
scroll to position [8424, 0]
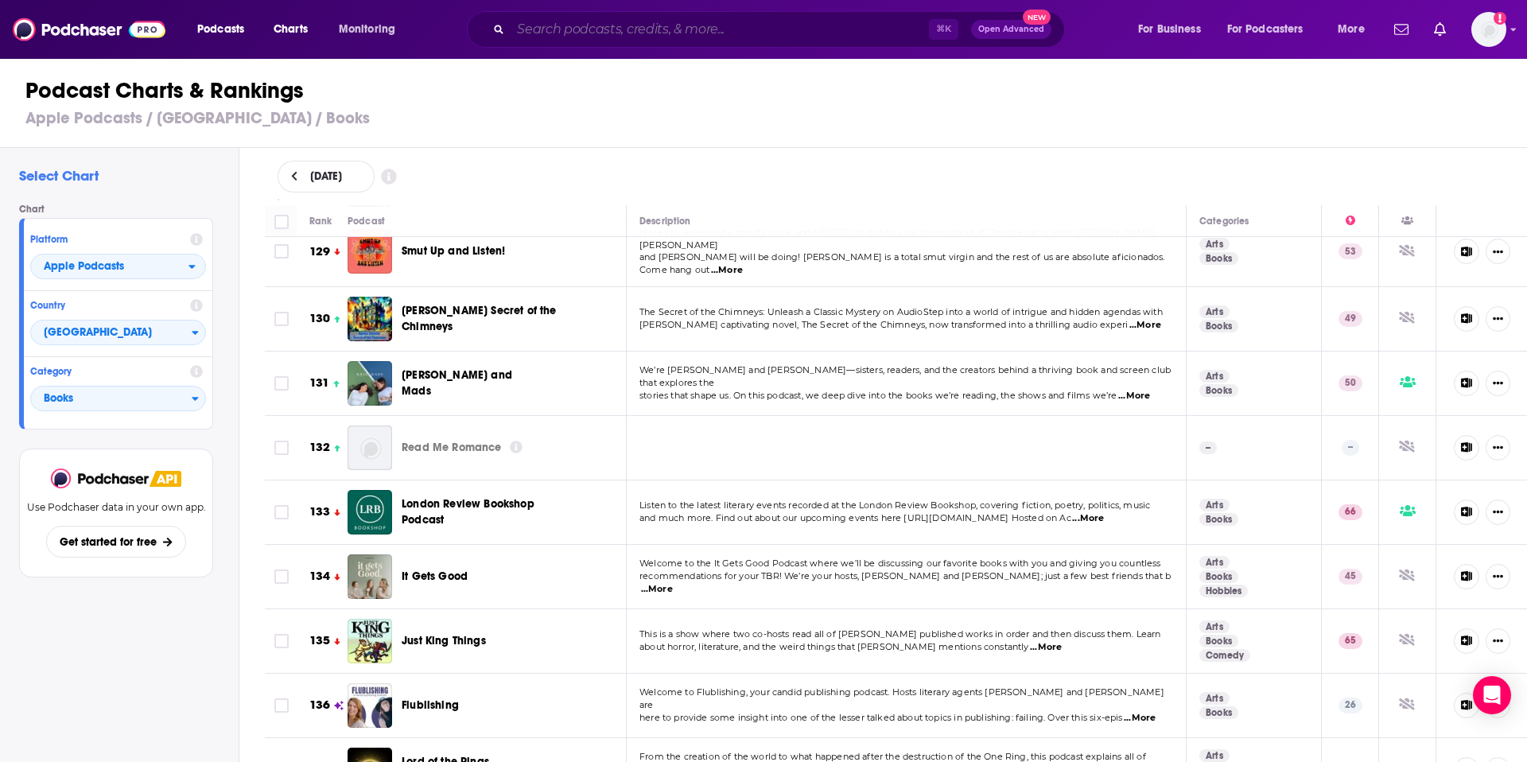
click at [617, 33] on input "Search podcasts, credits, & more..." at bounding box center [719, 29] width 418 height 25
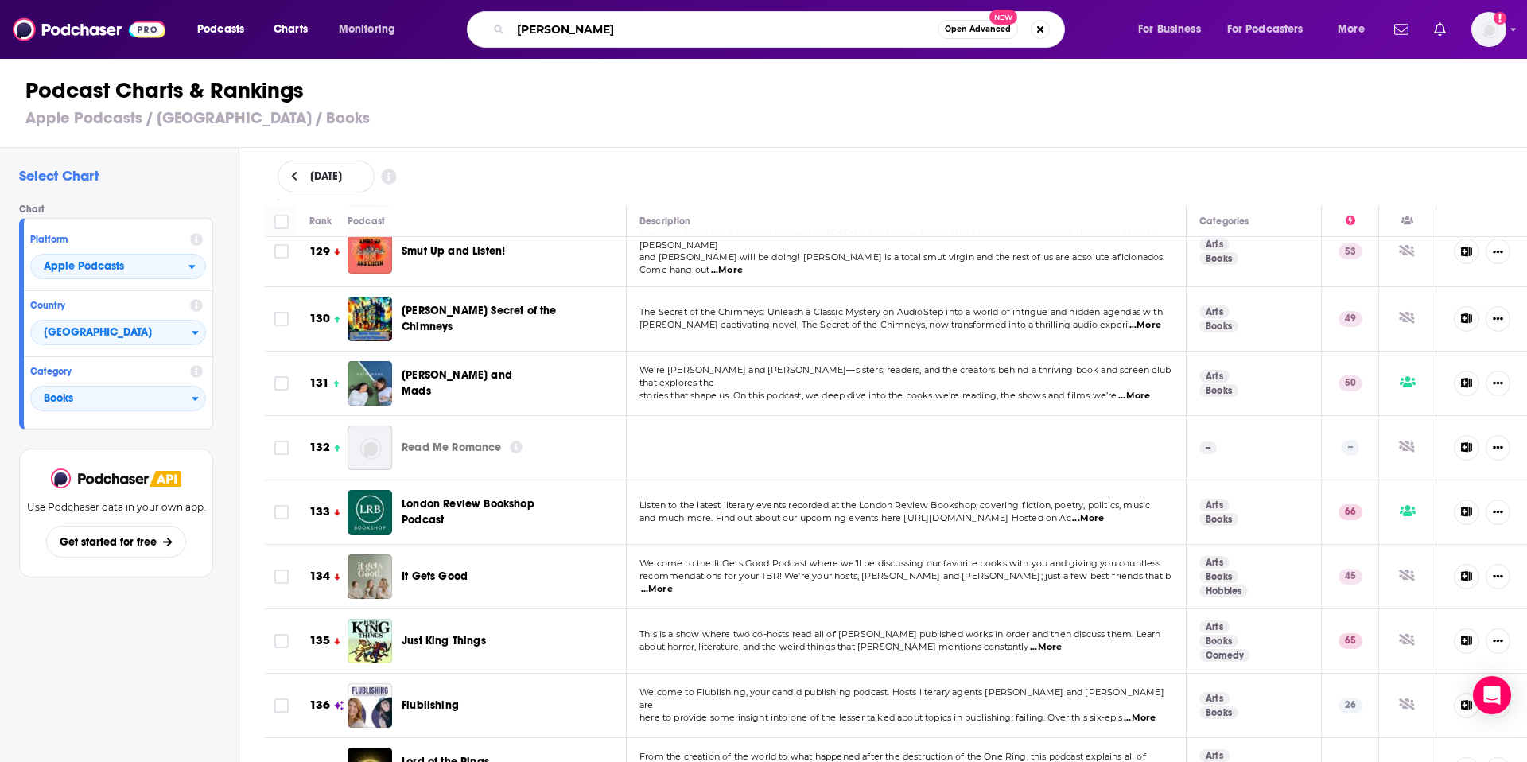
type input "james clear"
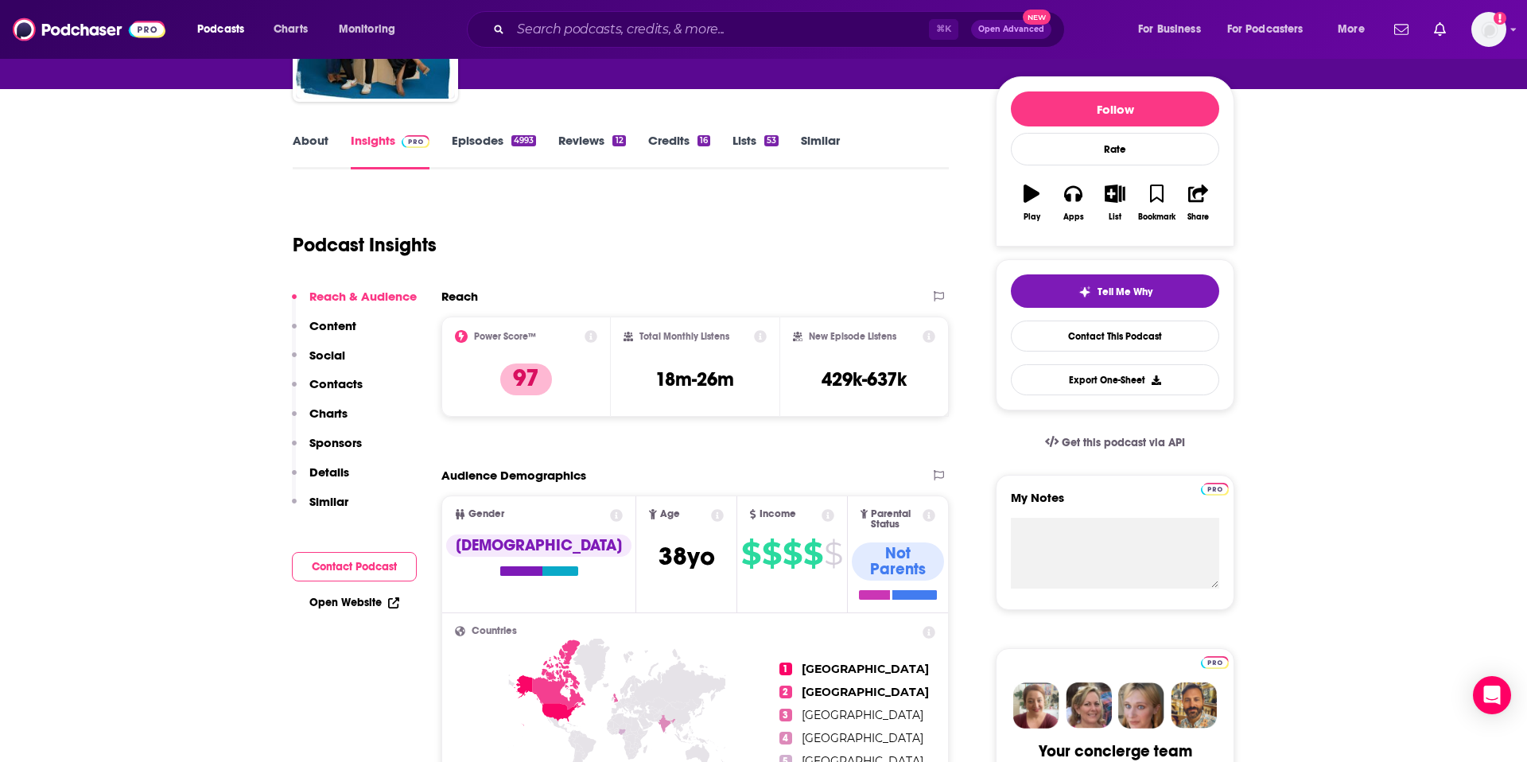
scroll to position [174, 0]
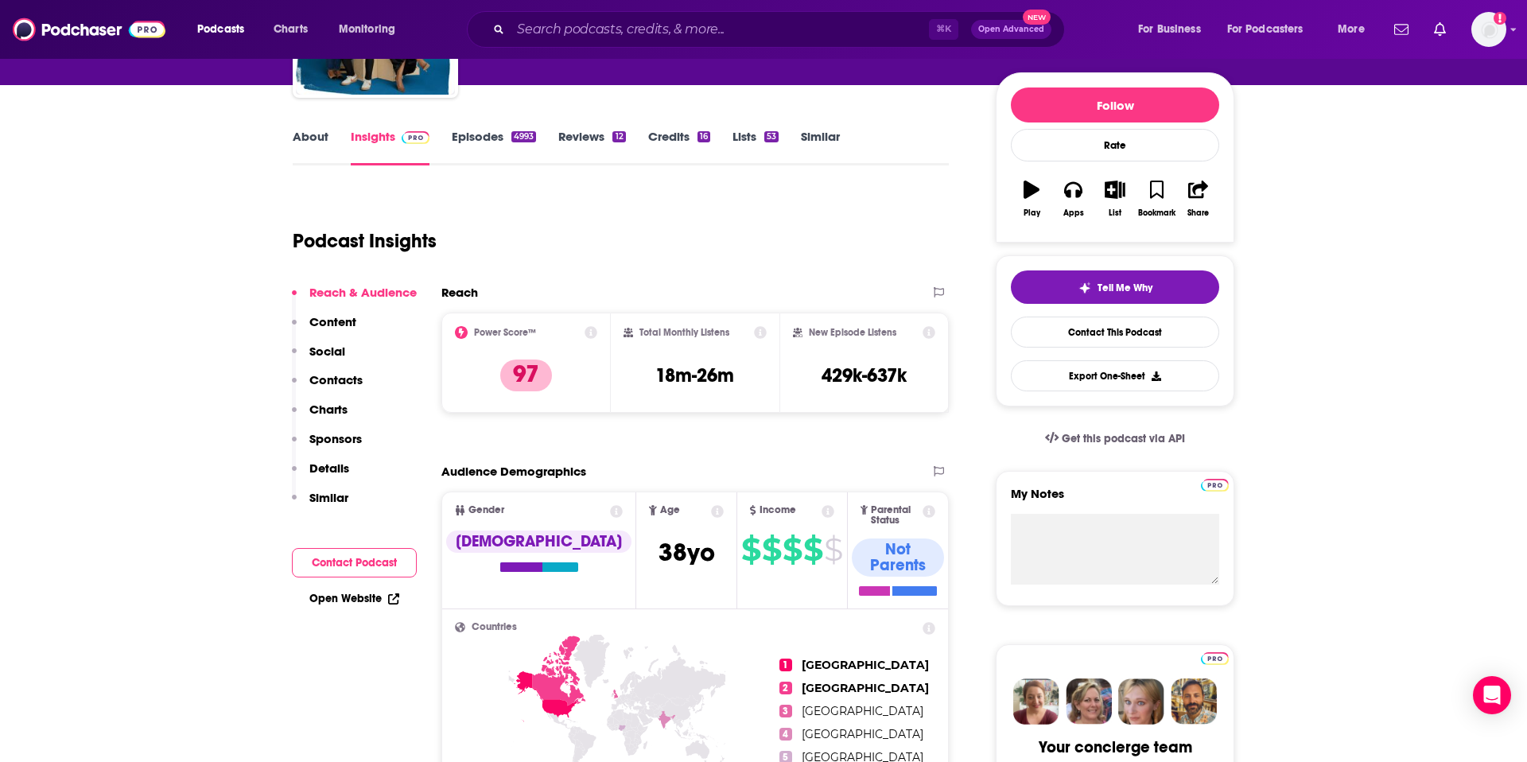
click at [312, 141] on link "About" at bounding box center [311, 147] width 36 height 37
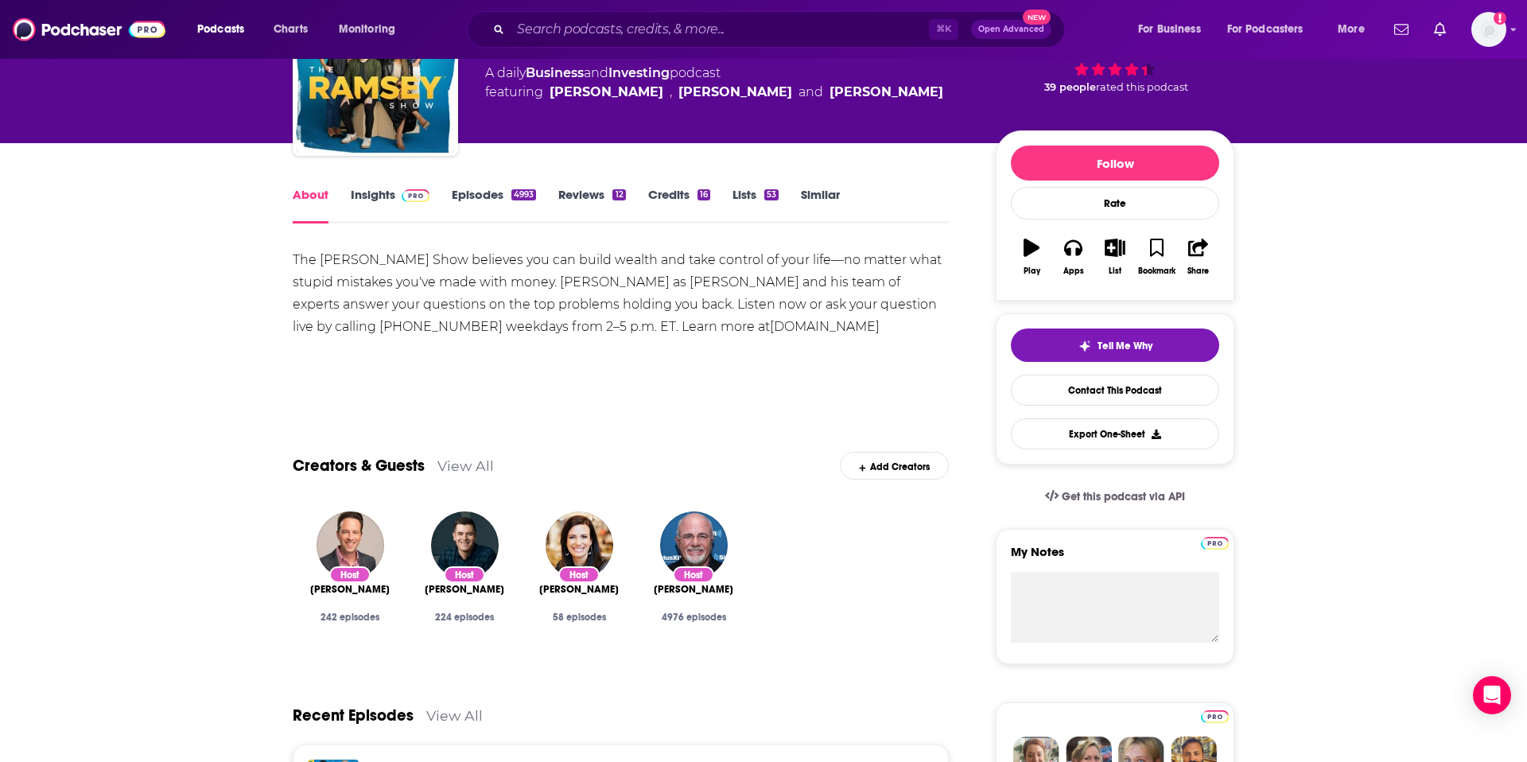
scroll to position [154, 0]
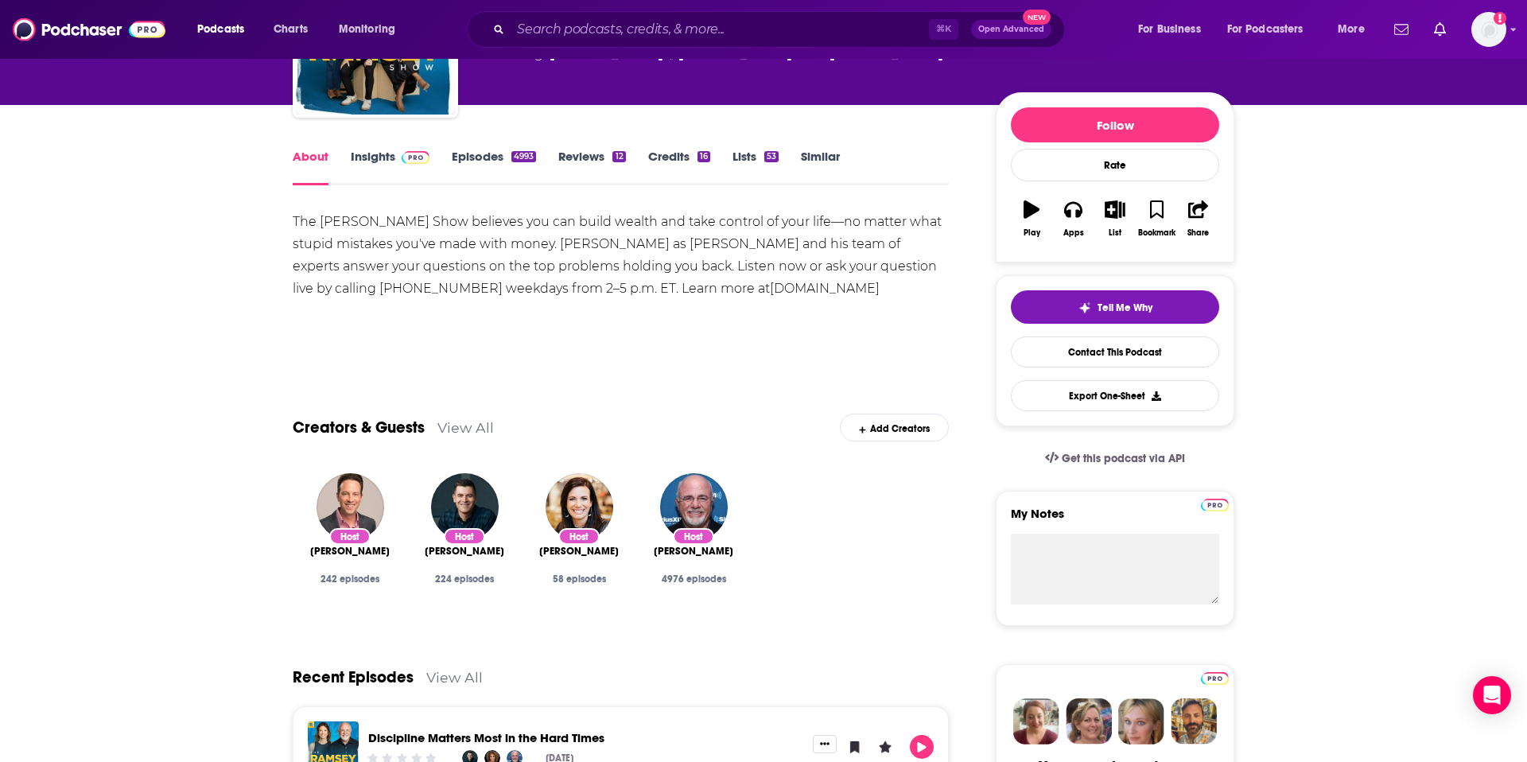
click at [576, 534] on div "Host" at bounding box center [578, 536] width 41 height 17
click at [582, 522] on img "Rachel Cruze" at bounding box center [579, 507] width 68 height 68
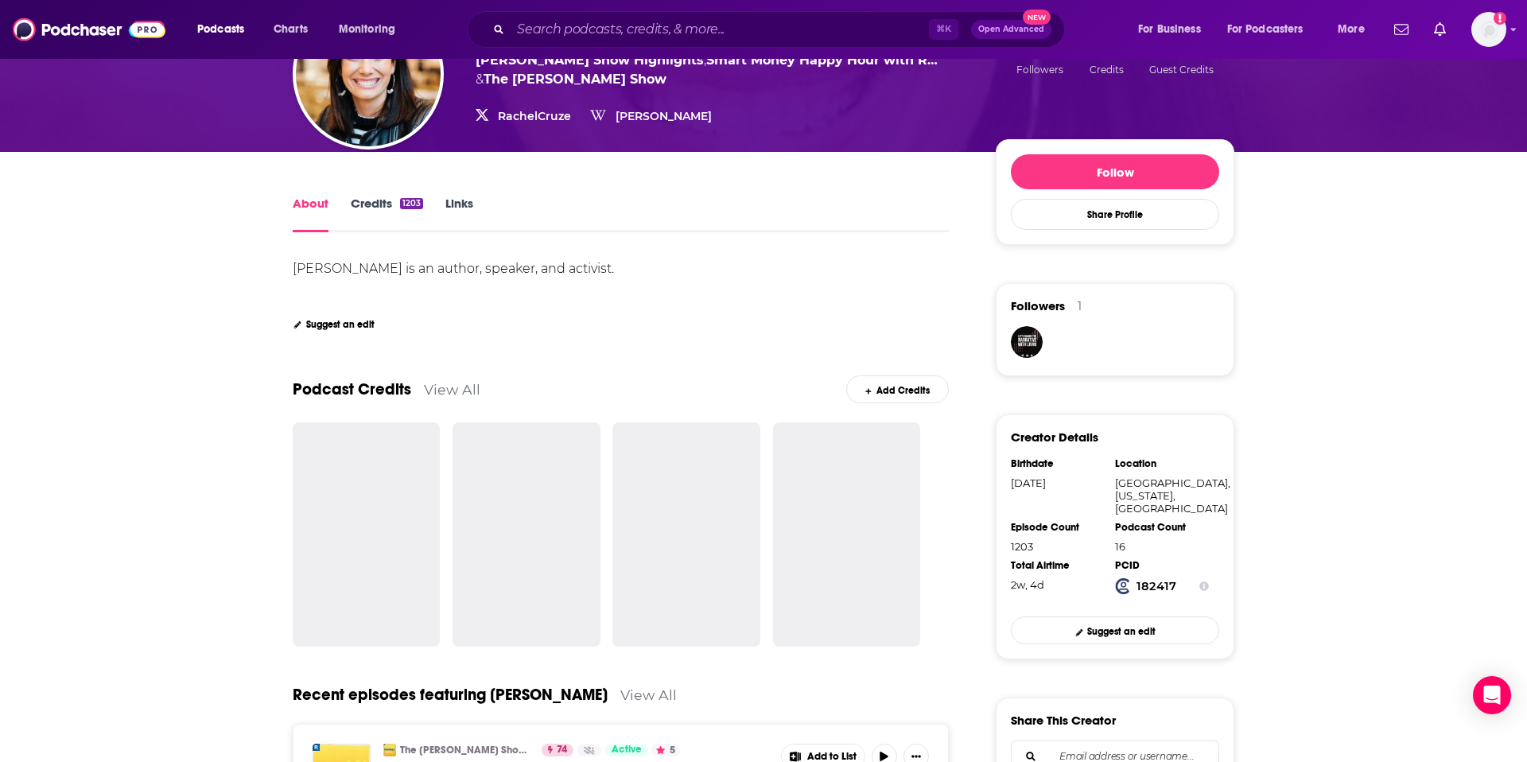
scroll to position [177, 0]
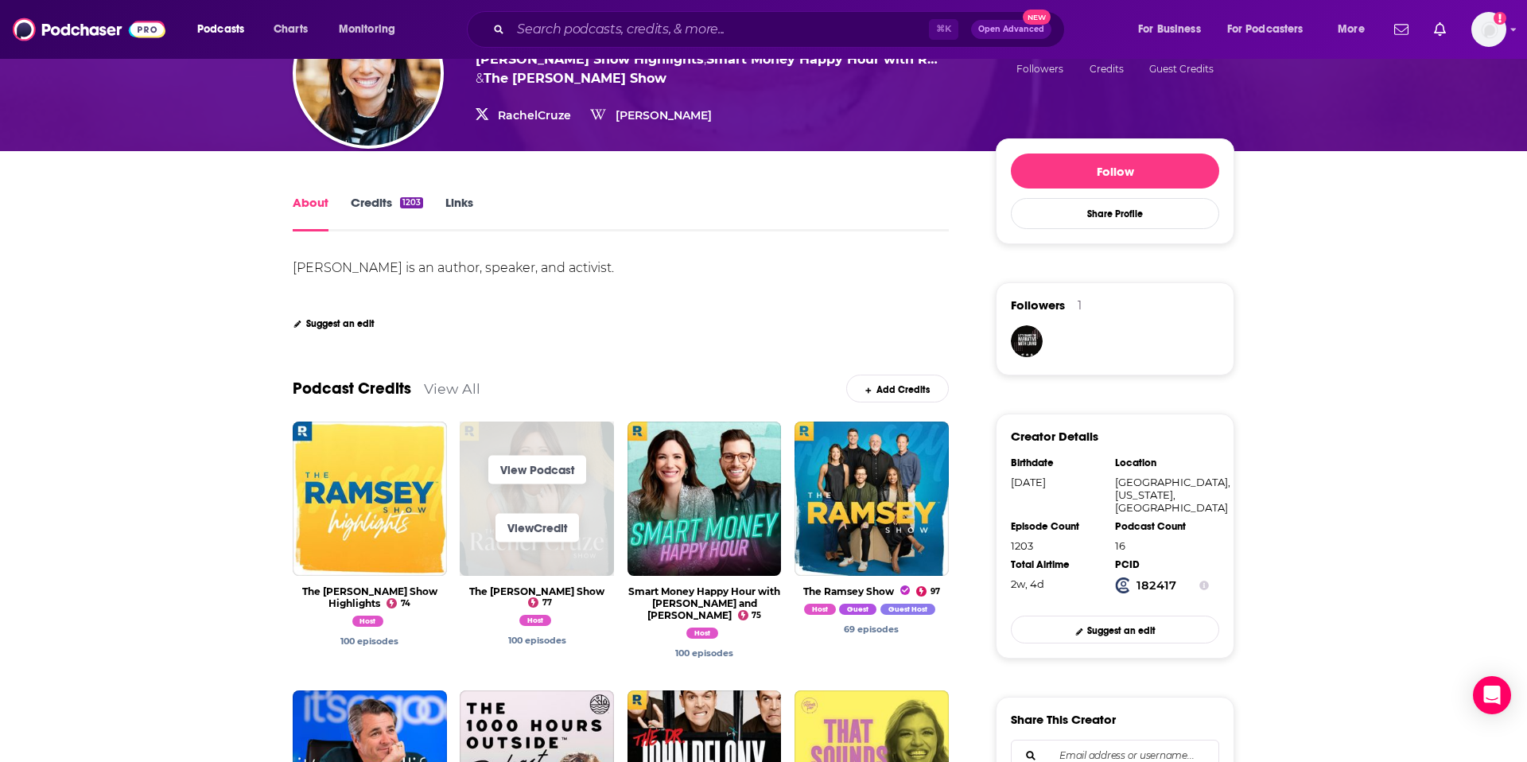
click at [549, 502] on span "View Credit" at bounding box center [537, 528] width 154 height 58
click at [567, 476] on link "View Podcast" at bounding box center [537, 470] width 98 height 29
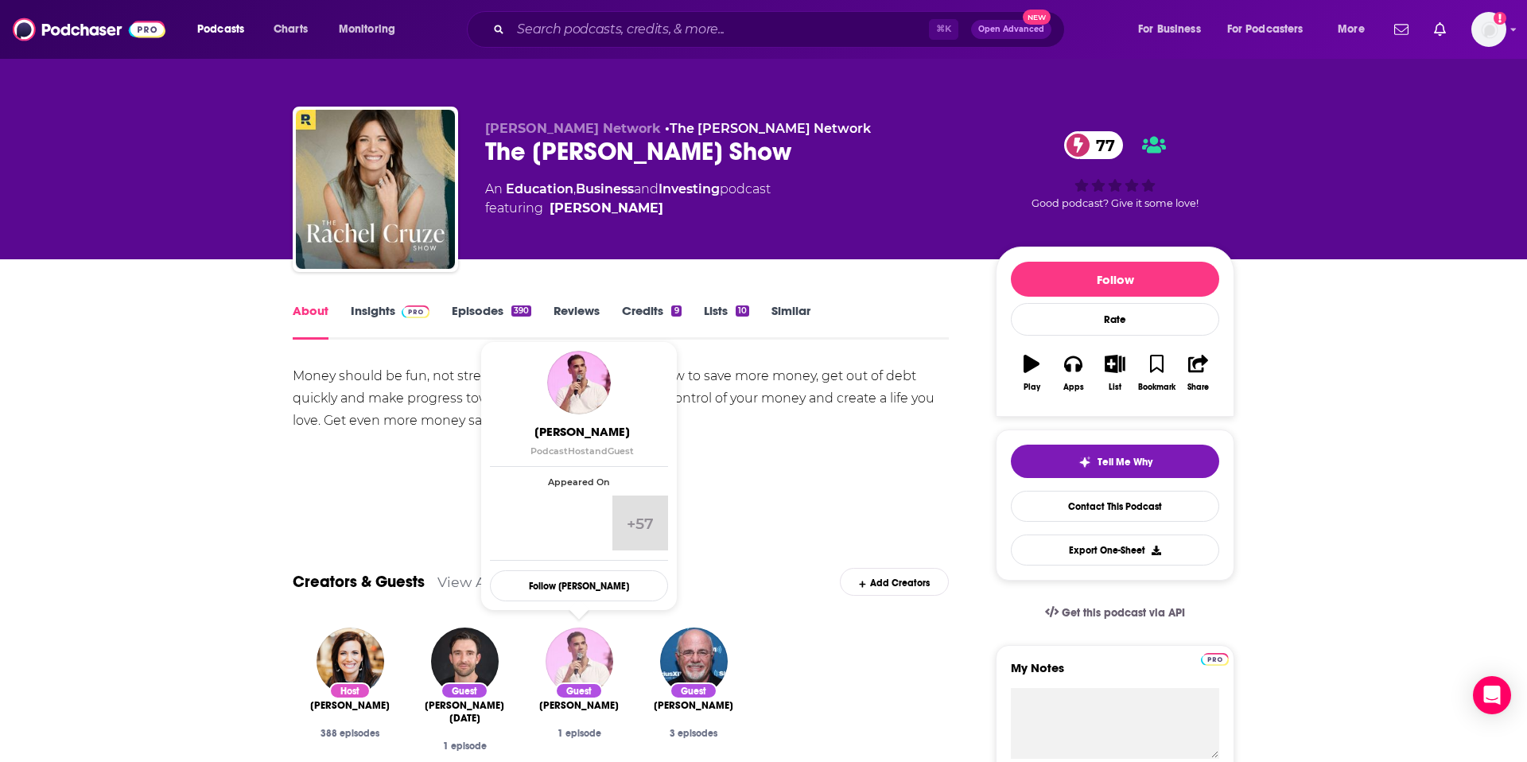
click at [573, 647] on img "Lewis Howes" at bounding box center [579, 661] width 68 height 68
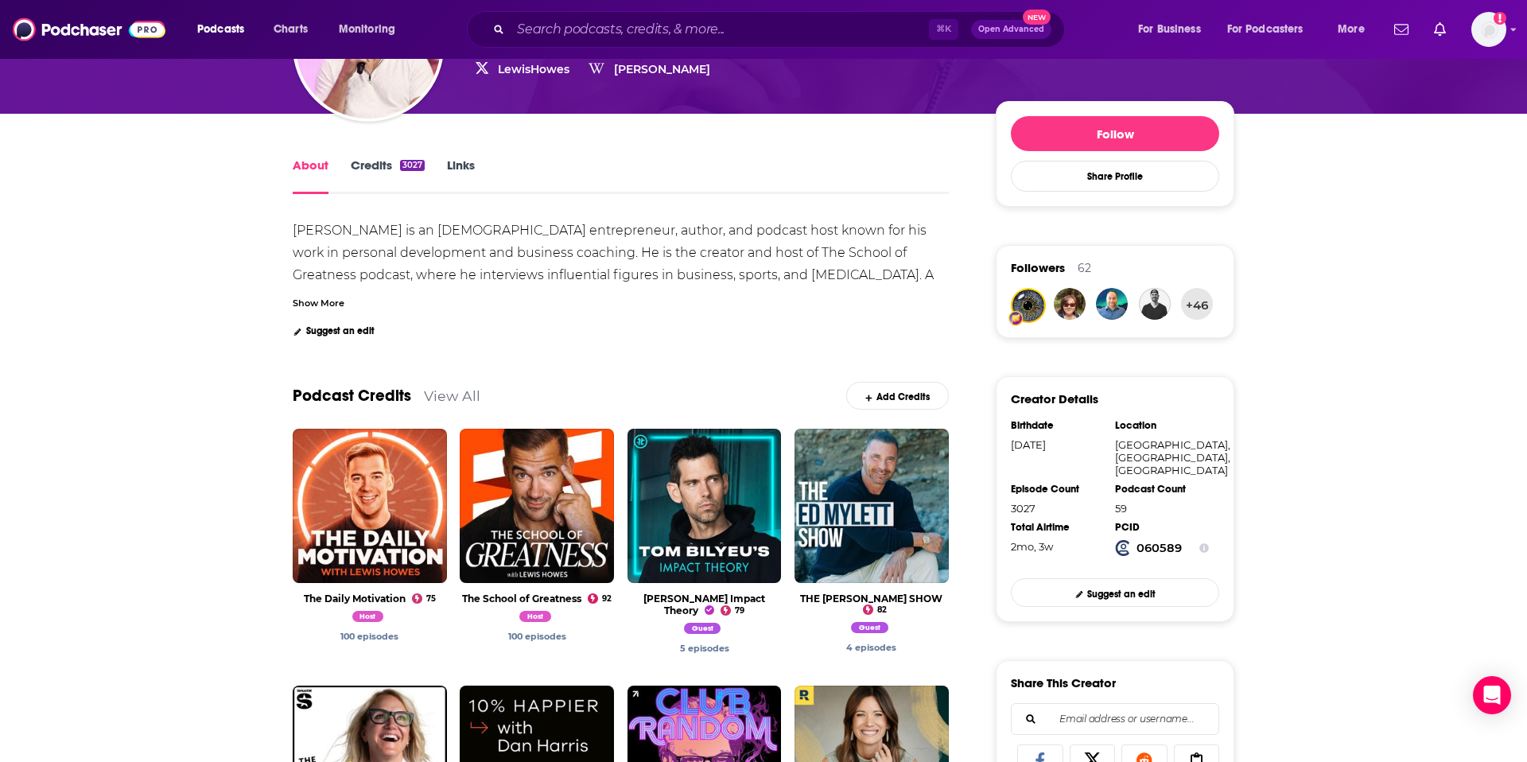
scroll to position [219, 0]
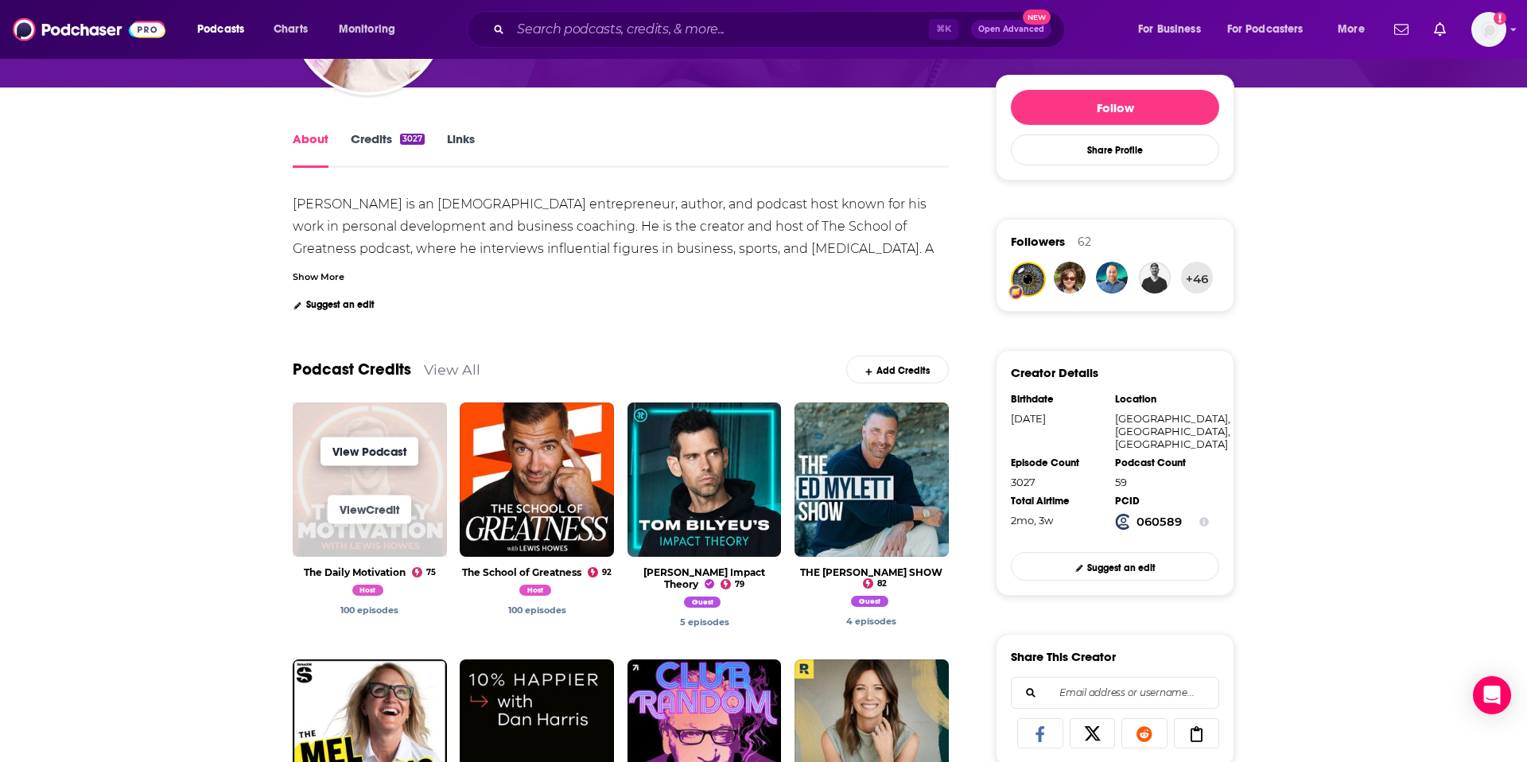
click at [380, 459] on link "View Podcast" at bounding box center [369, 450] width 98 height 29
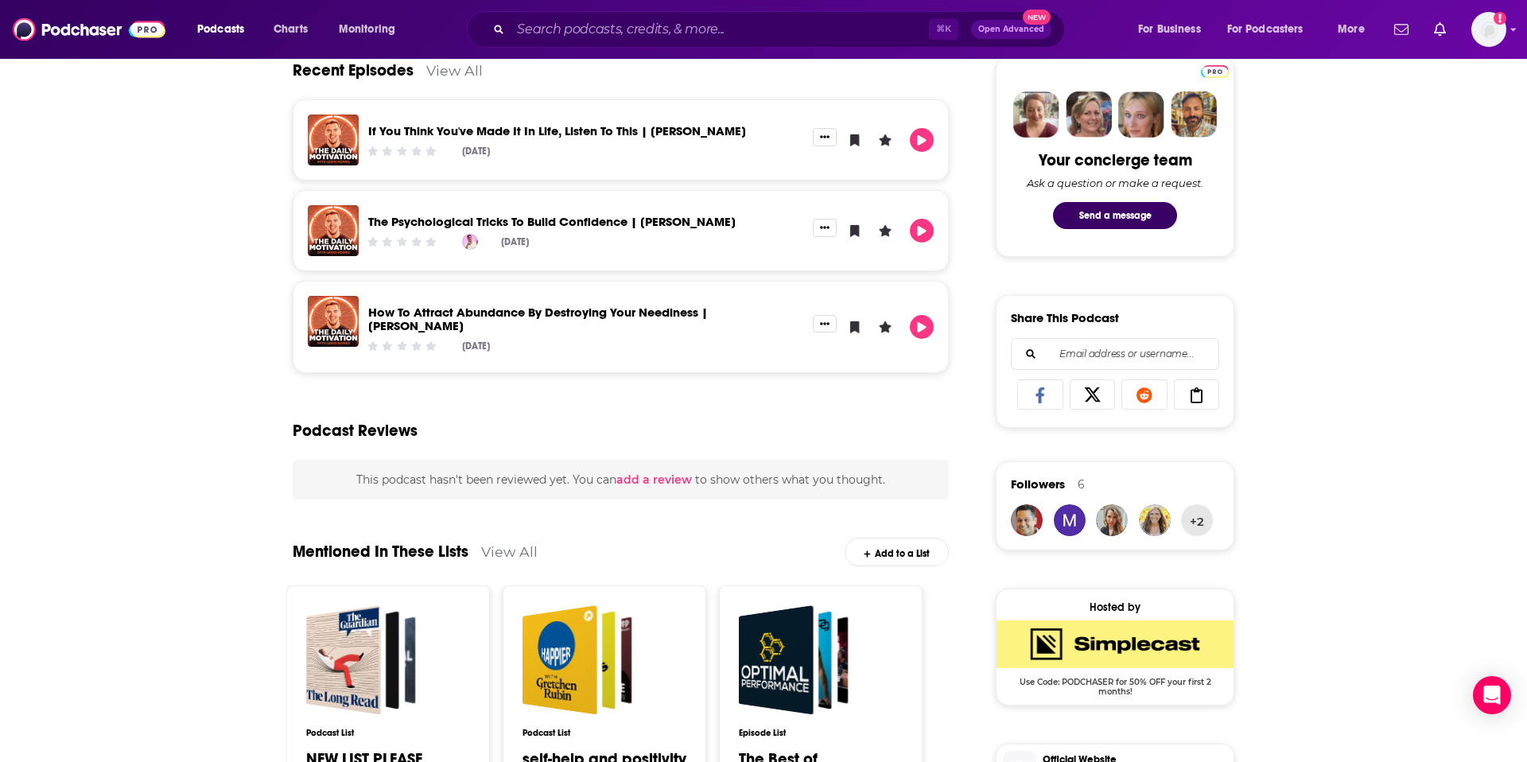
scroll to position [788, 0]
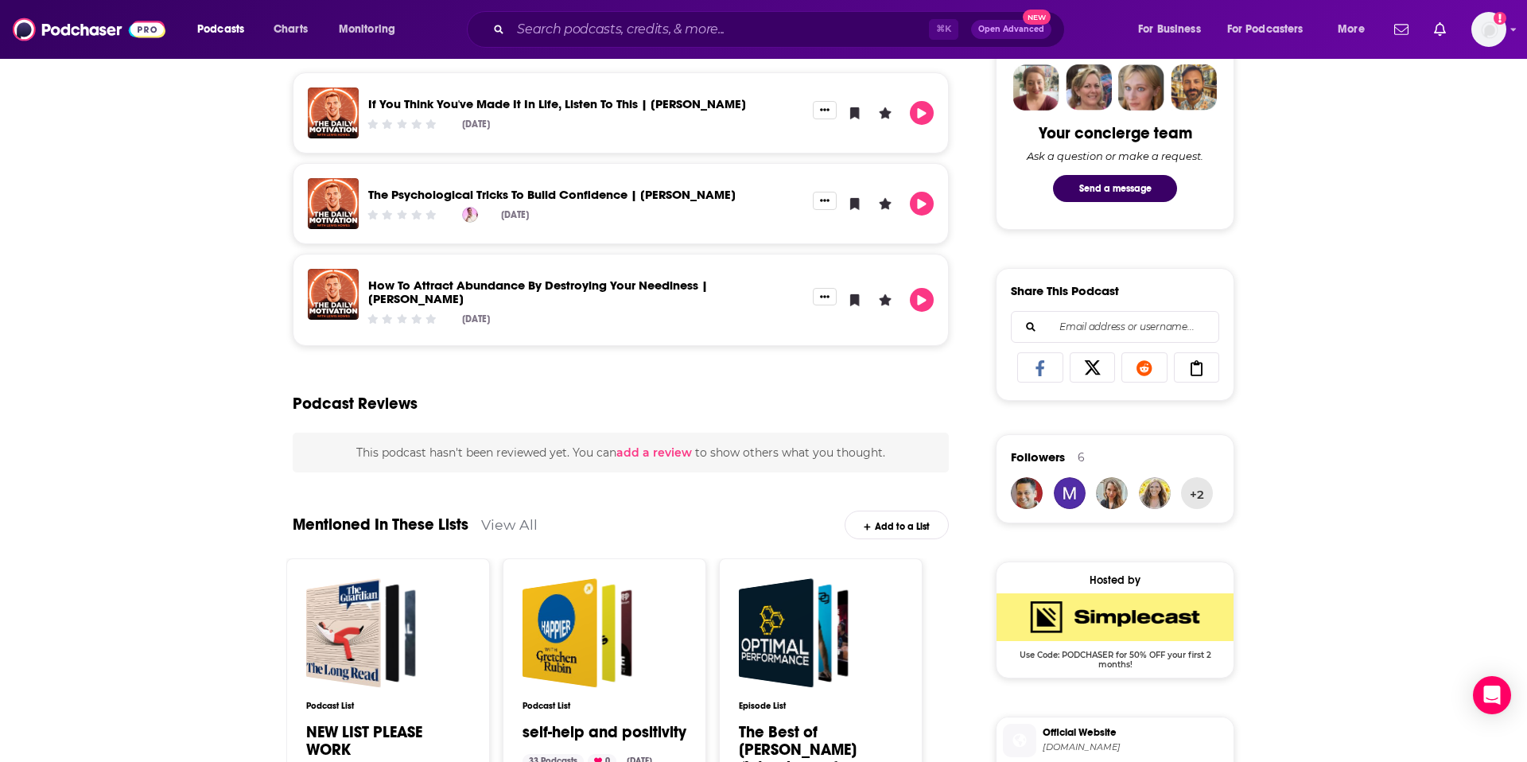
click at [874, 522] on div "Add to a List" at bounding box center [896, 524] width 104 height 28
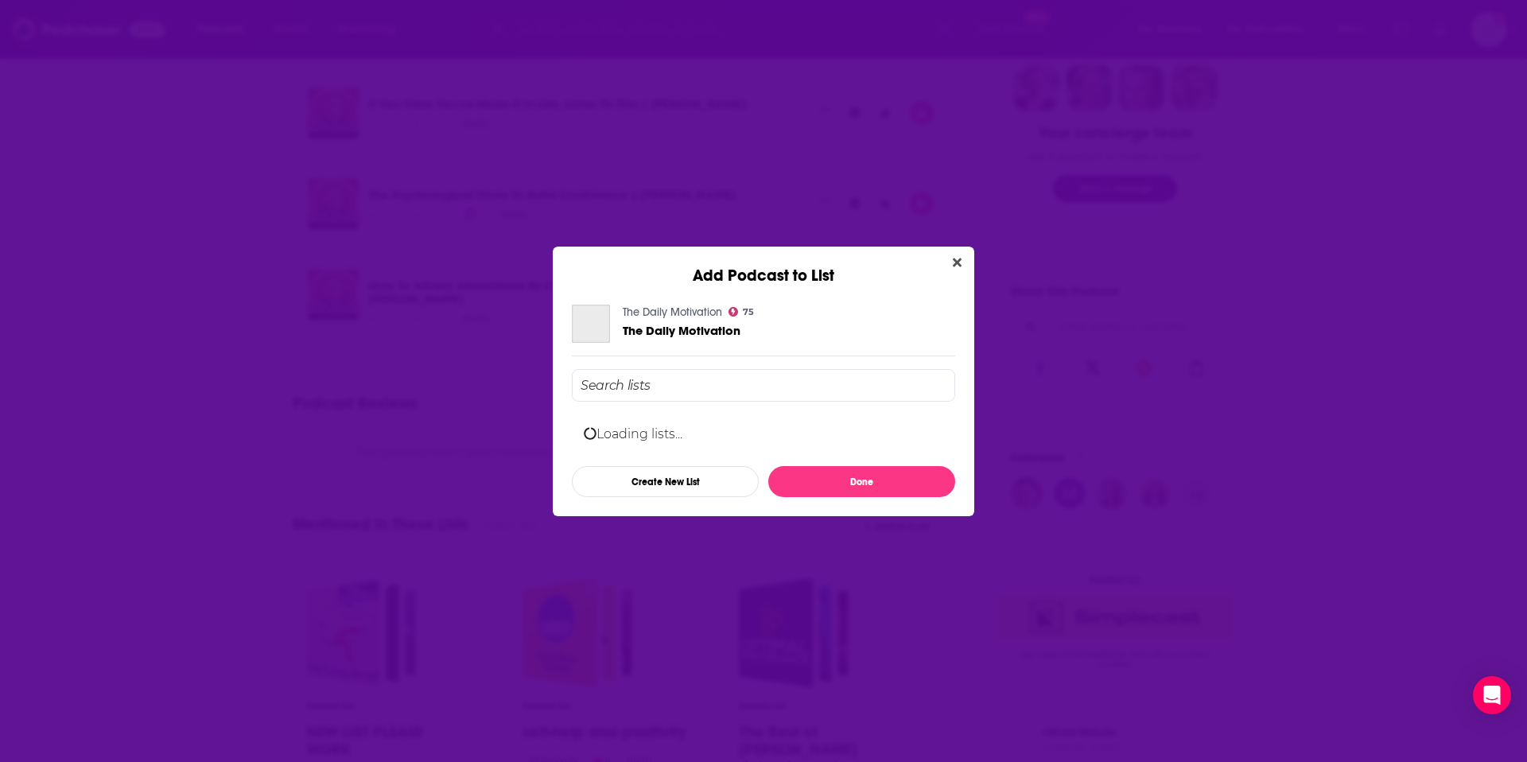
scroll to position [0, 0]
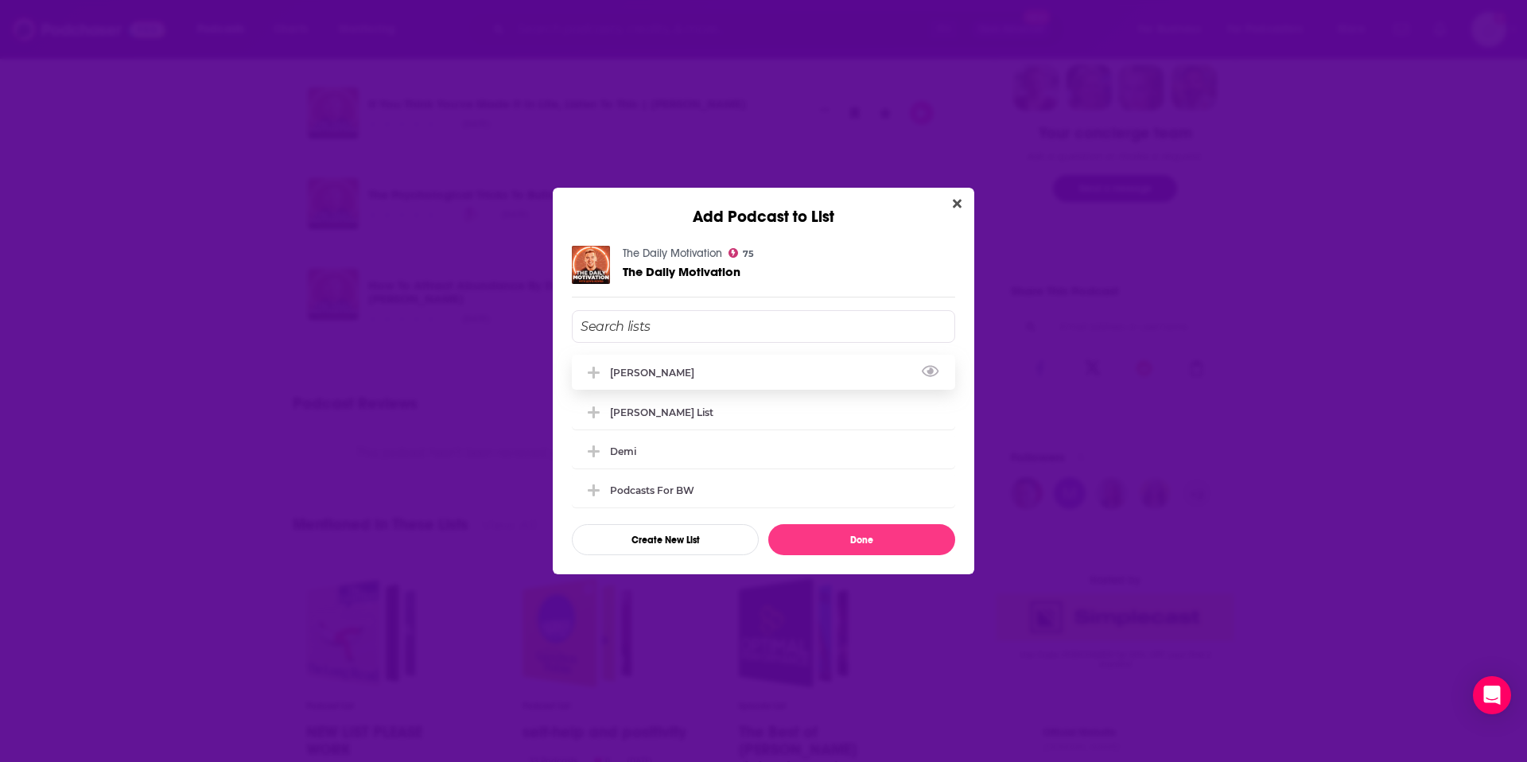
click at [686, 380] on div "[PERSON_NAME]" at bounding box center [763, 372] width 383 height 35
click at [812, 545] on button "Done" at bounding box center [861, 539] width 187 height 31
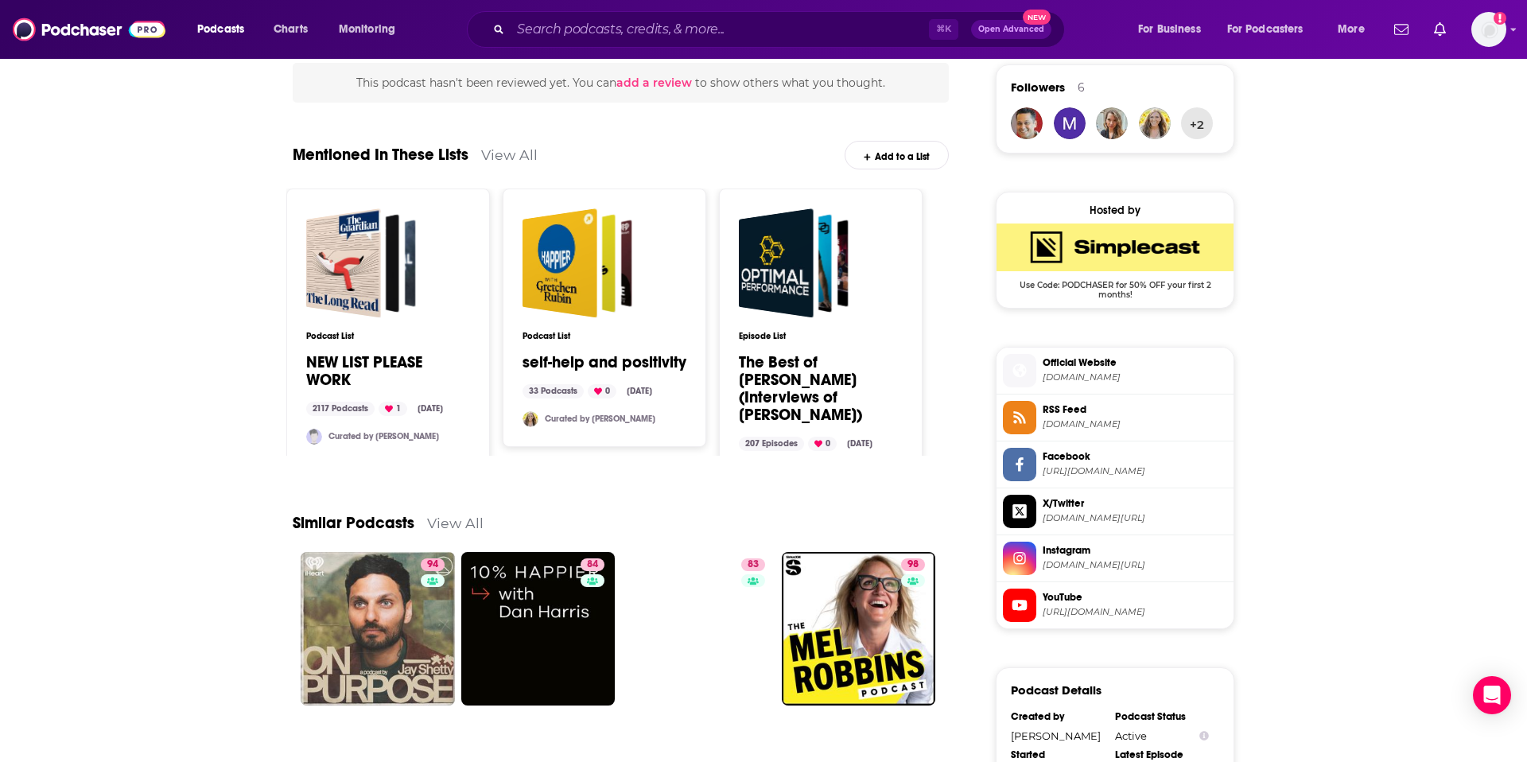
scroll to position [1159, 0]
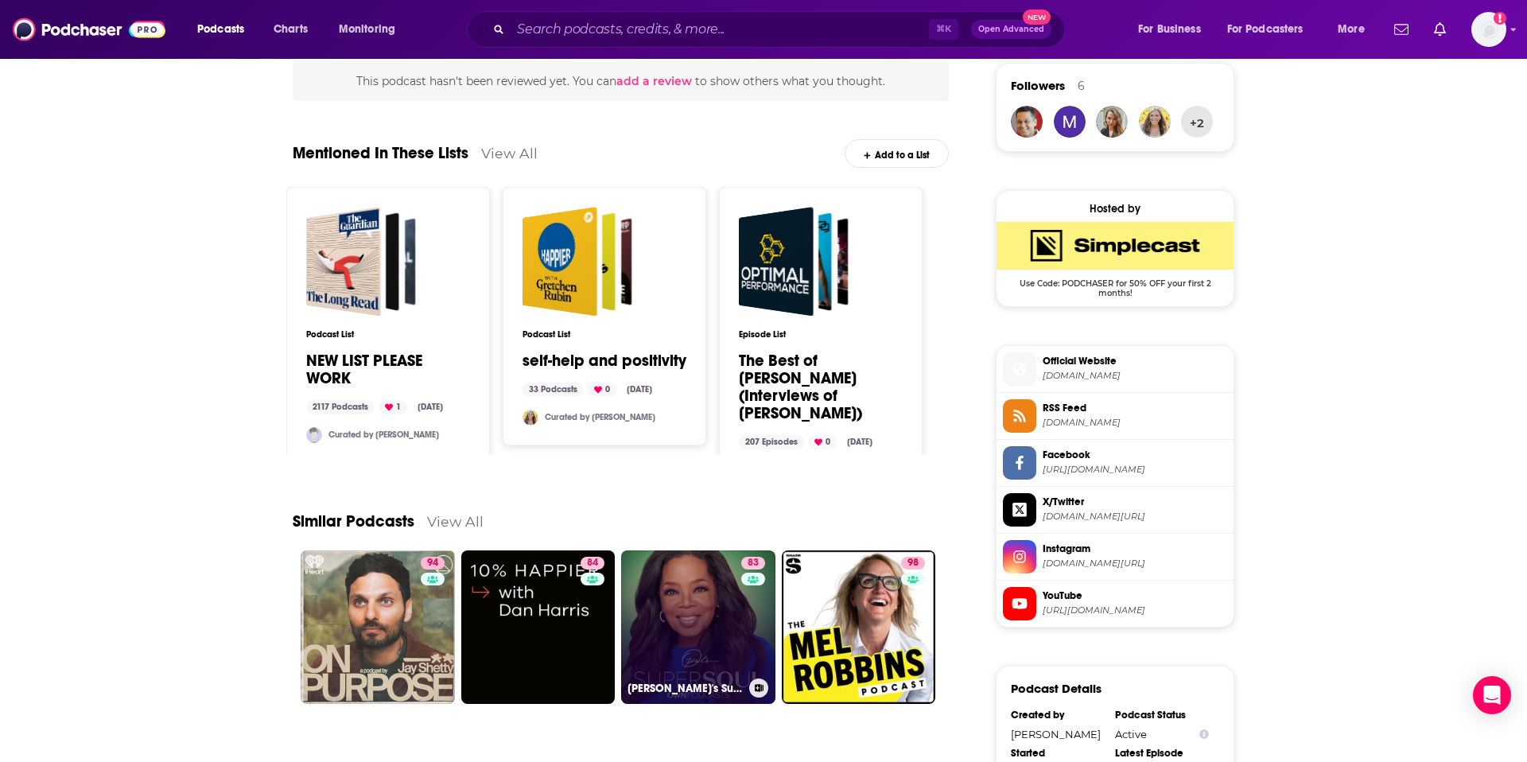
click at [729, 578] on link "83 Oprah's Super Soul" at bounding box center [698, 627] width 154 height 154
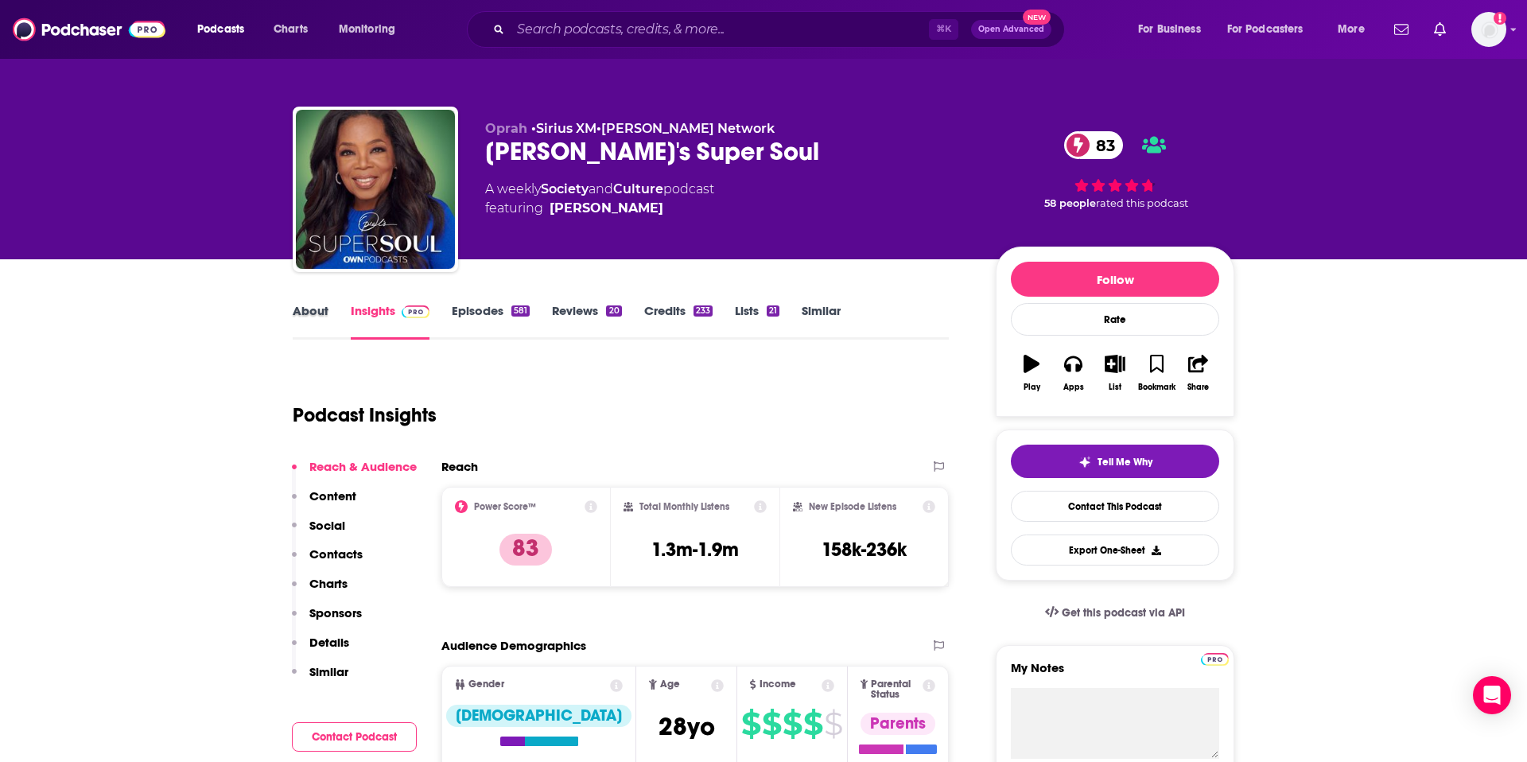
click at [329, 316] on div "About" at bounding box center [322, 321] width 58 height 37
click at [324, 312] on link "About" at bounding box center [311, 321] width 36 height 37
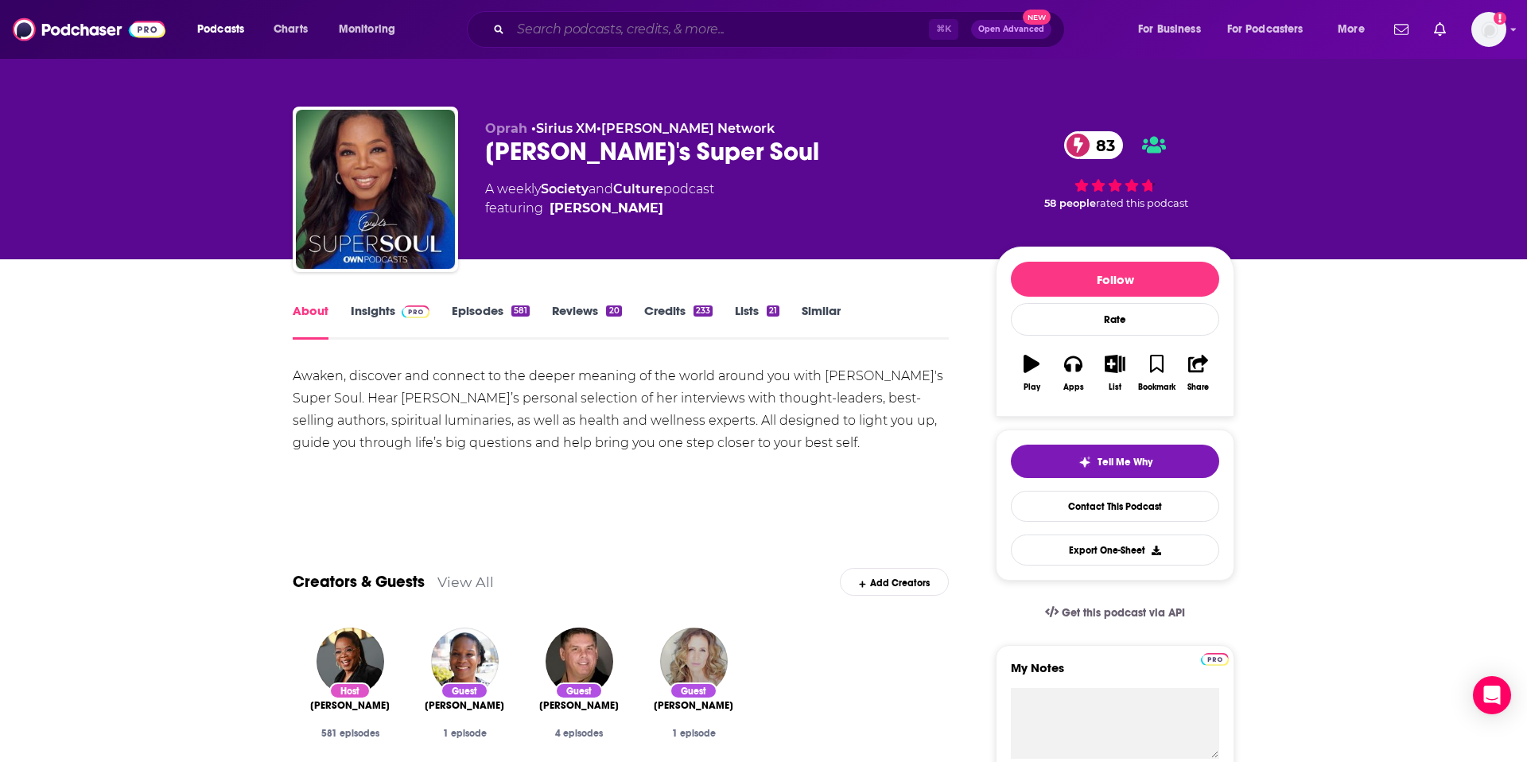
click at [568, 37] on input "Search podcasts, credits, & more..." at bounding box center [719, 29] width 418 height 25
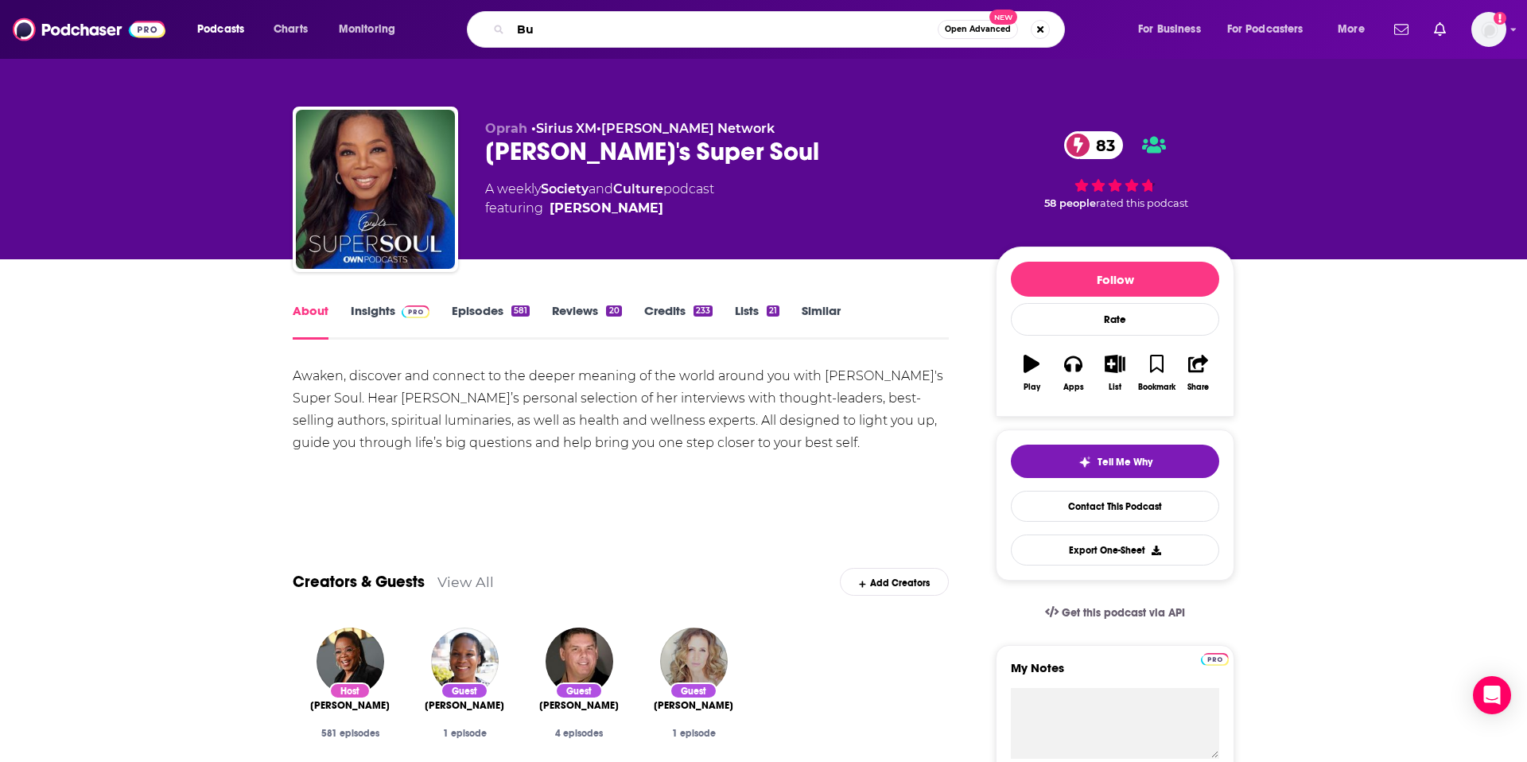
type input "B"
type input "Moms podcast"
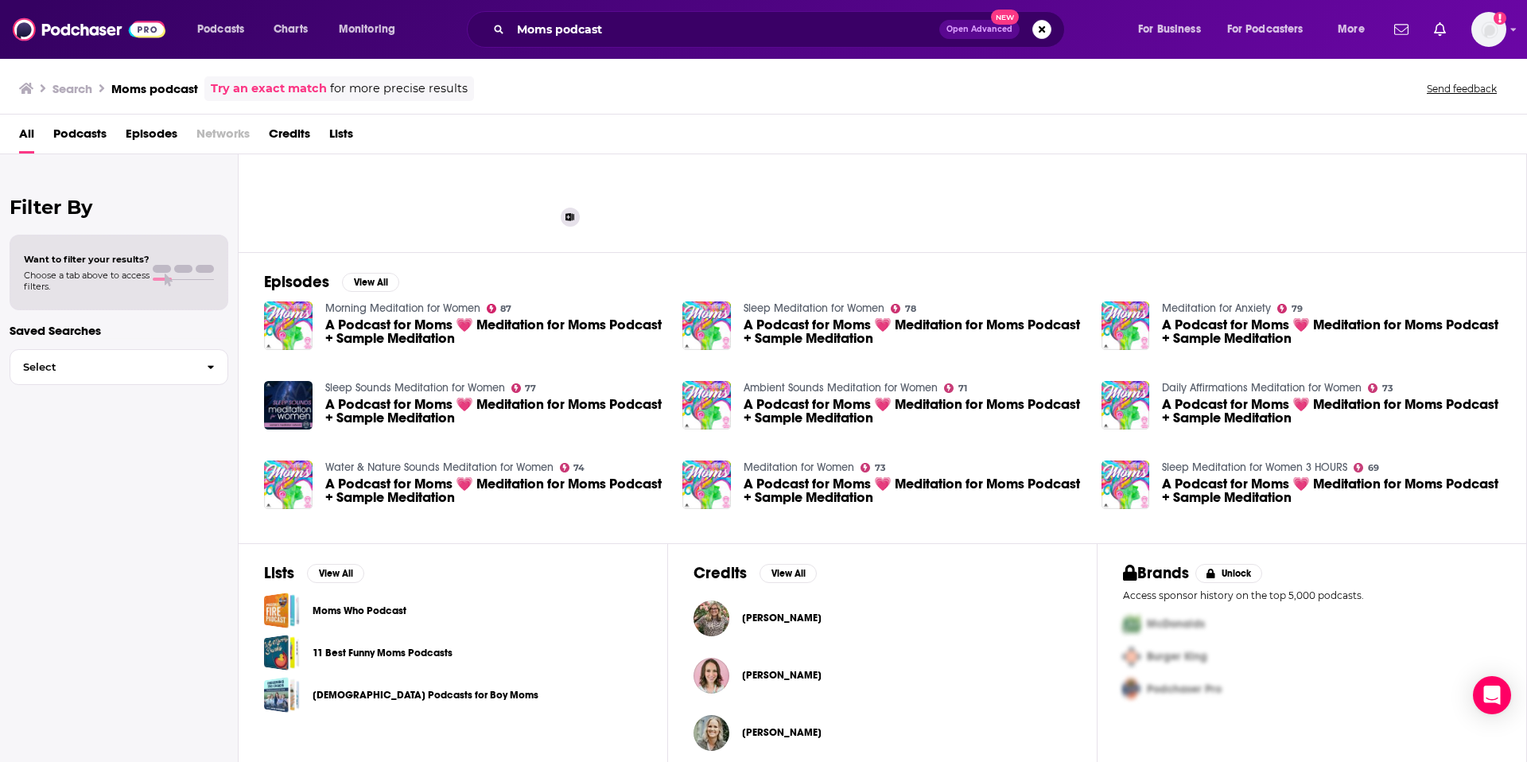
scroll to position [137, 0]
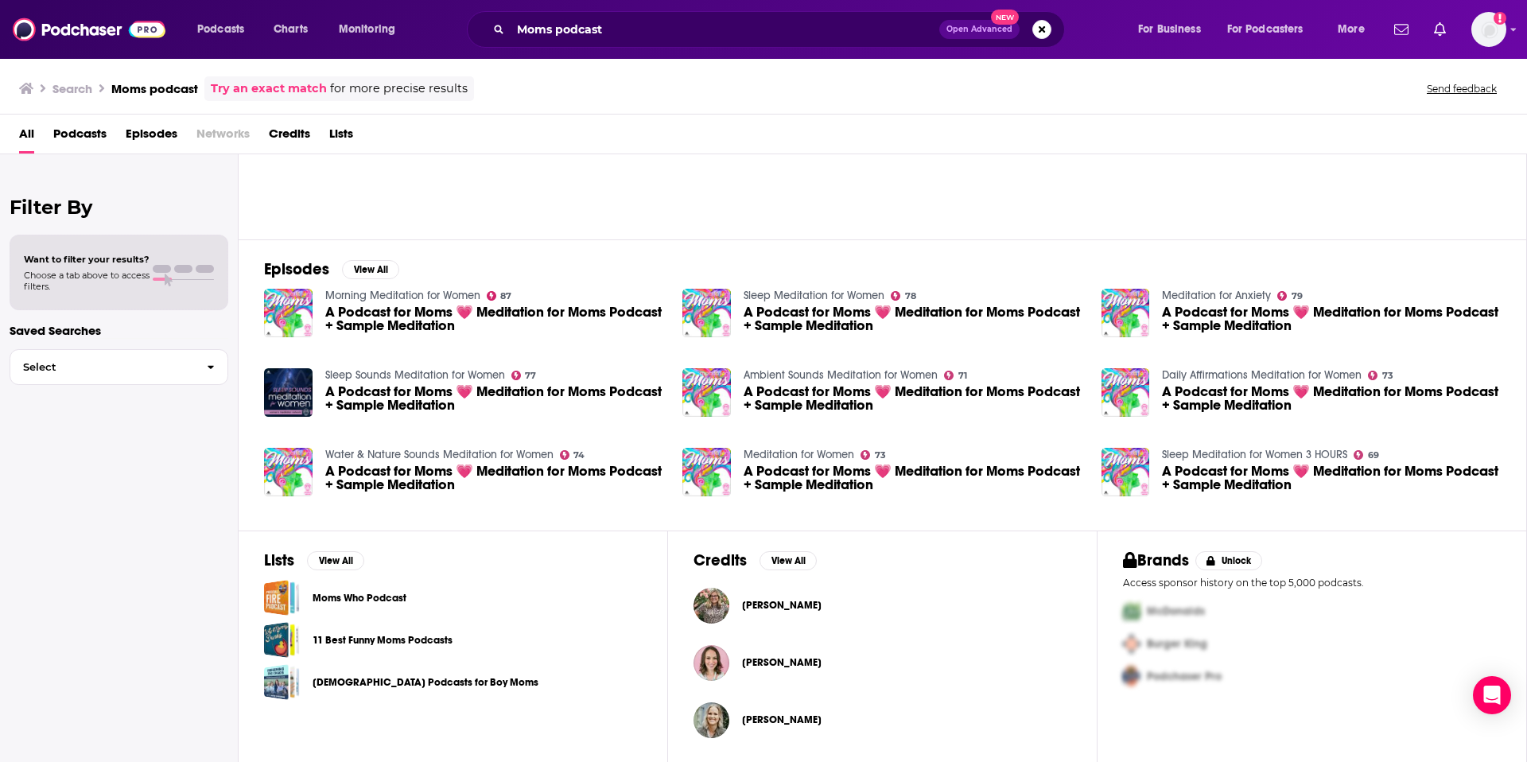
click at [398, 597] on link "Moms Who Podcast" at bounding box center [359, 597] width 94 height 17
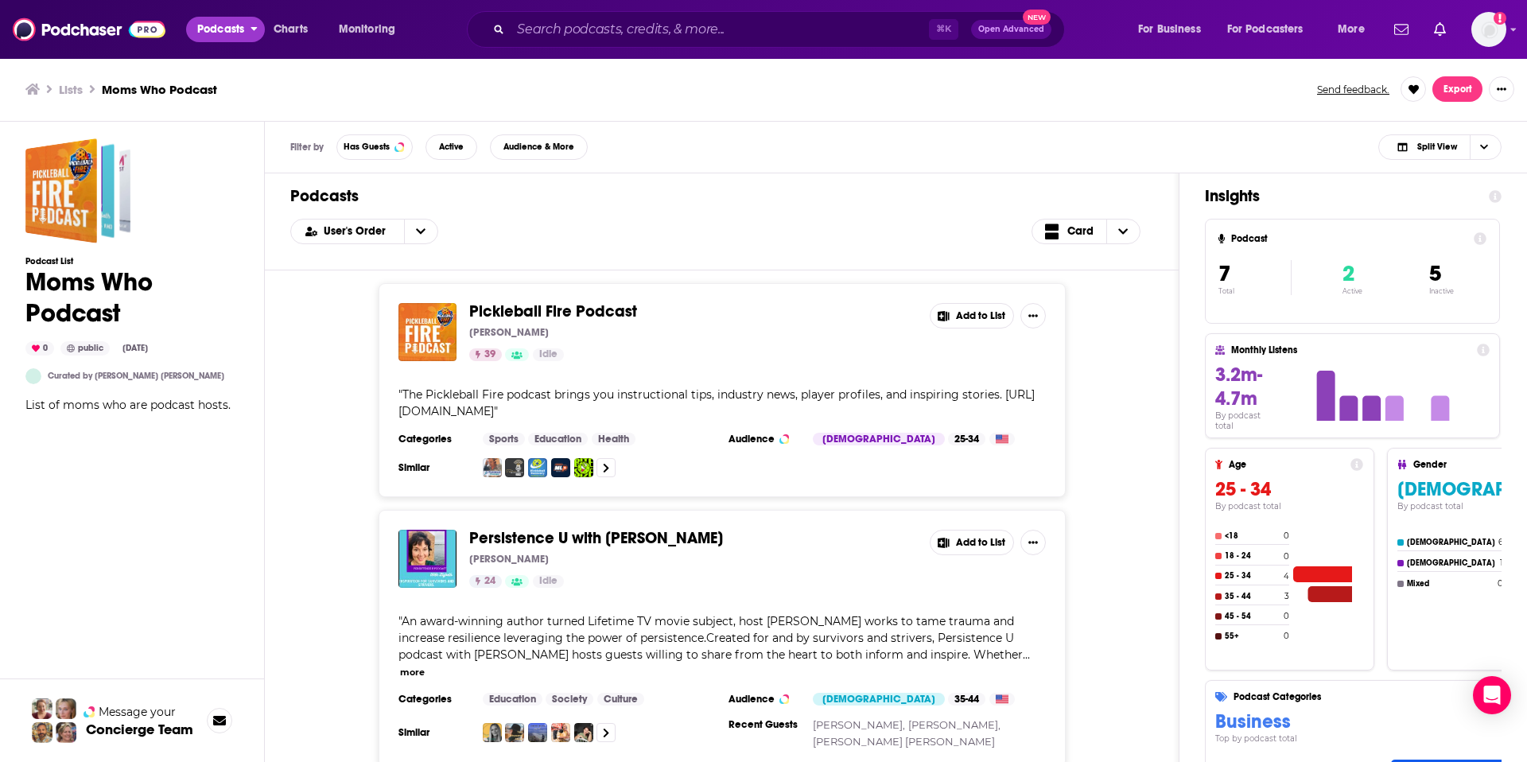
click at [239, 29] on span "Podcasts" at bounding box center [220, 29] width 47 height 22
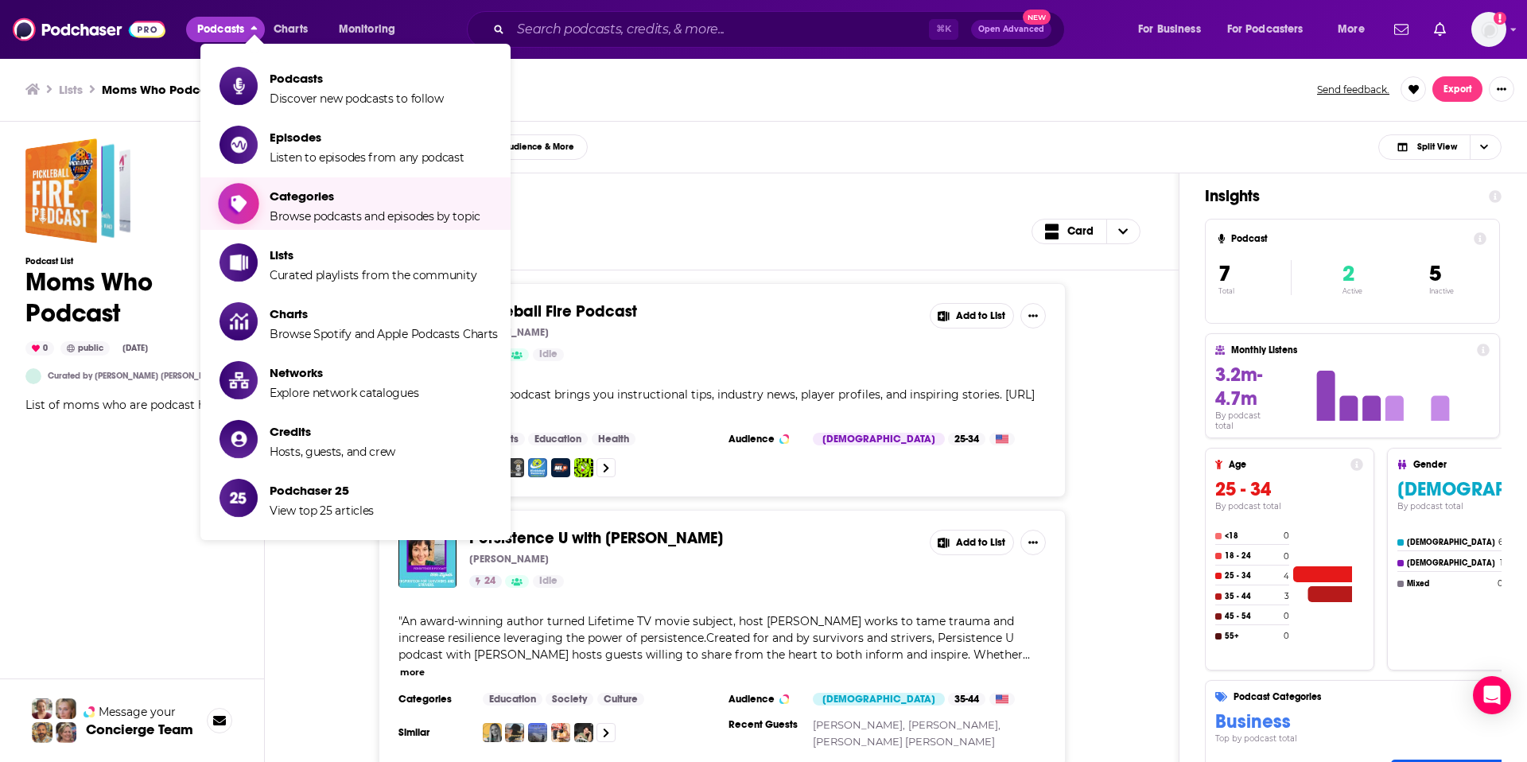
click at [301, 205] on span "Categories Browse podcasts and episodes by topic" at bounding box center [375, 204] width 211 height 40
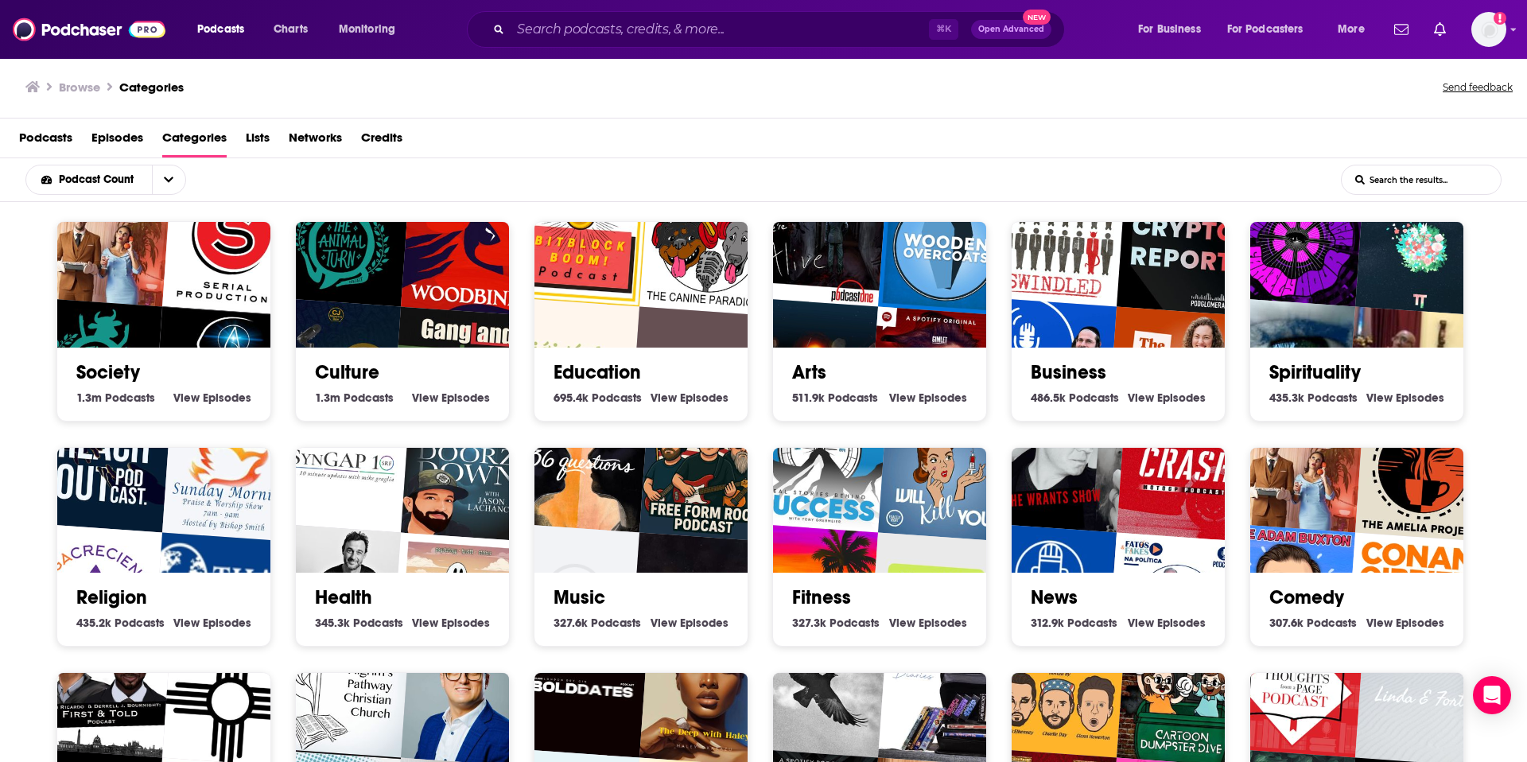
click at [1452, 172] on input "List Search Input" at bounding box center [1420, 179] width 159 height 29
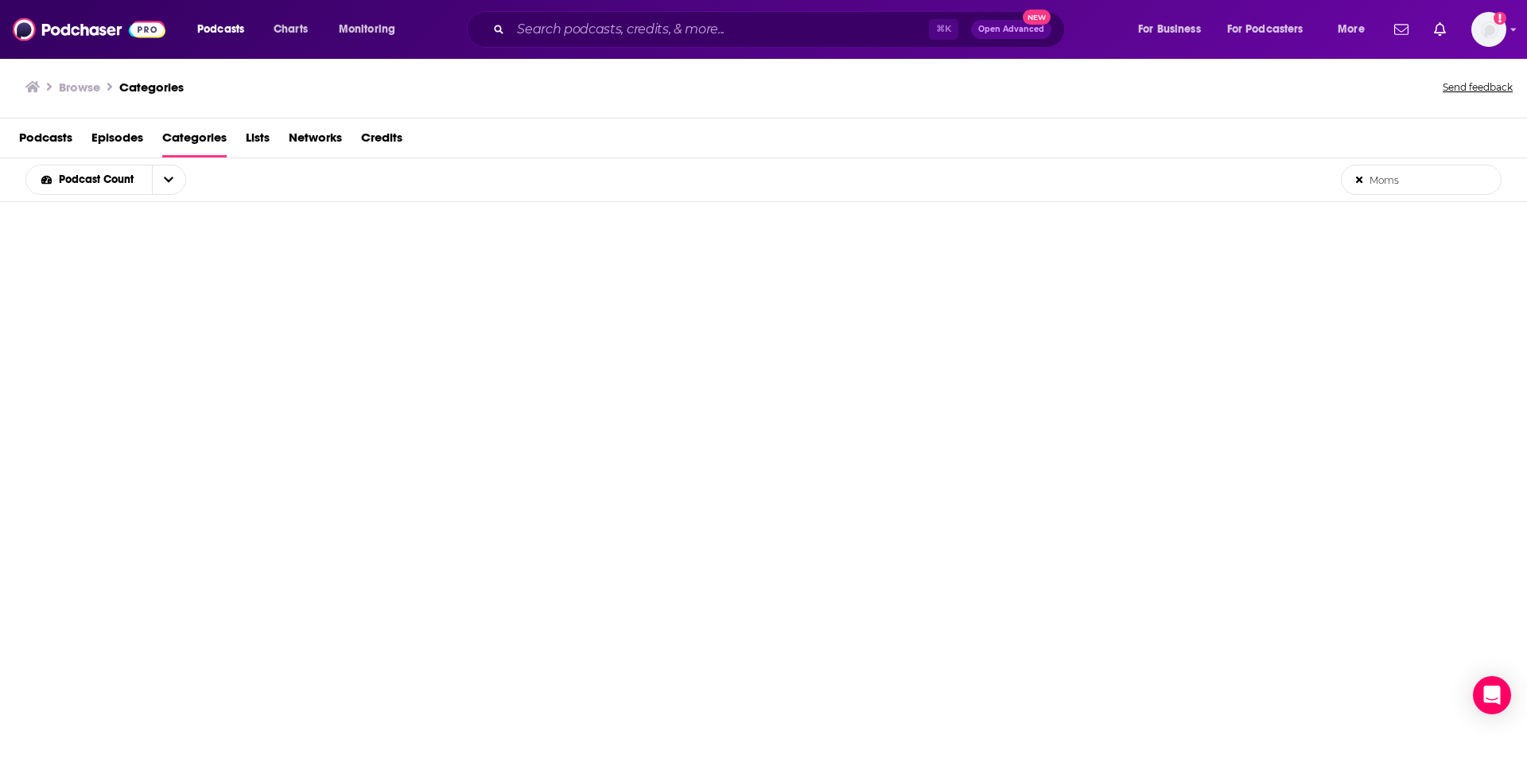
type input "Moms"
click at [269, 137] on span "Lists" at bounding box center [258, 141] width 24 height 33
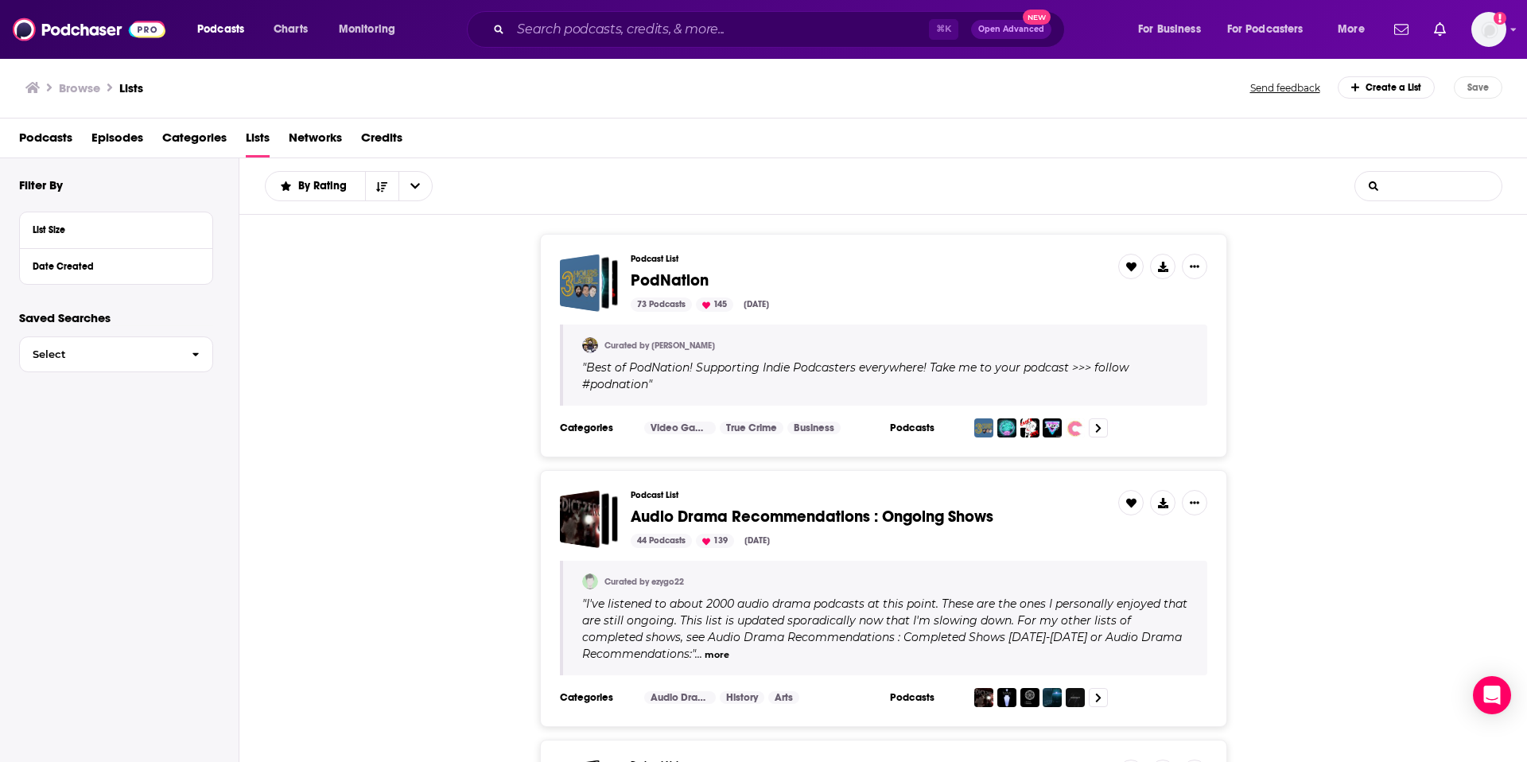
click at [1441, 191] on input "List Search Input" at bounding box center [1428, 186] width 146 height 29
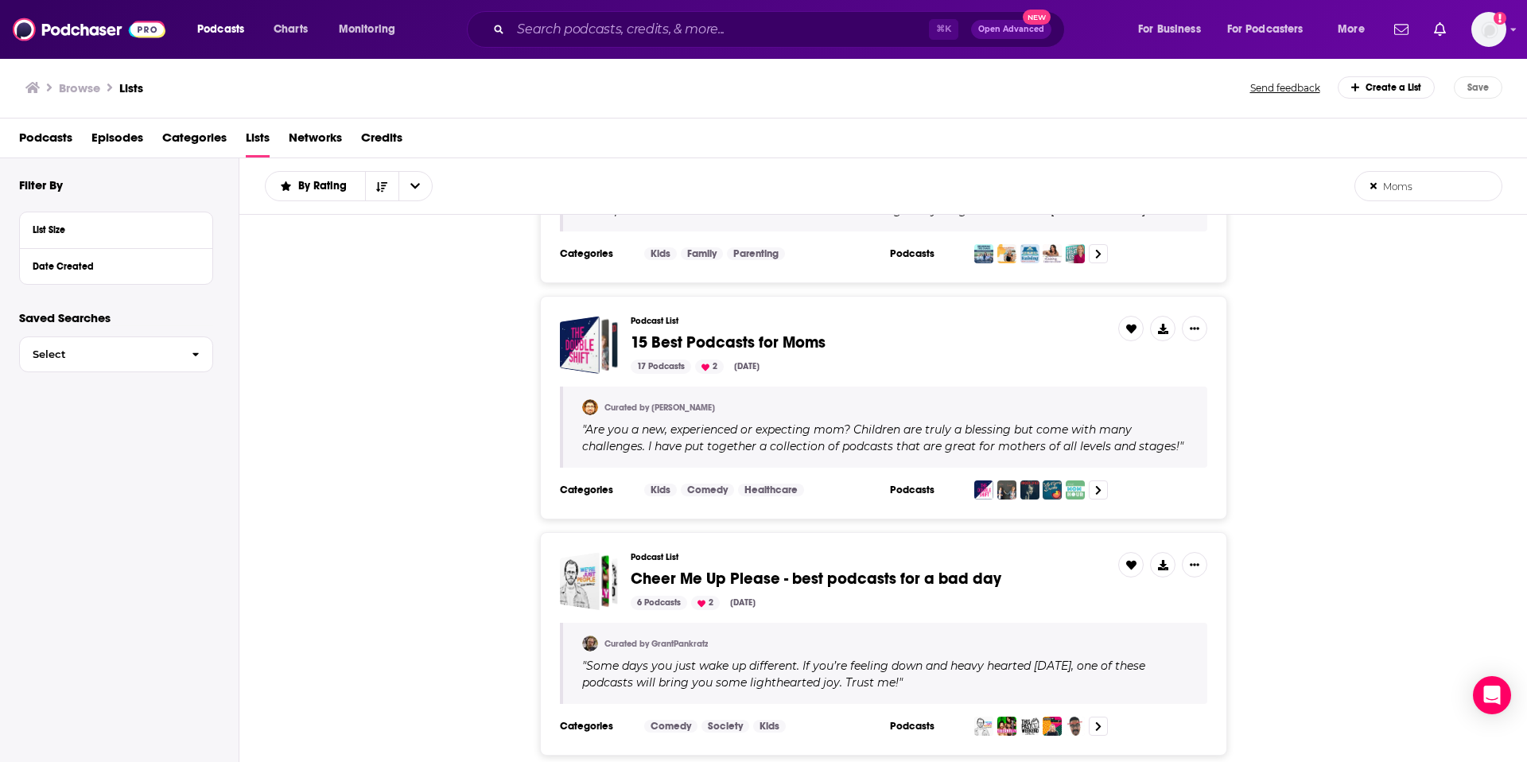
scroll to position [1689, 0]
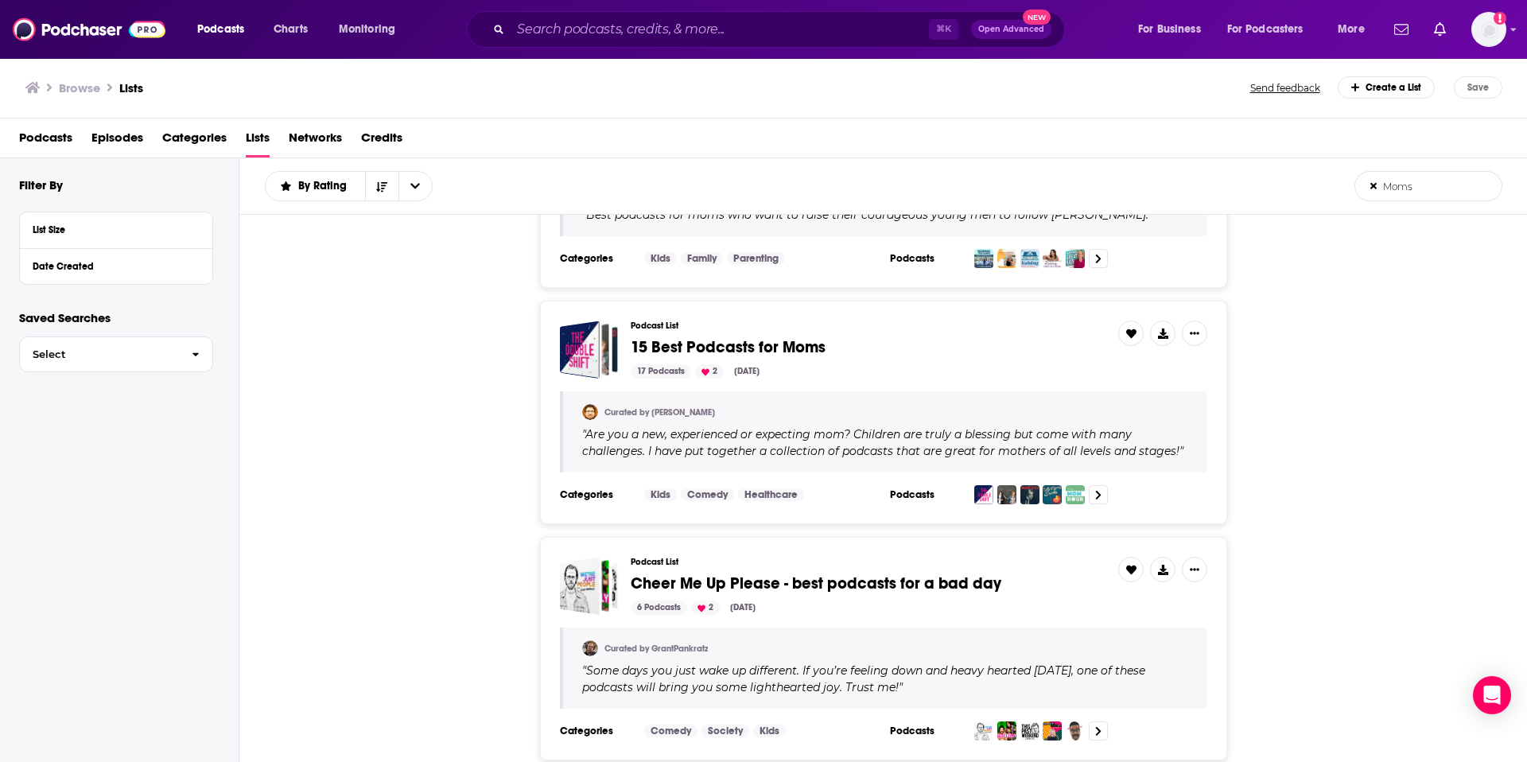
type input "Moms"
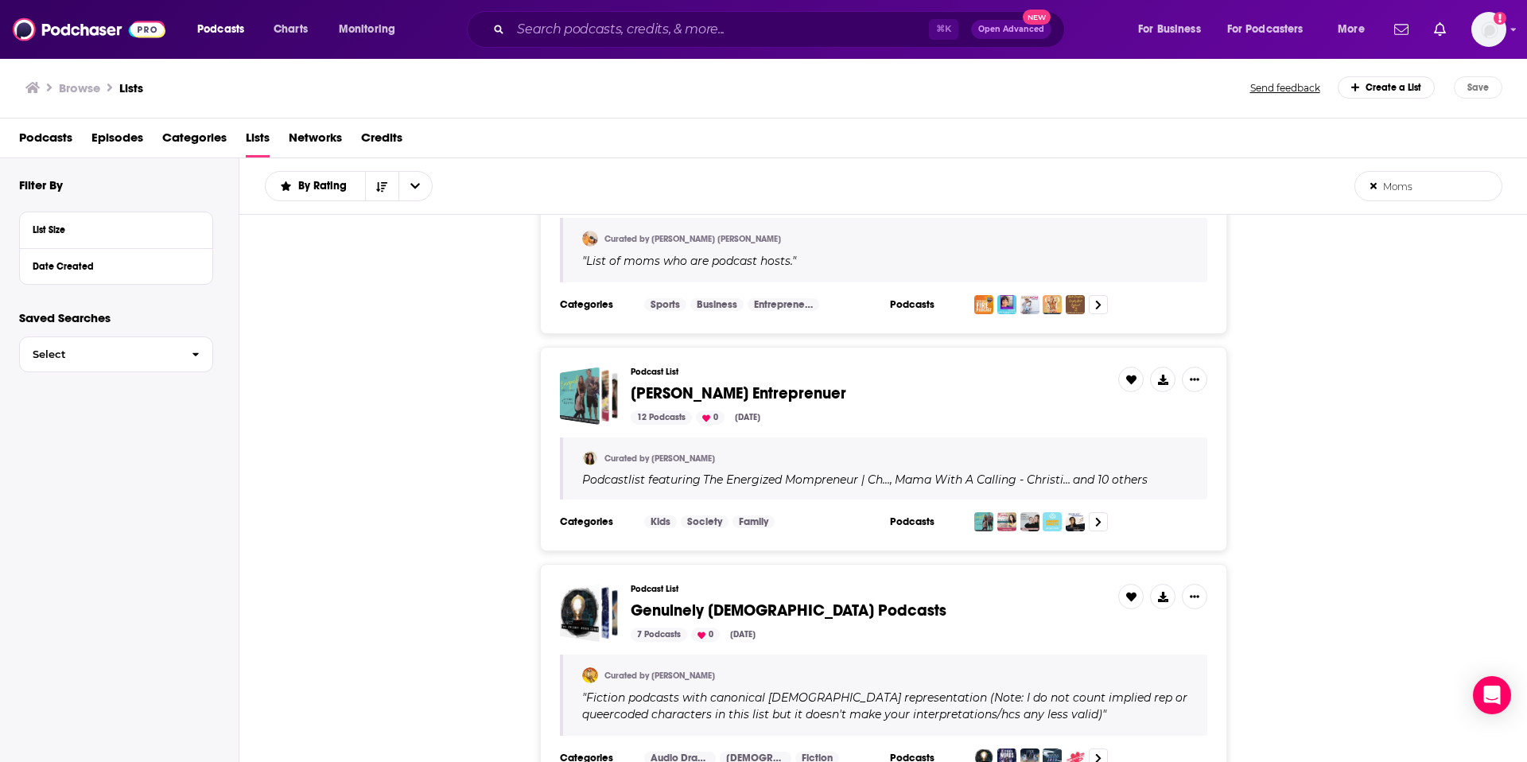
scroll to position [2335, 0]
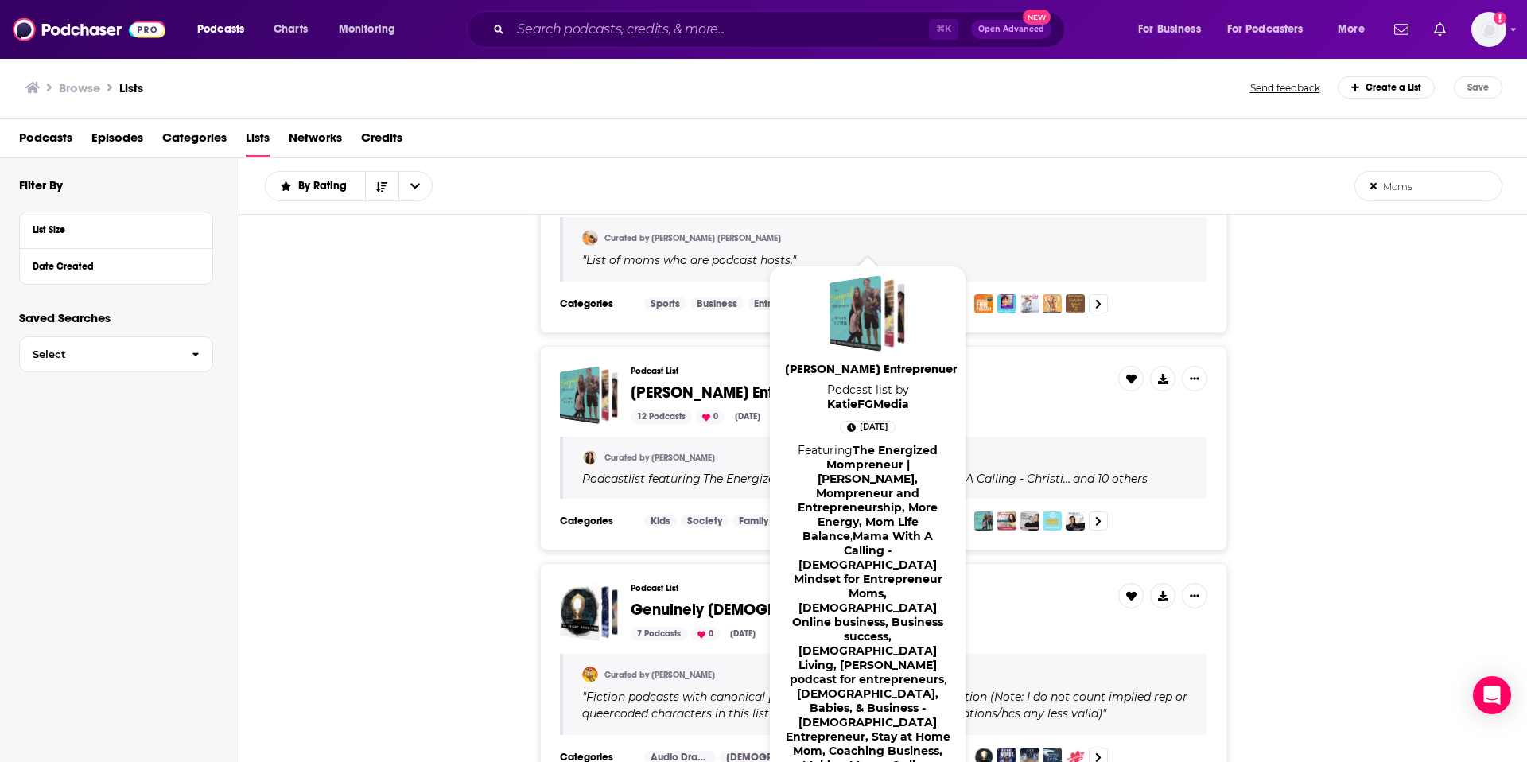
click at [753, 391] on span "Christian Moms Entreprenuer" at bounding box center [737, 392] width 215 height 20
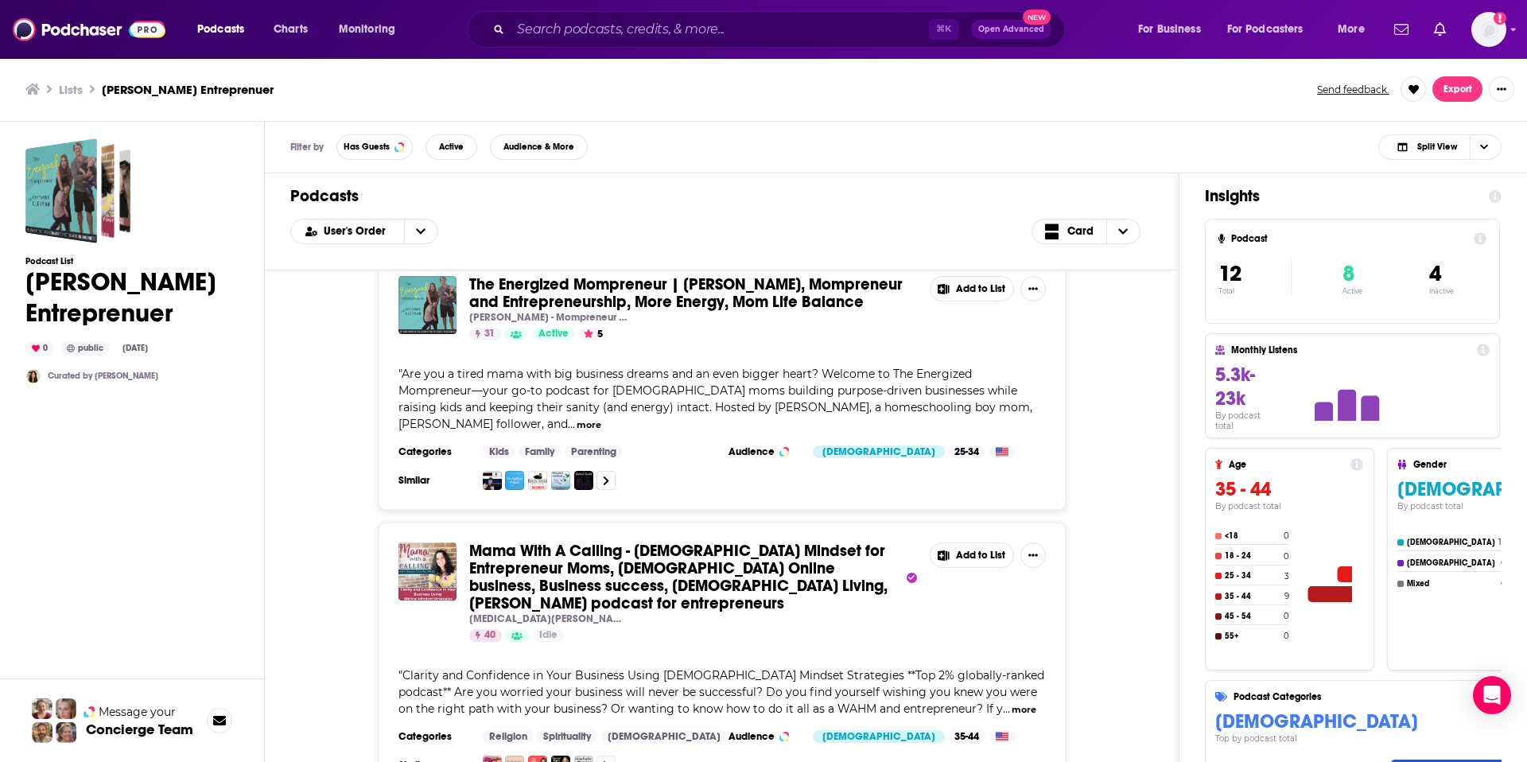
scroll to position [6, 0]
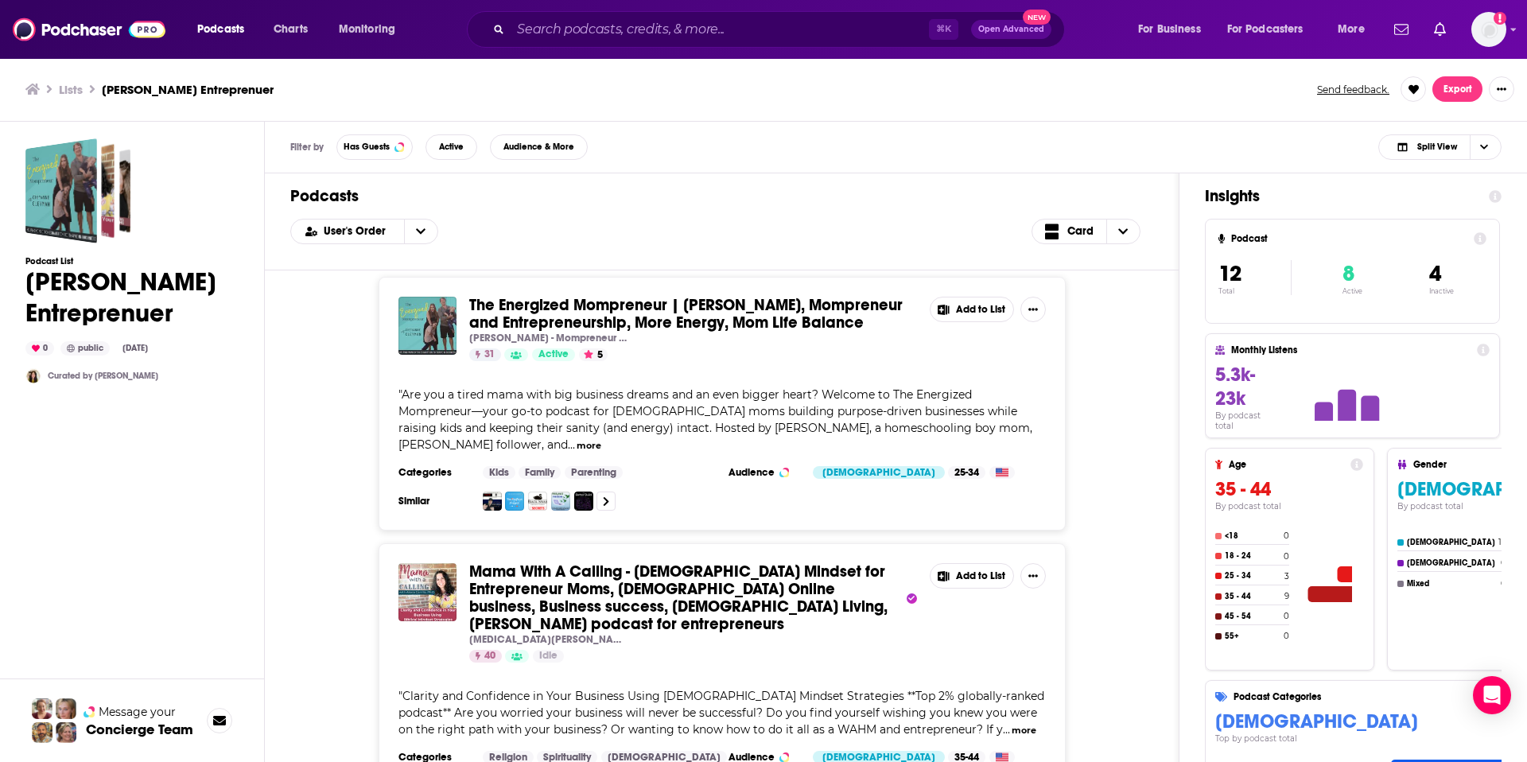
click at [995, 303] on button "Add to List" at bounding box center [971, 309] width 84 height 25
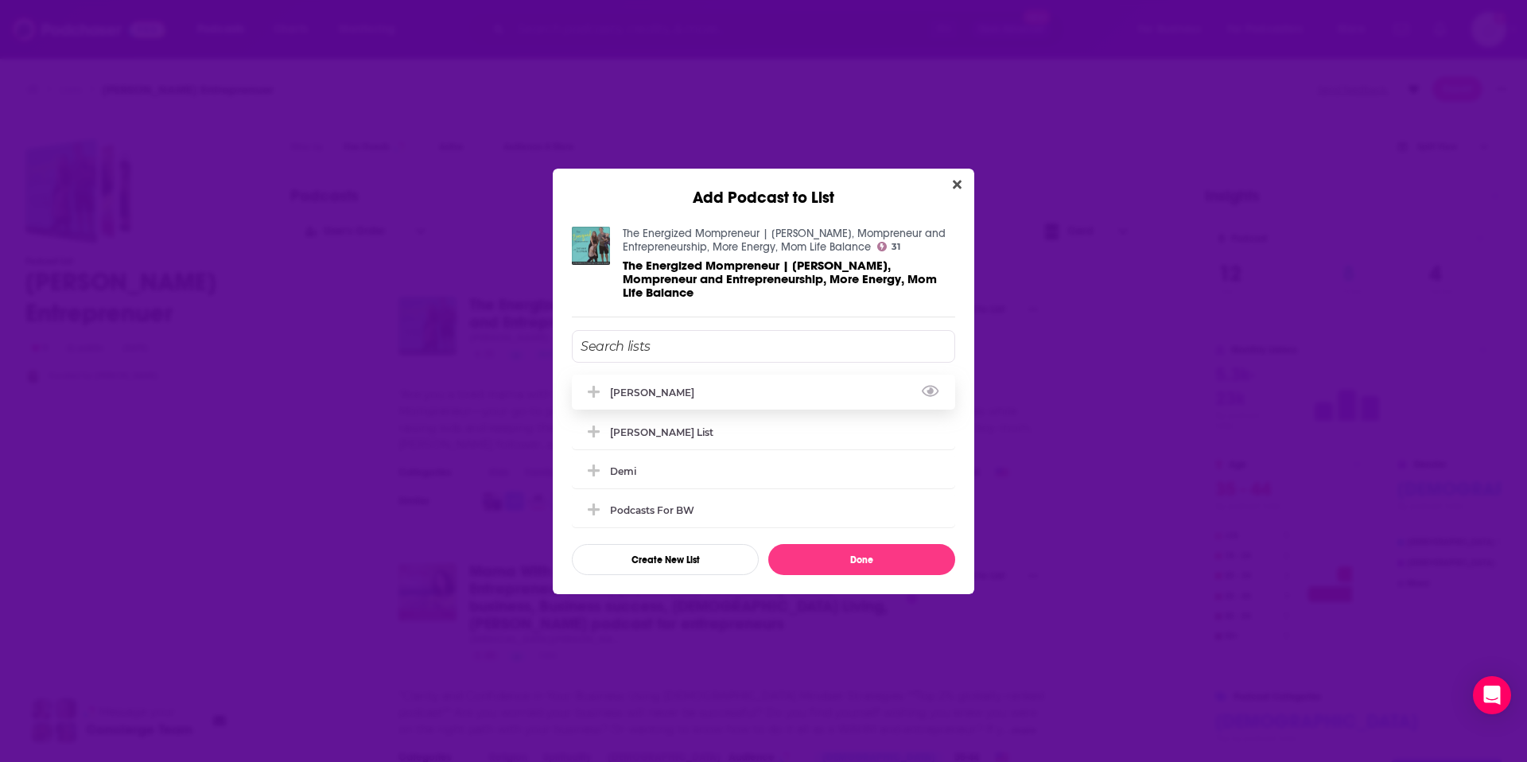
click at [779, 402] on div "[PERSON_NAME]" at bounding box center [763, 391] width 383 height 35
click at [832, 554] on button "Done" at bounding box center [861, 559] width 187 height 31
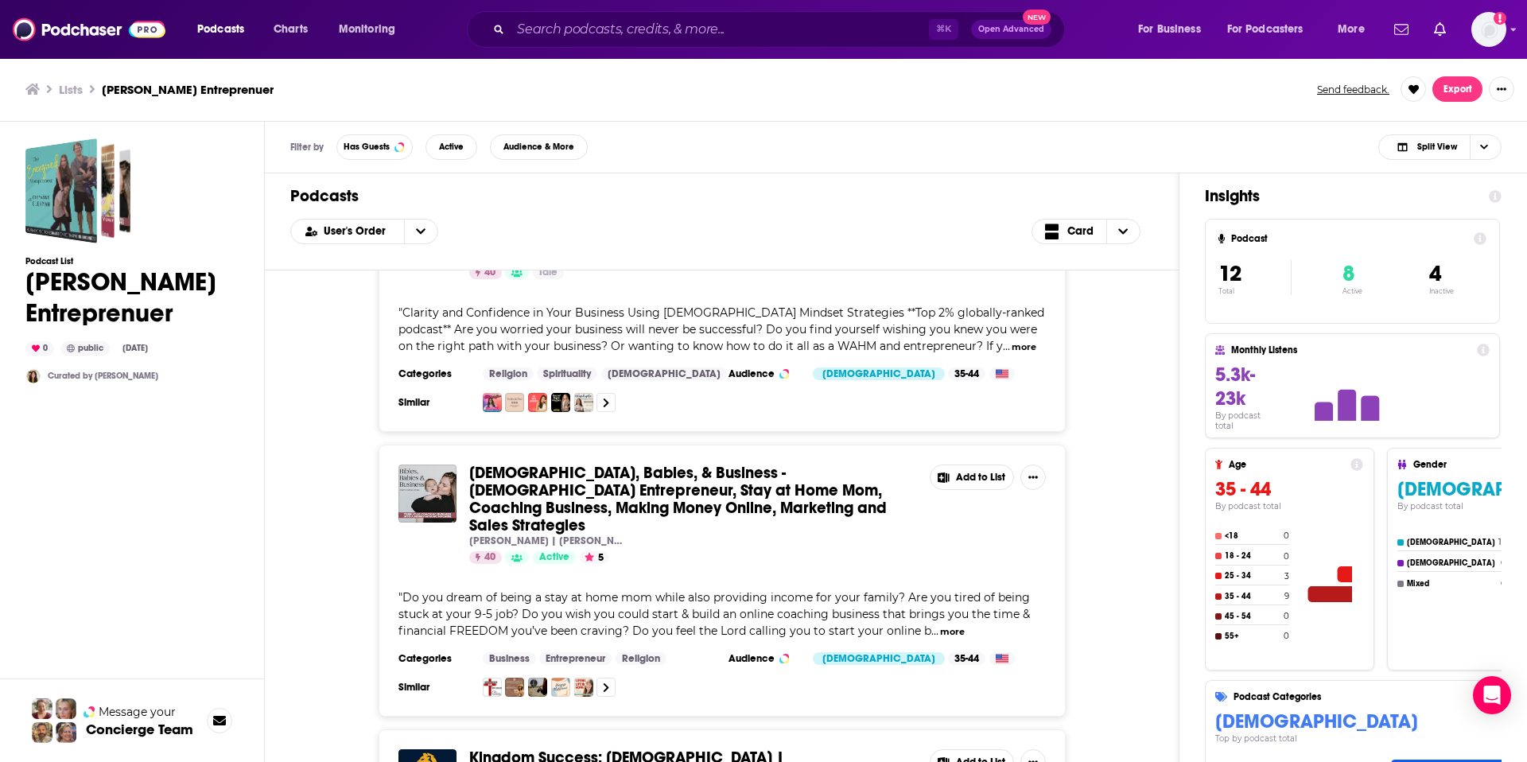
scroll to position [392, 0]
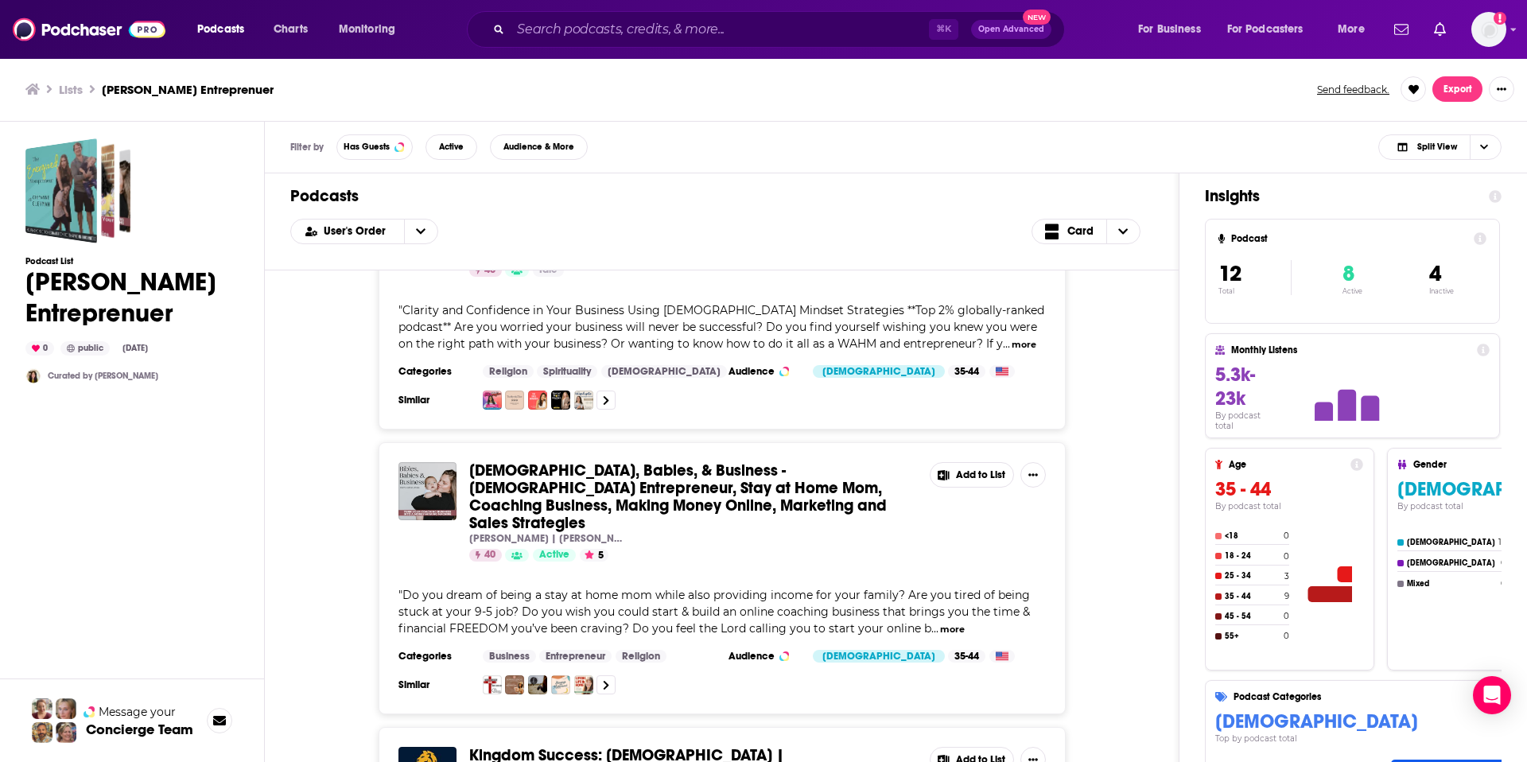
click at [946, 623] on button "more" at bounding box center [952, 630] width 25 height 14
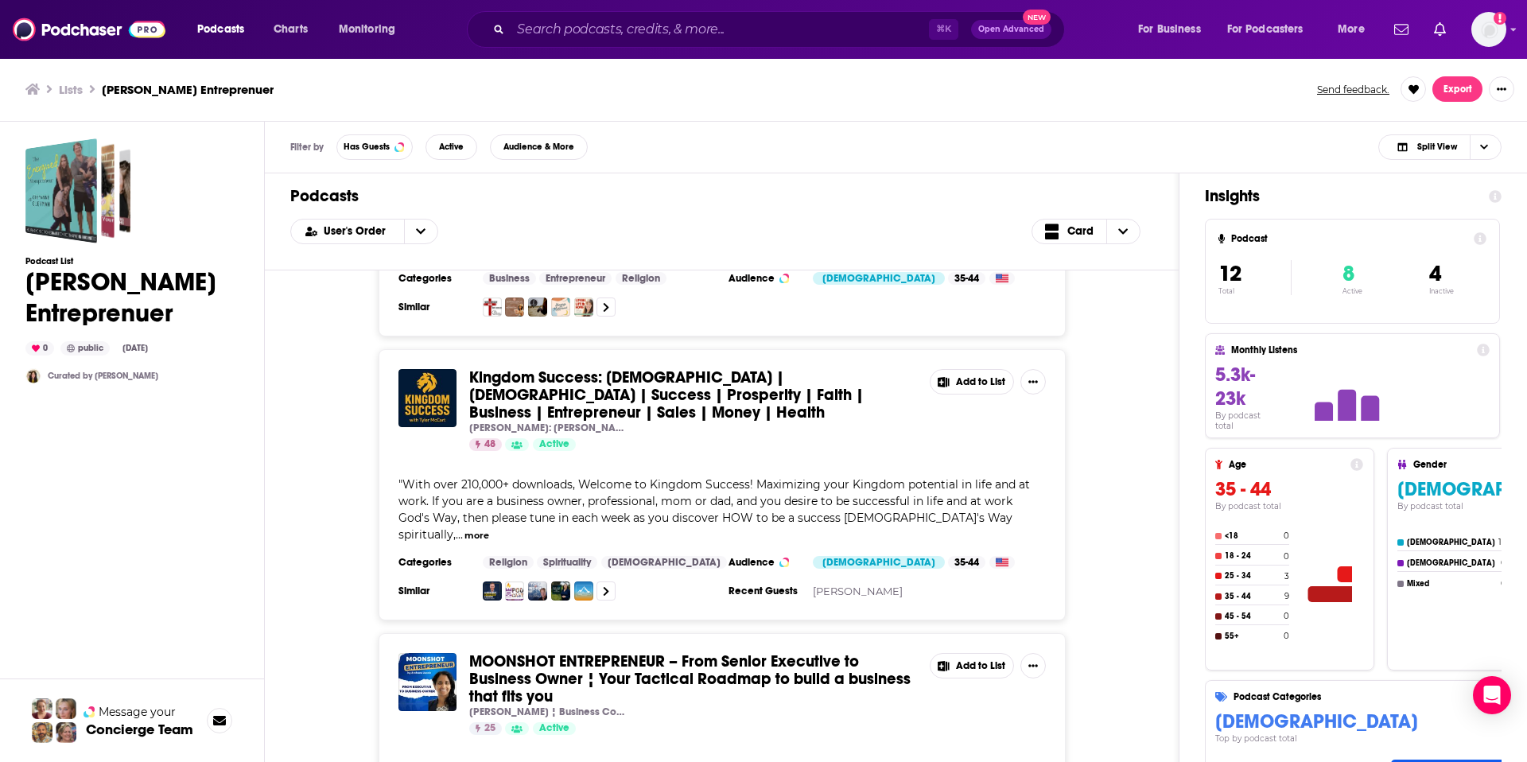
scroll to position [1051, 0]
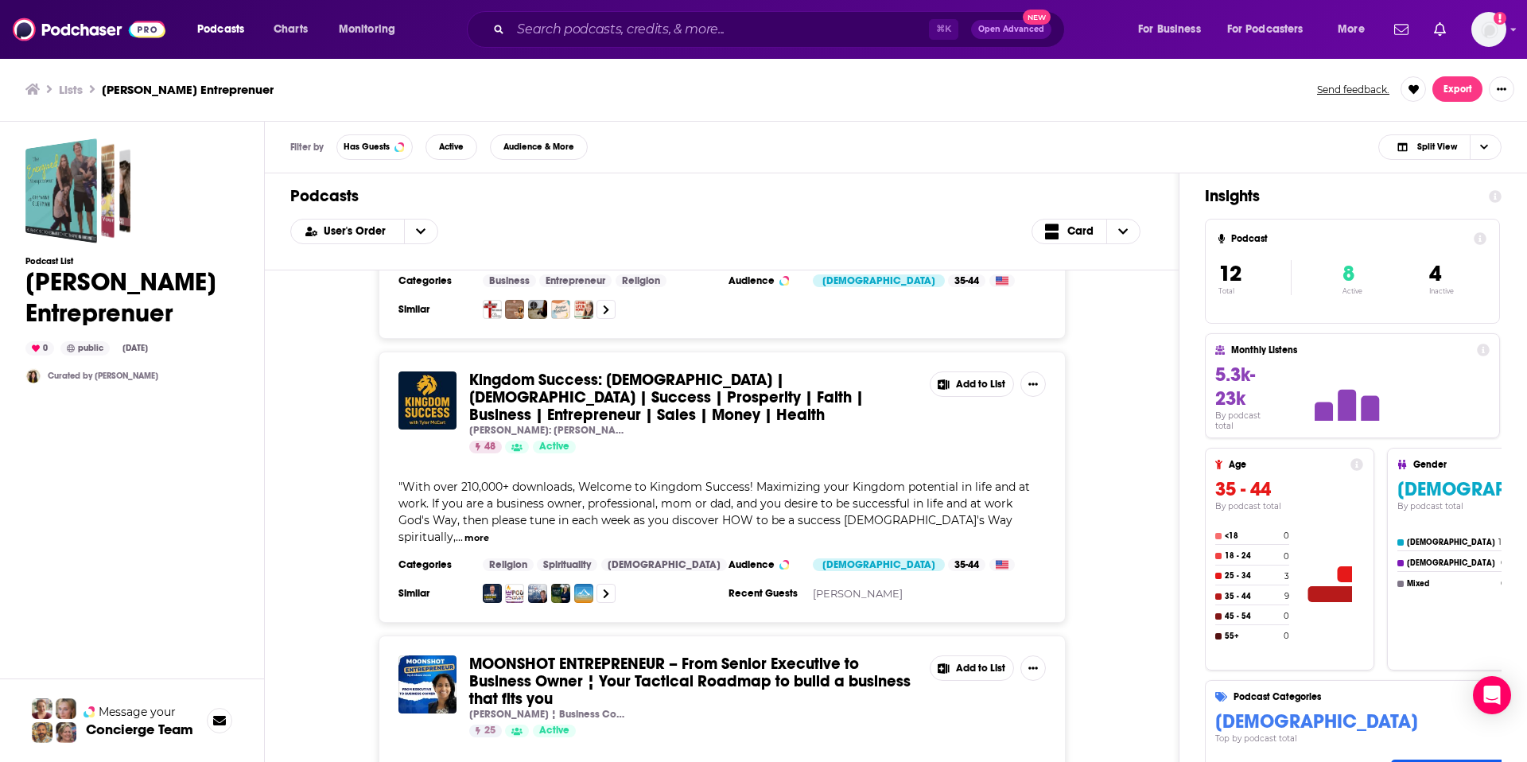
click at [489, 531] on button "more" at bounding box center [476, 538] width 25 height 14
click at [1034, 379] on icon "Show More Button" at bounding box center [1033, 384] width 10 height 10
click at [974, 371] on button "Add to List" at bounding box center [971, 383] width 84 height 25
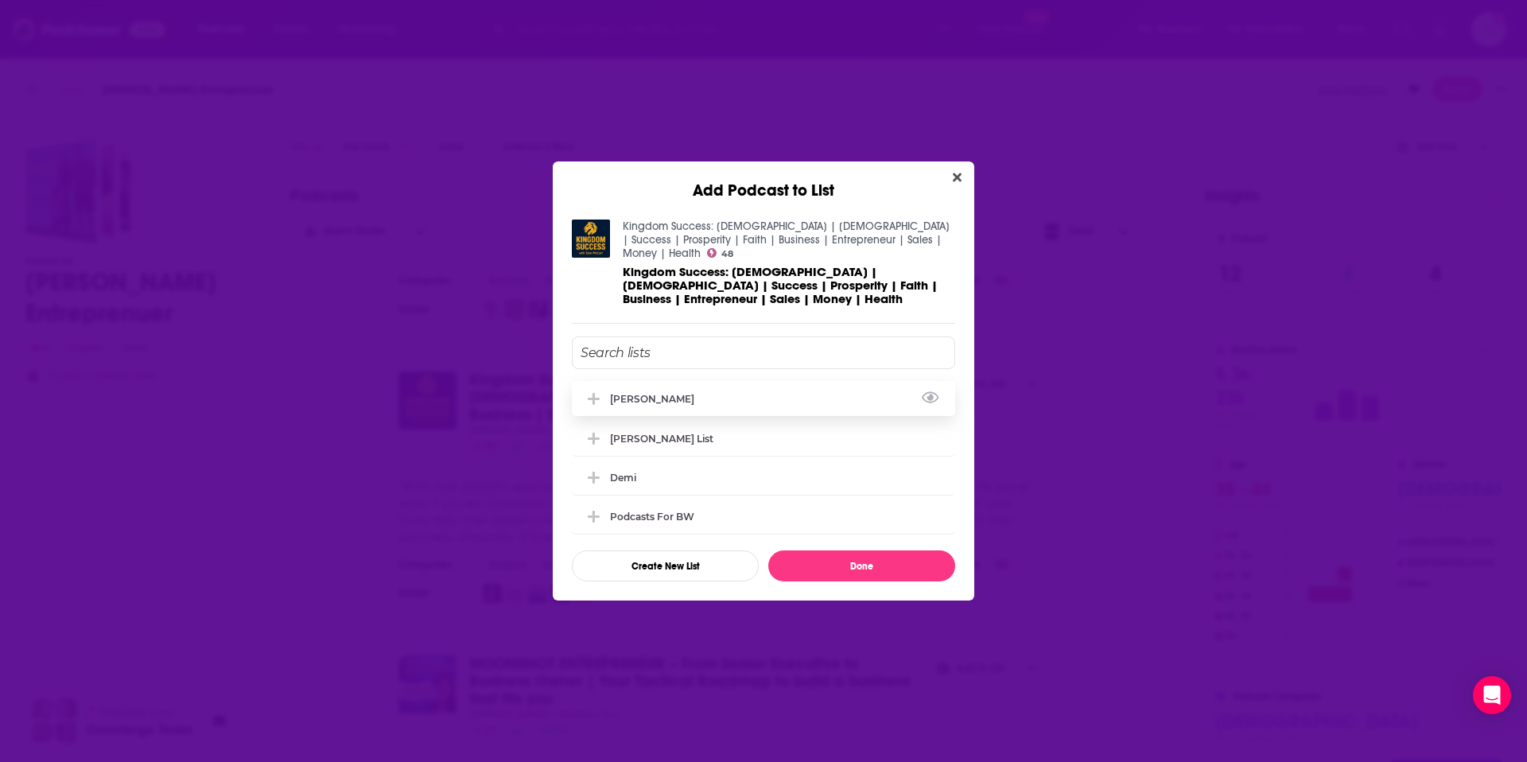
click at [871, 390] on div "[PERSON_NAME]" at bounding box center [763, 398] width 383 height 35
click at [867, 553] on button "Done" at bounding box center [861, 565] width 187 height 31
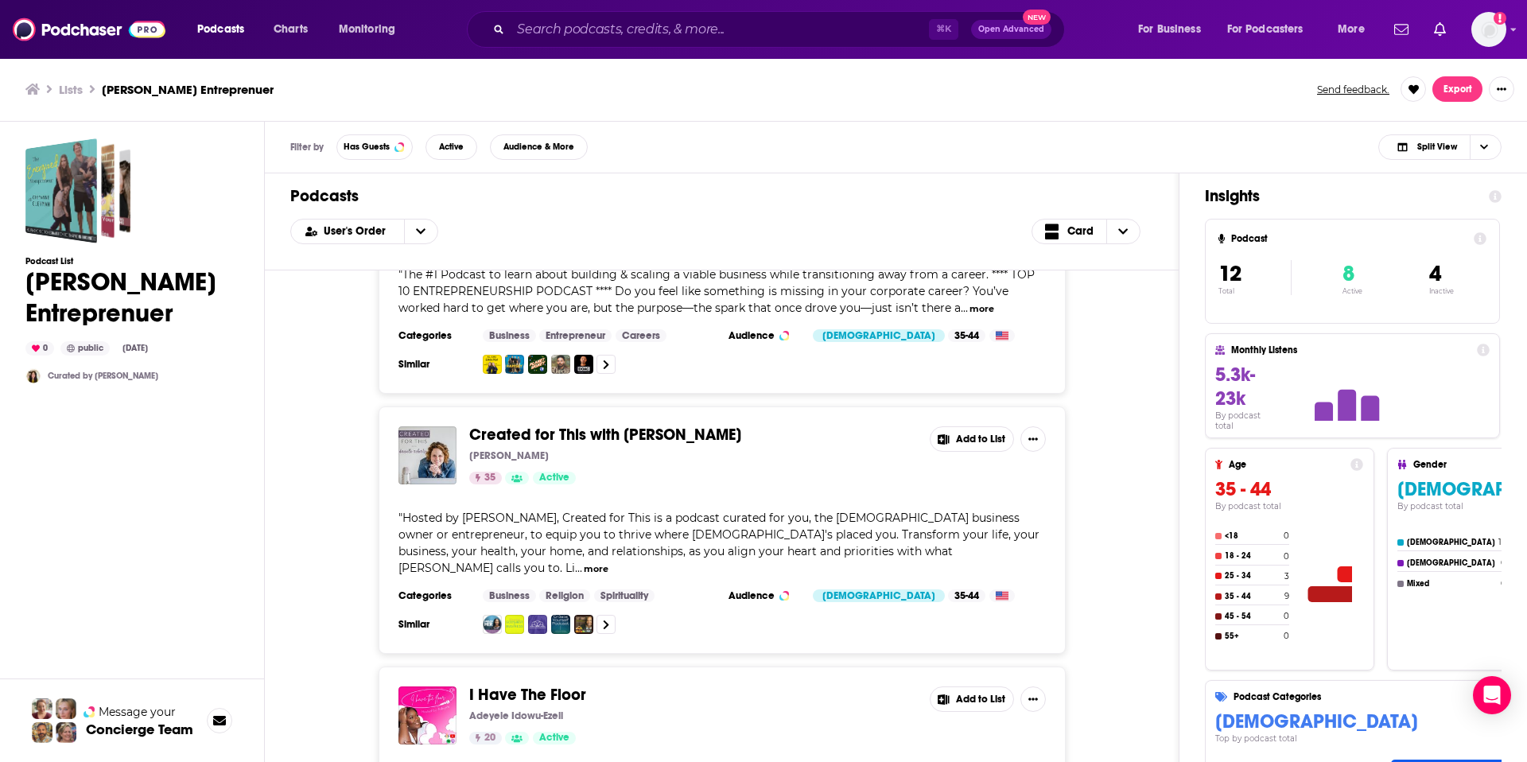
scroll to position [1553, 0]
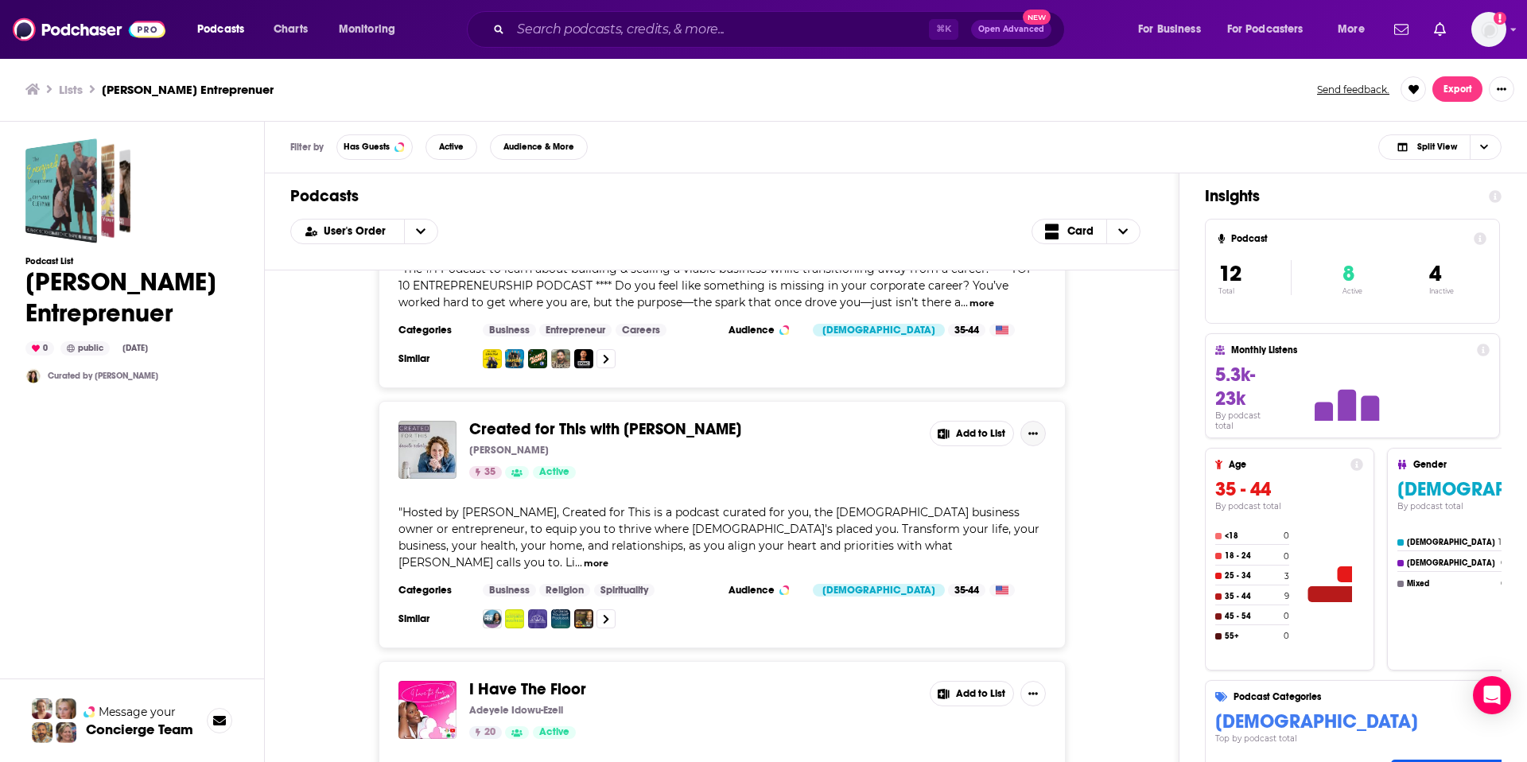
click at [1031, 429] on icon "Show More Button" at bounding box center [1033, 434] width 10 height 10
click at [1071, 401] on div "Created for This with Danielle Roberts Danielle Roberts 35 Active Add to List "…" at bounding box center [721, 524] width 863 height 247
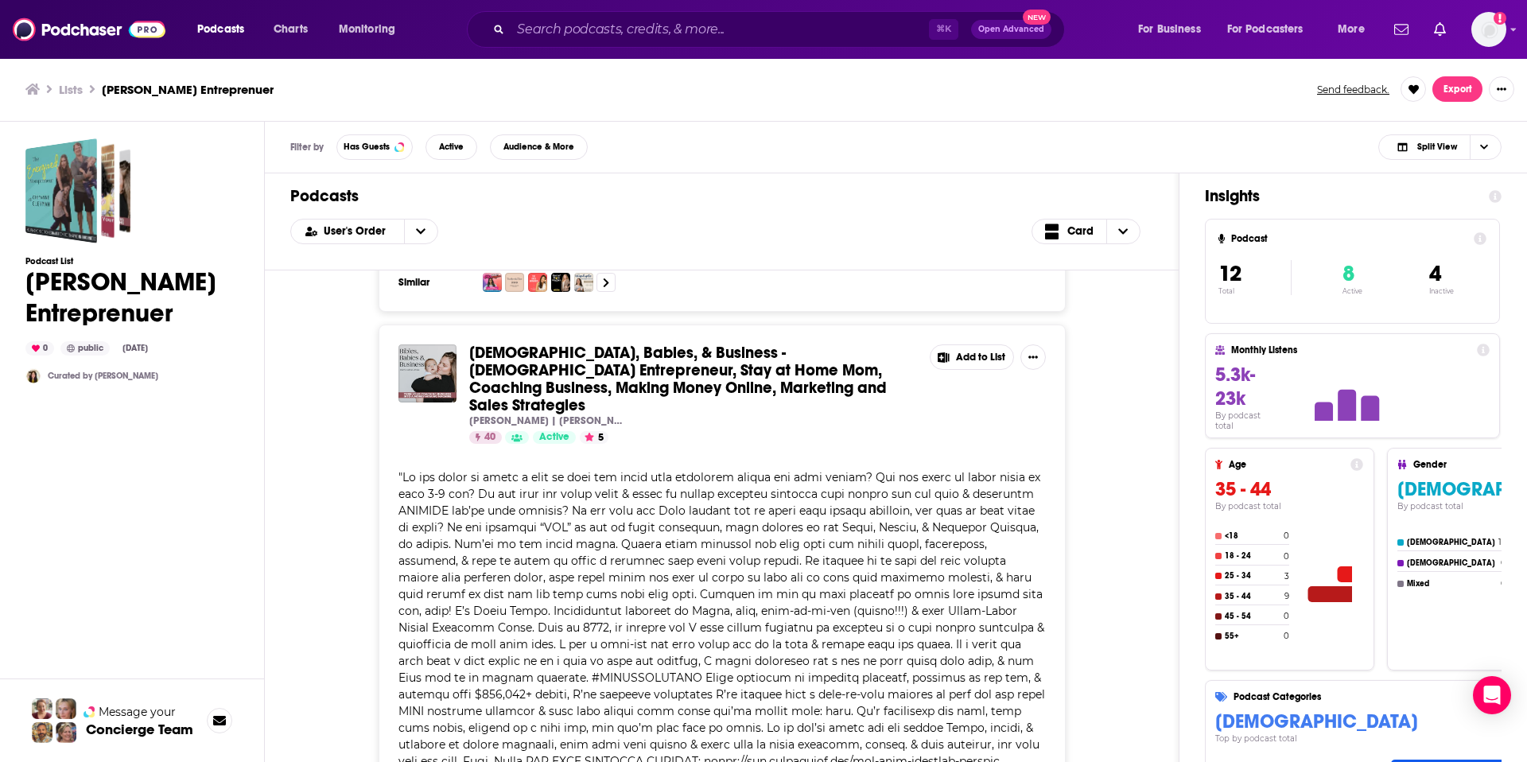
scroll to position [0, 0]
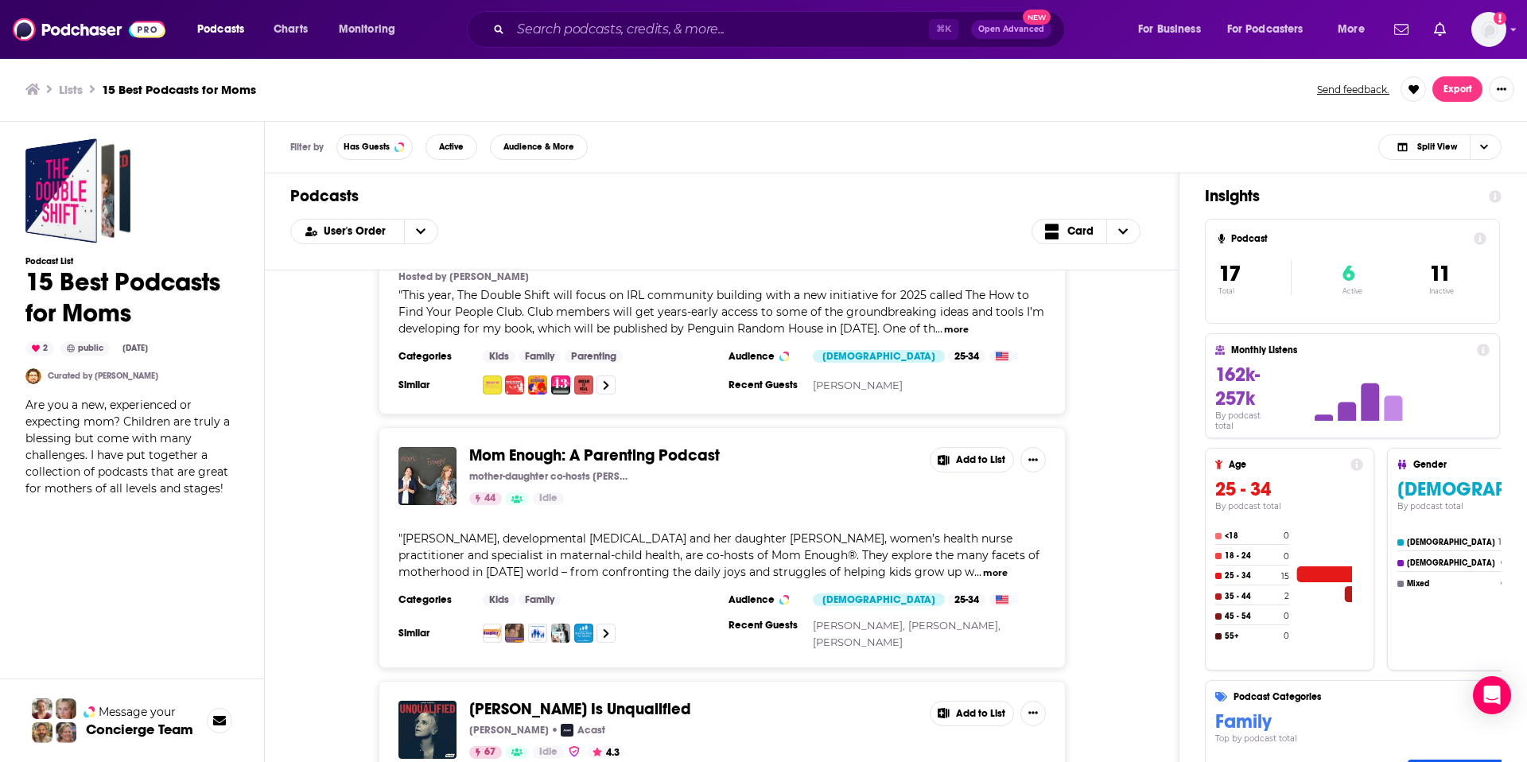
scroll to position [168, 0]
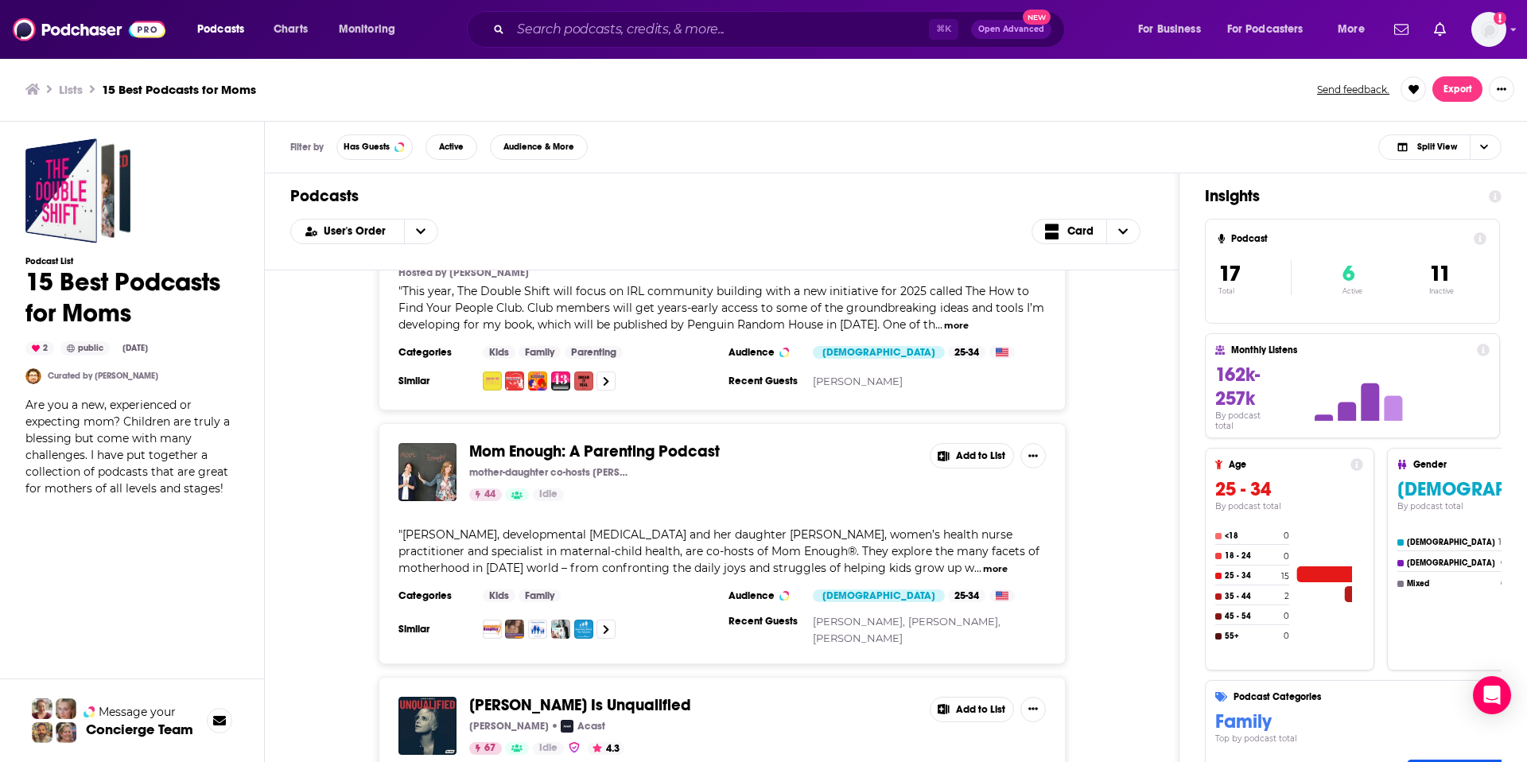
click at [989, 564] on button "more" at bounding box center [995, 569] width 25 height 14
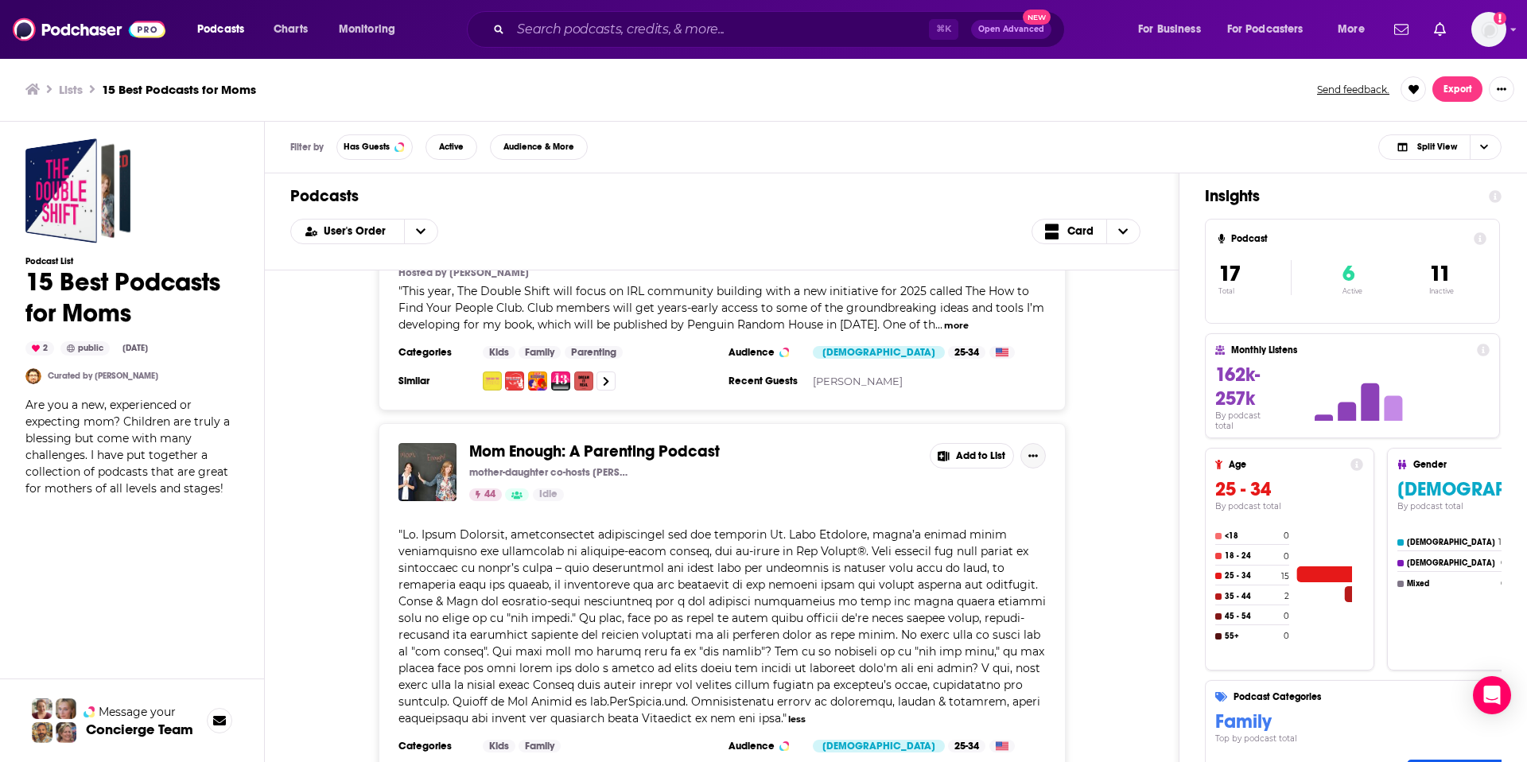
click at [1034, 454] on icon "Show More Button" at bounding box center [1033, 456] width 10 height 10
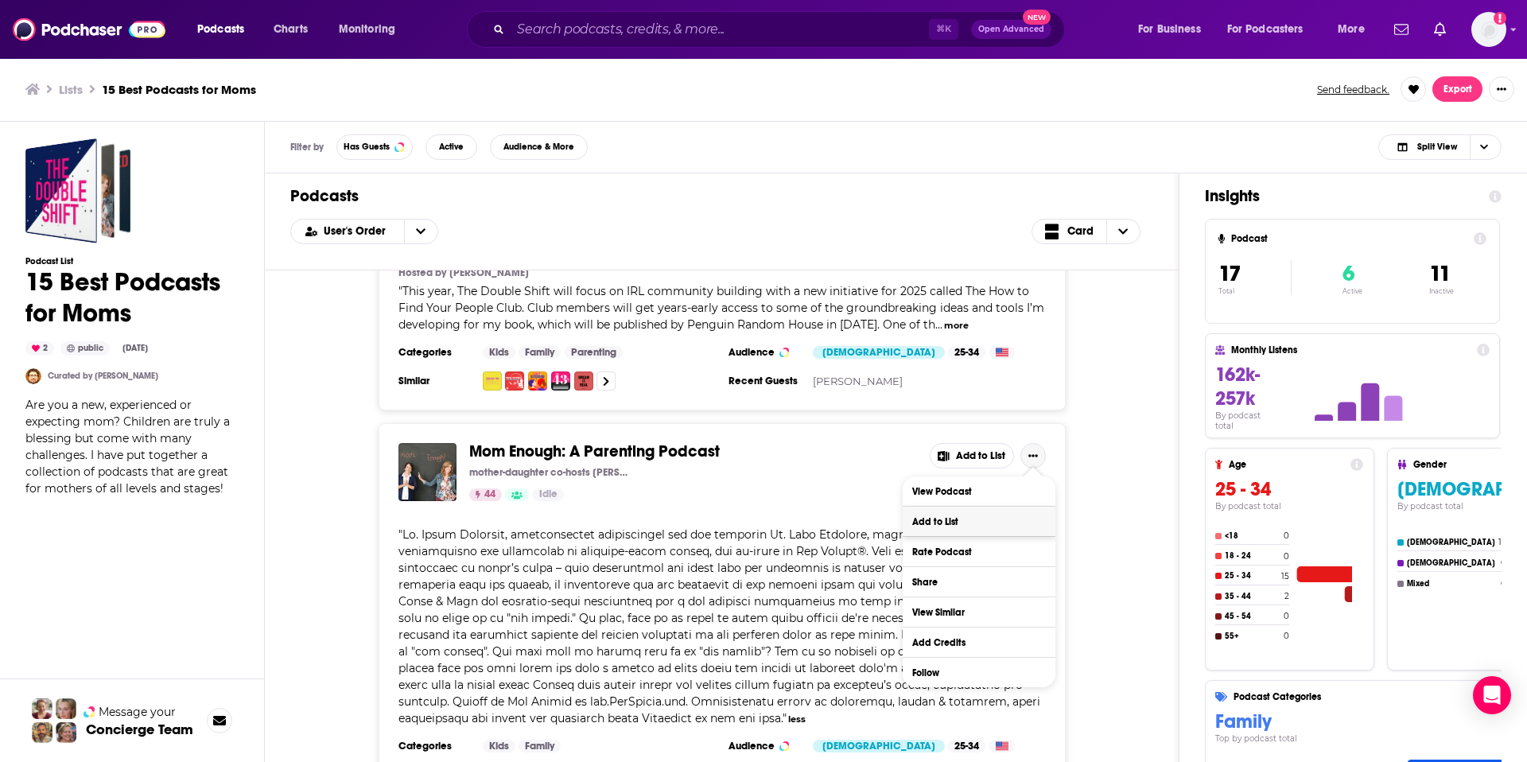
click at [987, 519] on button "Add to List" at bounding box center [978, 520] width 153 height 29
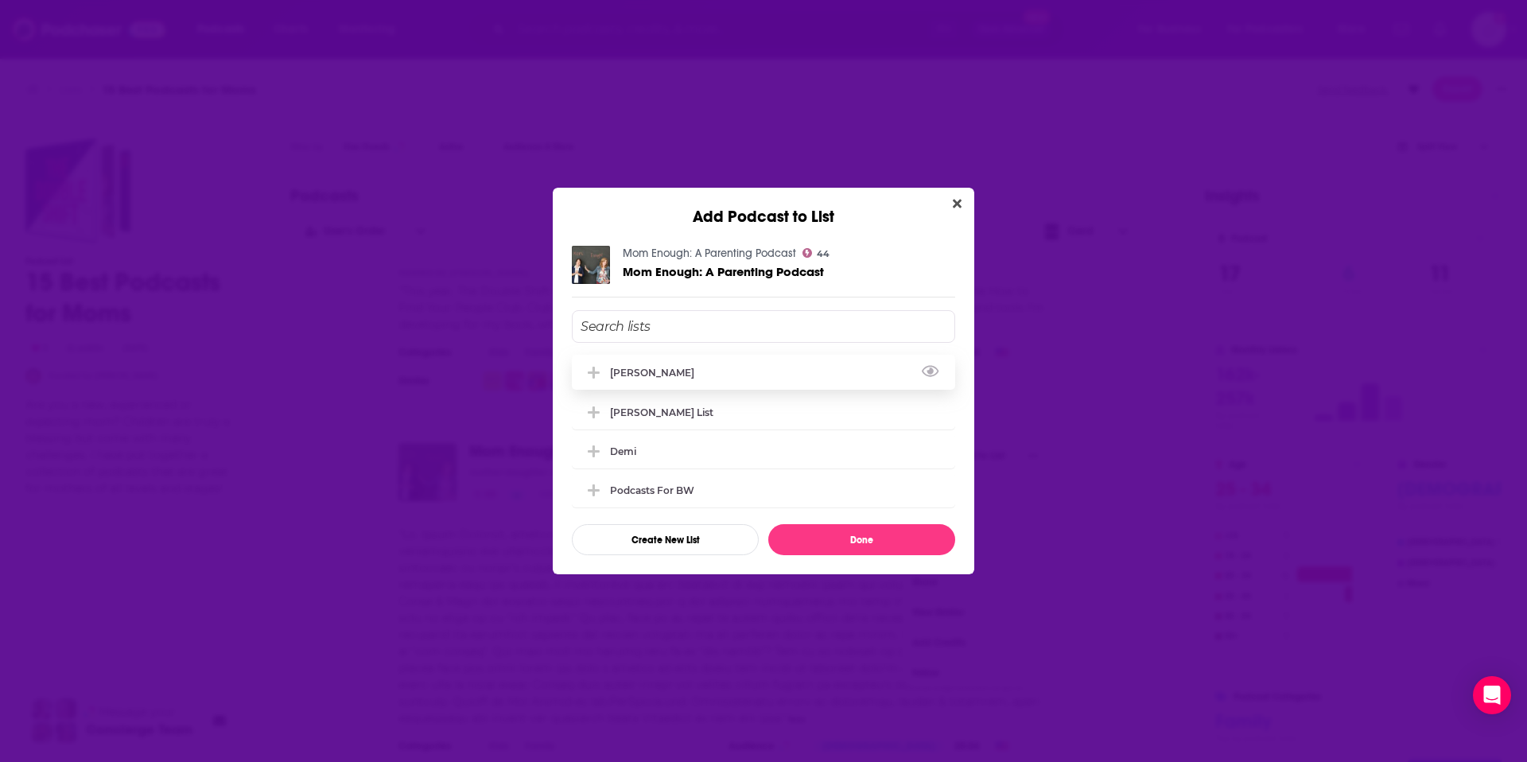
click at [773, 381] on div "[PERSON_NAME]" at bounding box center [763, 372] width 383 height 35
click at [869, 537] on button "Done" at bounding box center [861, 539] width 187 height 31
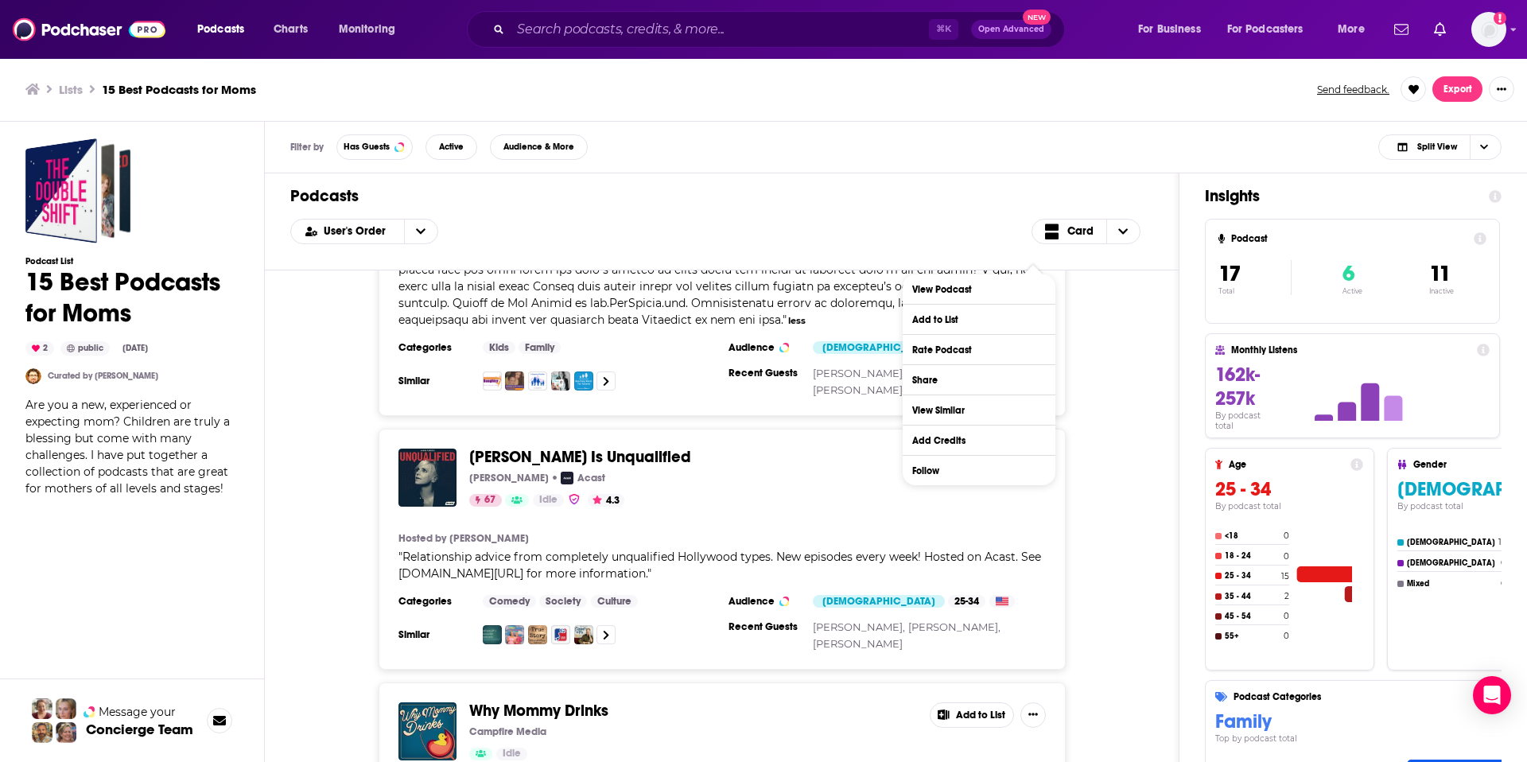
scroll to position [568, 0]
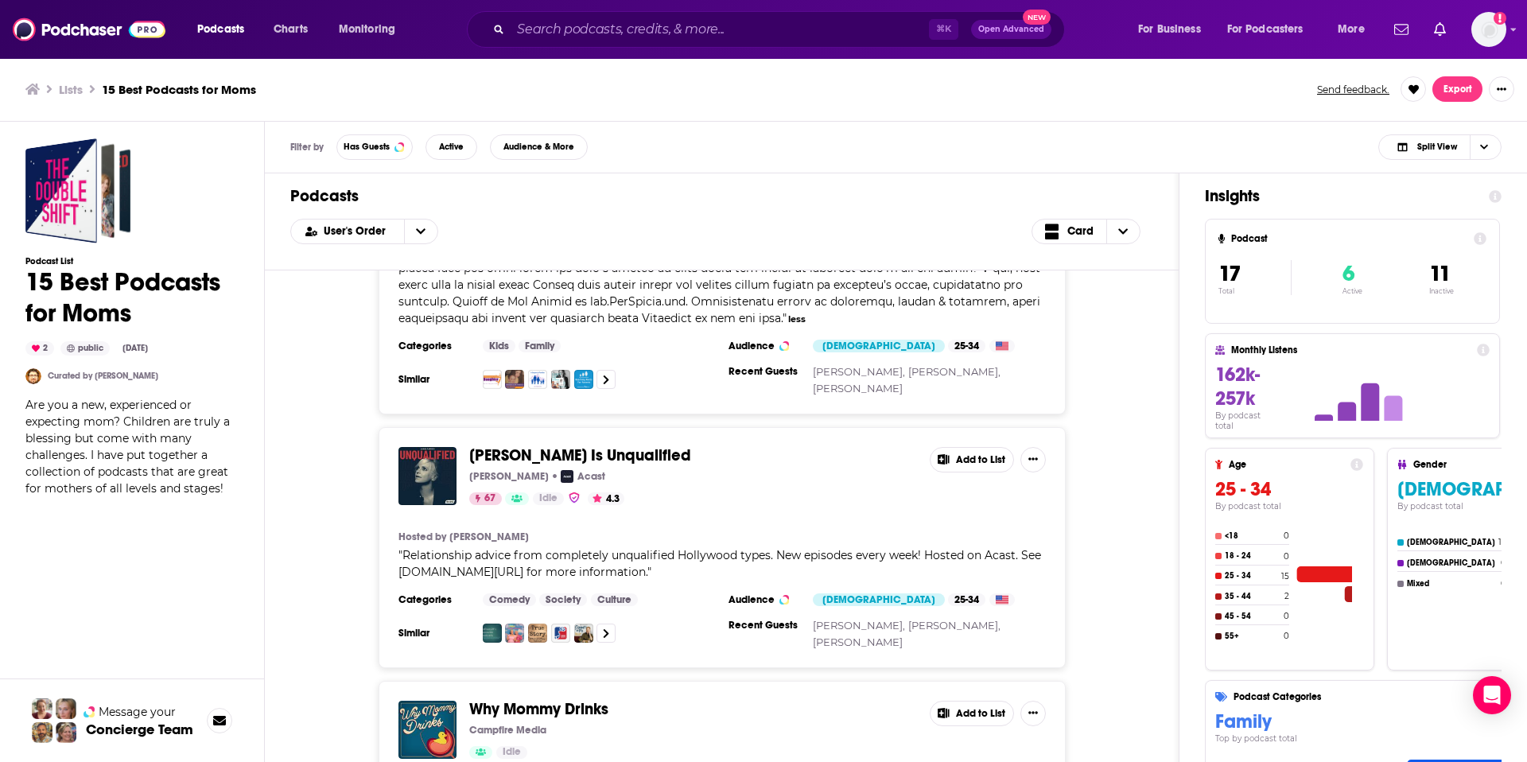
click at [1150, 533] on div "[PERSON_NAME] Is Unqualified [PERSON_NAME] Acast 67 Idle 4.3 Add to List Hosted…" at bounding box center [721, 547] width 863 height 241
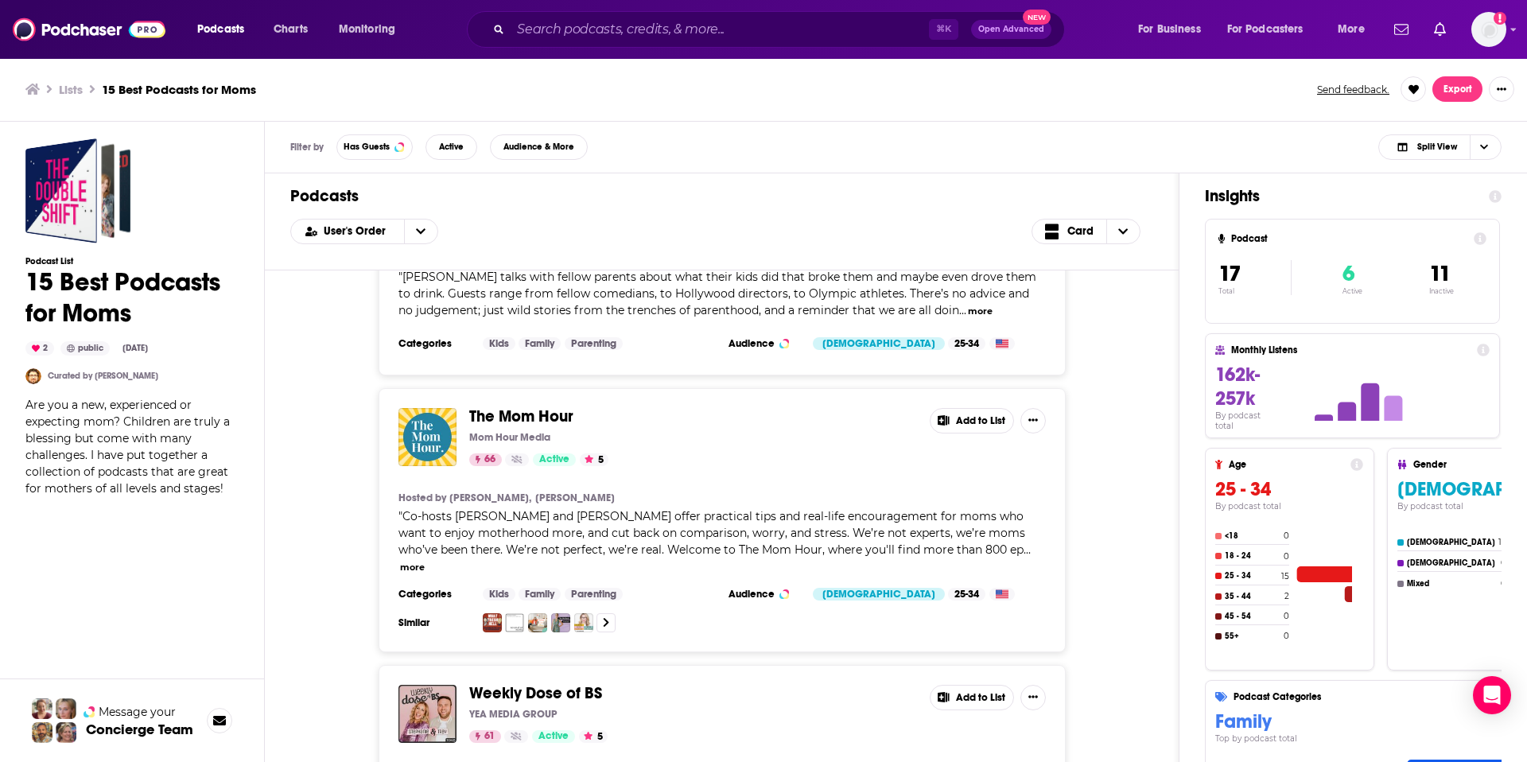
scroll to position [1084, 0]
click at [1037, 414] on icon "Show More Button" at bounding box center [1033, 419] width 10 height 10
drag, startPoint x: 1003, startPoint y: 444, endPoint x: 1108, endPoint y: 434, distance: 104.7
click at [1108, 434] on div "Podcasts Charts Monitoring ⌘ K Open Advanced New For Business For Podcasters Mo…" at bounding box center [763, 381] width 1527 height 762
click at [963, 478] on button "Add to List" at bounding box center [978, 474] width 153 height 29
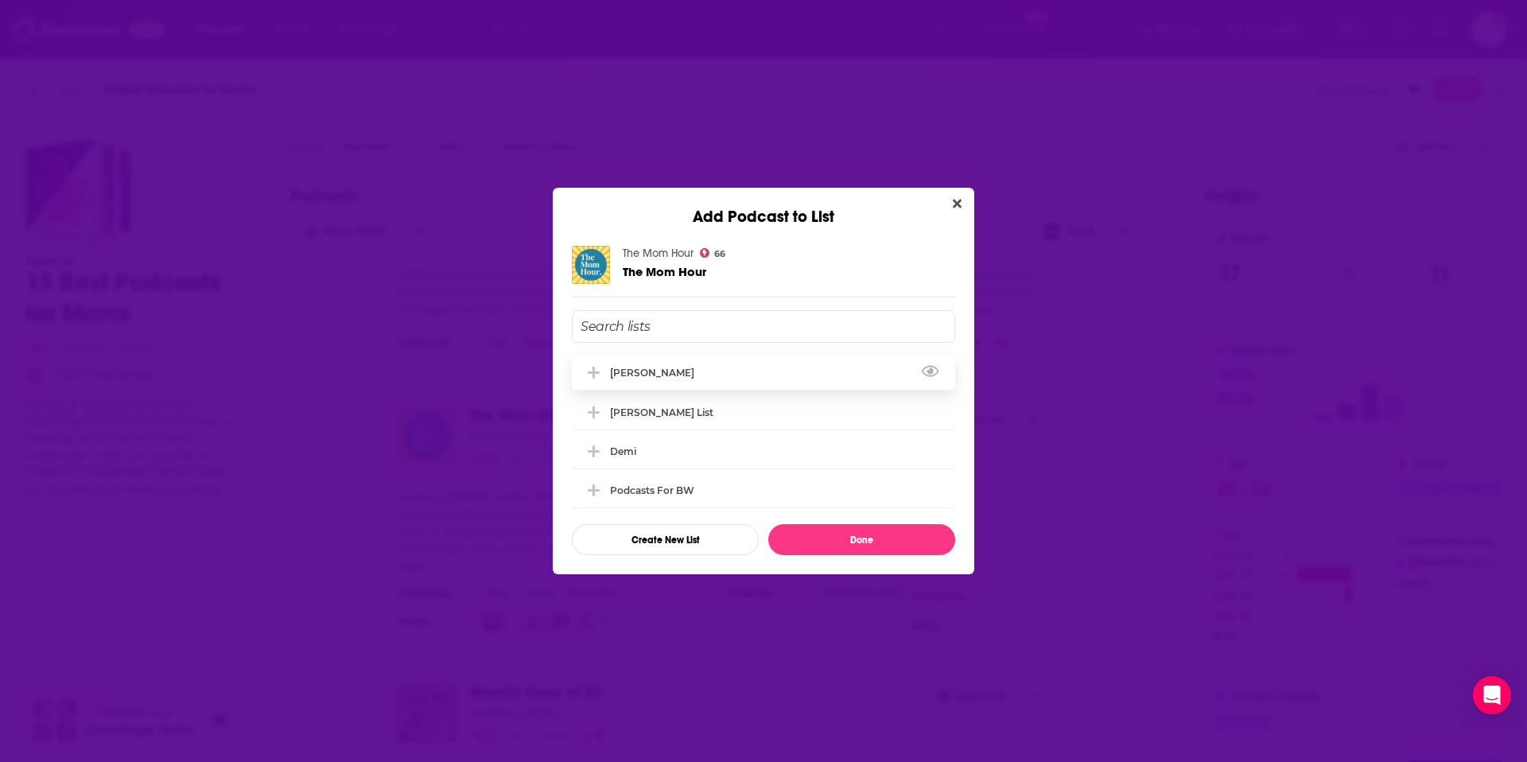
click at [815, 380] on div "[PERSON_NAME]" at bounding box center [763, 372] width 383 height 35
click at [884, 548] on button "Done" at bounding box center [861, 539] width 187 height 31
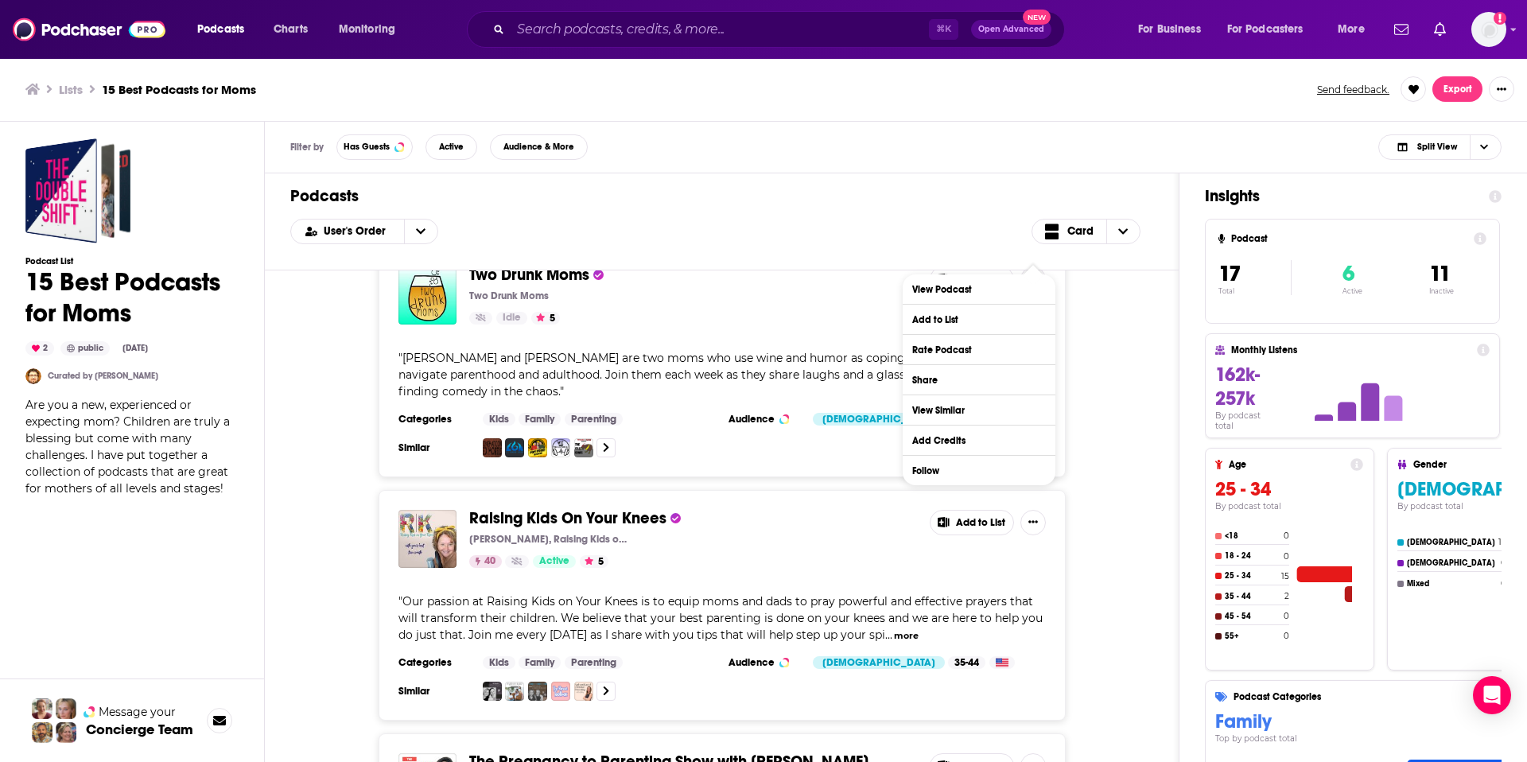
scroll to position [1763, 0]
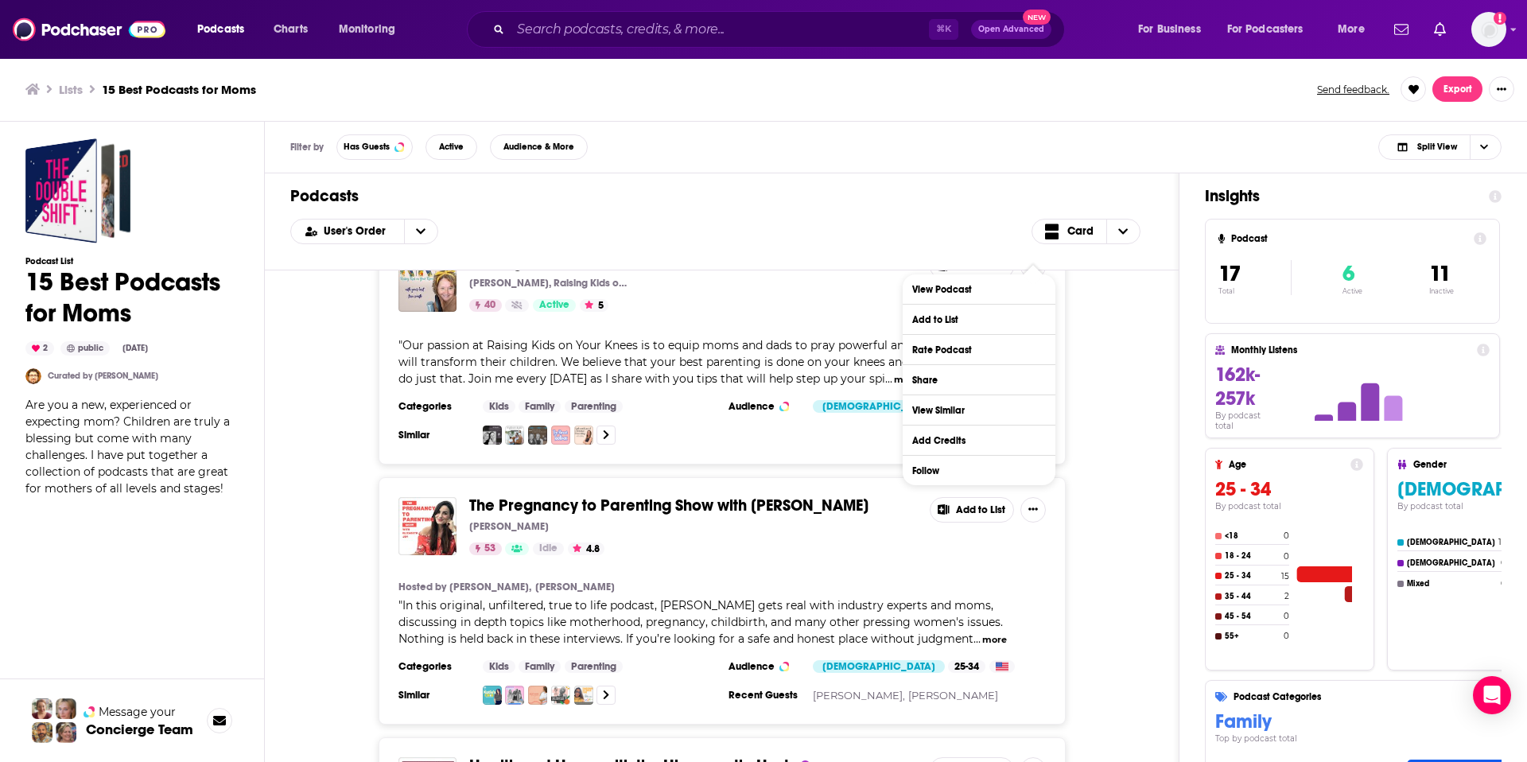
click at [1113, 545] on div "The Pregnancy to Parenting Show with [PERSON_NAME] [PERSON_NAME] 53 Idle 4.8 Ad…" at bounding box center [721, 600] width 863 height 247
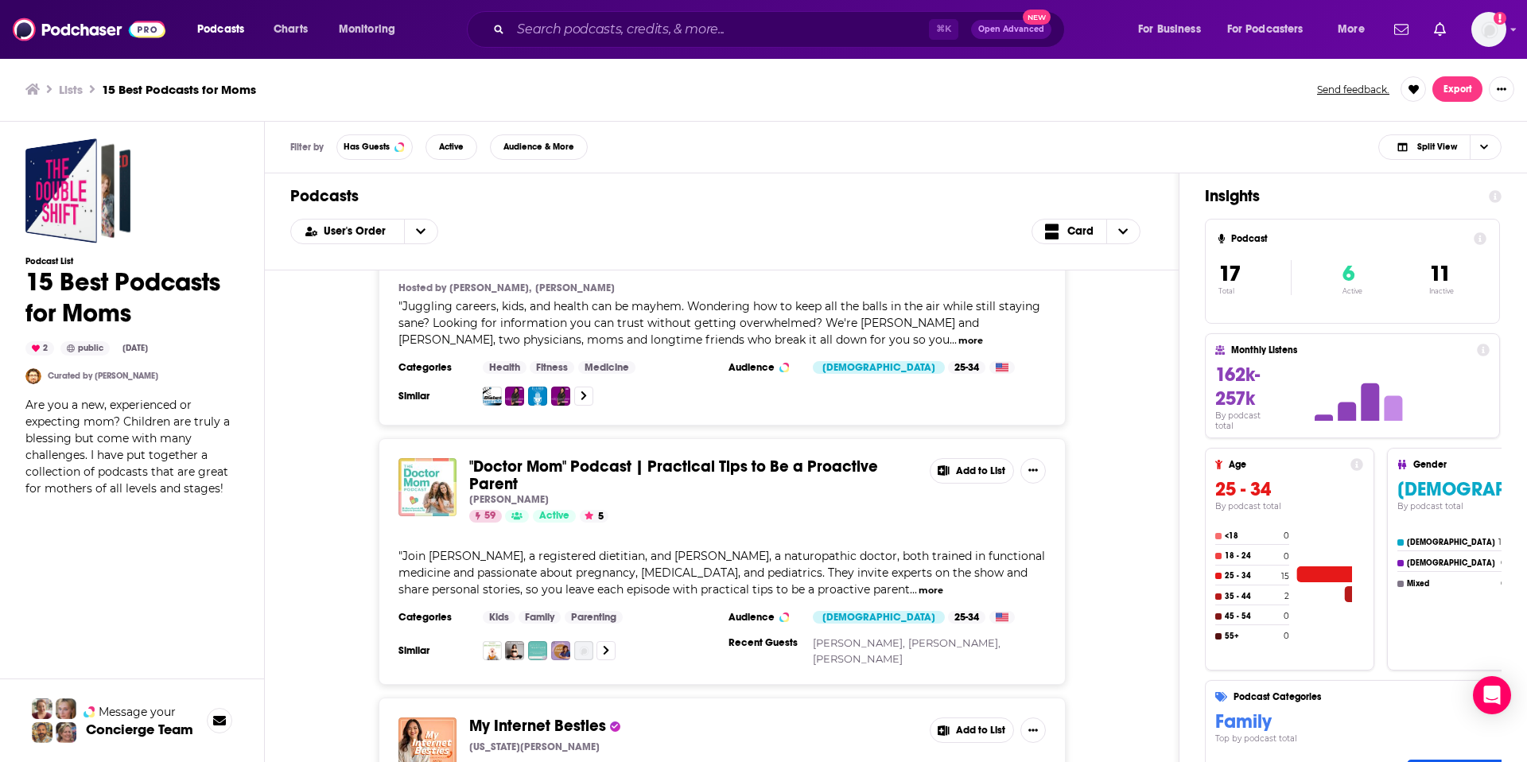
scroll to position [2582, 0]
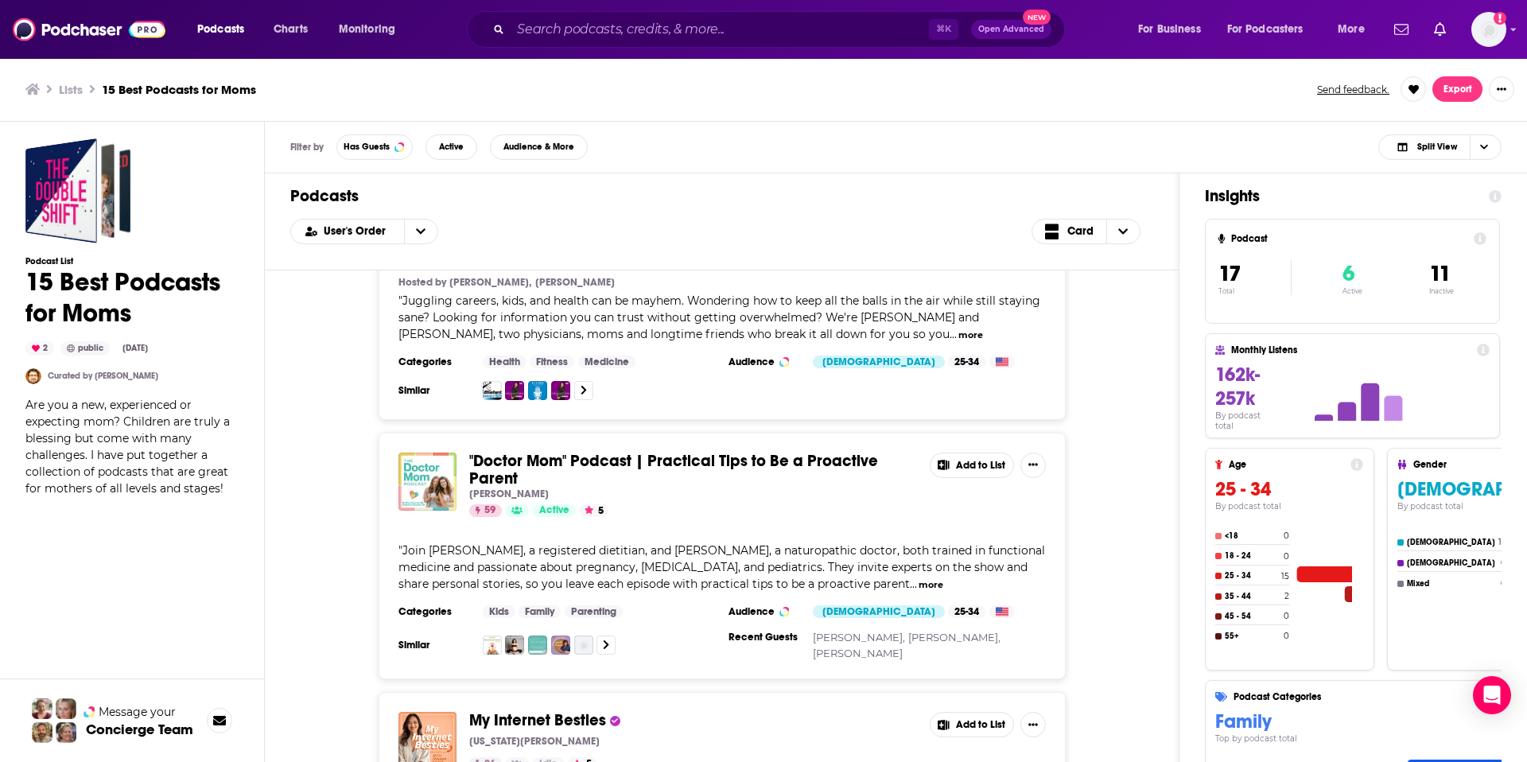
click at [943, 578] on button "more" at bounding box center [930, 585] width 25 height 14
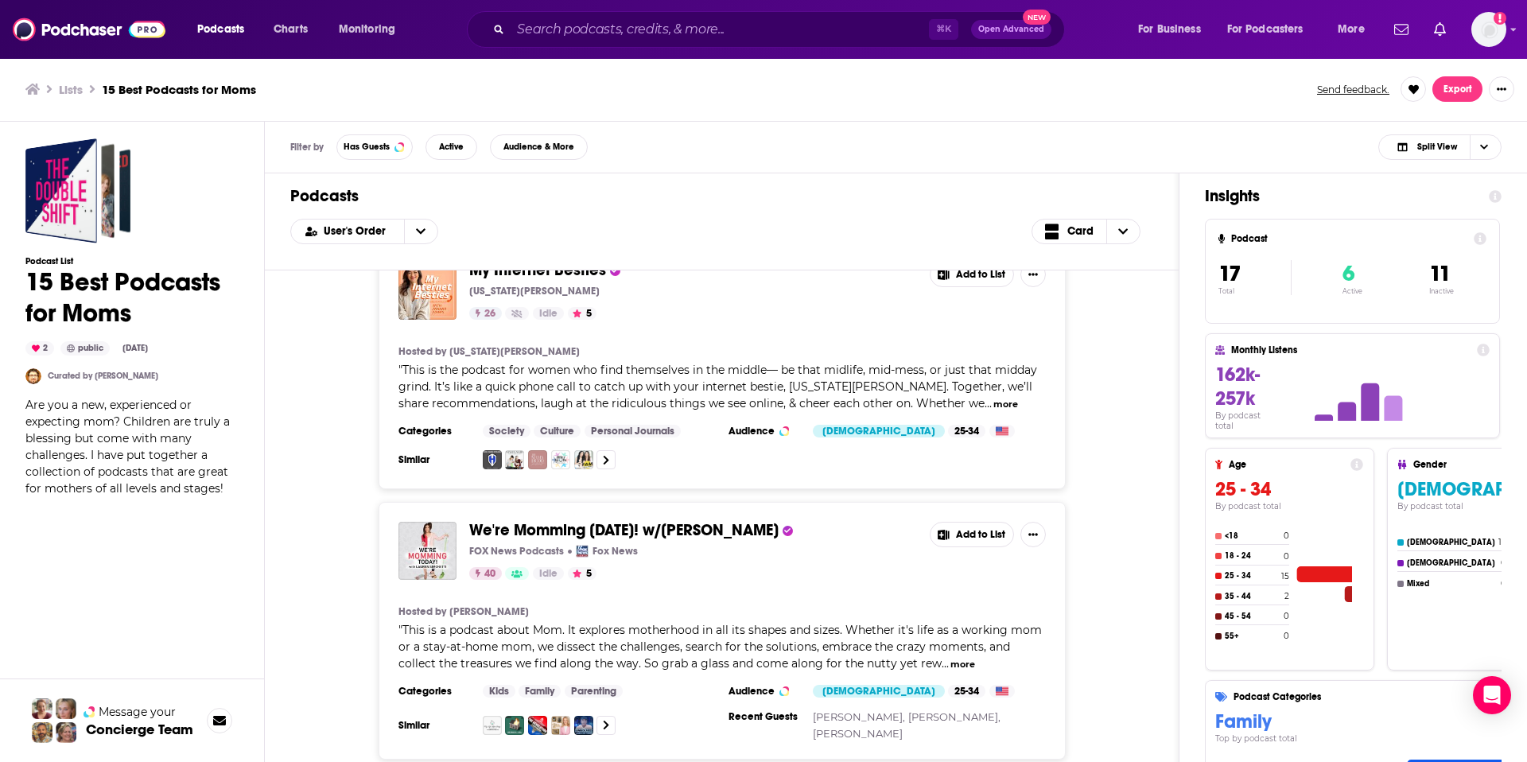
scroll to position [3133, 0]
click at [1030, 529] on icon "Show More Button" at bounding box center [1033, 534] width 10 height 10
click at [969, 521] on button "Add to List" at bounding box center [971, 533] width 84 height 25
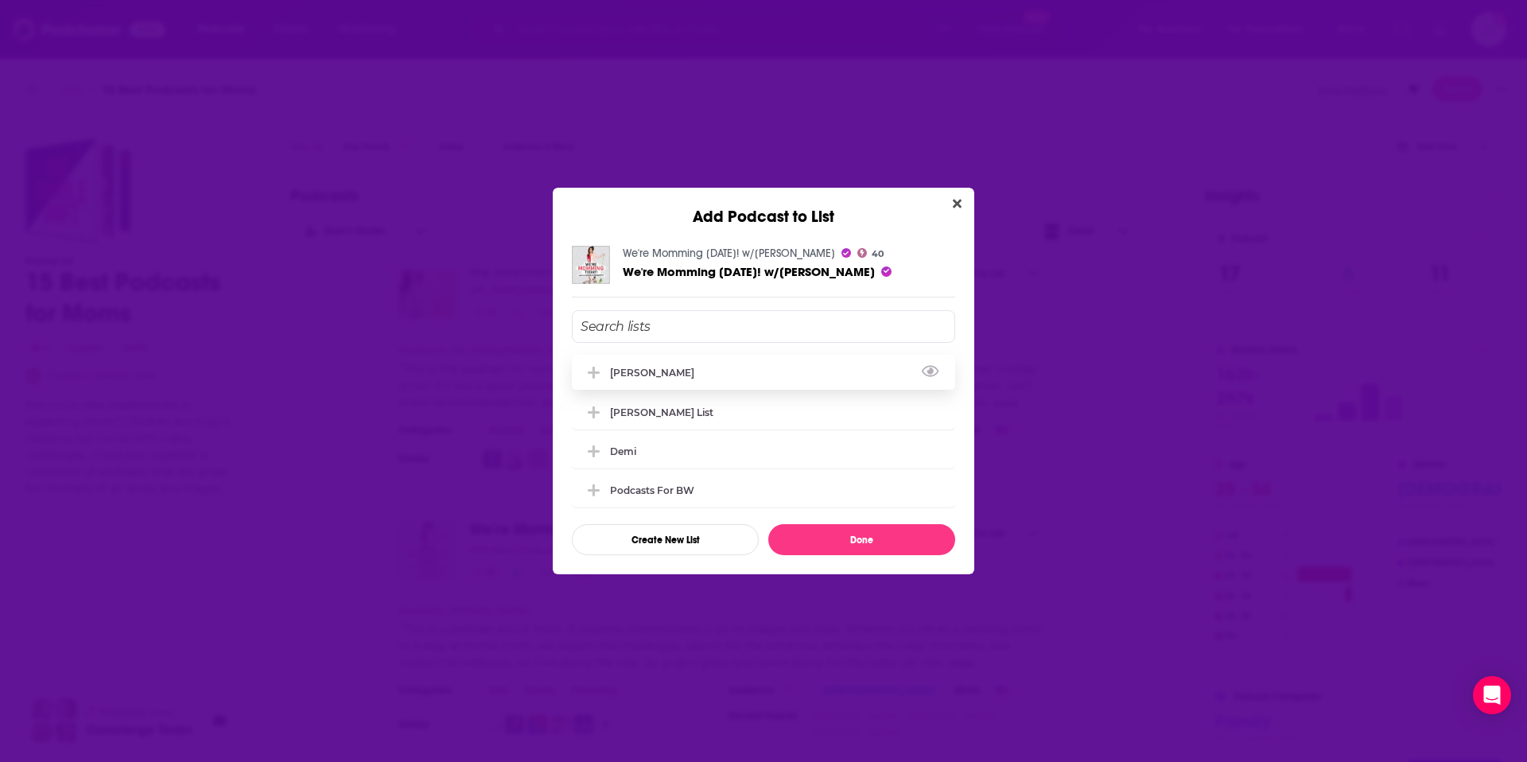
click at [824, 387] on div "[PERSON_NAME]" at bounding box center [763, 372] width 383 height 35
click at [882, 542] on button "Done" at bounding box center [861, 539] width 187 height 31
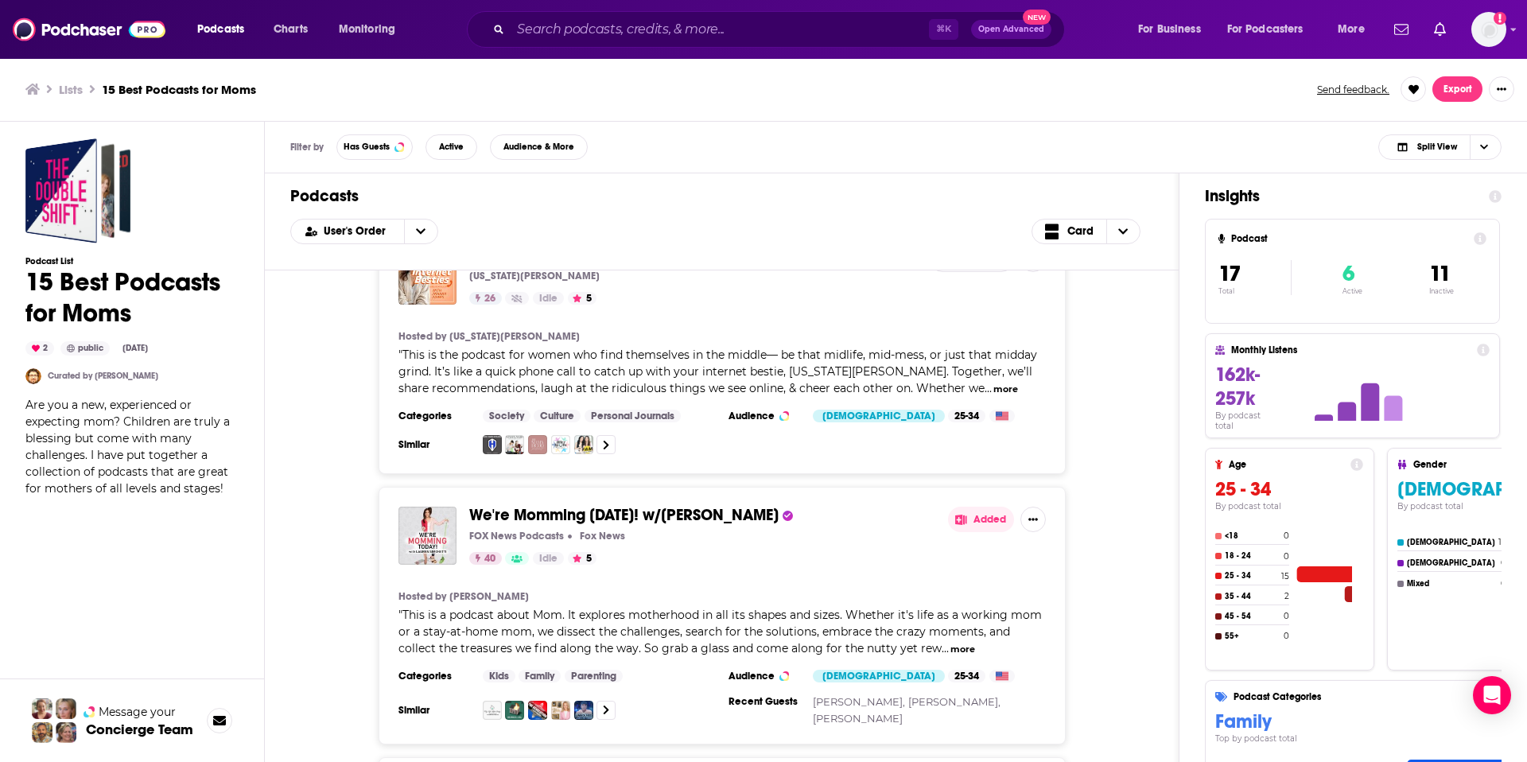
scroll to position [3140, 0]
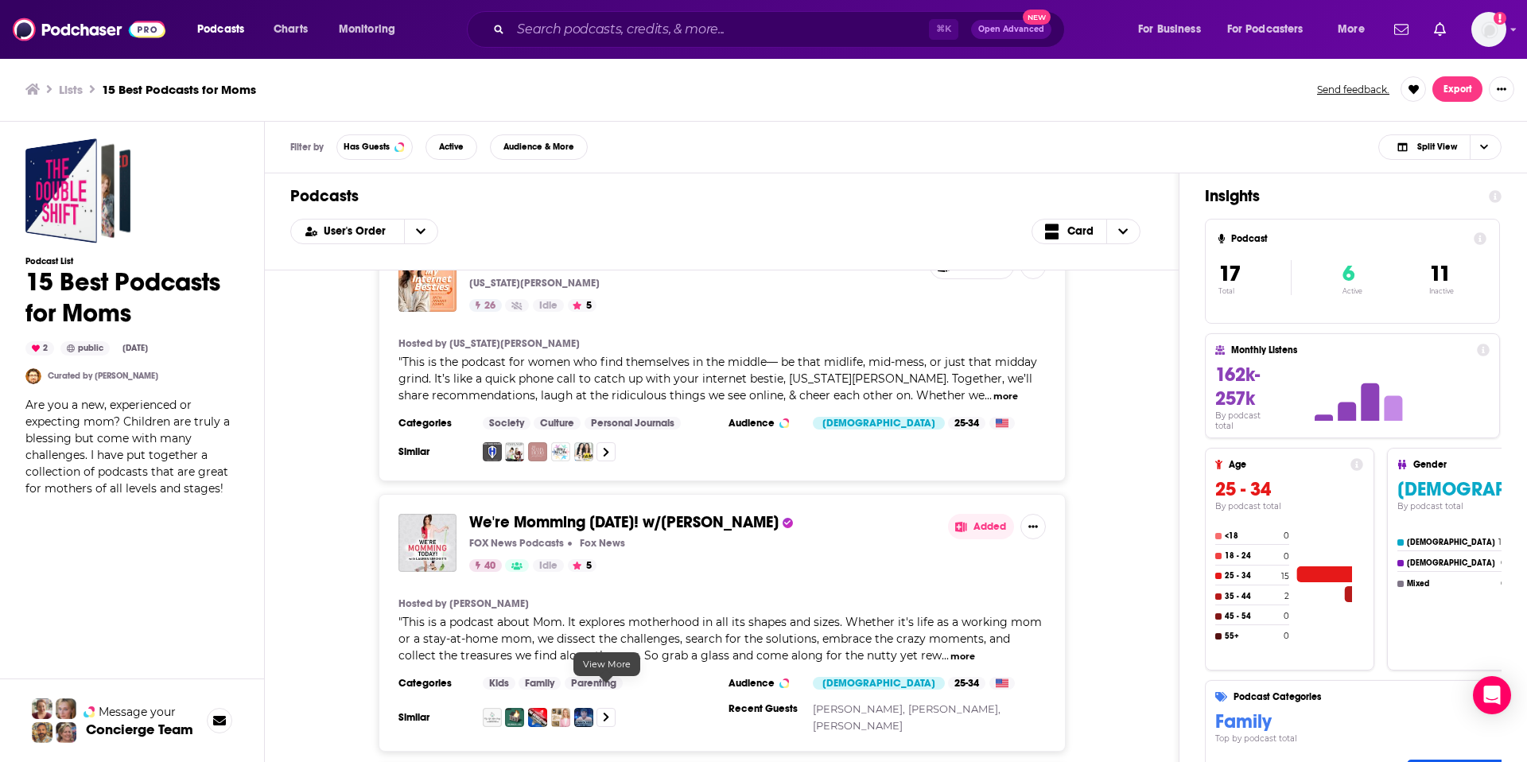
click at [611, 708] on link at bounding box center [605, 717] width 19 height 19
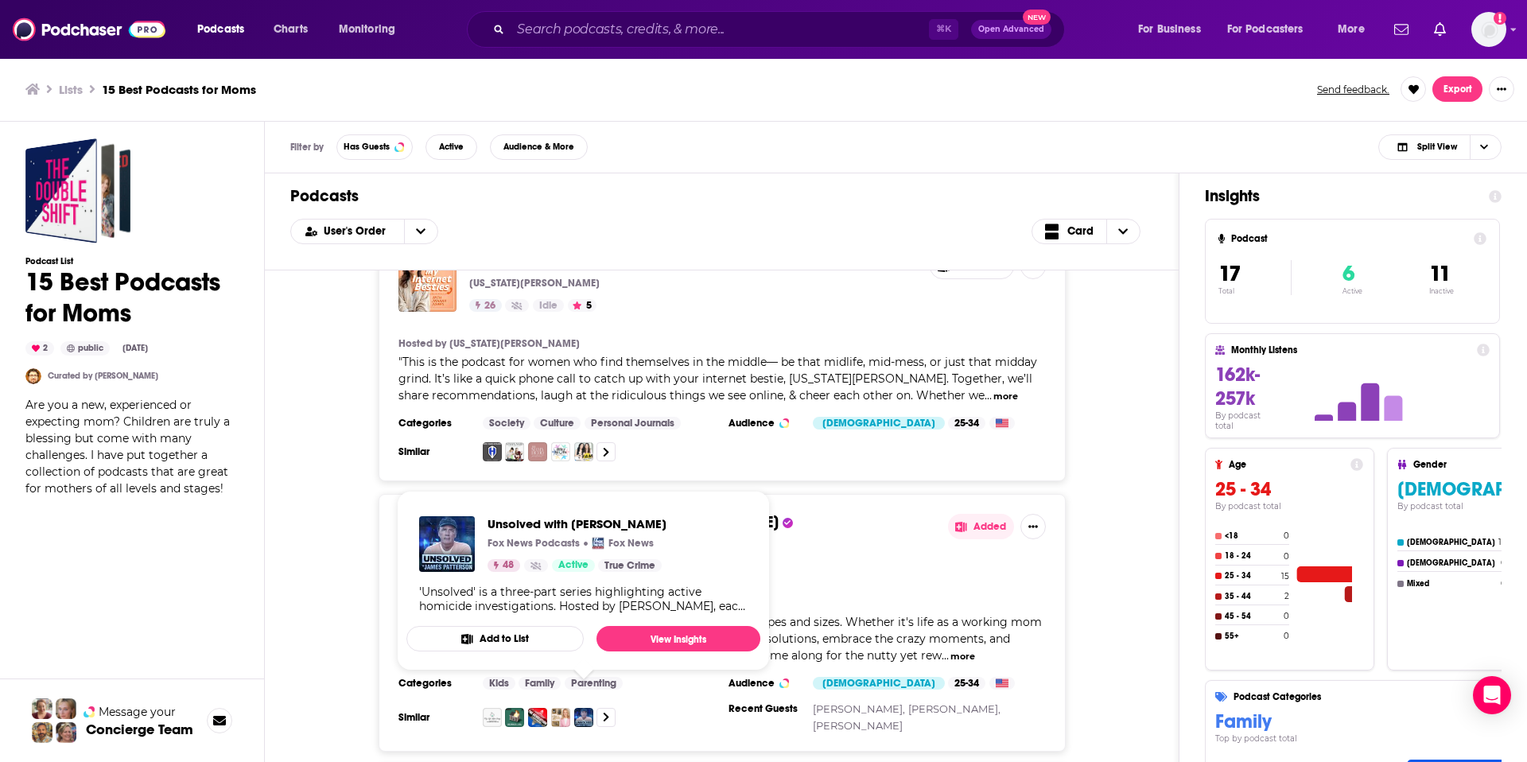
click at [801, 545] on div "We're Momming [DATE]! w/[PERSON_NAME] [PERSON_NAME] News Podcasts Fox News 40 I…" at bounding box center [721, 623] width 687 height 258
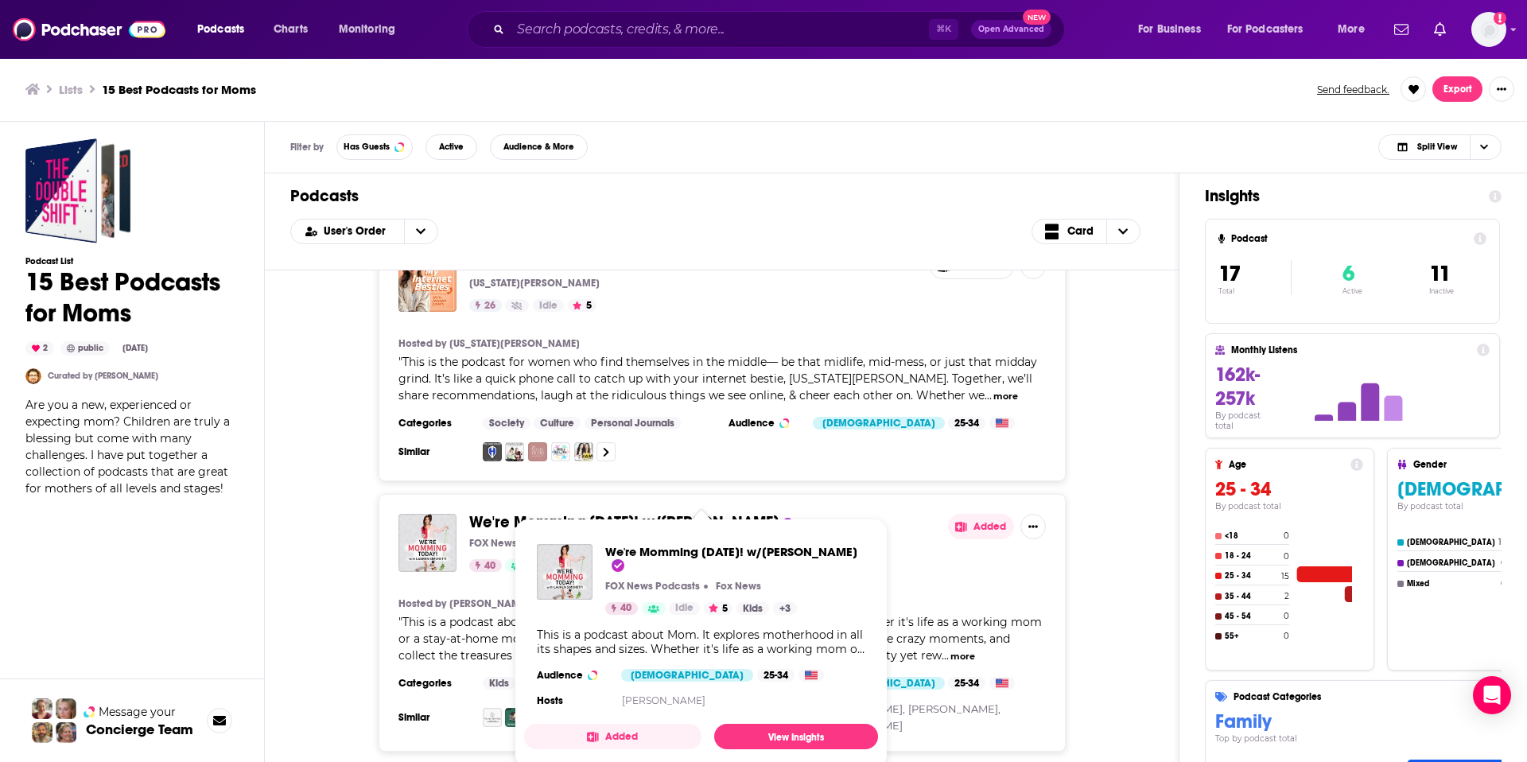
click at [610, 512] on span "We're Momming [DATE]! w/[PERSON_NAME]" at bounding box center [623, 522] width 309 height 20
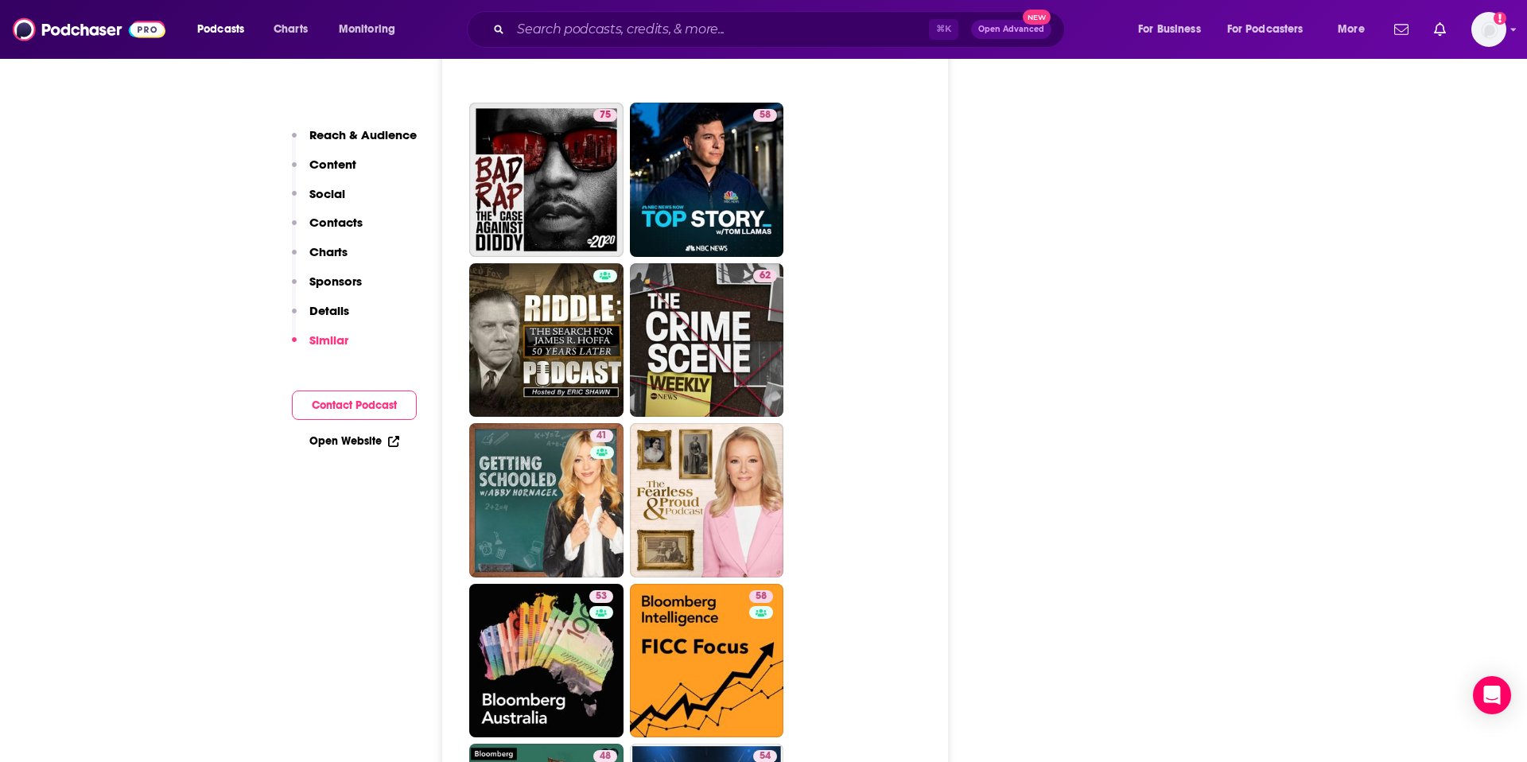
scroll to position [3876, 0]
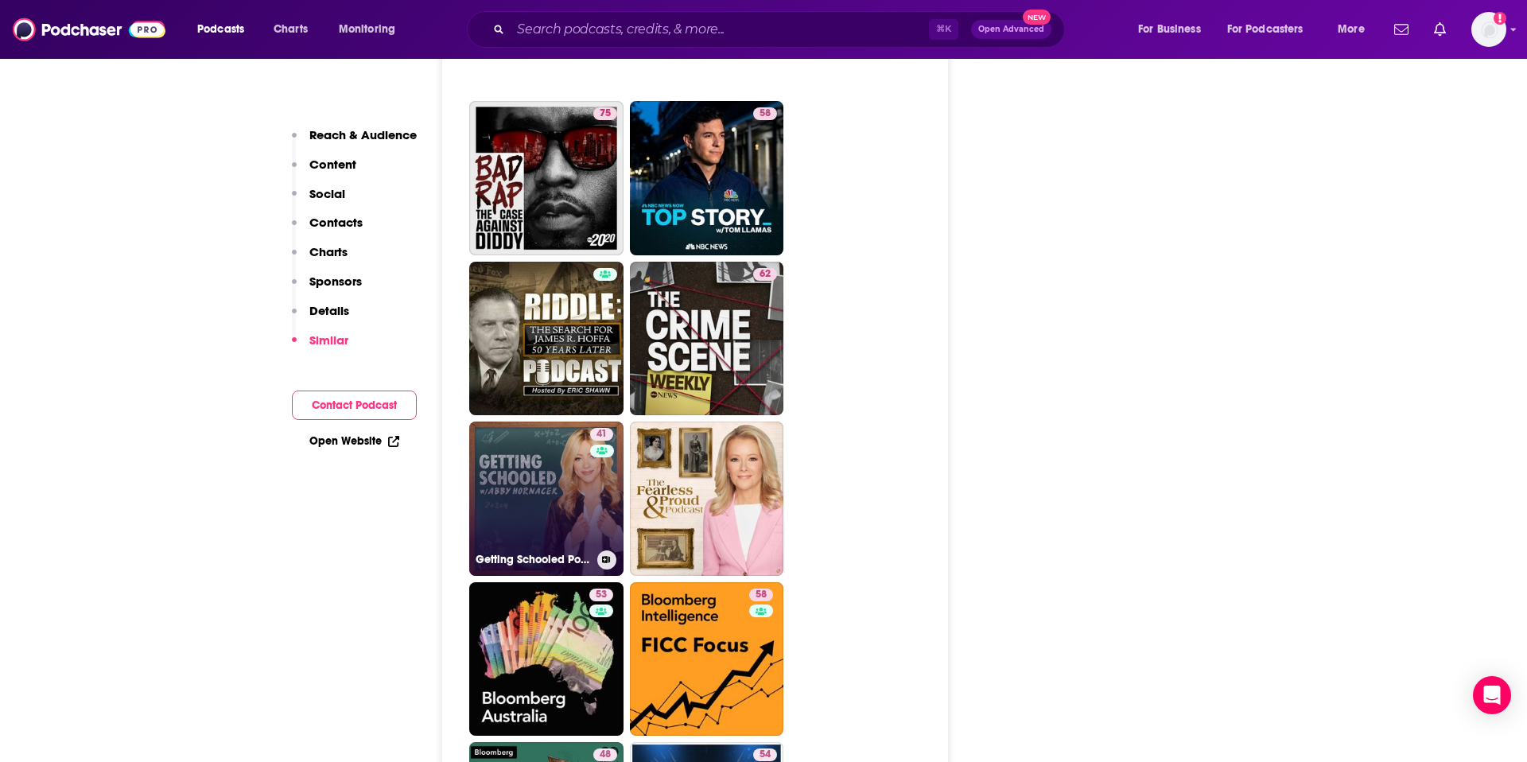
click at [520, 487] on link "41 Getting Schooled Podcast" at bounding box center [546, 498] width 154 height 154
type input "[URL][DOMAIN_NAME]"
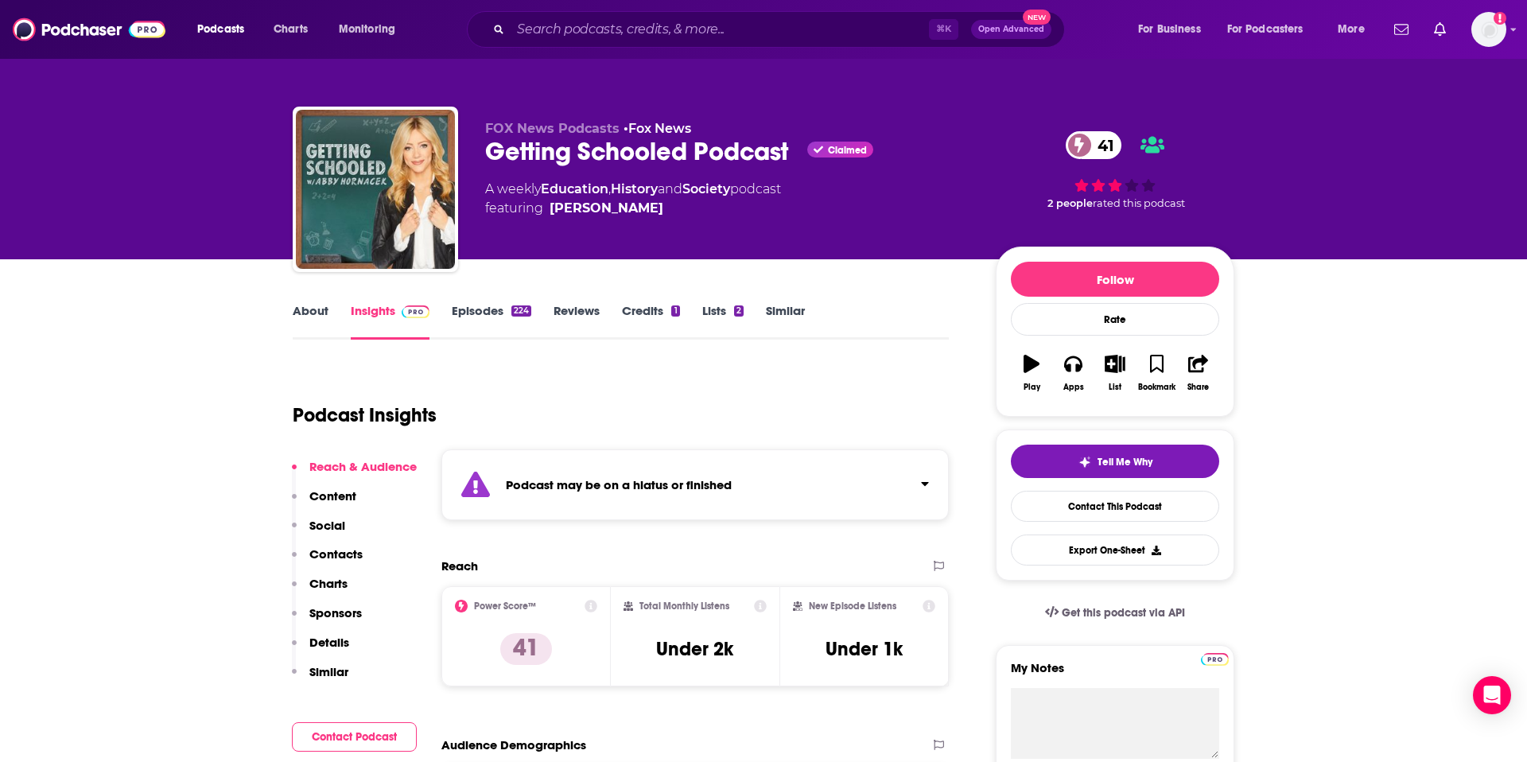
click at [317, 316] on link "About" at bounding box center [311, 321] width 36 height 37
